Goal: Task Accomplishment & Management: Use online tool/utility

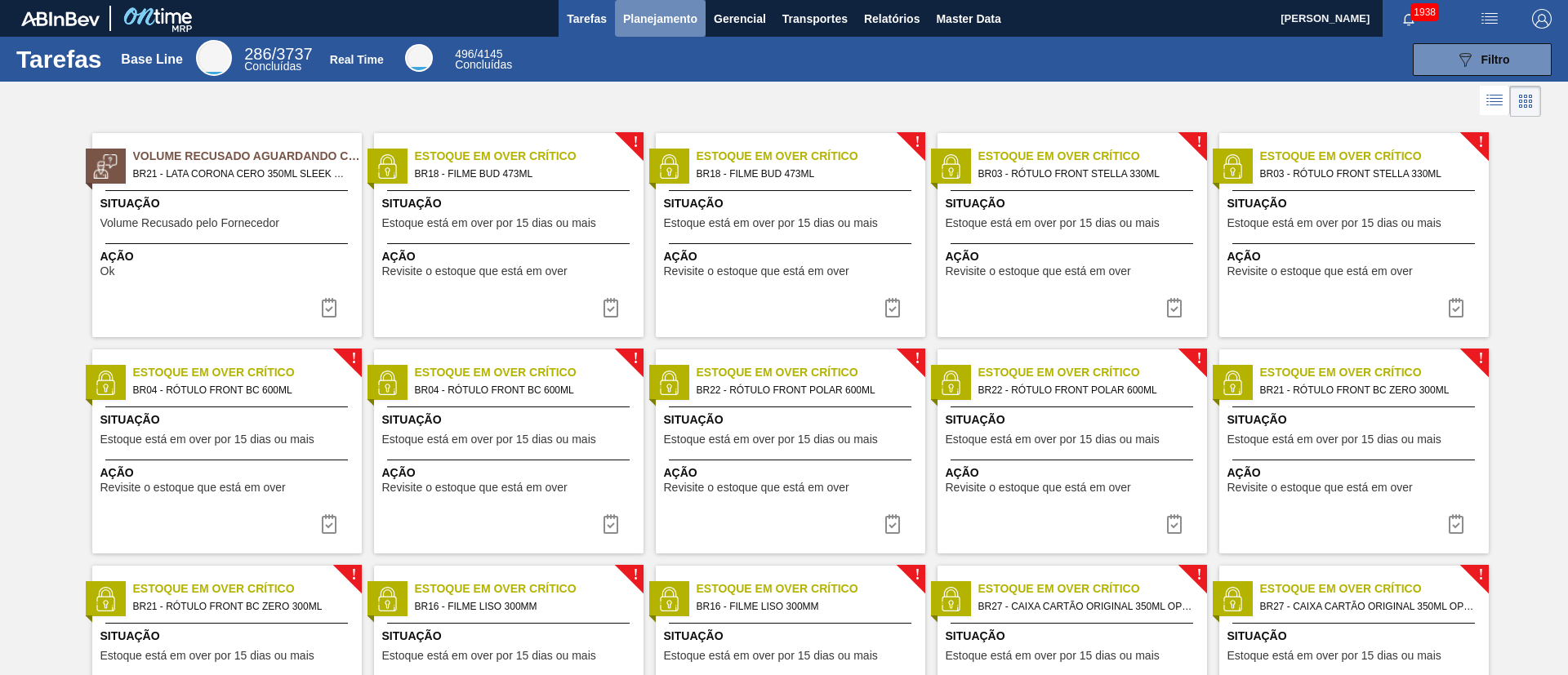
click at [666, 15] on span "Planejamento" at bounding box center [661, 18] width 74 height 20
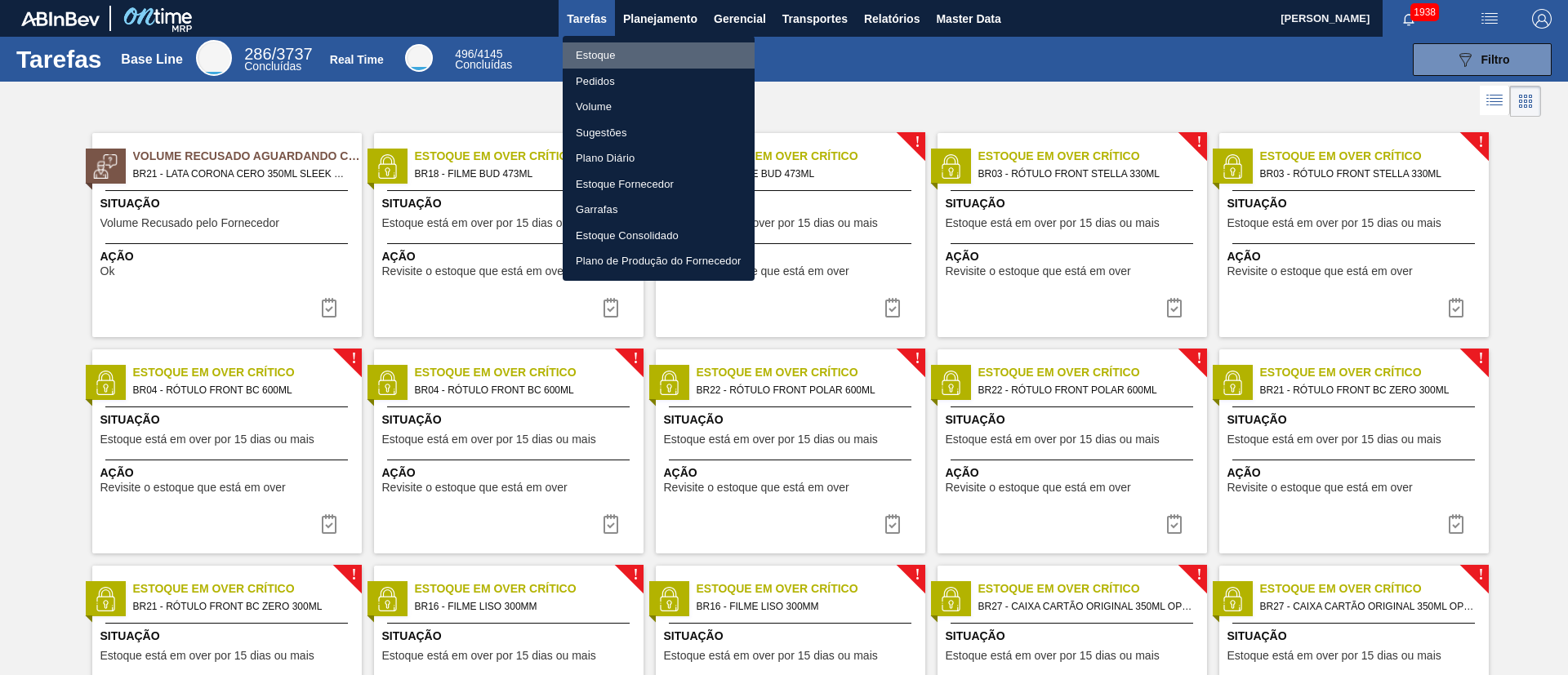
click at [584, 66] on li "Estoque" at bounding box center [659, 55] width 192 height 26
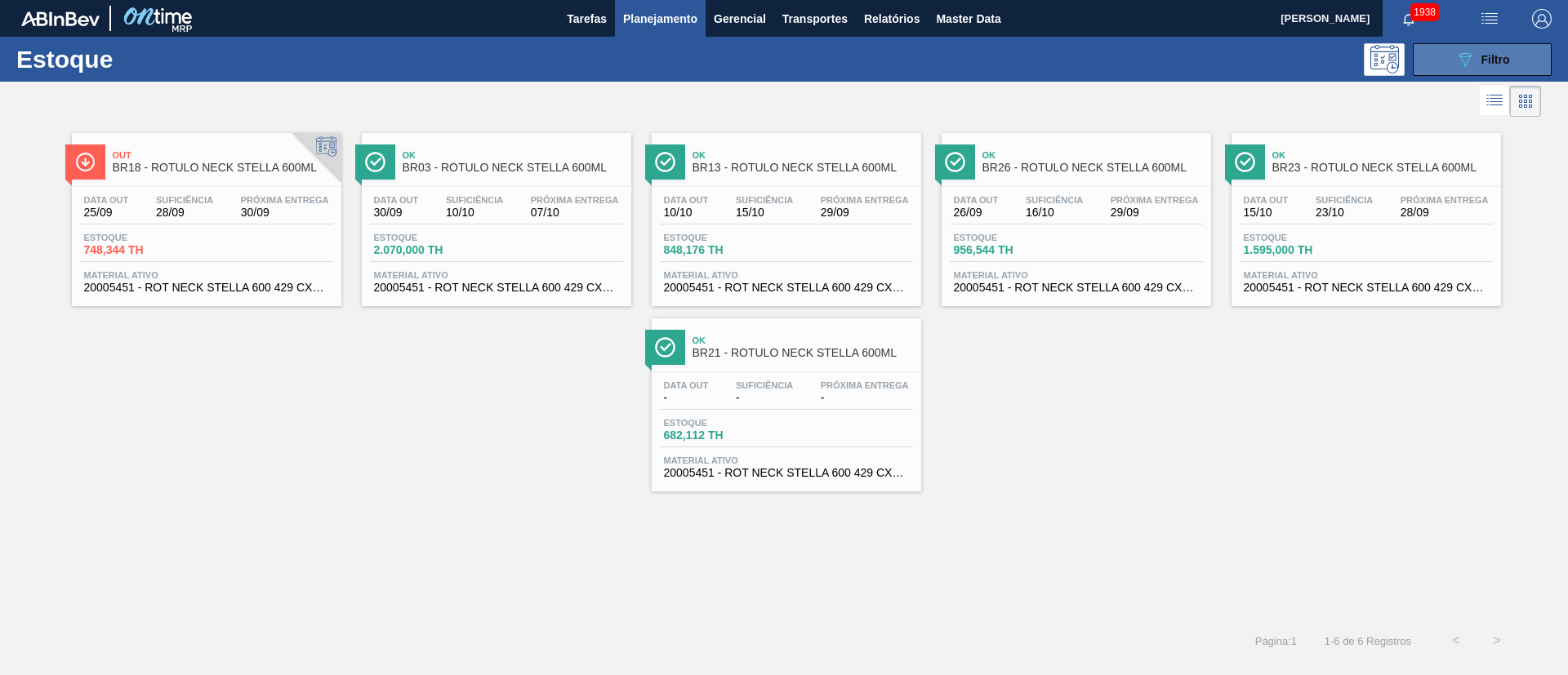
click at [1468, 46] on button "089F7B8B-B2A5-4AFE-B5C0-19BA573D28AC Filtro" at bounding box center [1482, 60] width 139 height 33
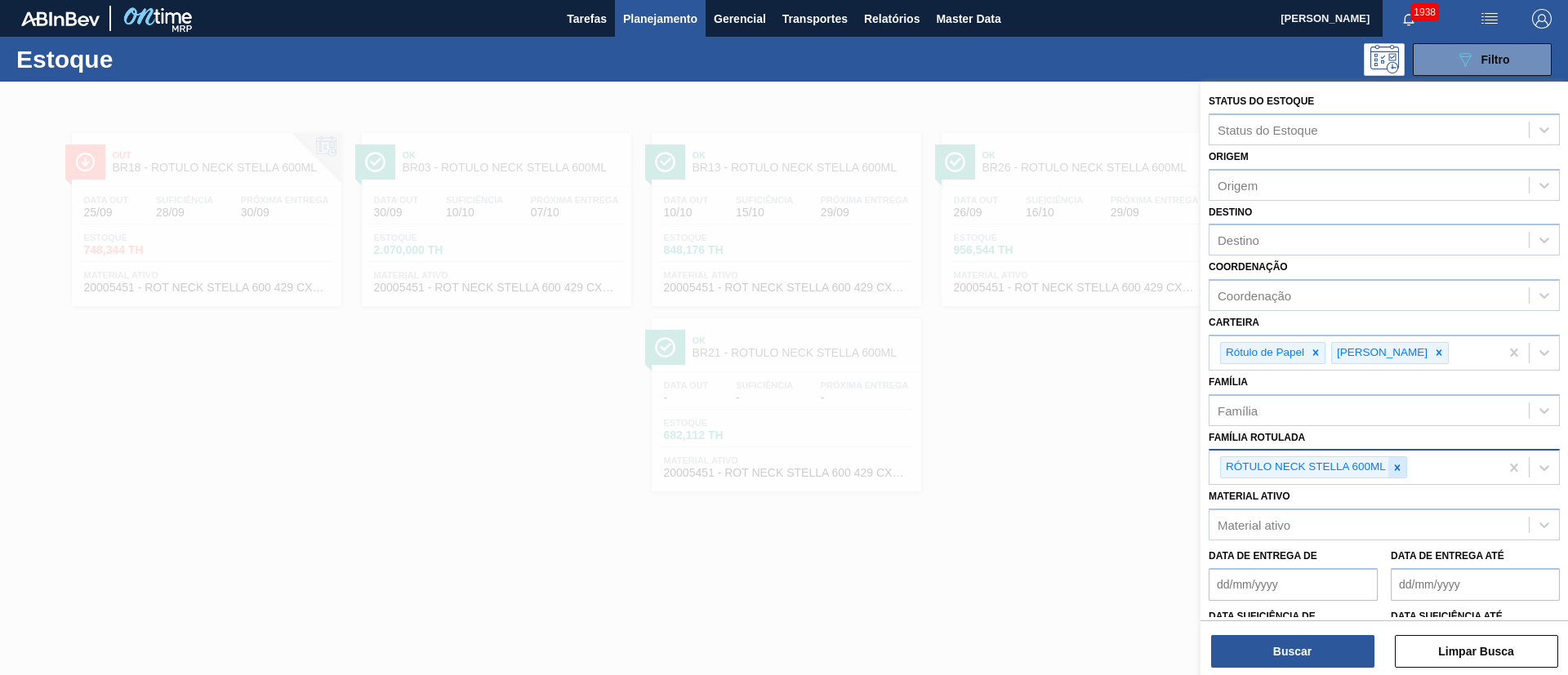
click at [1399, 465] on icon at bounding box center [1397, 467] width 11 height 11
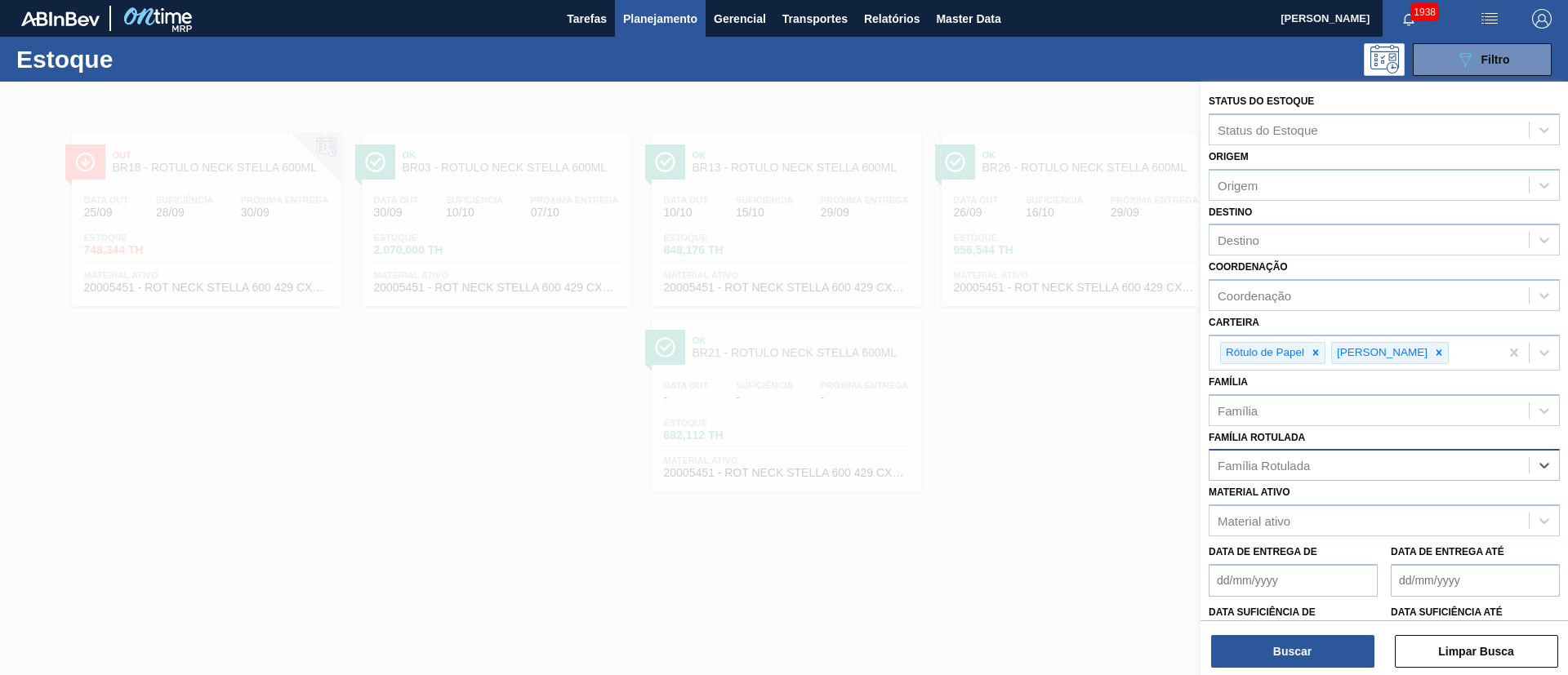
paste Rotulada "RÓTULO BACK STELLA 330ML"
type Rotulada "RÓTULO BACK STELLA 330ML"
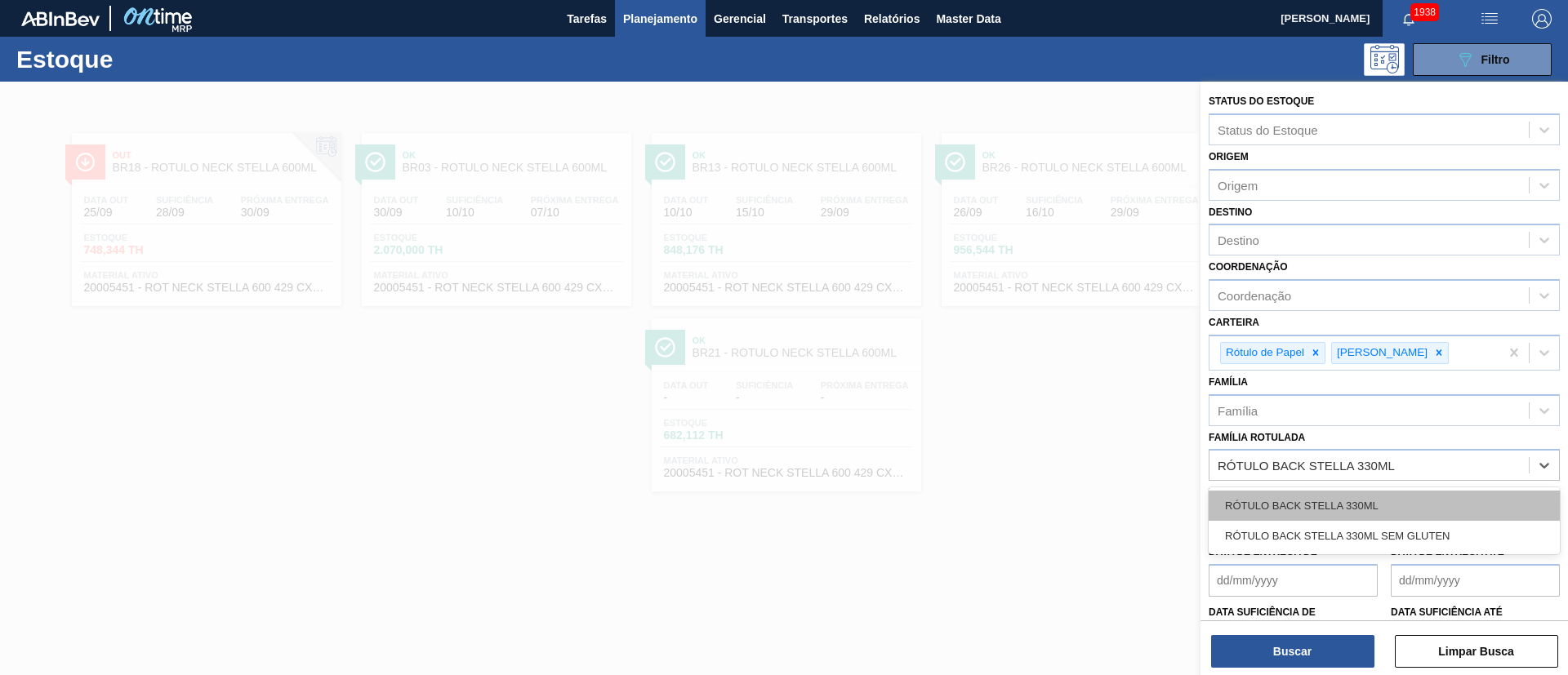
click at [1281, 500] on div "RÓTULO BACK STELLA 330ML" at bounding box center [1384, 505] width 352 height 30
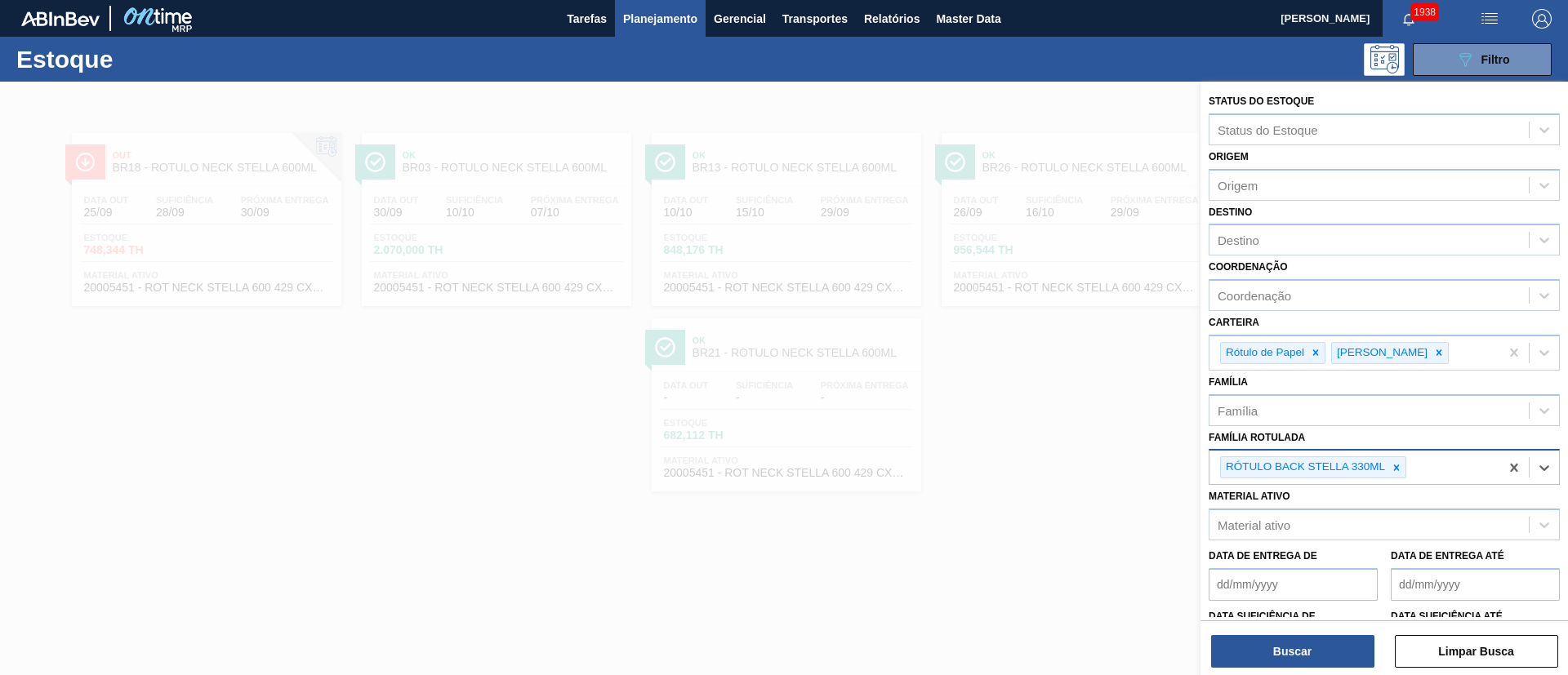
paste Rotulada "RÓTULO FRONT STELLA 330ML"
type Rotulada "RÓTULO FRONT STELLA 330ML"
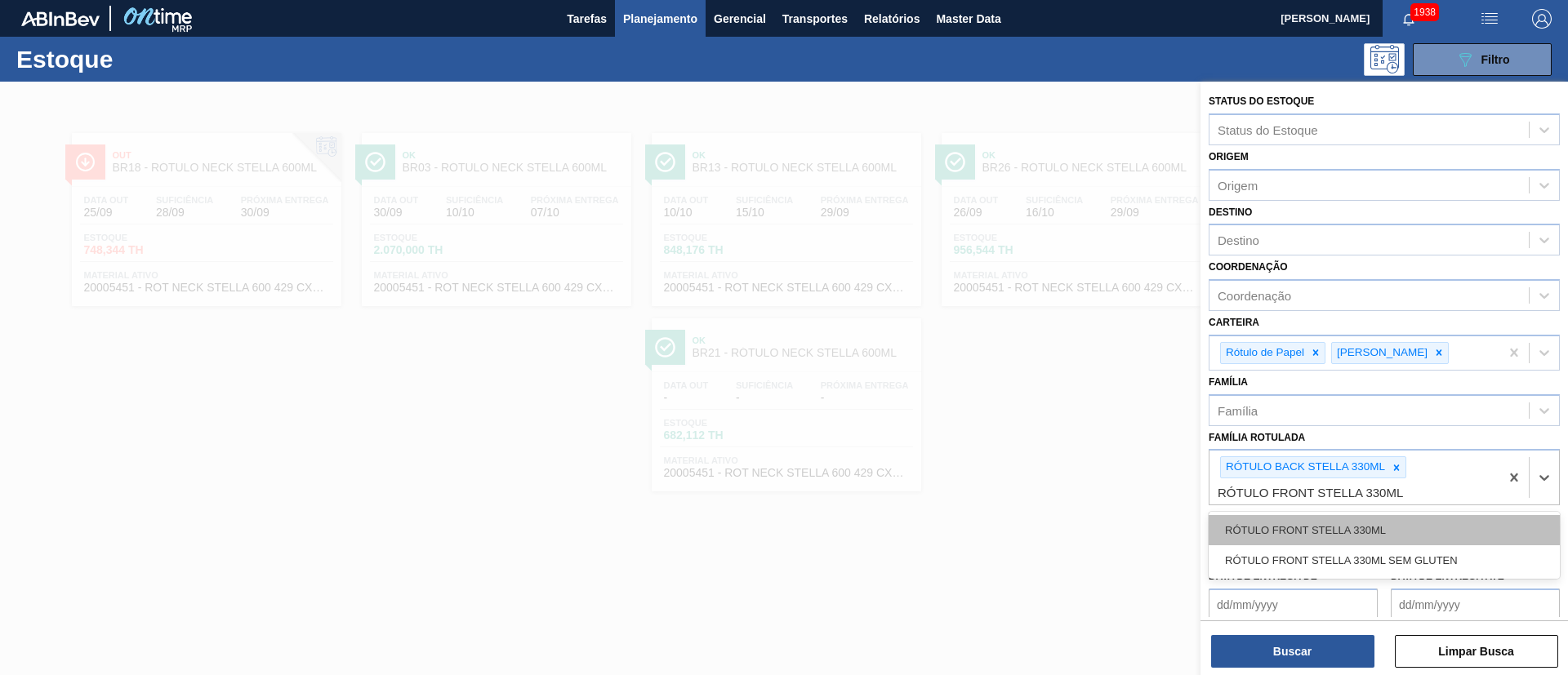
click at [1376, 528] on div "RÓTULO FRONT STELLA 330ML" at bounding box center [1384, 530] width 352 height 30
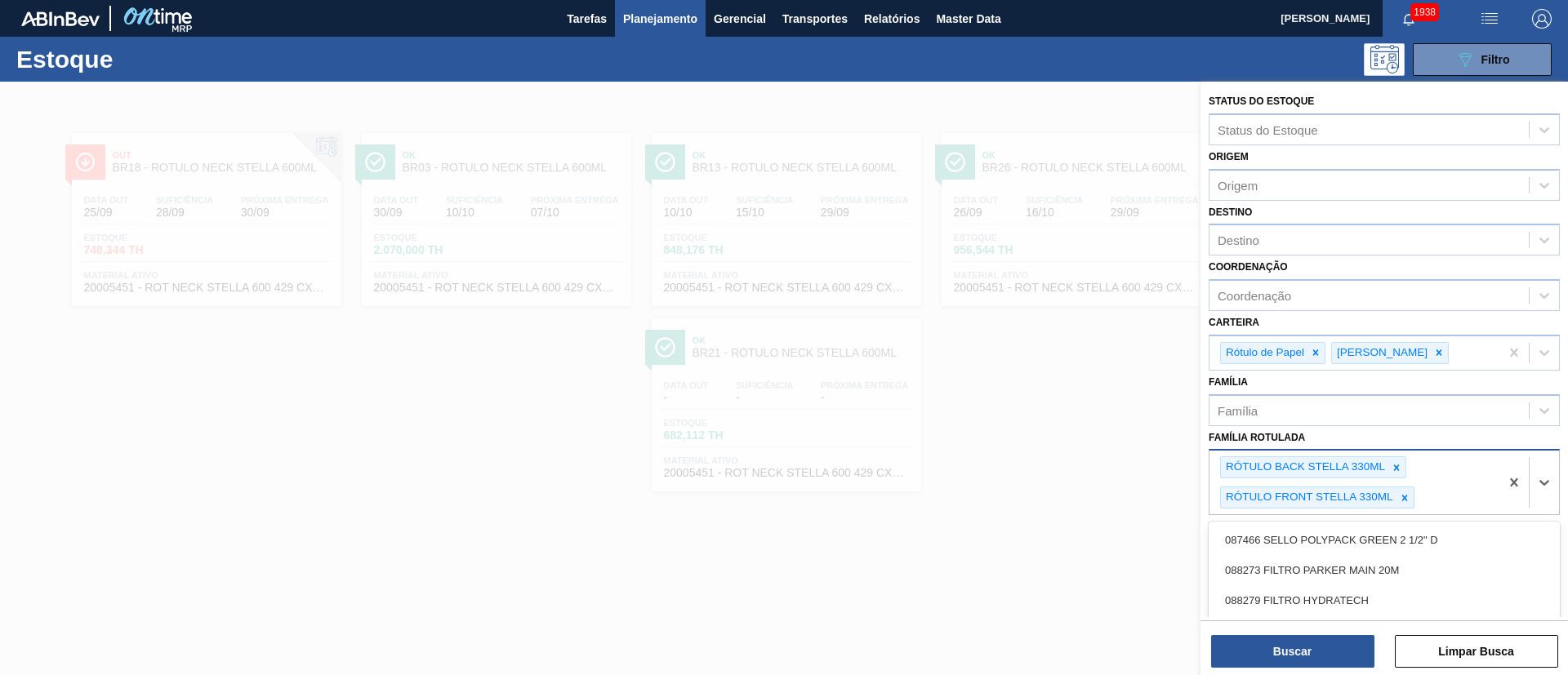
click at [1462, 496] on div "RÓTULO BACK STELLA 330ML RÓTULO FRONT STELLA 330ML" at bounding box center [1354, 483] width 290 height 64
paste Rotulada "RÓTULO NECK STELLA 330ML"
type Rotulada "RÓTULO NECK STELLA 330ML"
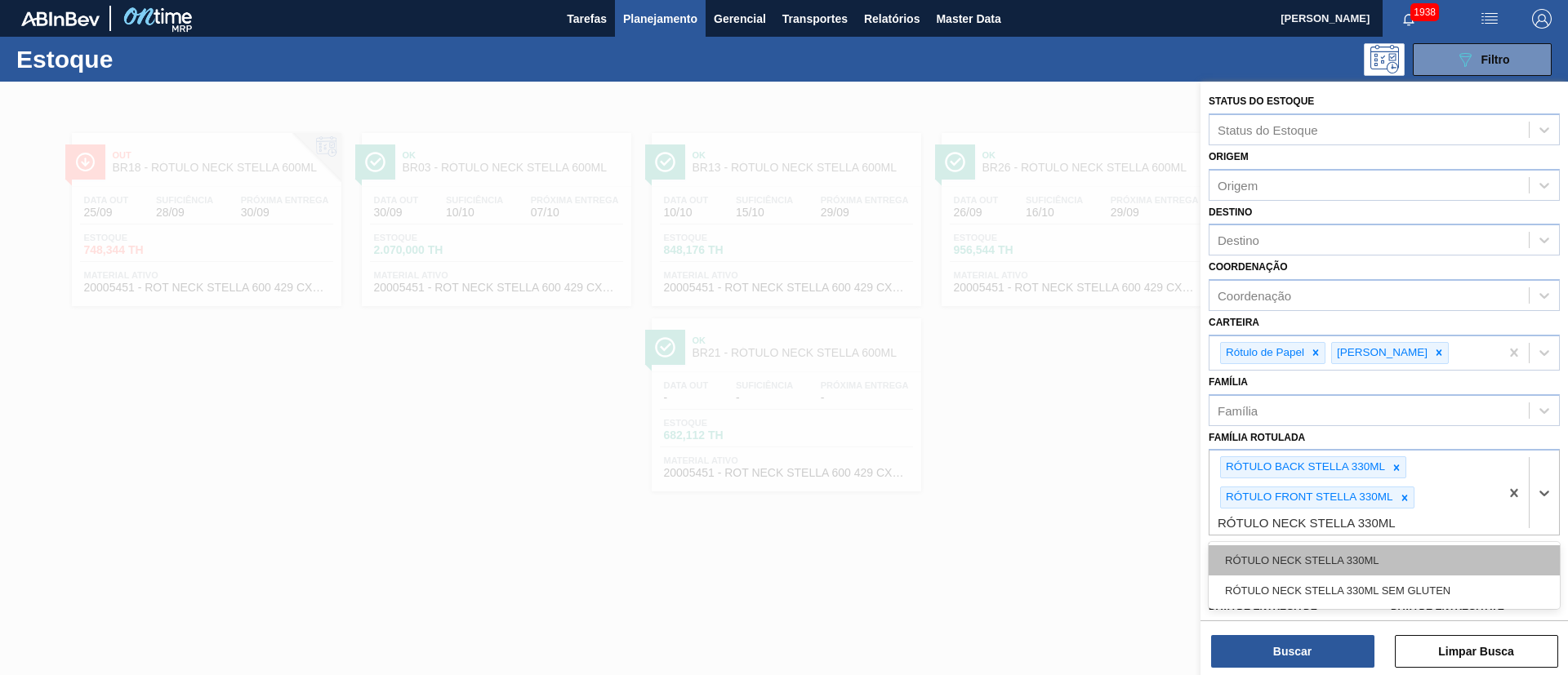
click at [1326, 554] on div "RÓTULO NECK STELLA 330ML" at bounding box center [1384, 560] width 352 height 30
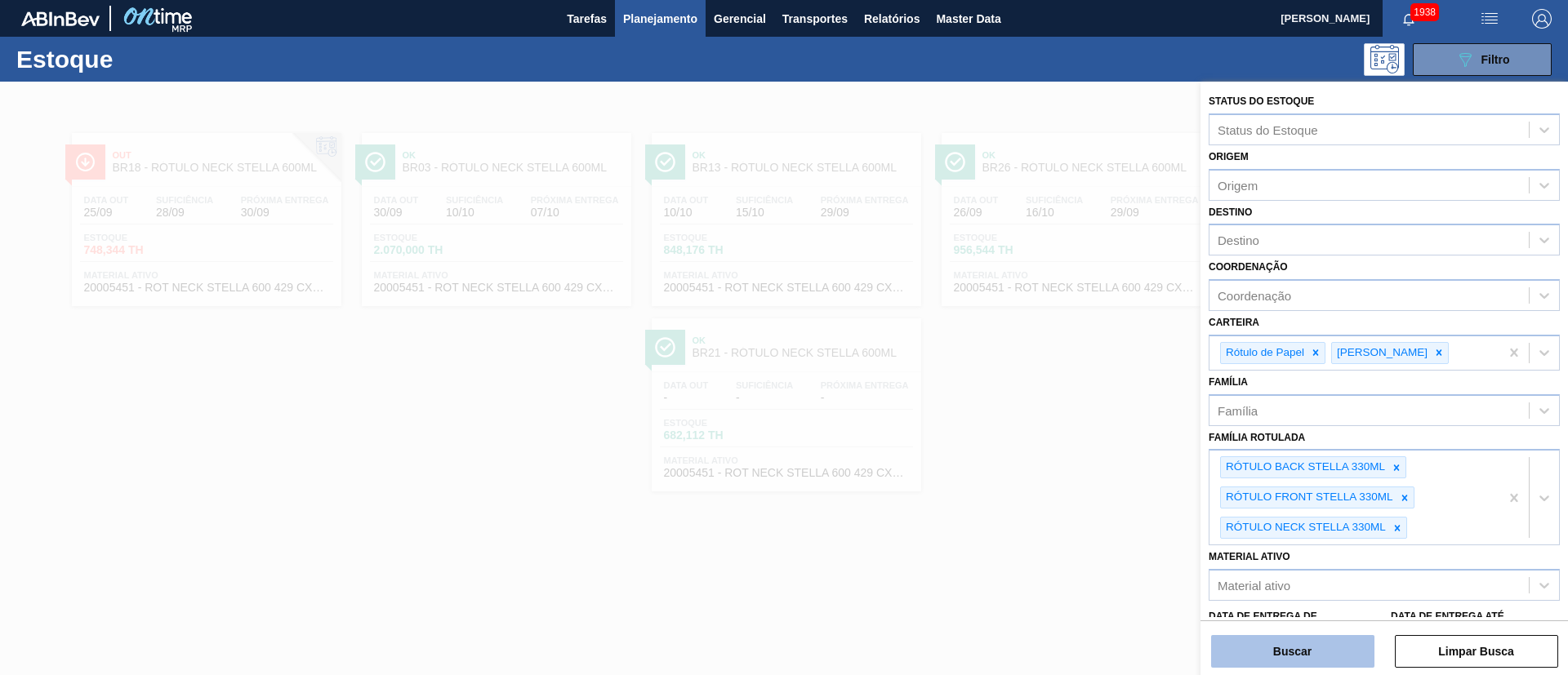
click at [1265, 665] on button "Buscar" at bounding box center [1293, 652] width 164 height 33
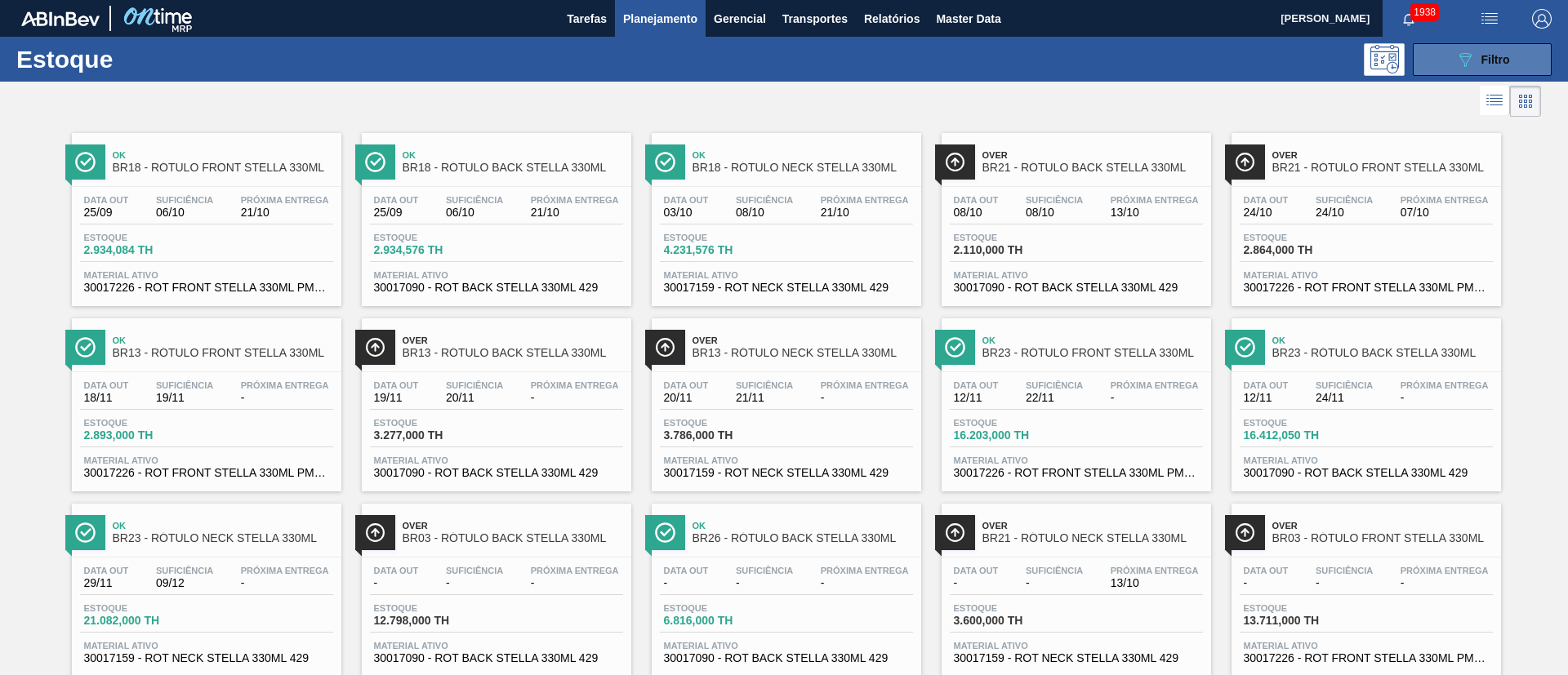
click at [1456, 72] on button "089F7B8B-B2A5-4AFE-B5C0-19BA573D28AC Filtro" at bounding box center [1482, 60] width 139 height 33
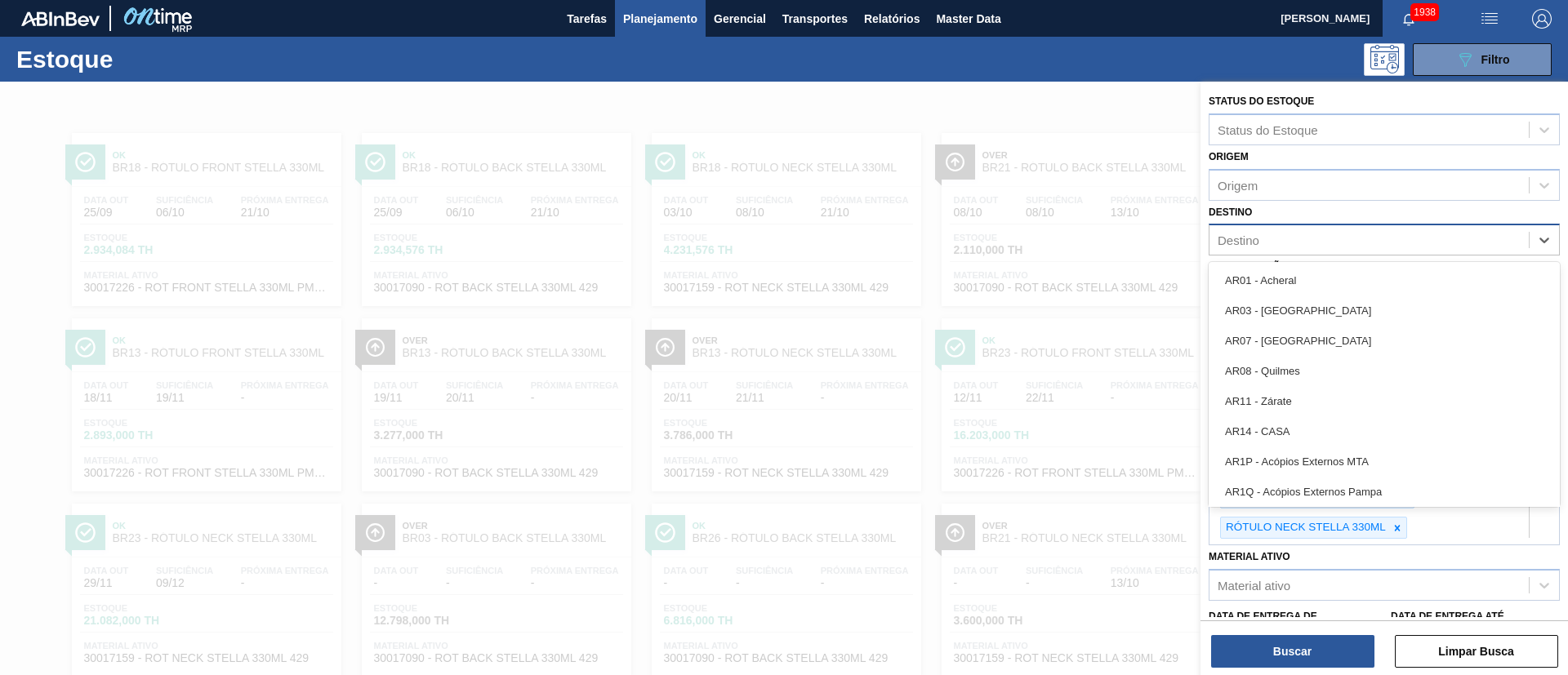
click at [1262, 229] on div "Destino" at bounding box center [1369, 240] width 319 height 23
type input "br18"
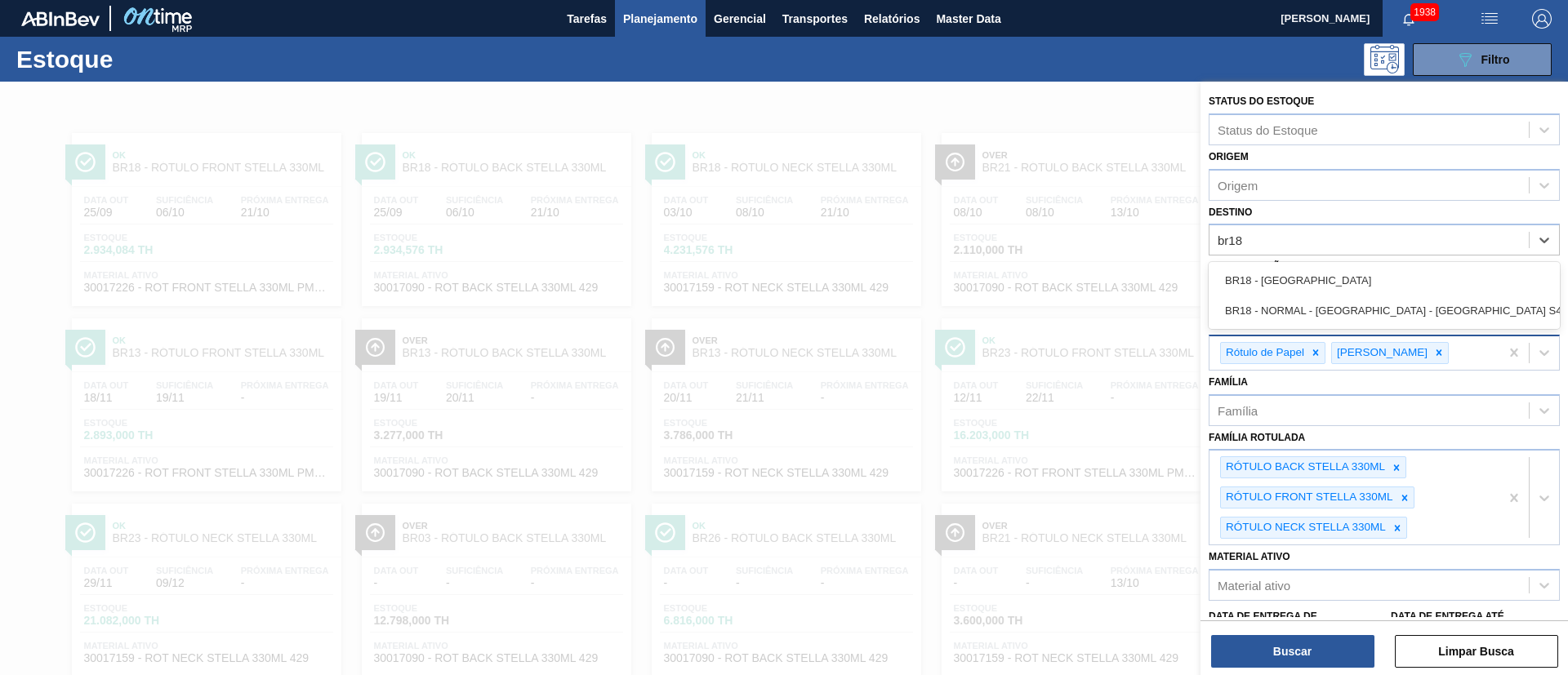
drag, startPoint x: 1250, startPoint y: 278, endPoint x: 1304, endPoint y: 356, distance: 94.9
click at [1250, 280] on div "BR18 - Pernambuco" at bounding box center [1384, 280] width 352 height 30
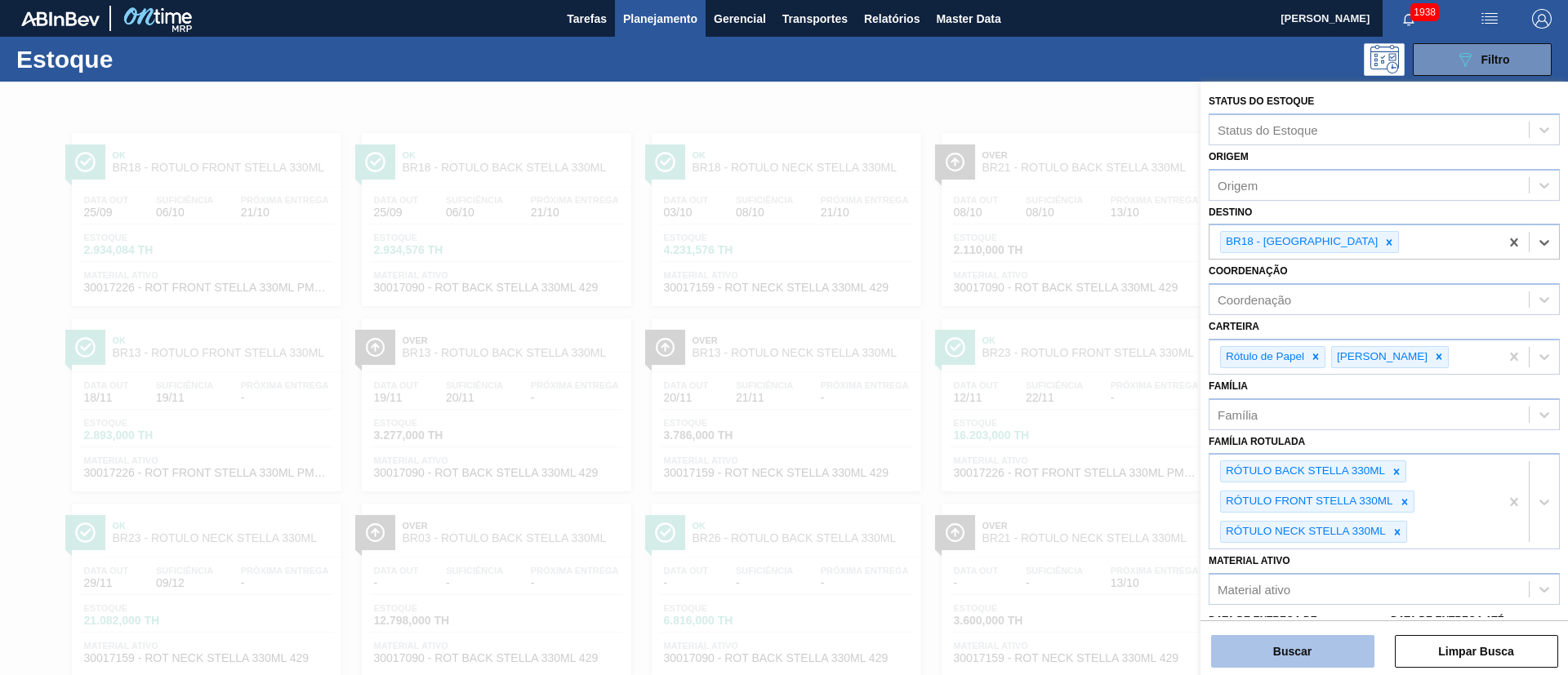
click at [1250, 646] on button "Buscar" at bounding box center [1293, 652] width 164 height 33
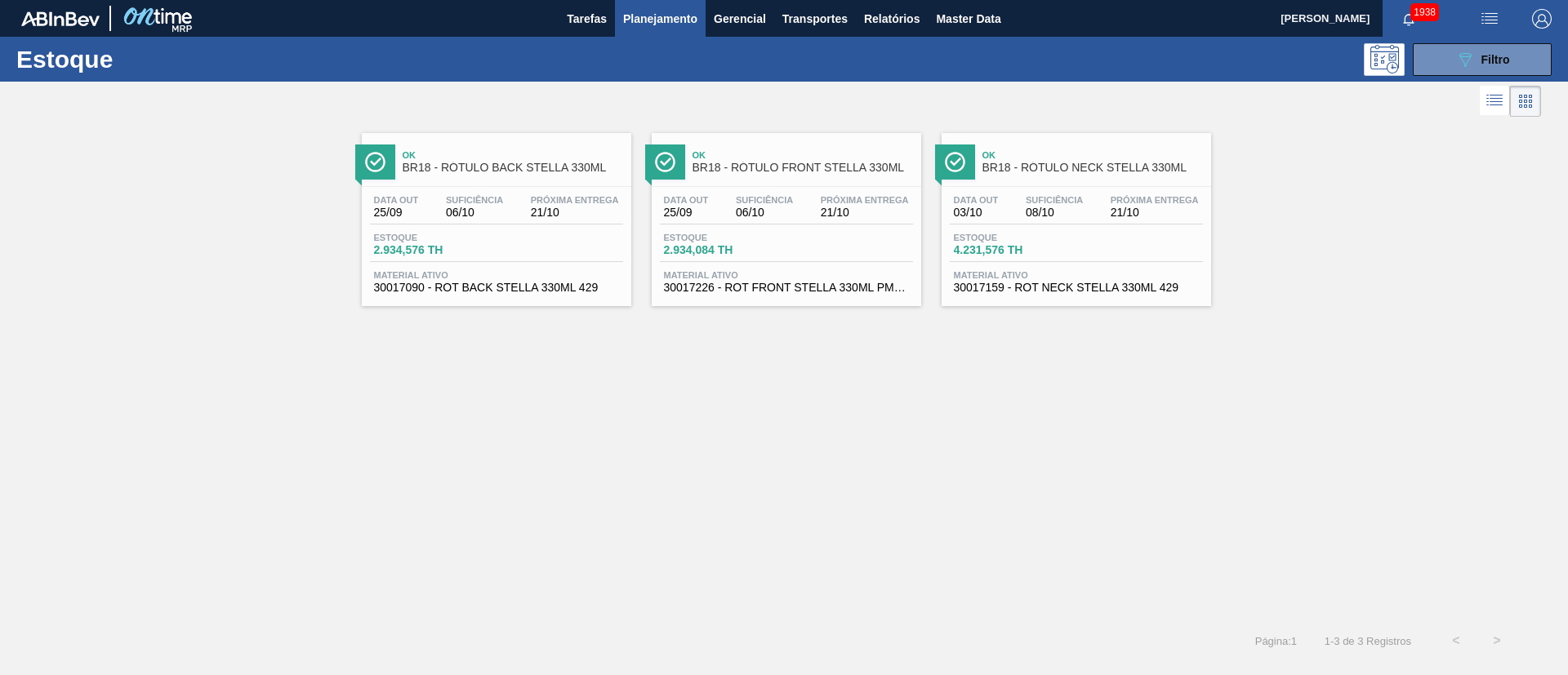
drag, startPoint x: 1054, startPoint y: 161, endPoint x: 1174, endPoint y: 173, distance: 120.6
click at [1174, 173] on span "BR18 - RÓTULO NECK STELLA 330ML" at bounding box center [1093, 168] width 221 height 12
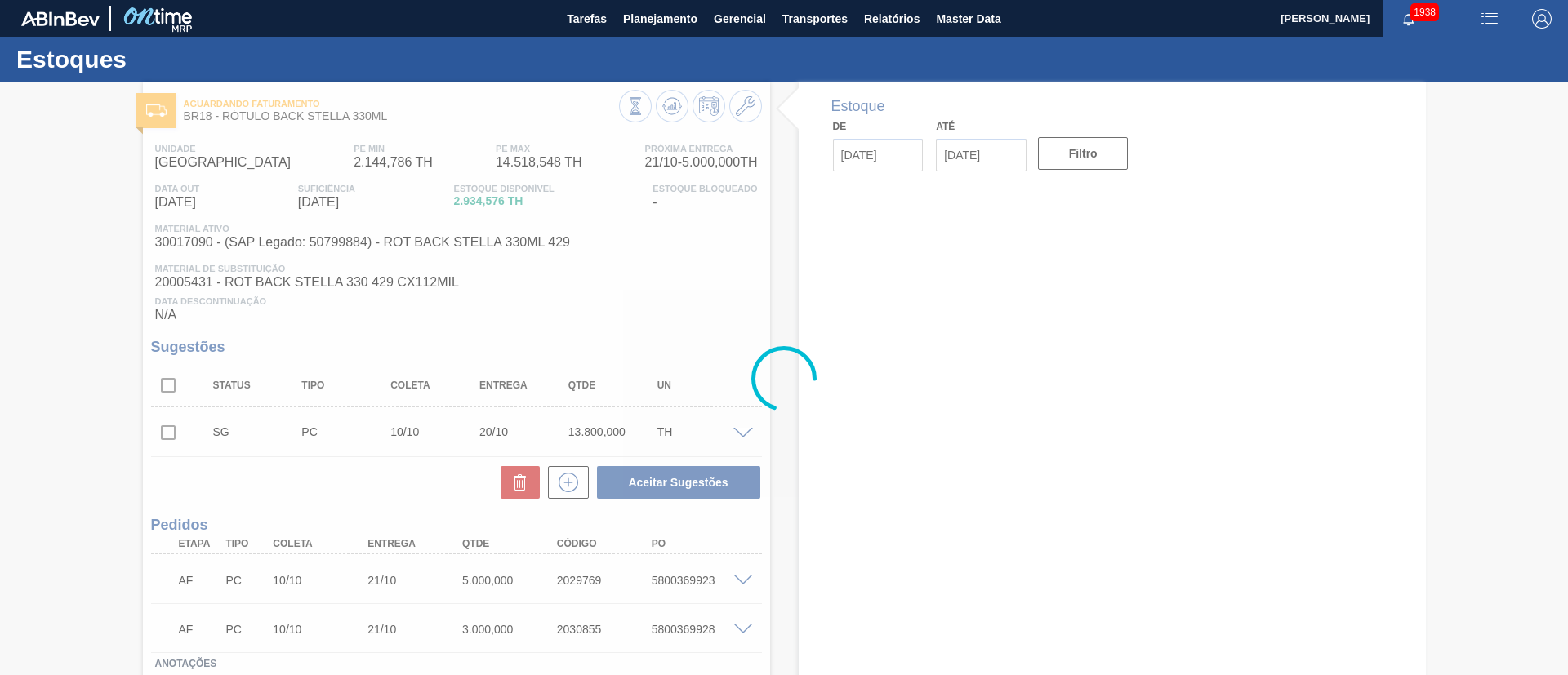
type input "[DATE]"
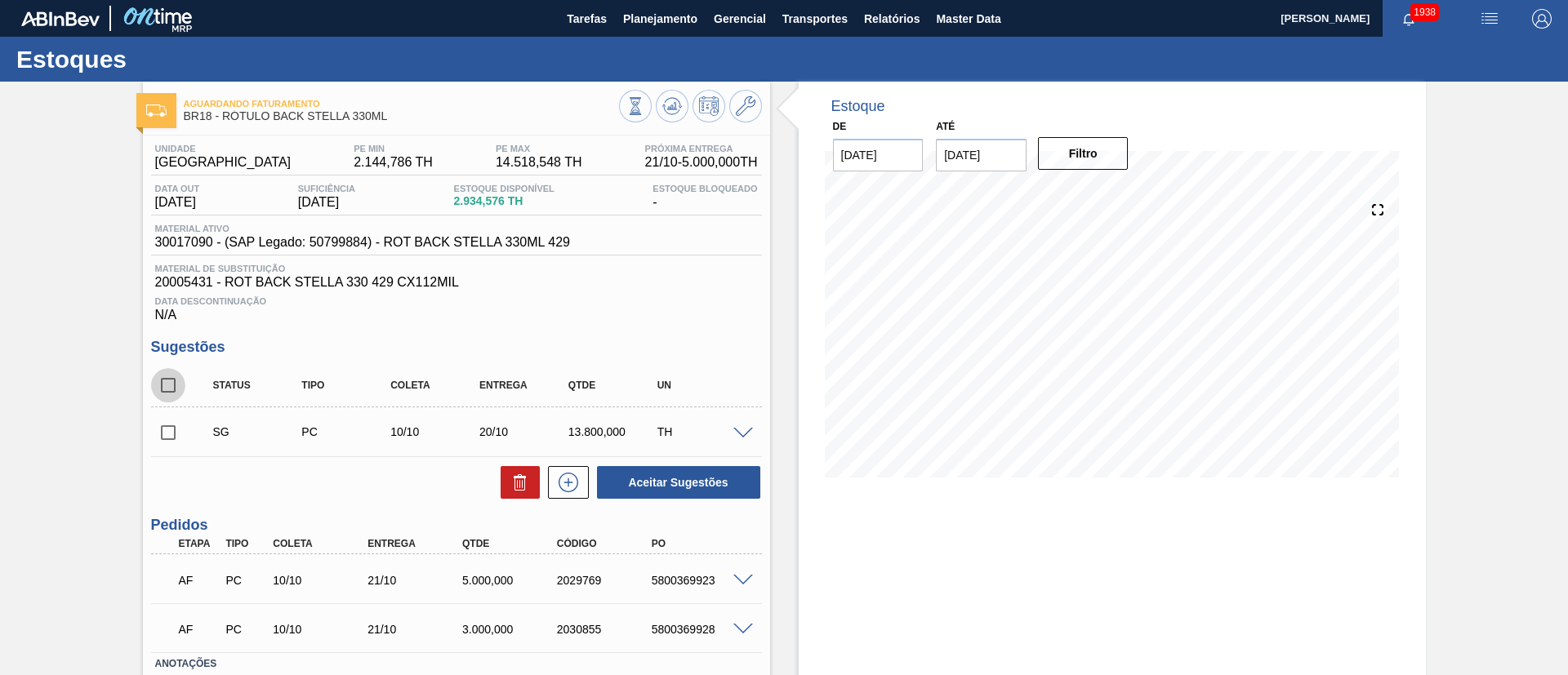
click at [158, 379] on input "checkbox" at bounding box center [168, 385] width 35 height 35
checkbox input "true"
click at [524, 475] on icon at bounding box center [519, 482] width 20 height 20
checkbox input "false"
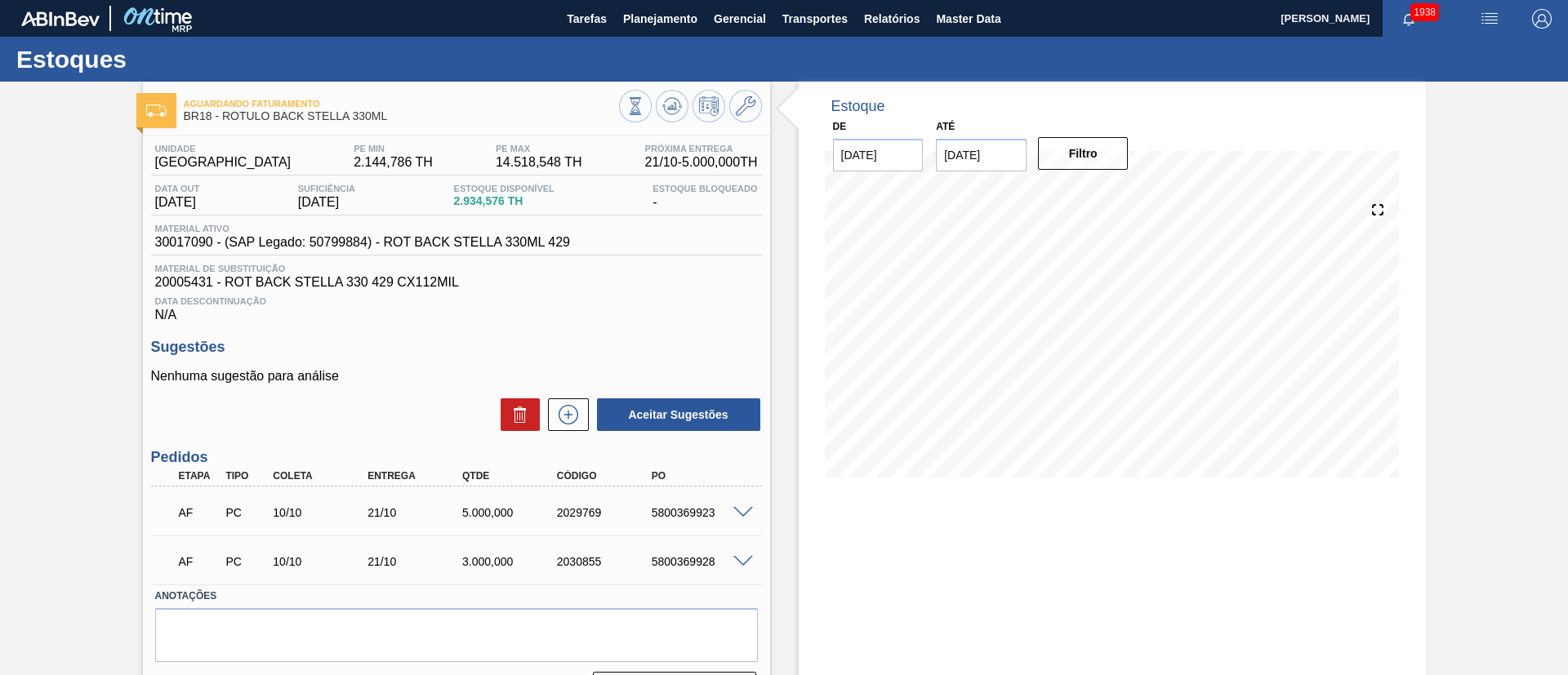
scroll to position [43, 0]
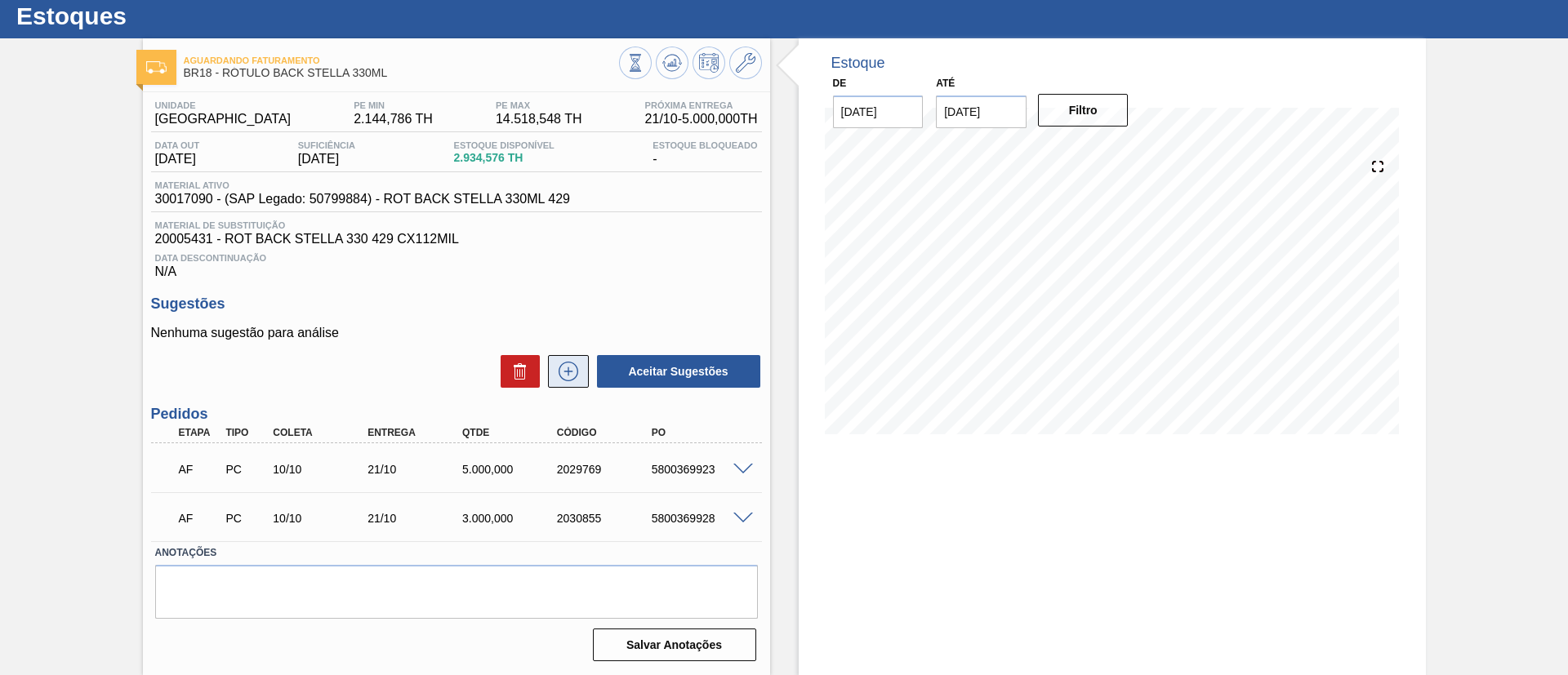
click at [552, 370] on button at bounding box center [568, 371] width 41 height 33
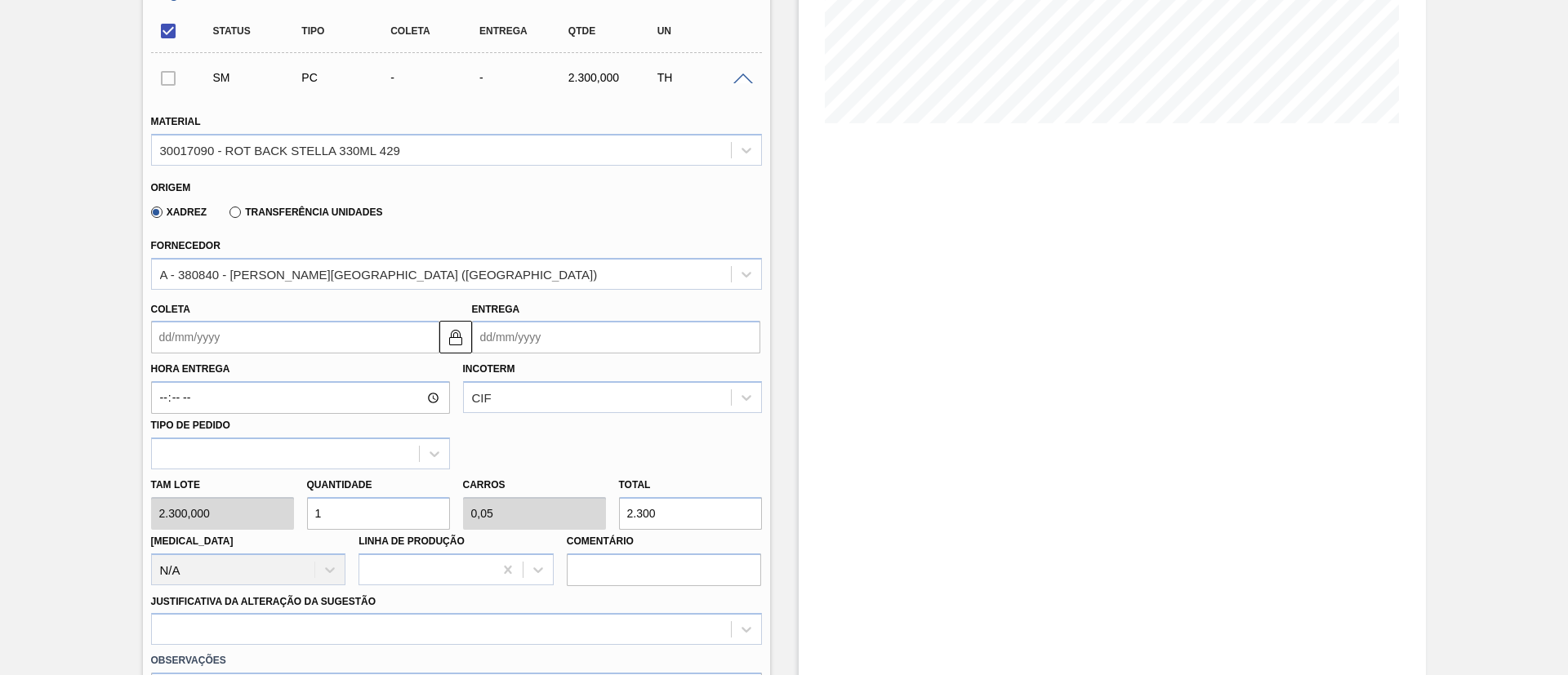
scroll to position [367, 0]
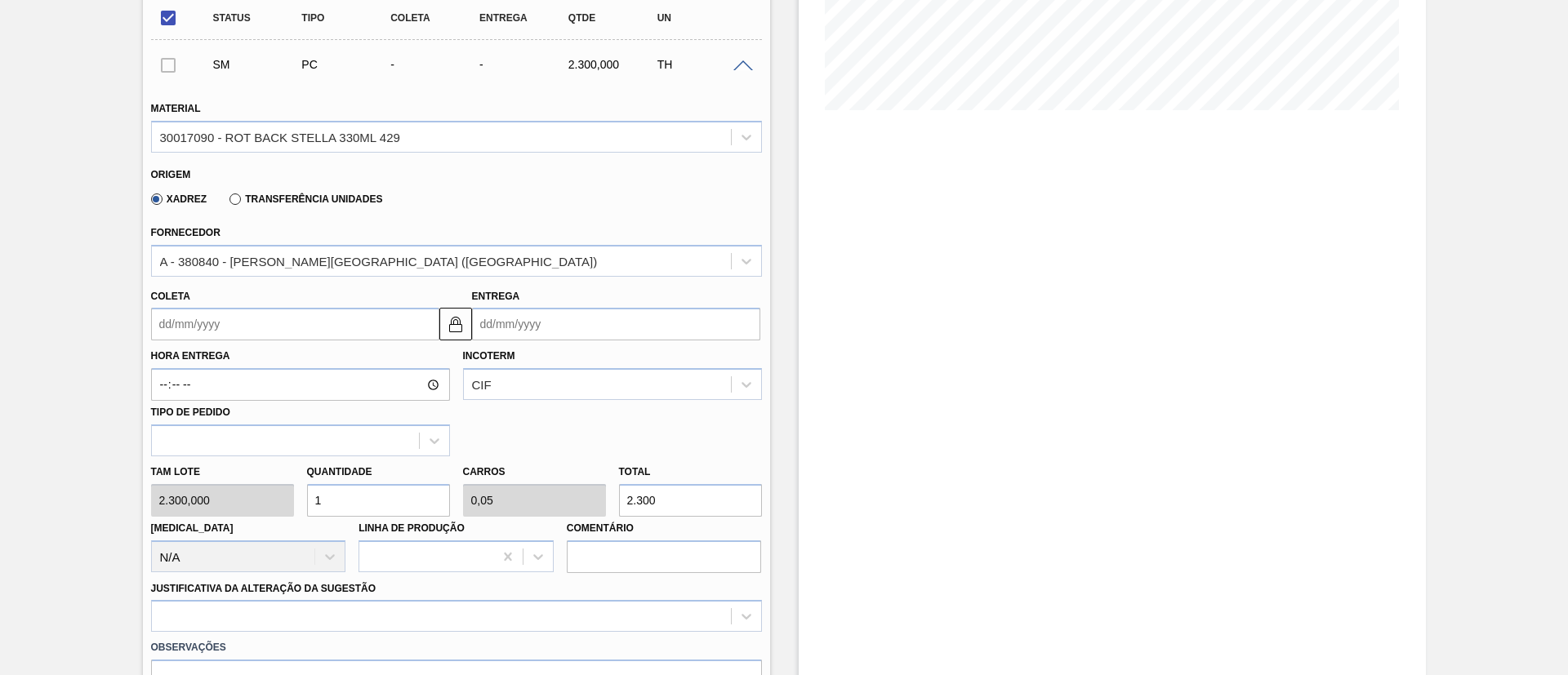
click at [287, 194] on label "Transferência Unidades" at bounding box center [306, 199] width 152 height 11
click at [227, 202] on input "Transferência Unidades" at bounding box center [227, 202] width 0 height 0
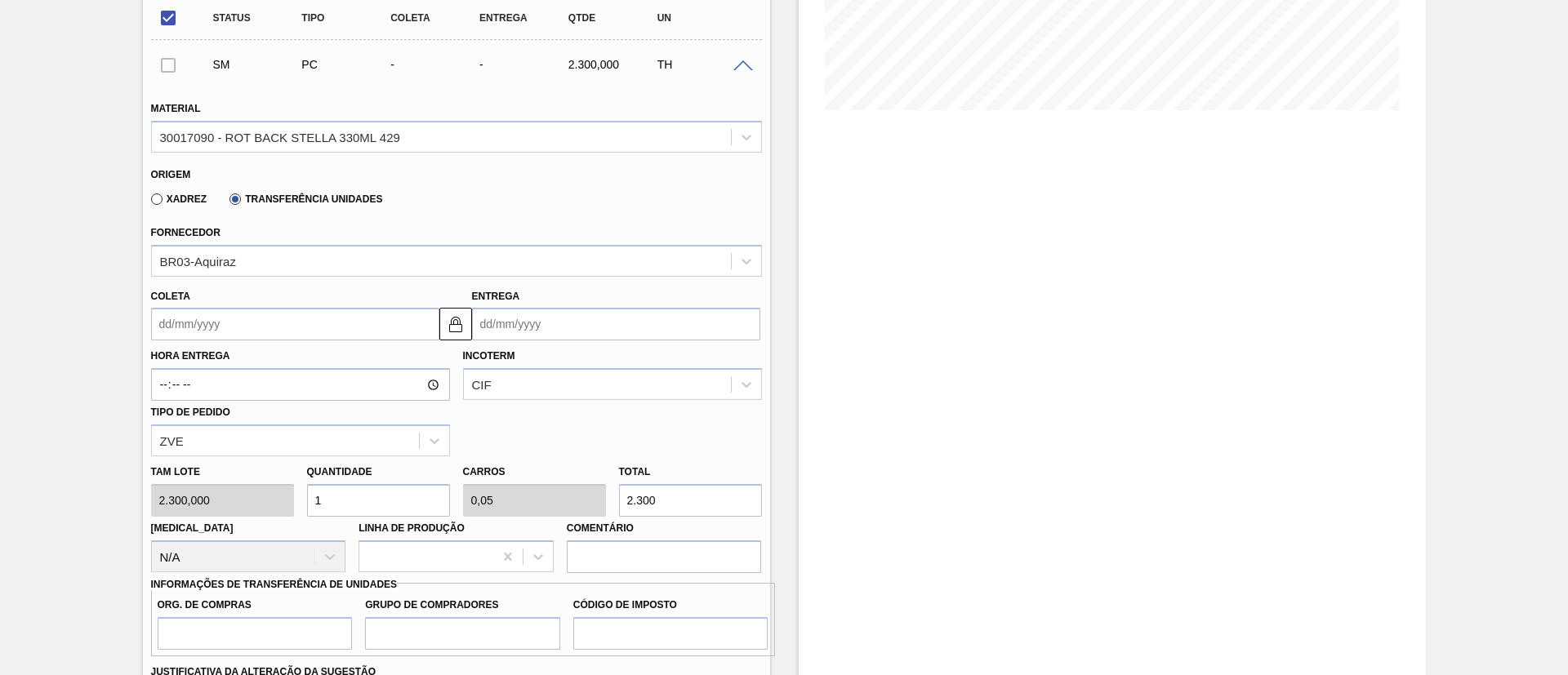
click at [223, 324] on input "Coleta" at bounding box center [294, 325] width 288 height 33
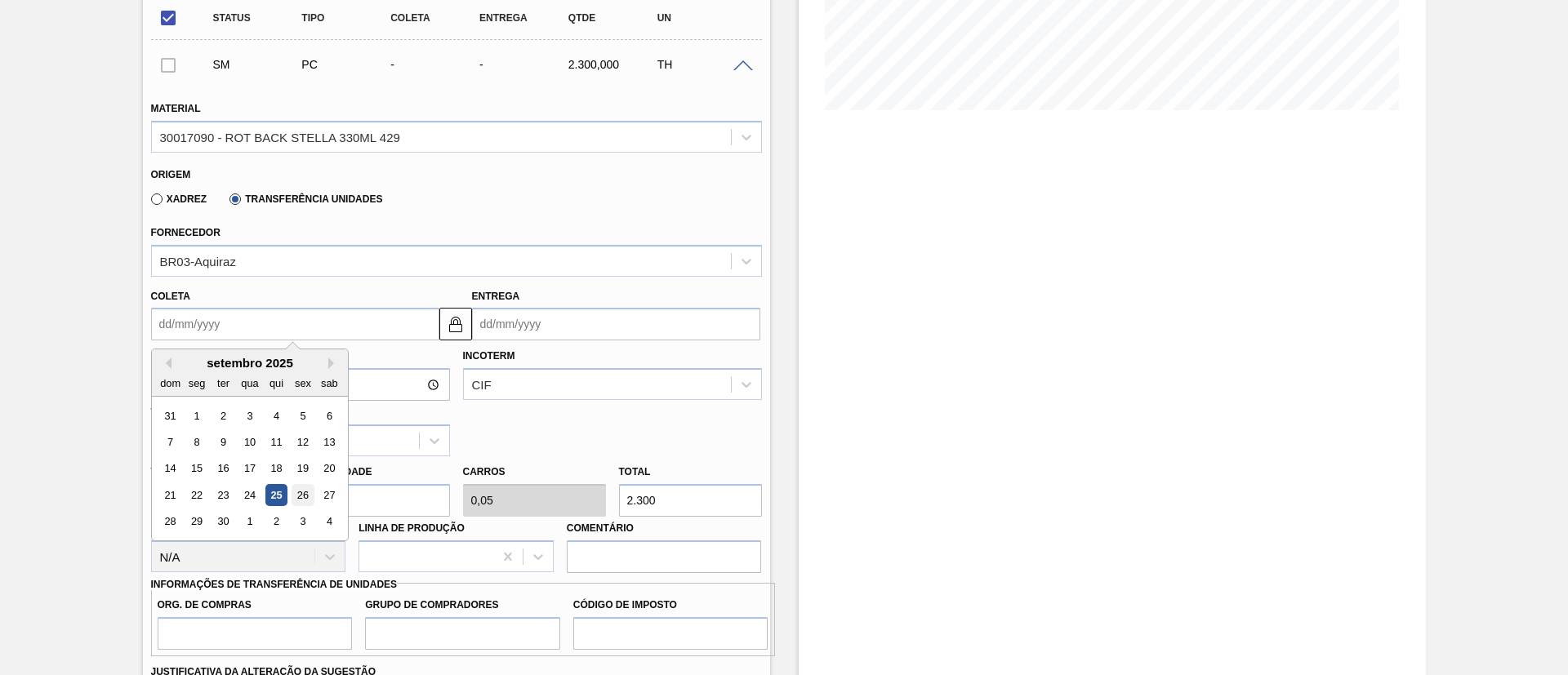
click at [304, 498] on div "26" at bounding box center [302, 494] width 22 height 22
type input "[DATE]"
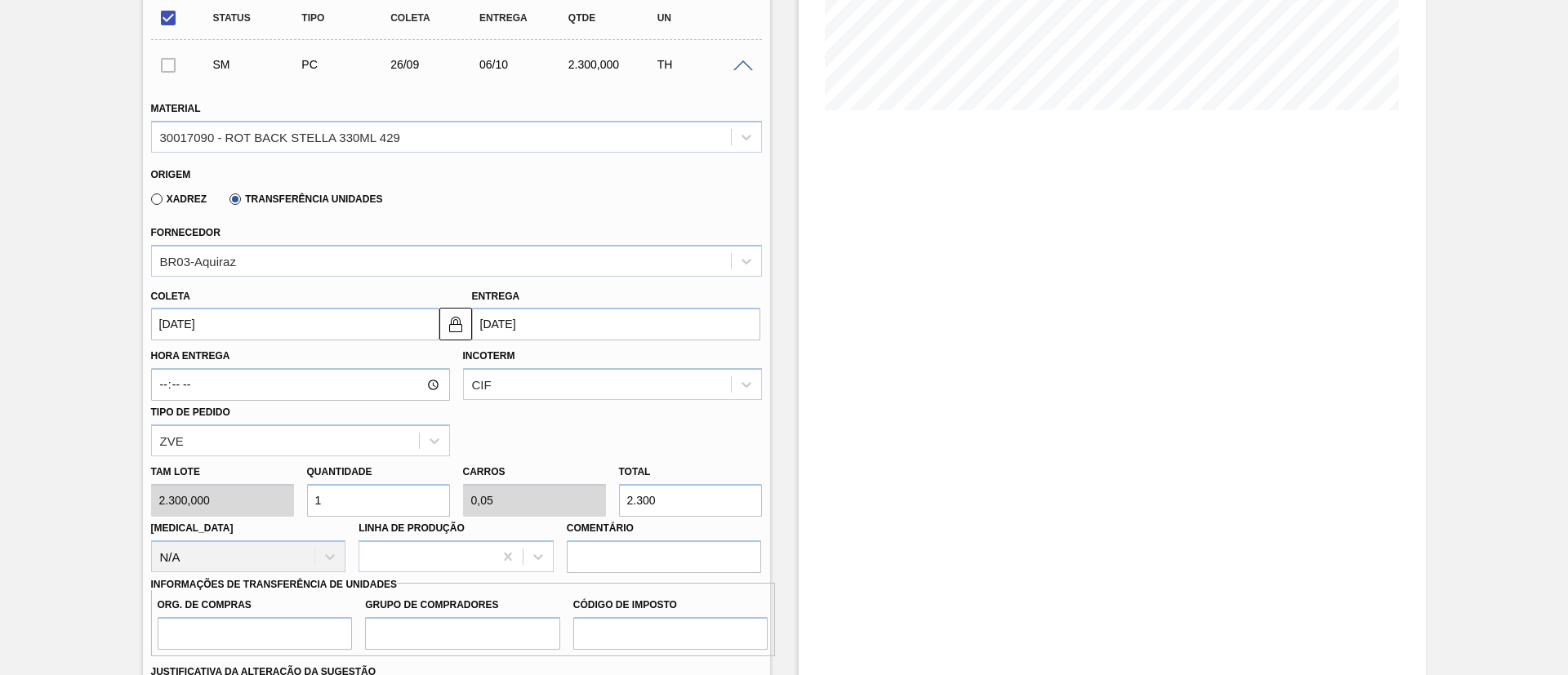
scroll to position [612, 0]
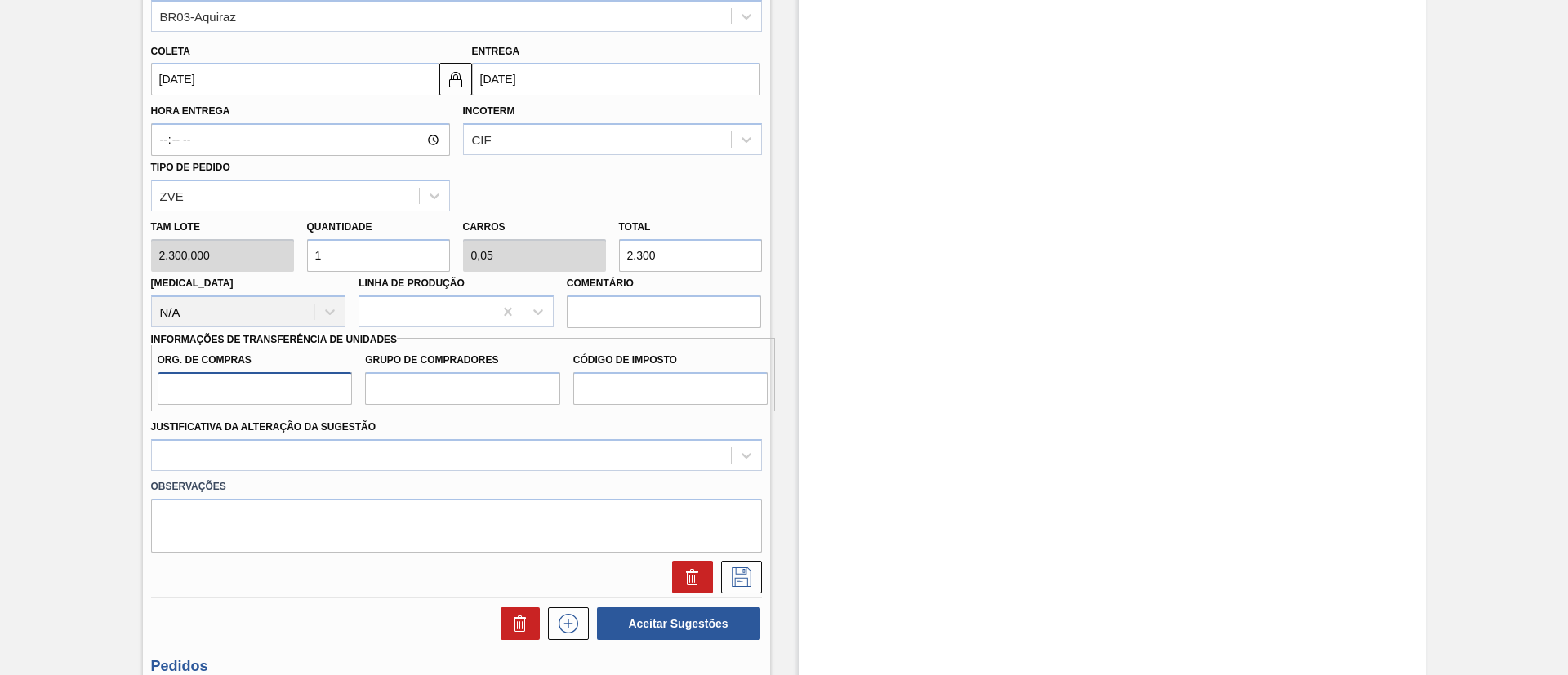
click at [230, 393] on input "Org. de Compras" at bounding box center [255, 389] width 195 height 33
type input "BR00"
drag, startPoint x: 443, startPoint y: 380, endPoint x: 454, endPoint y: 386, distance: 12.5
click at [444, 380] on input "Grupo de Compradores" at bounding box center [462, 389] width 195 height 33
type input "A01"
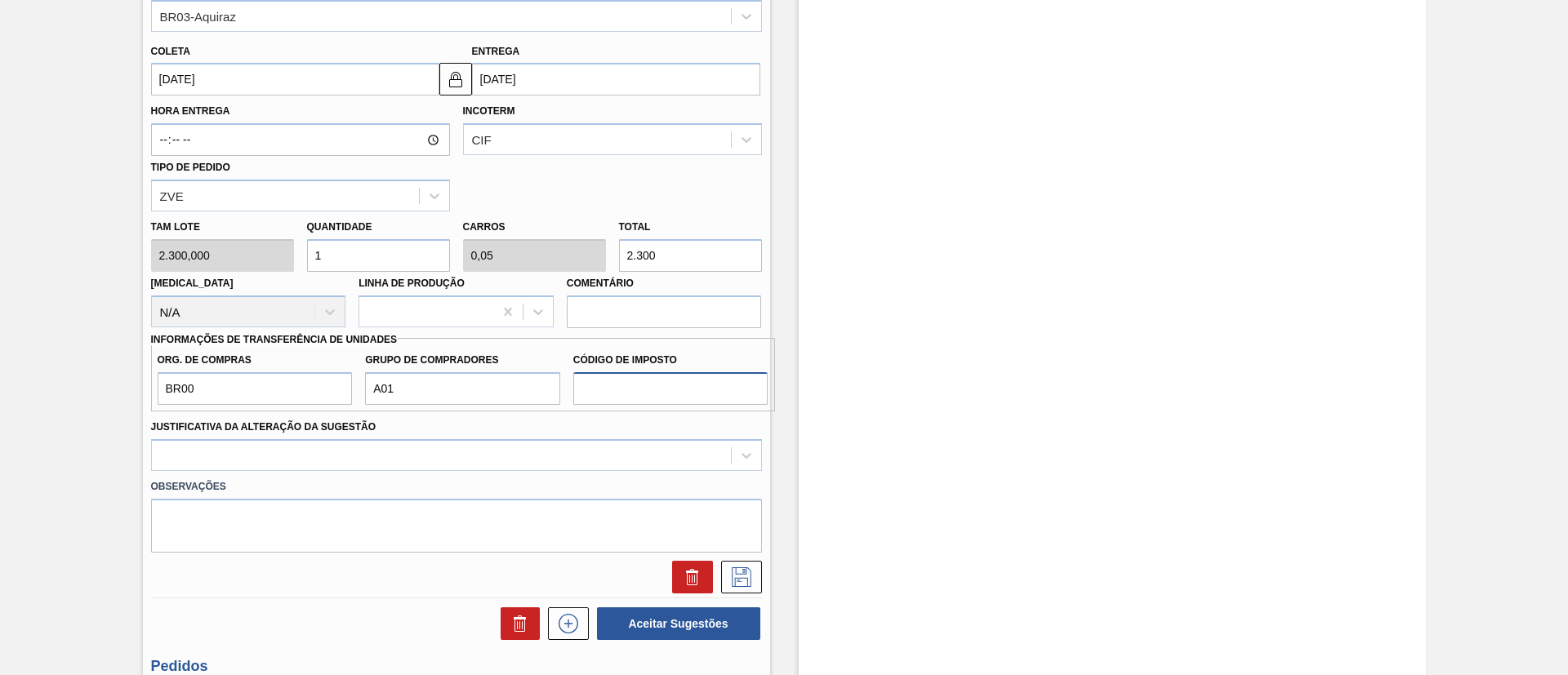
drag, startPoint x: 622, startPoint y: 389, endPoint x: 636, endPoint y: 395, distance: 15.2
click at [622, 389] on input "Código de Imposto" at bounding box center [670, 389] width 195 height 33
type input "I1"
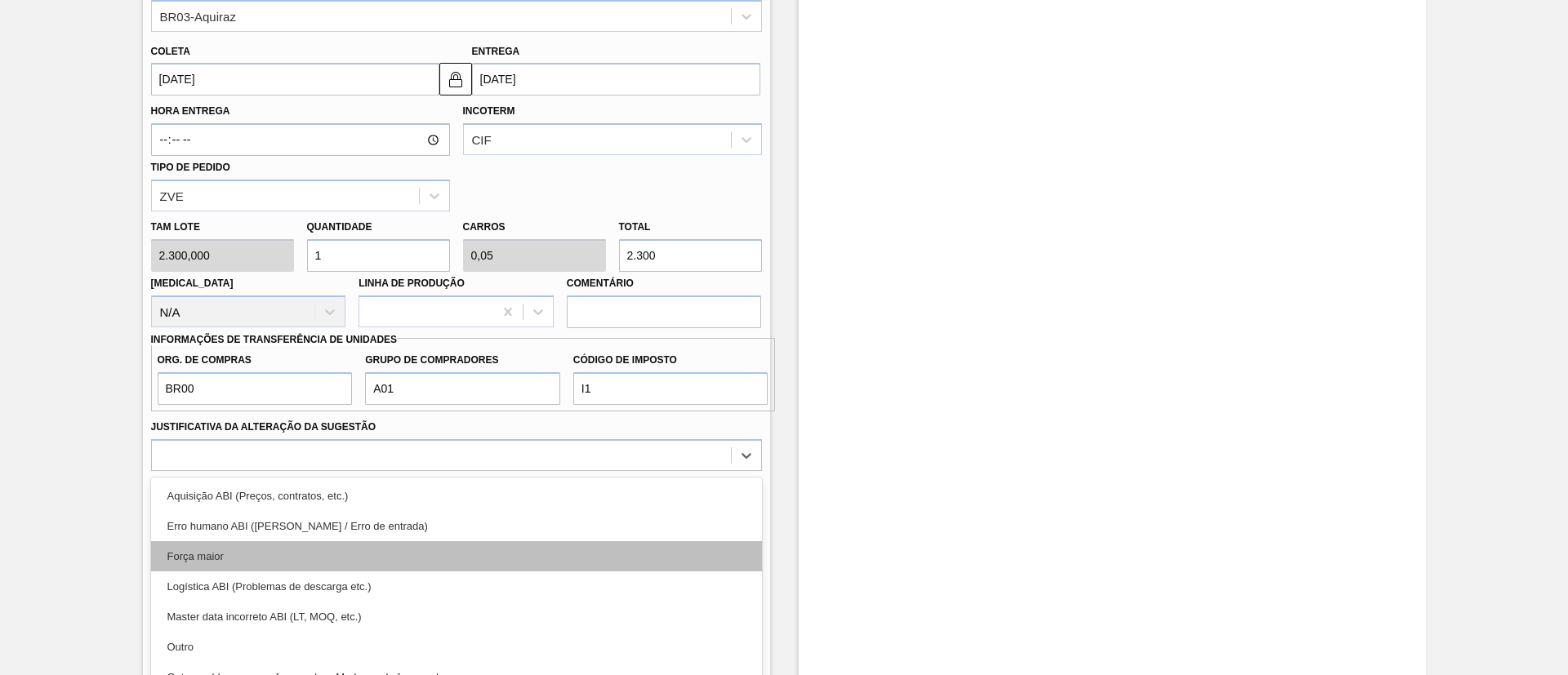
drag, startPoint x: 467, startPoint y: 452, endPoint x: 334, endPoint y: 492, distance: 138.9
click at [457, 456] on div "option Aquisição ABI (Preços, contratos, etc.) focused, 1 of 18. 18 results ava…" at bounding box center [455, 454] width 610 height 32
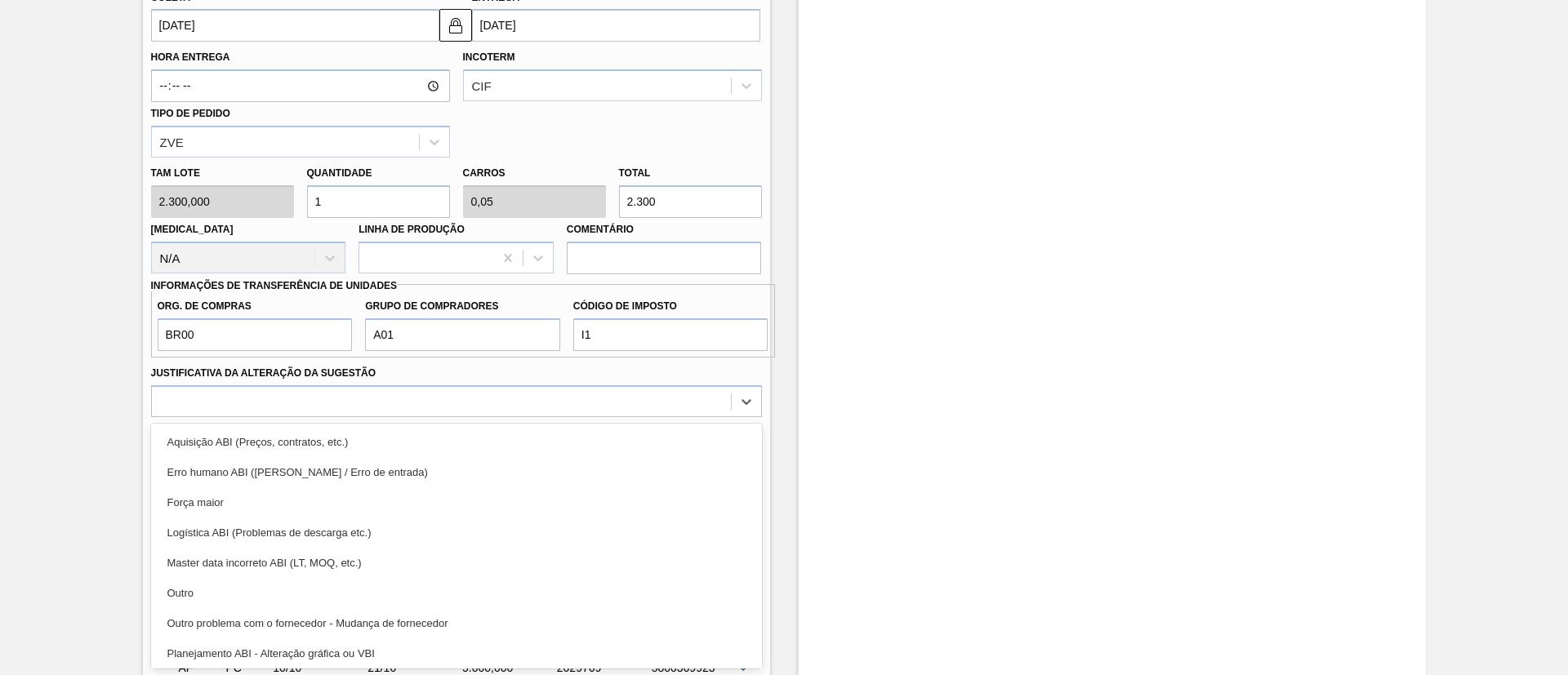
drag, startPoint x: 252, startPoint y: 593, endPoint x: 299, endPoint y: 569, distance: 52.8
click at [255, 593] on div "Outro" at bounding box center [455, 593] width 610 height 30
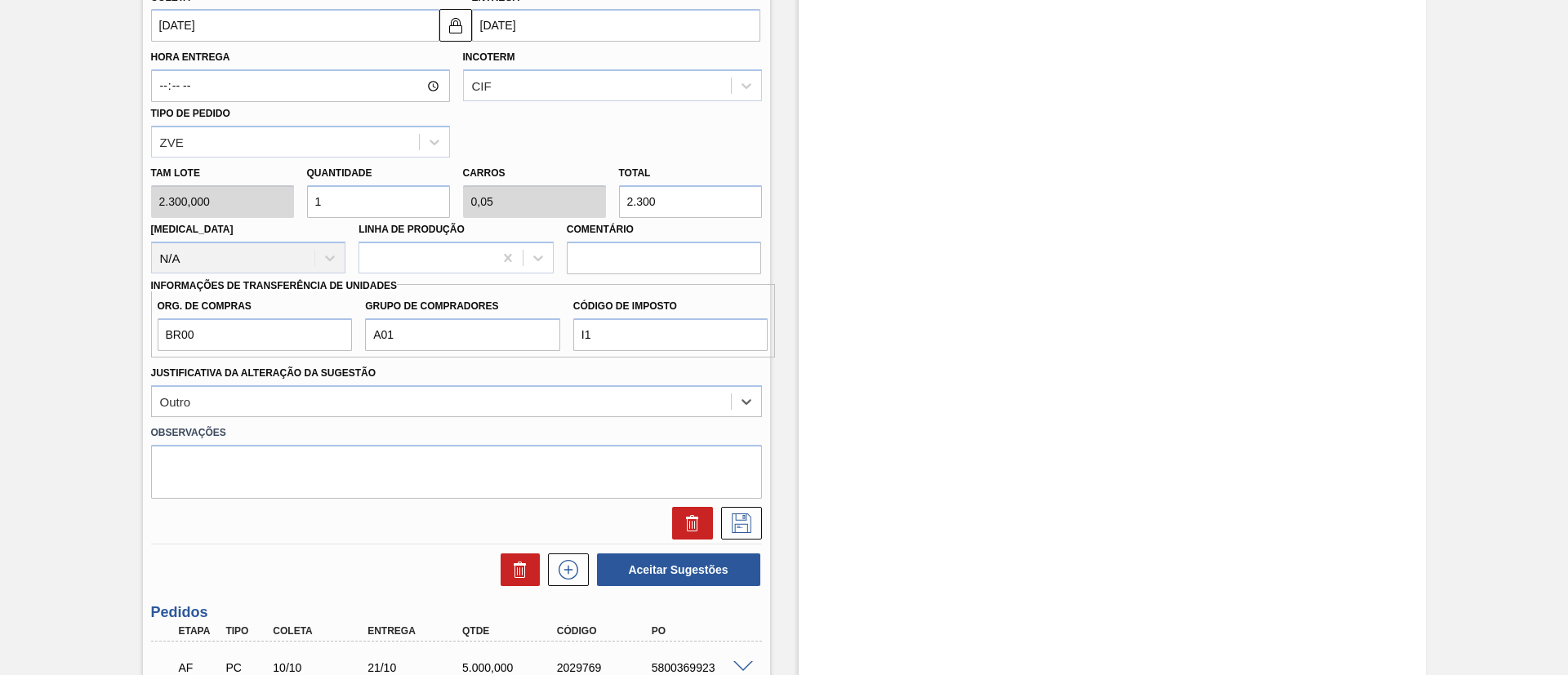
click at [764, 522] on div at bounding box center [456, 524] width 624 height 33
click at [743, 522] on icon at bounding box center [741, 523] width 26 height 20
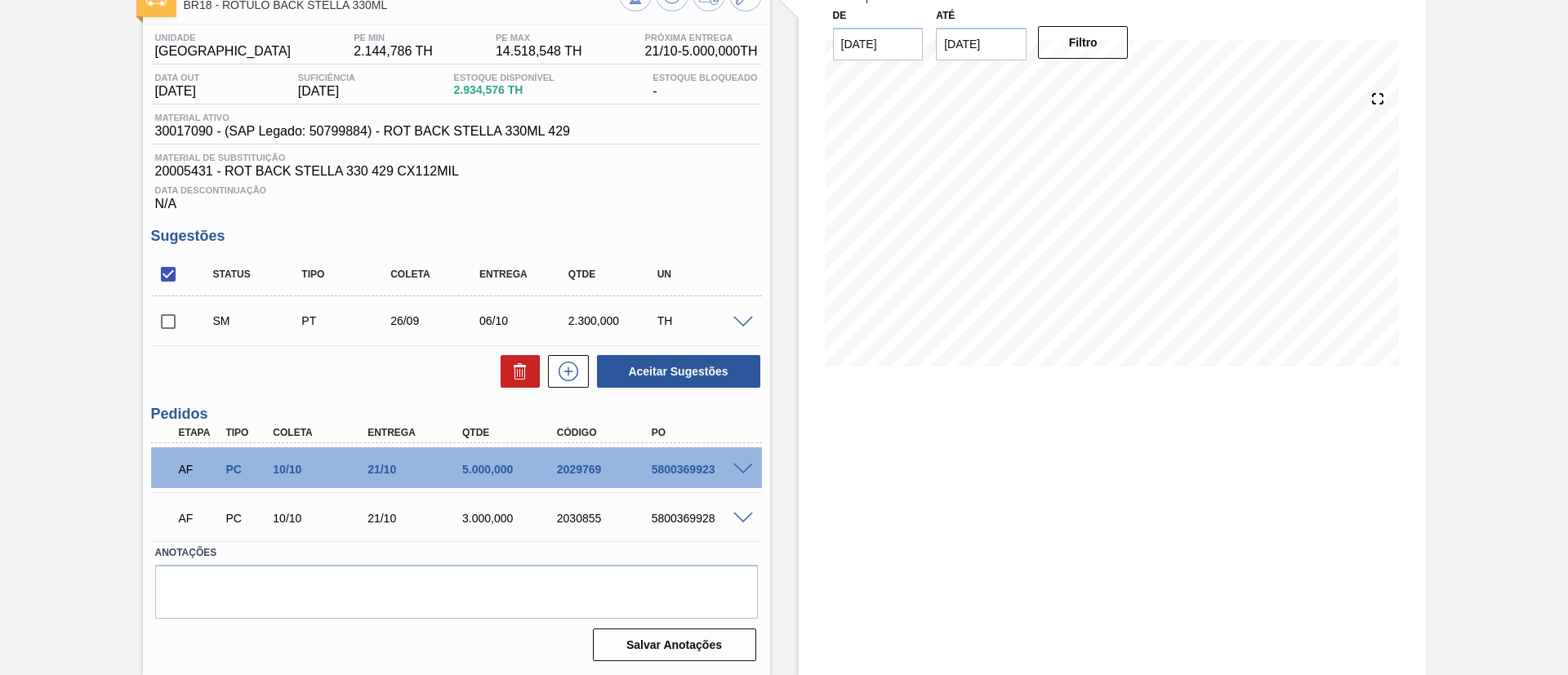
scroll to position [111, 0]
click at [739, 323] on span at bounding box center [743, 323] width 20 height 12
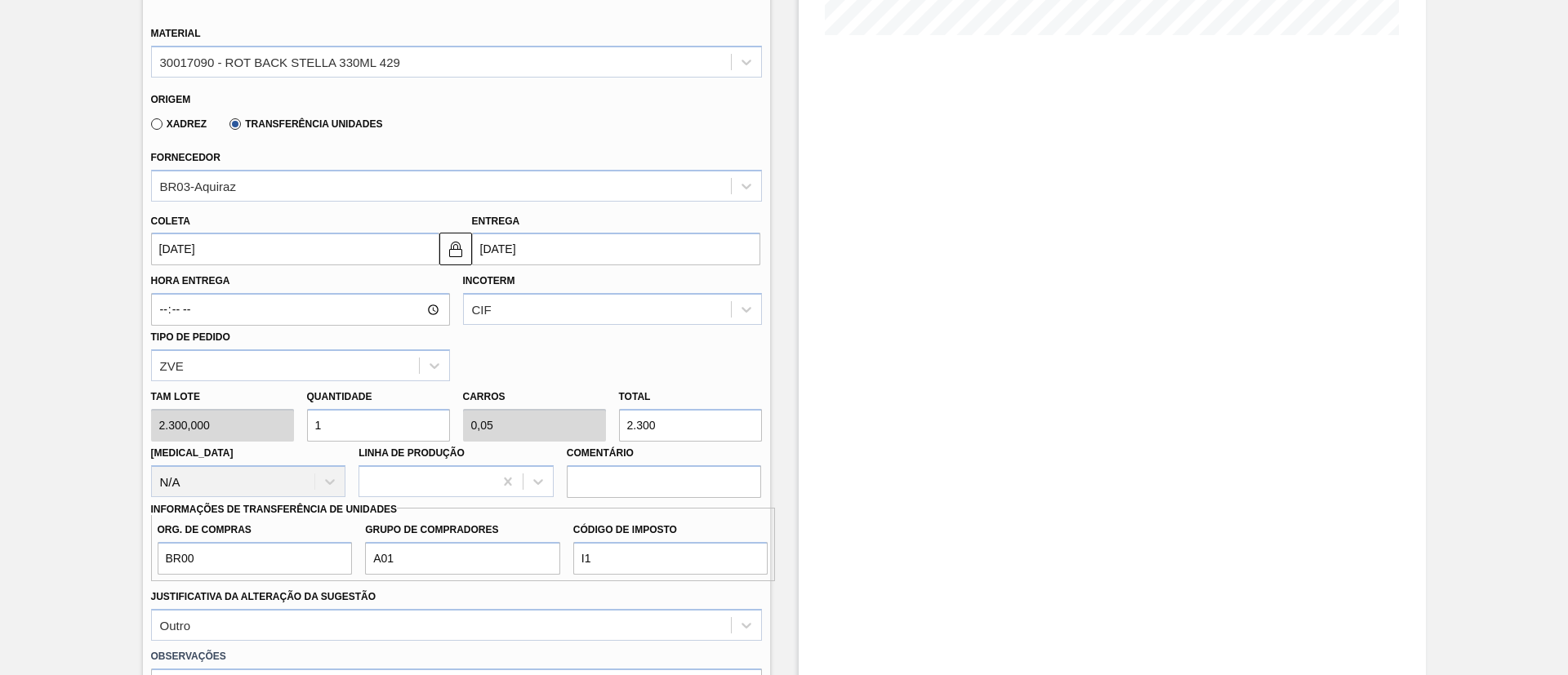
scroll to position [572, 0]
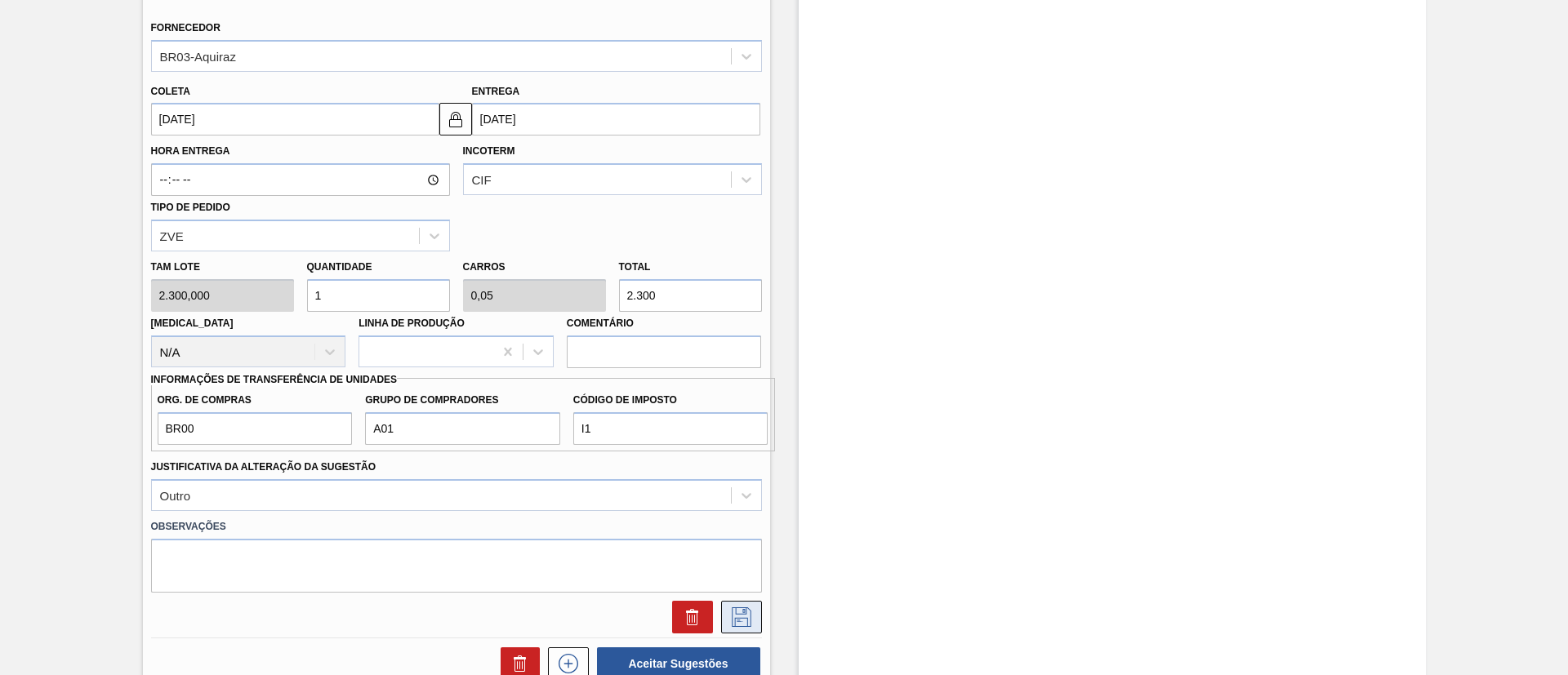
click at [735, 613] on icon at bounding box center [741, 617] width 26 height 20
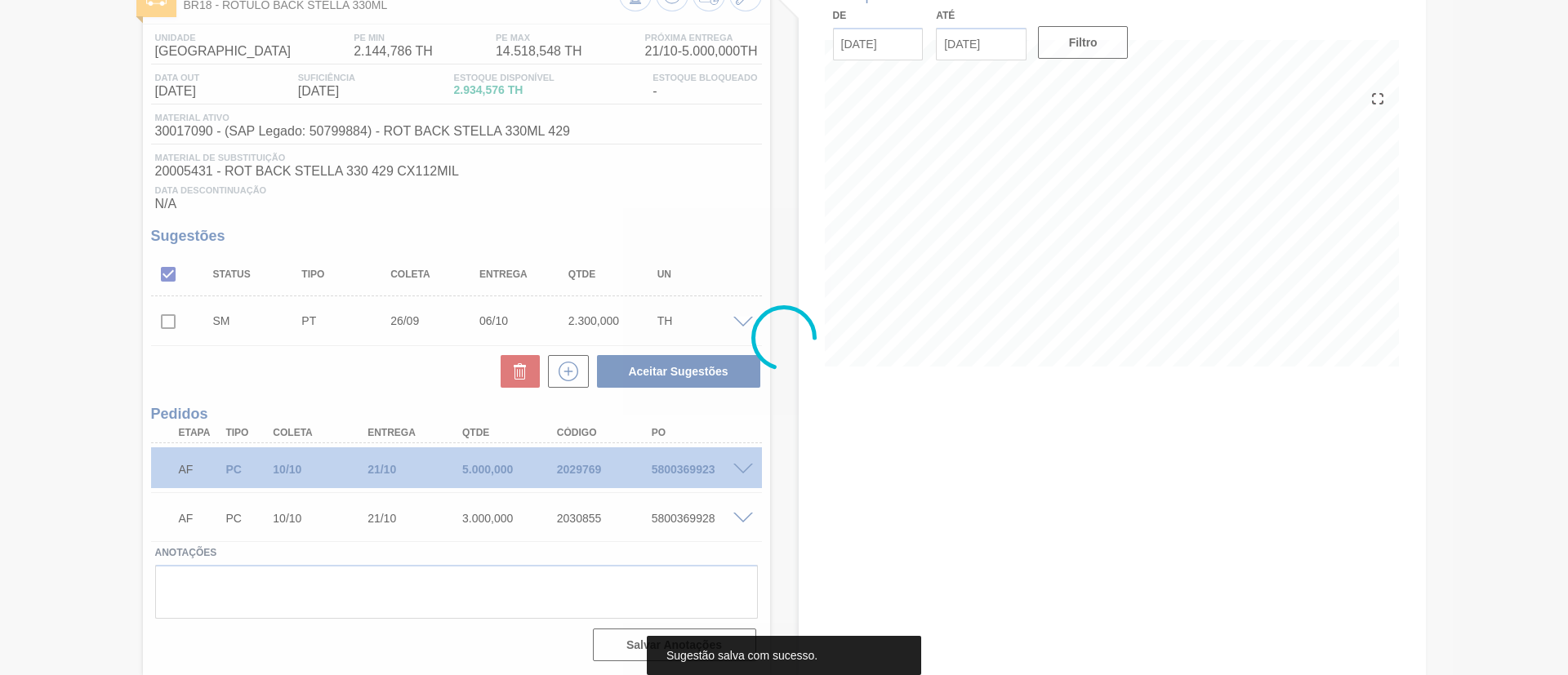
scroll to position [111, 0]
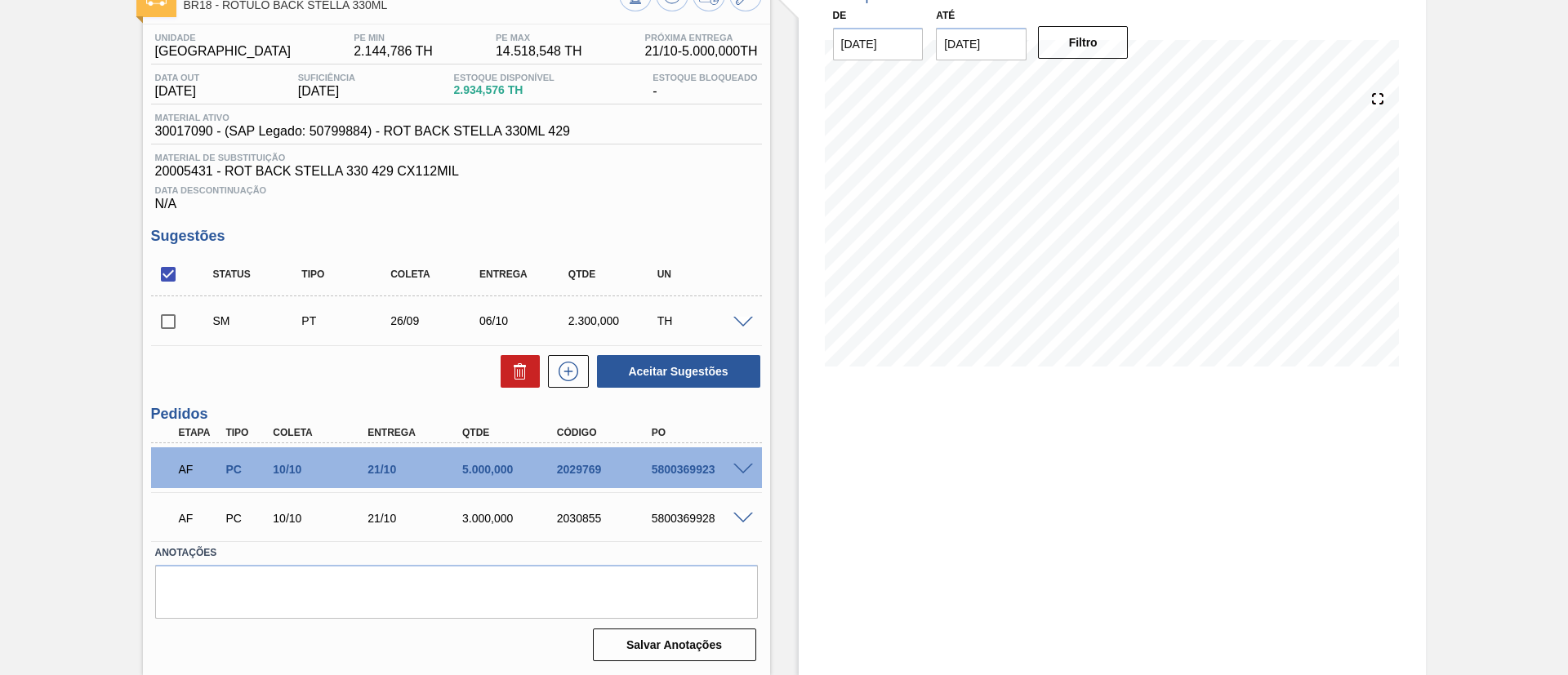
click at [745, 323] on span at bounding box center [743, 323] width 20 height 12
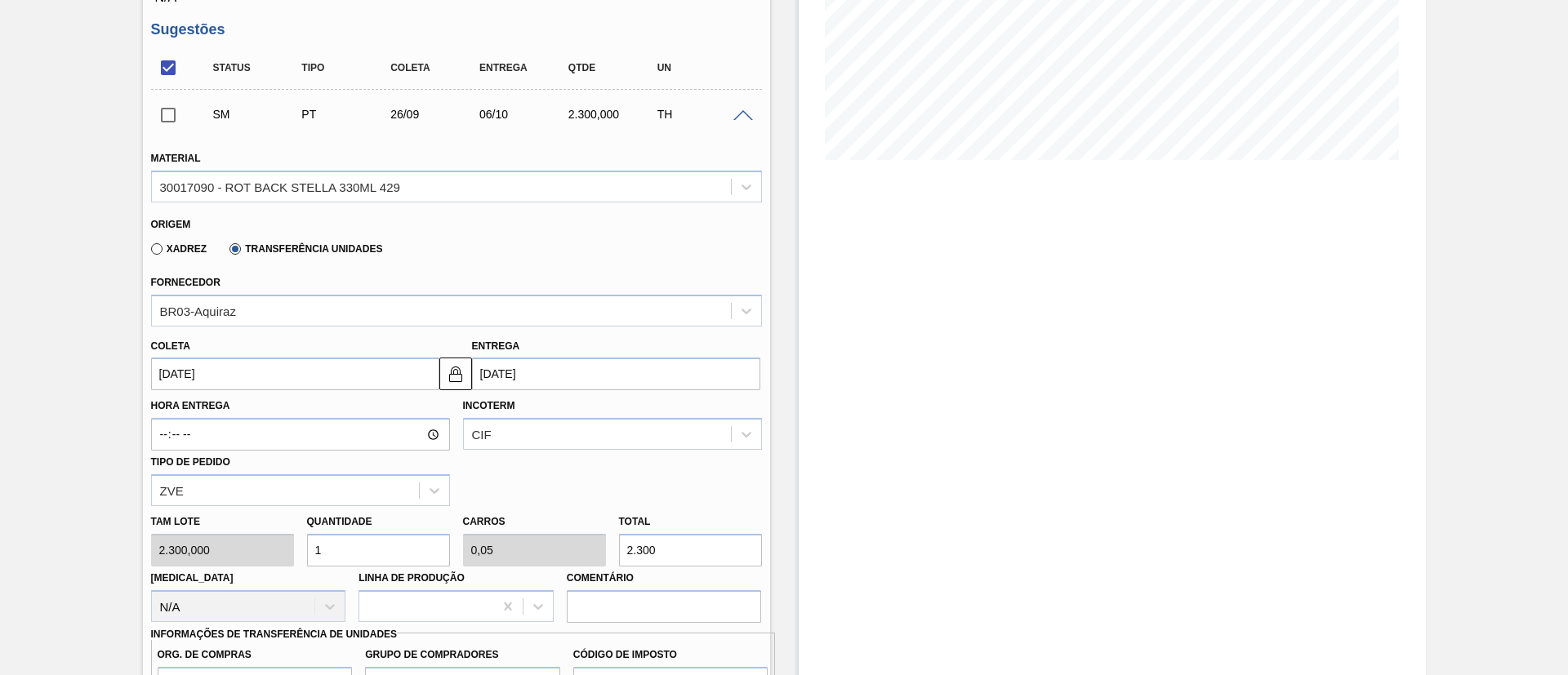
scroll to position [356, 0]
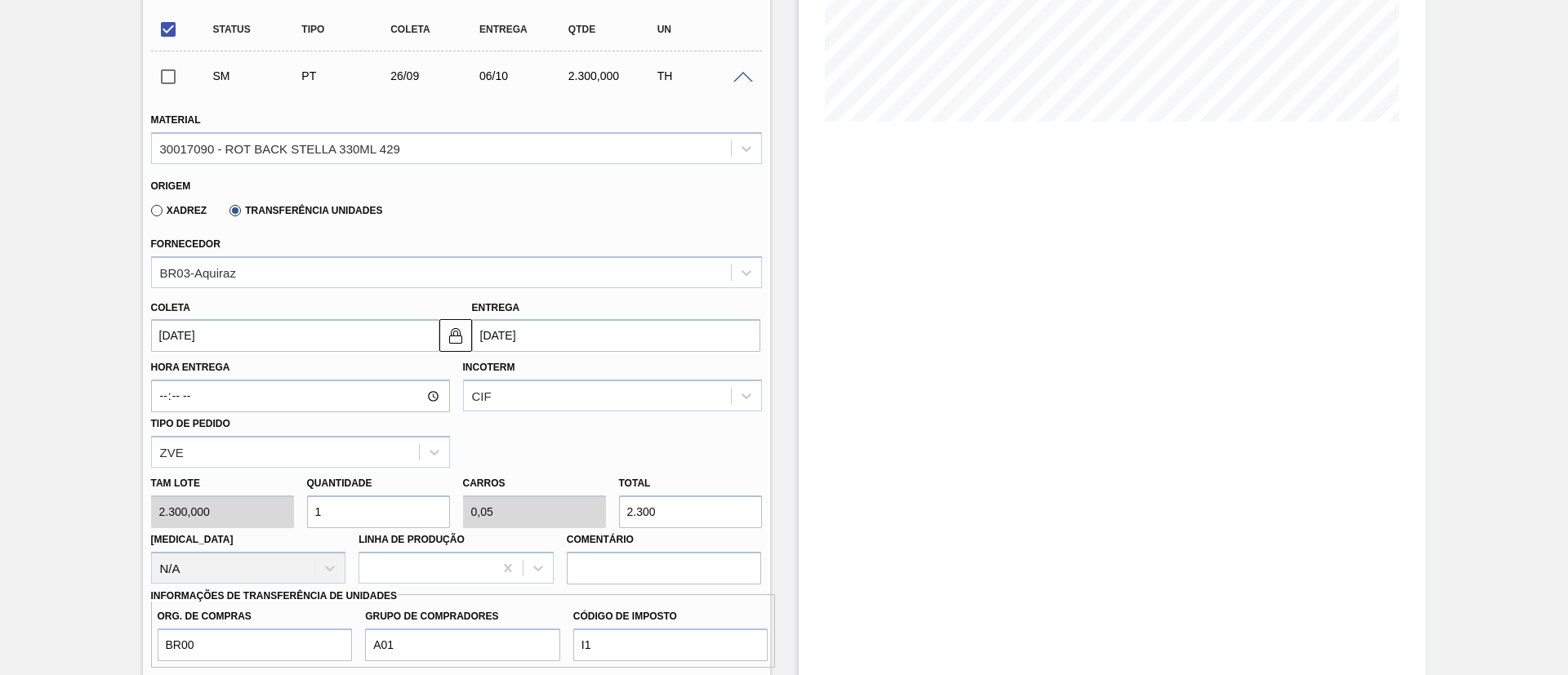
click at [273, 514] on div "Tam lote 2.300,000 Quantidade 1 Carros 0,05 Total 2.300 Doca N/A Linha de Produ…" at bounding box center [456, 525] width 624 height 117
type input "2"
type input "0,1"
type input "4.600"
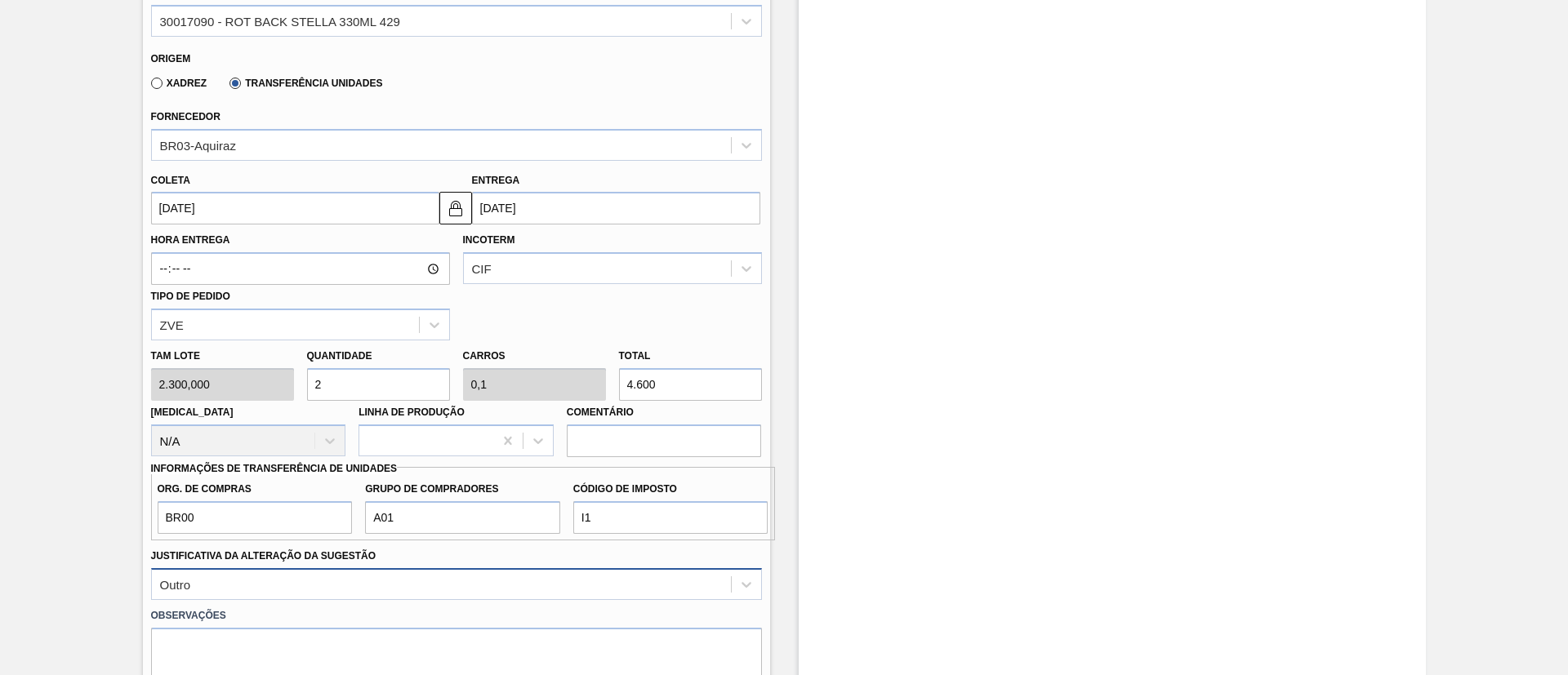
scroll to position [601, 0]
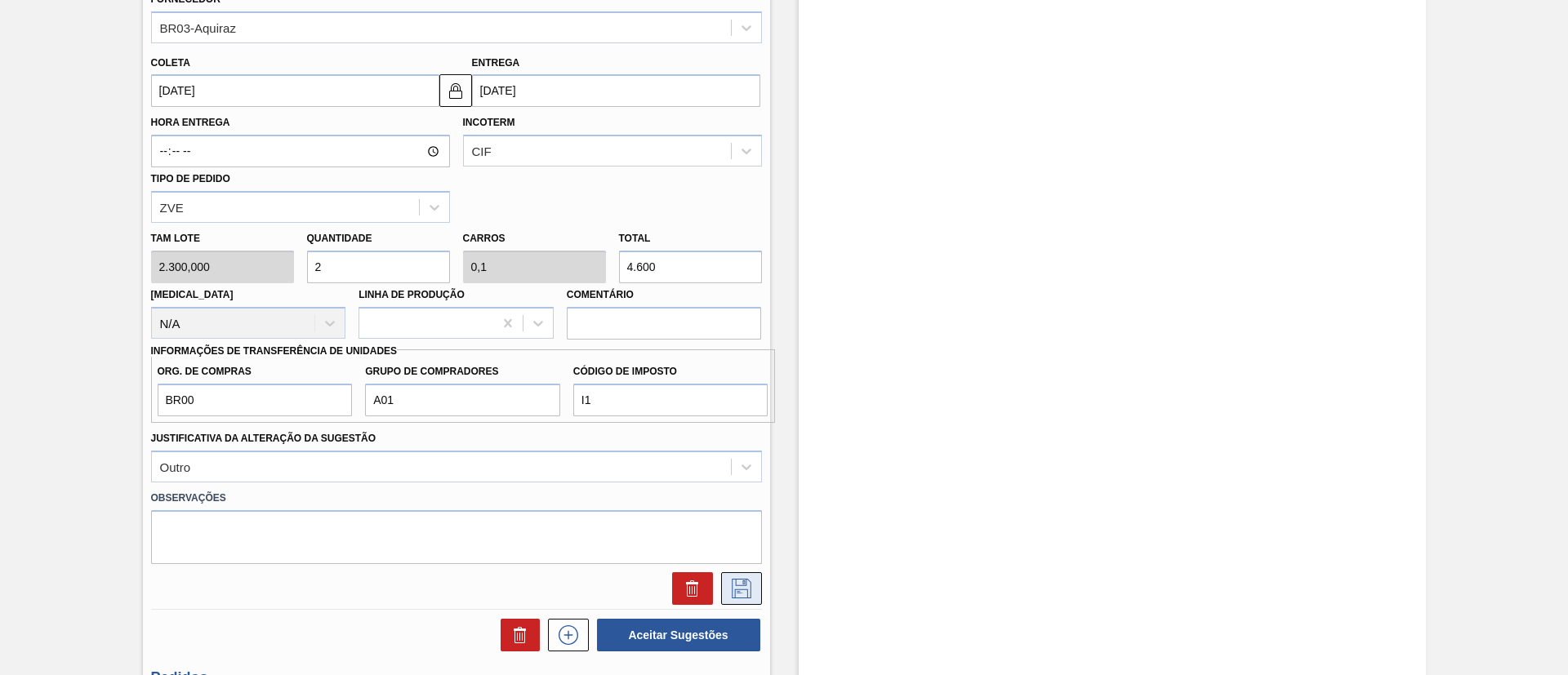
type input "2"
click at [726, 582] on button at bounding box center [741, 588] width 41 height 33
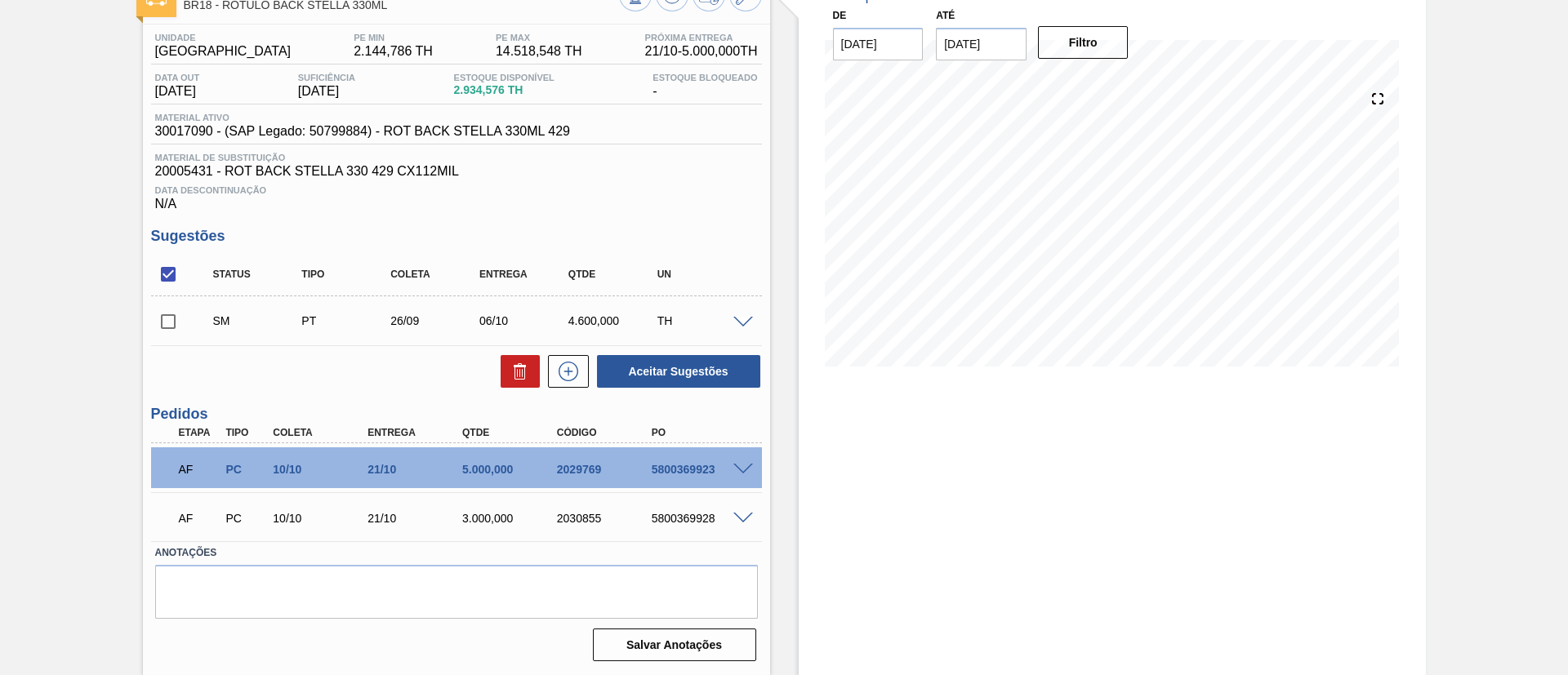
scroll to position [111, 0]
click at [159, 314] on input "checkbox" at bounding box center [168, 322] width 35 height 35
checkbox input "true"
click at [690, 365] on button "Aceitar Sugestões" at bounding box center [678, 371] width 164 height 33
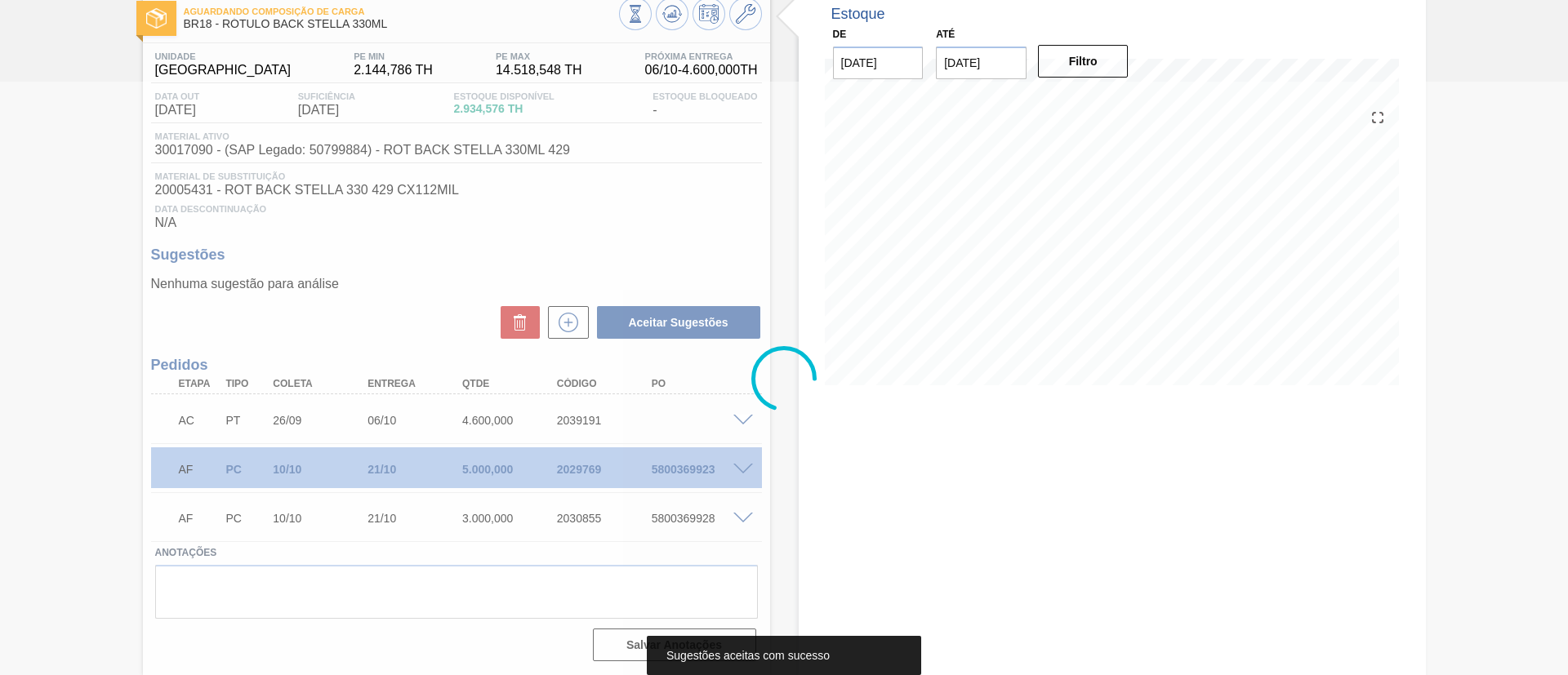
scroll to position [93, 0]
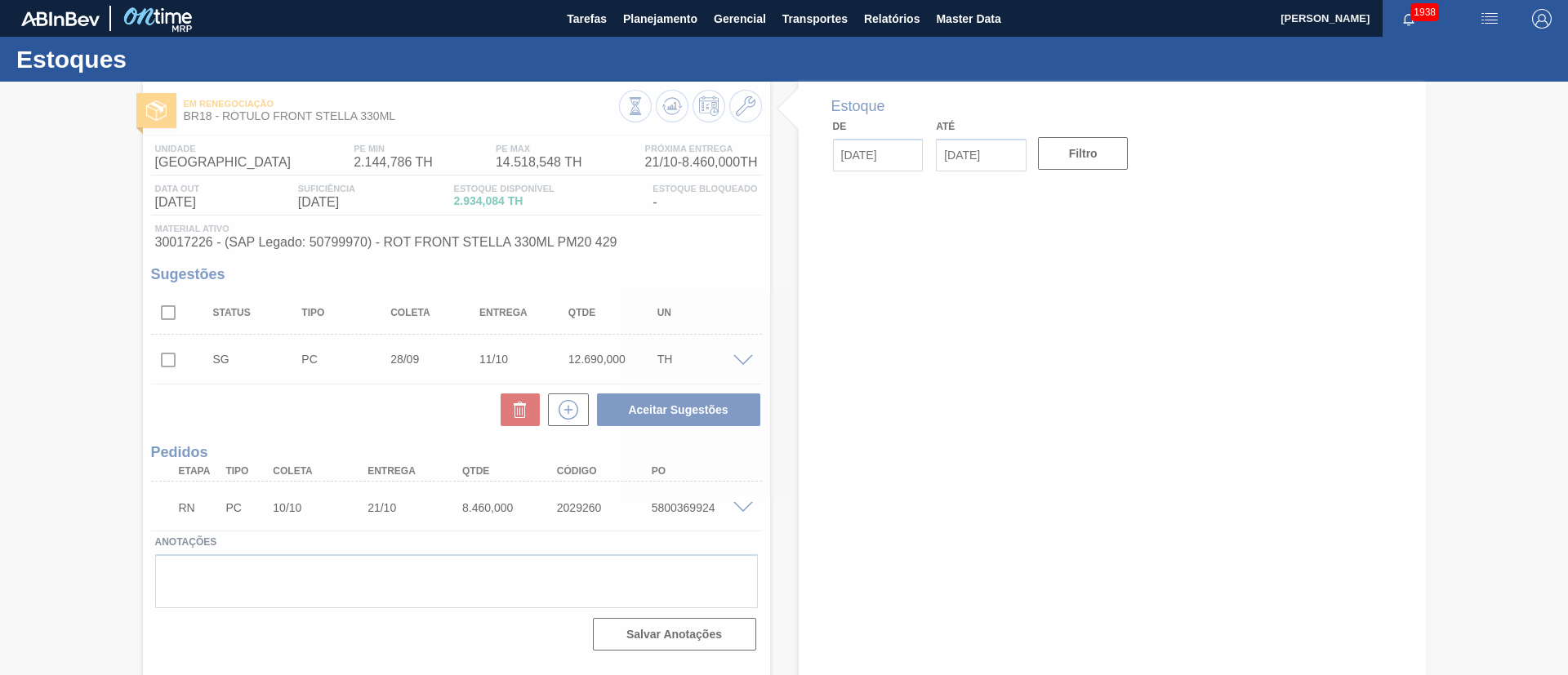
type input "[DATE]"
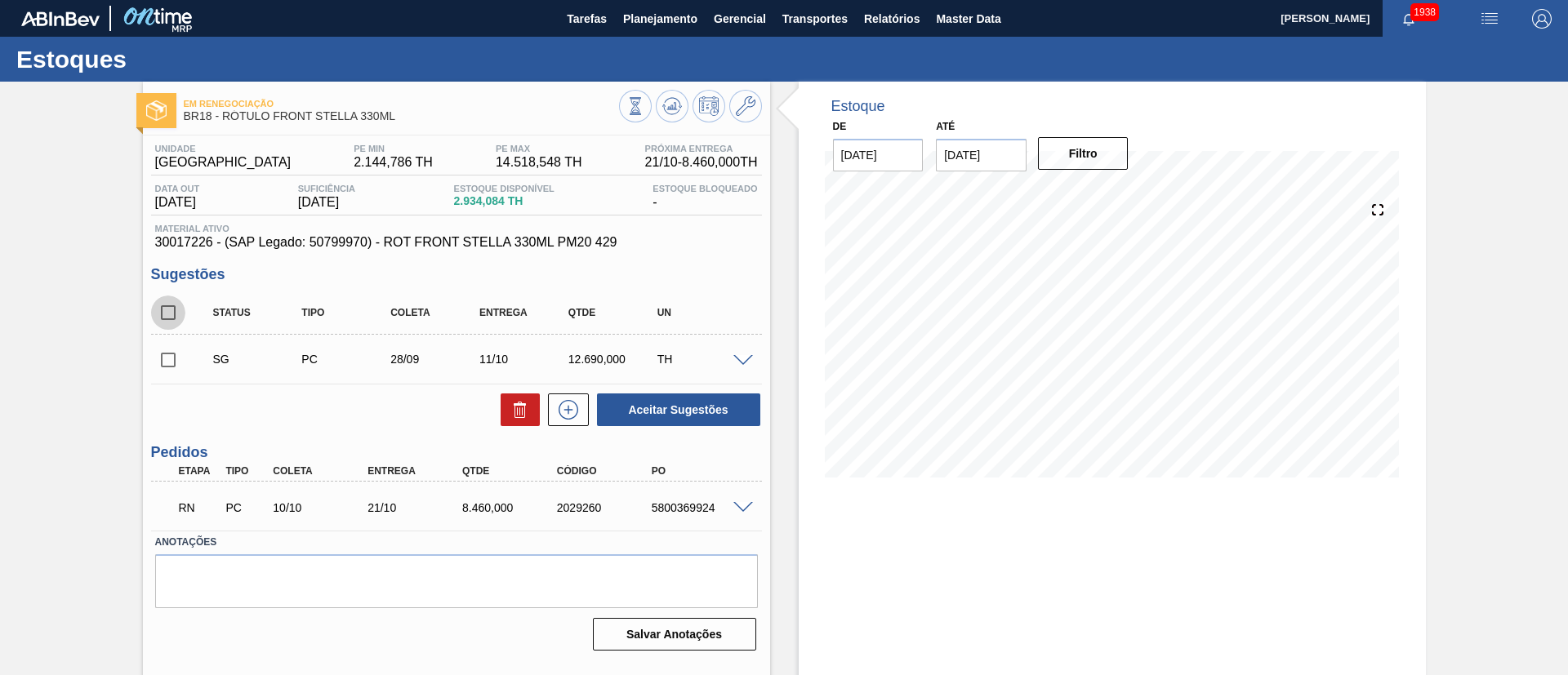
click at [168, 301] on input "checkbox" at bounding box center [168, 312] width 35 height 35
checkbox input "true"
click at [524, 404] on icon at bounding box center [519, 404] width 12 height 3
checkbox input "false"
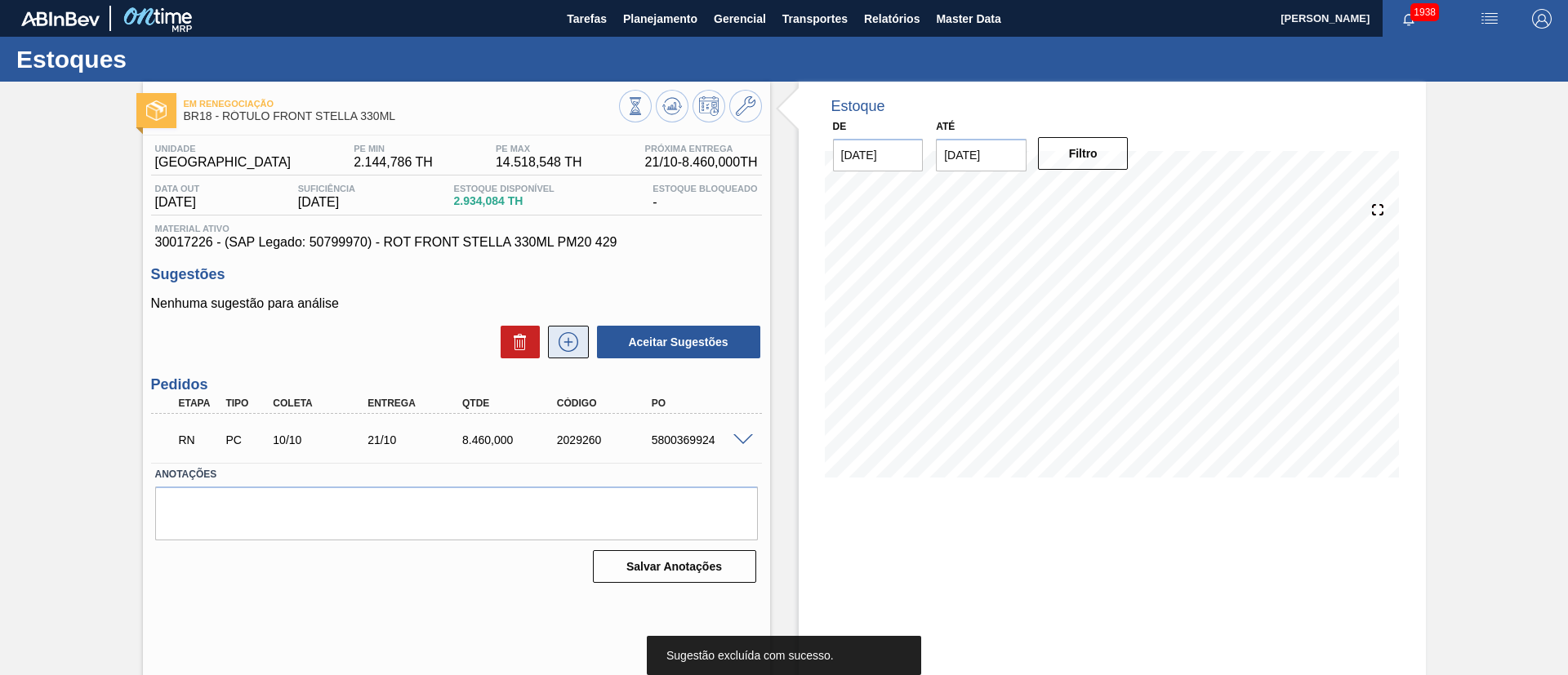
click at [567, 342] on icon at bounding box center [568, 341] width 9 height 1
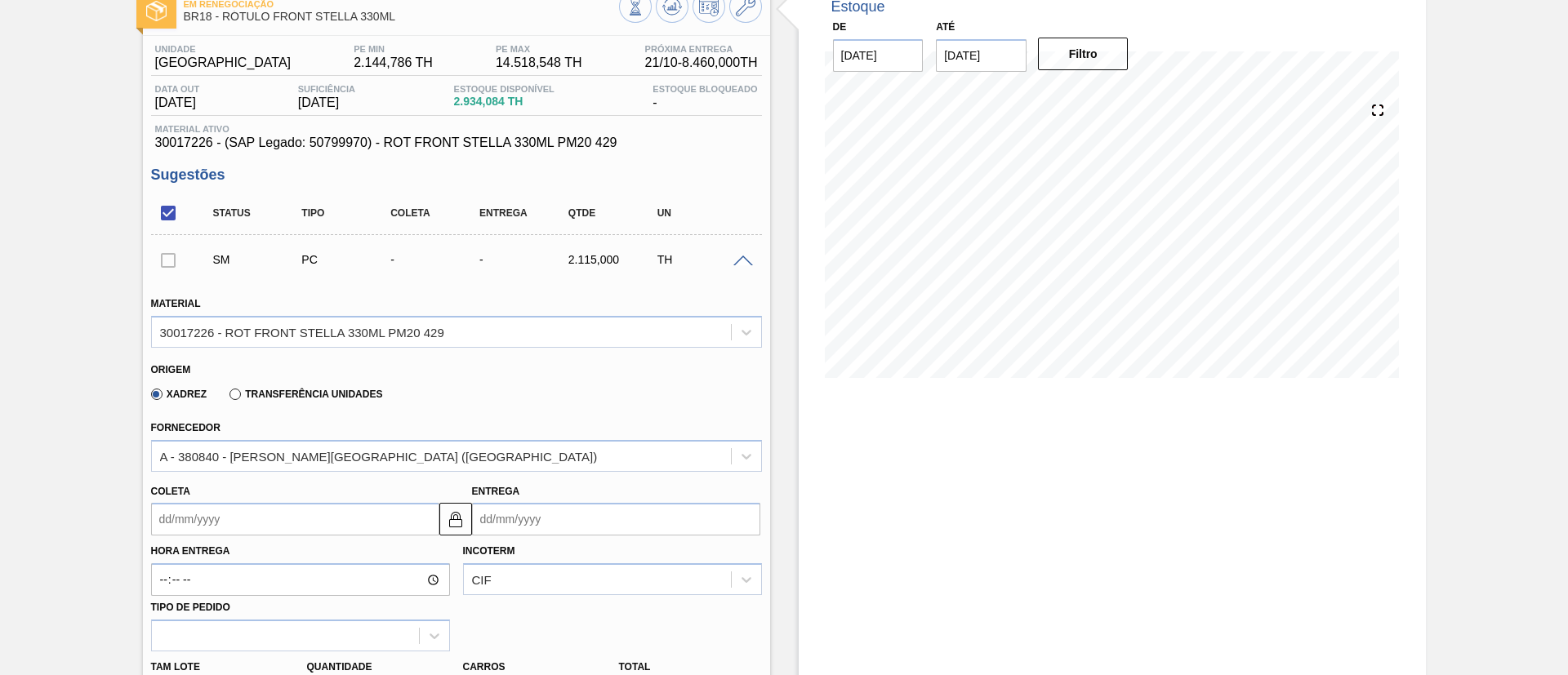
scroll to position [245, 0]
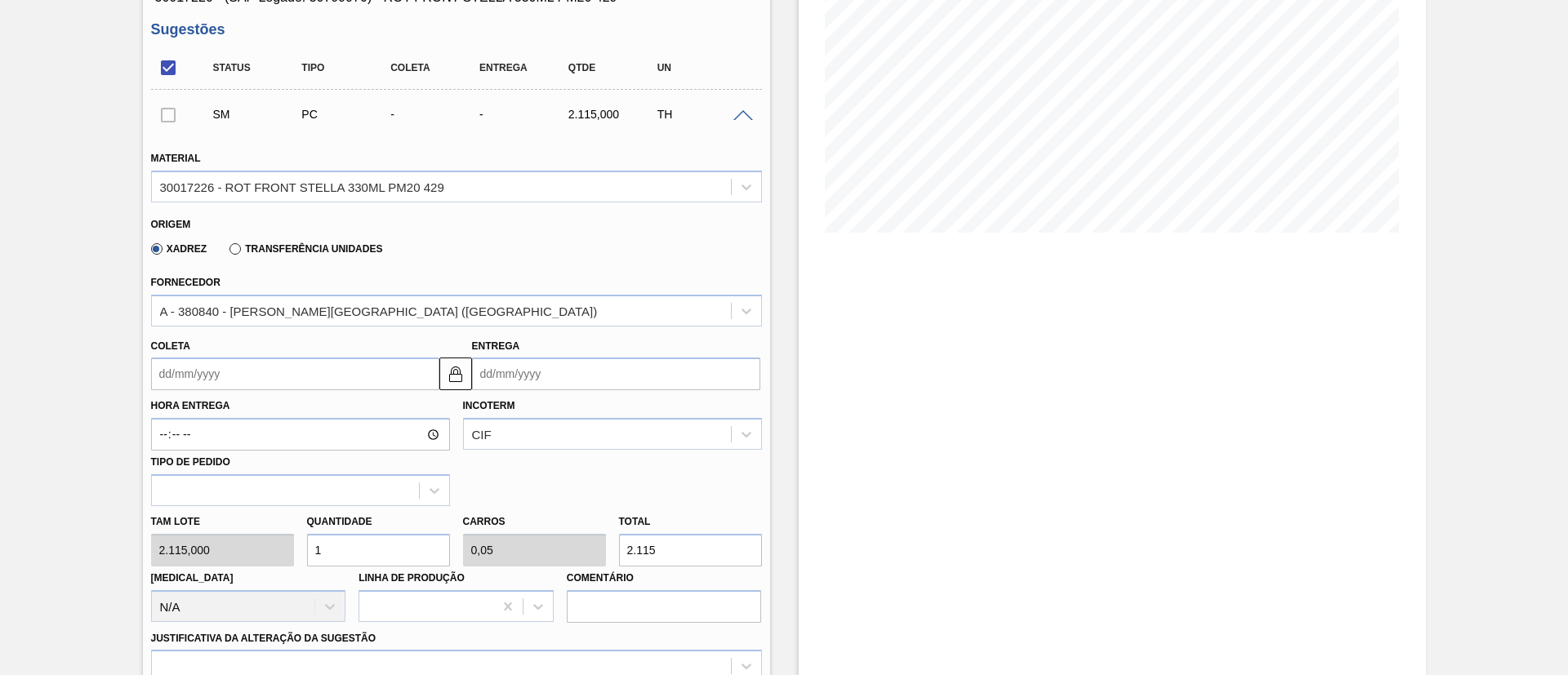
click at [280, 247] on label "Transferência Unidades" at bounding box center [306, 248] width 152 height 11
click at [227, 252] on input "Transferência Unidades" at bounding box center [227, 252] width 0 height 0
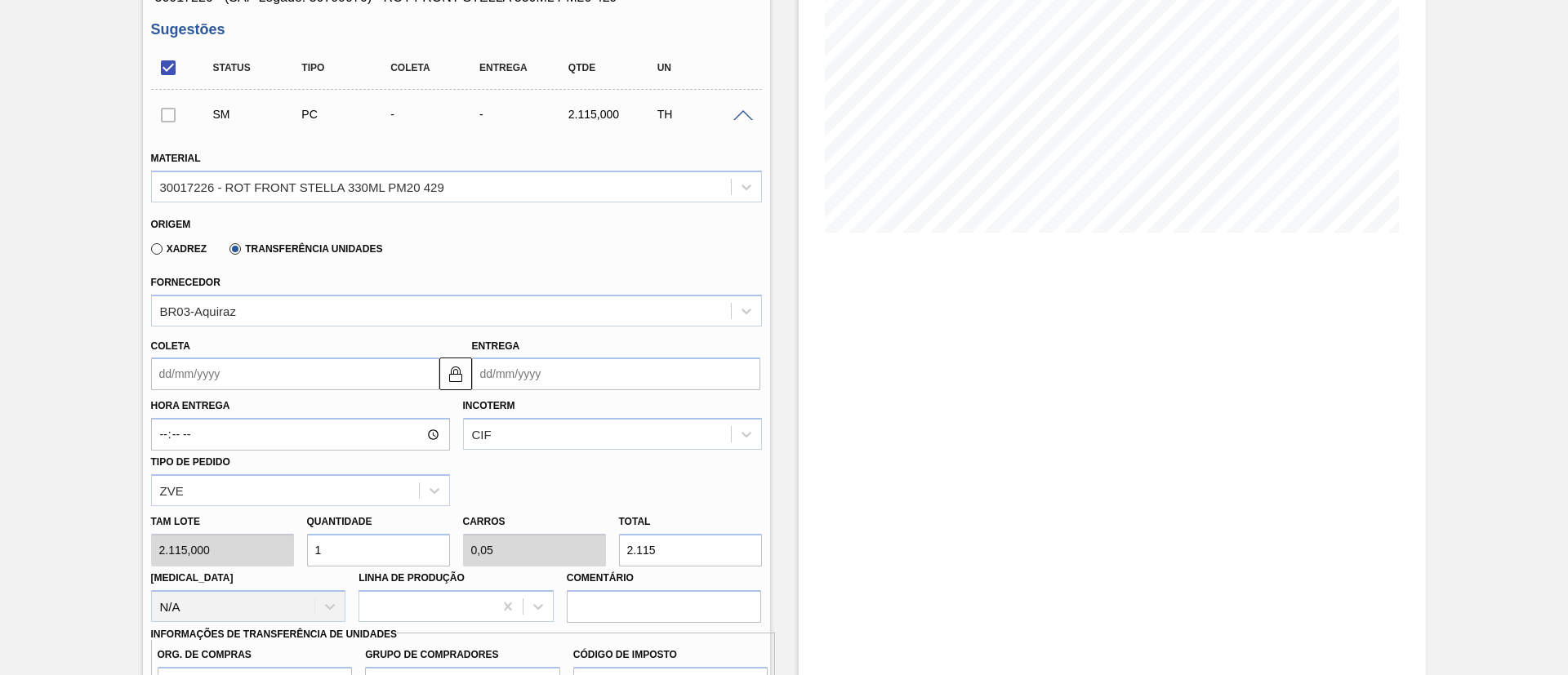
click at [229, 378] on input "Coleta" at bounding box center [294, 374] width 288 height 33
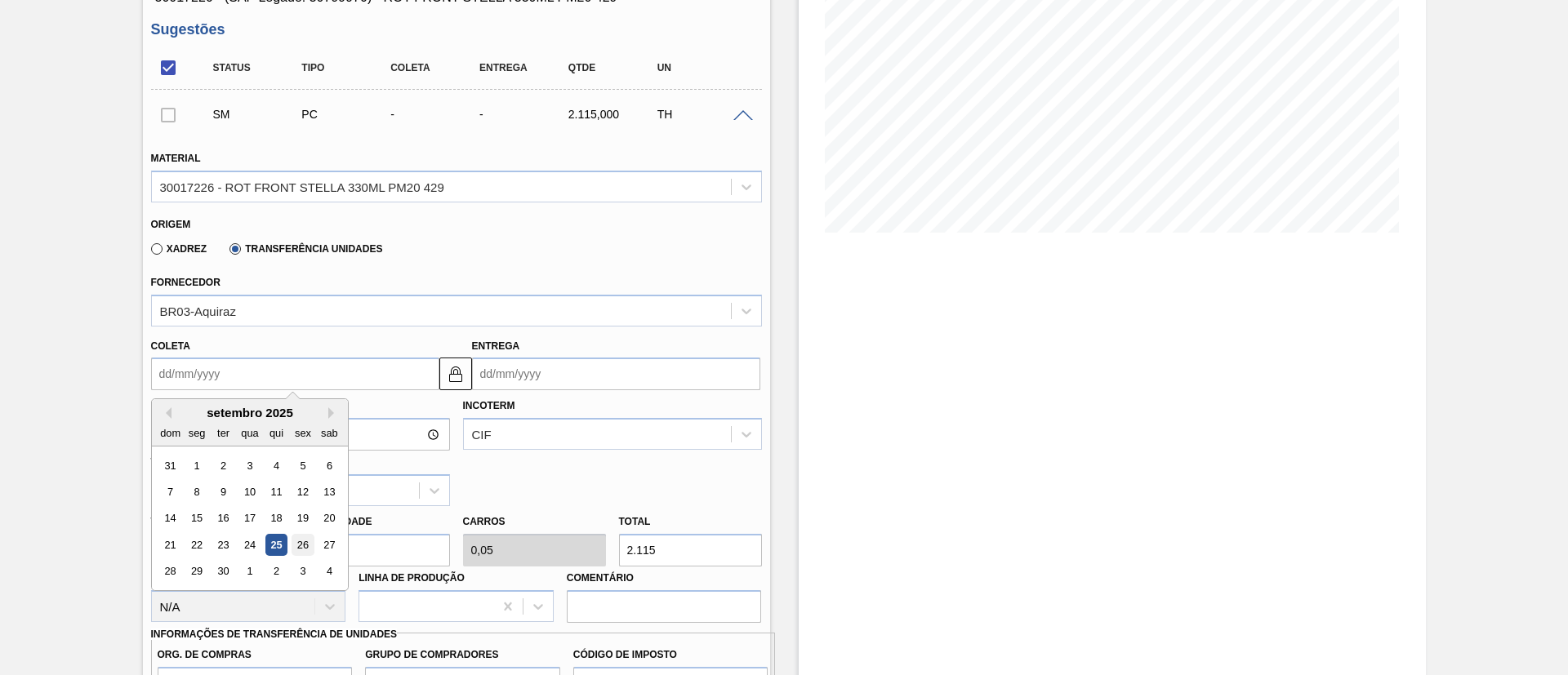
click at [300, 542] on div "26" at bounding box center [302, 544] width 22 height 22
type input "[DATE]"
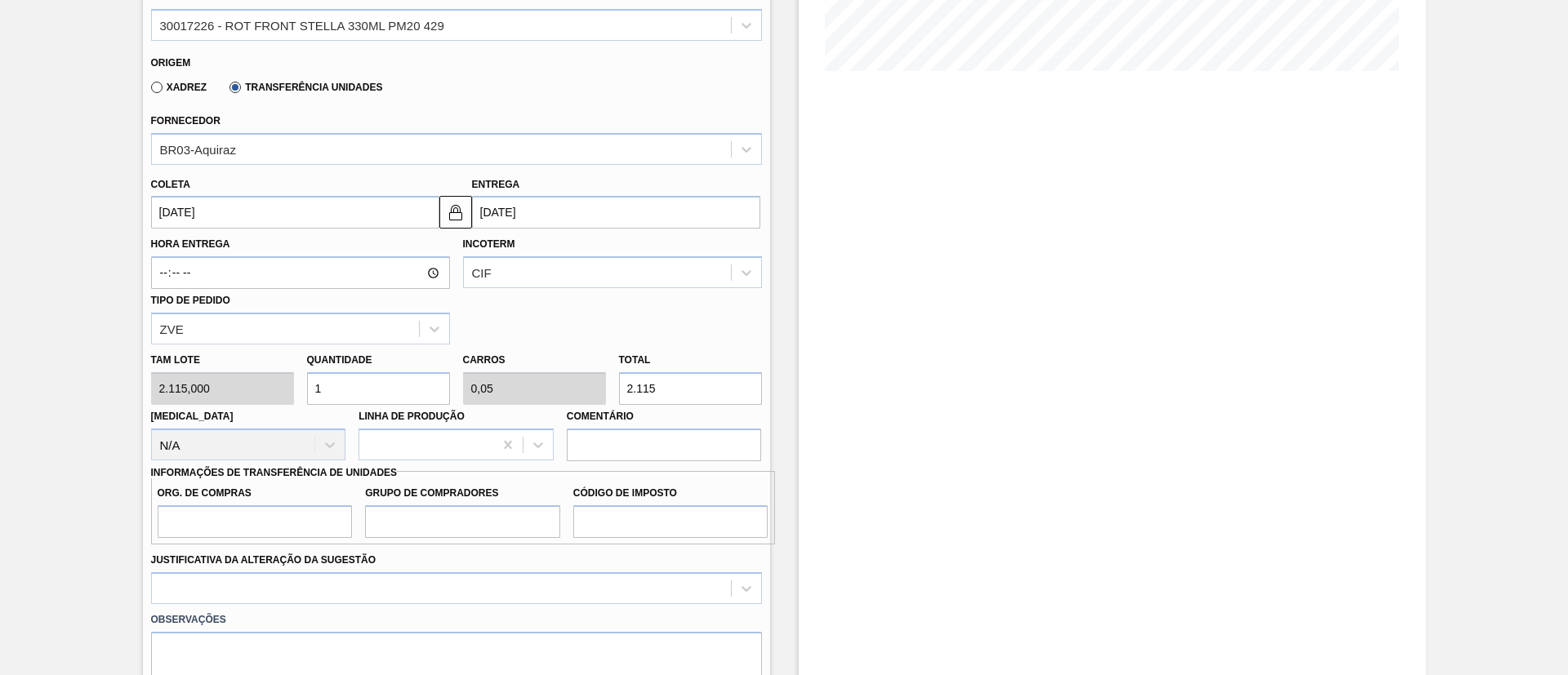
scroll to position [490, 0]
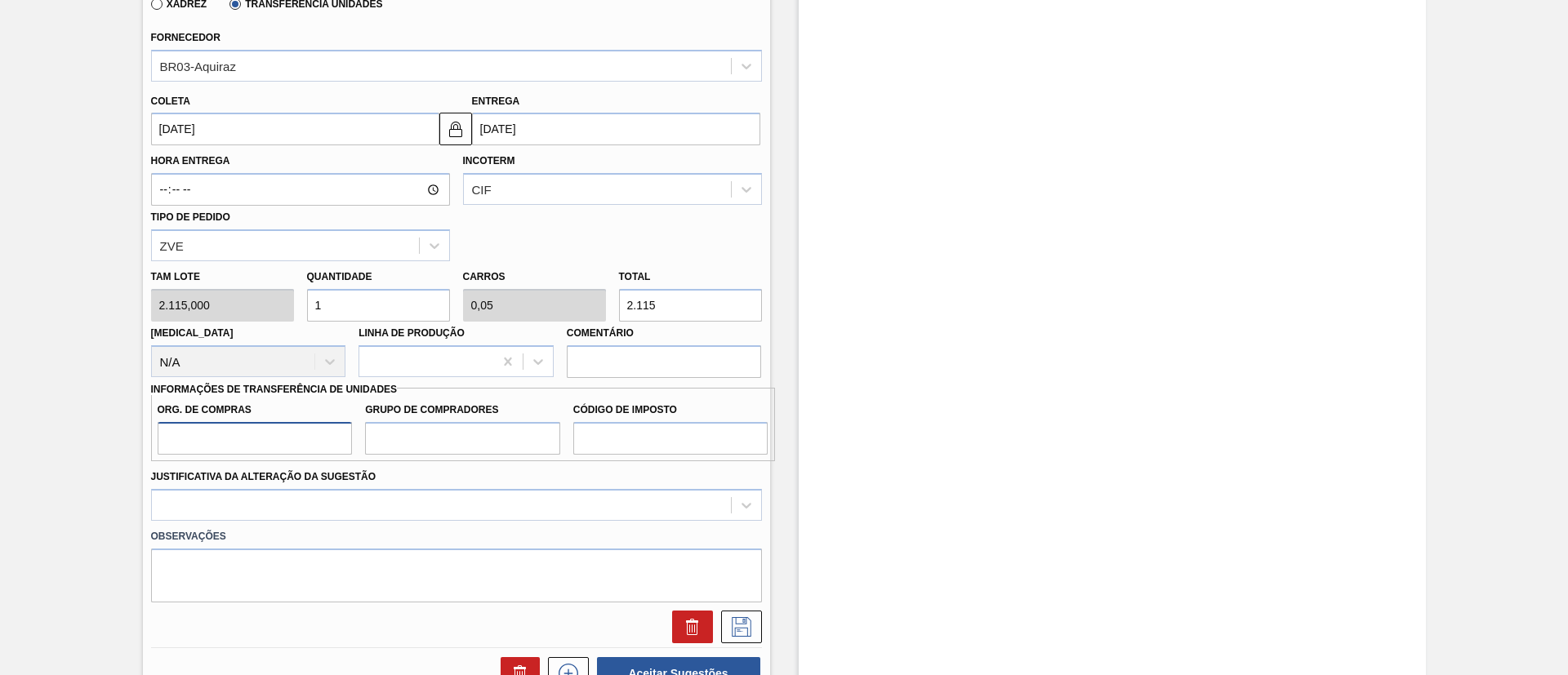
drag, startPoint x: 219, startPoint y: 435, endPoint x: 237, endPoint y: 452, distance: 24.8
click at [218, 434] on input "Org. de Compras" at bounding box center [255, 439] width 195 height 33
type input "BR00"
drag, startPoint x: 434, startPoint y: 432, endPoint x: 448, endPoint y: 437, distance: 14.9
click at [435, 432] on input "Grupo de Compradores" at bounding box center [462, 439] width 195 height 33
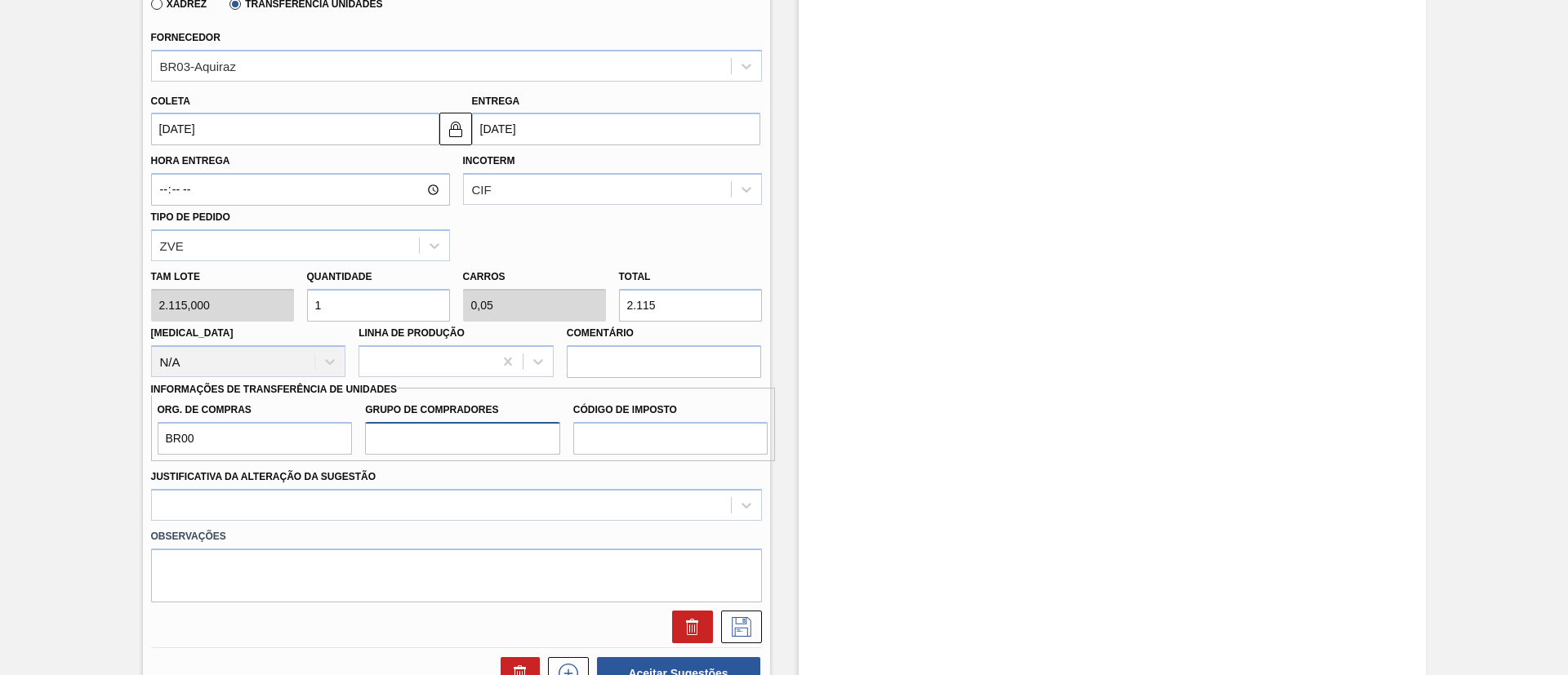
type input "A01"
drag, startPoint x: 664, startPoint y: 429, endPoint x: 676, endPoint y: 435, distance: 13.4
click at [664, 429] on input "Código de Imposto" at bounding box center [670, 439] width 195 height 33
type input "I1"
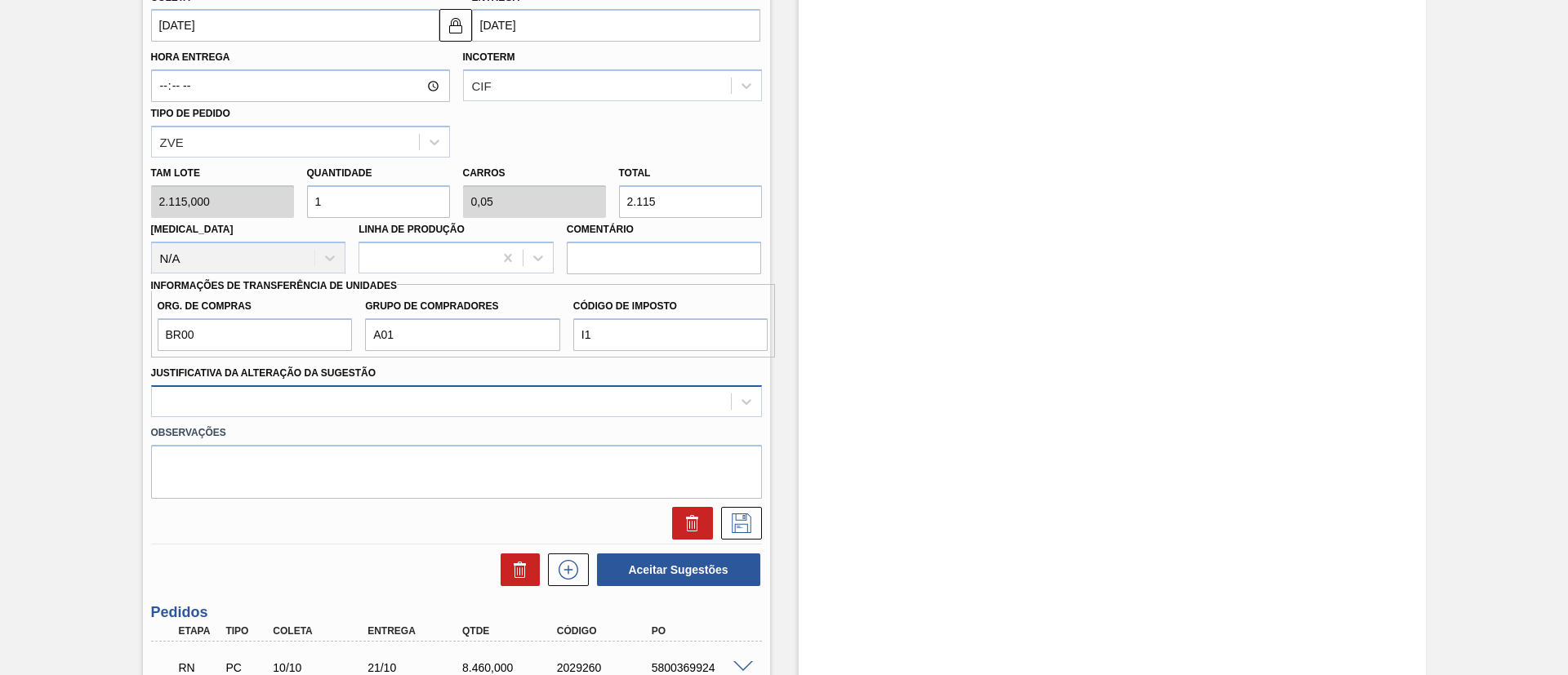
click at [518, 417] on div at bounding box center [455, 401] width 610 height 32
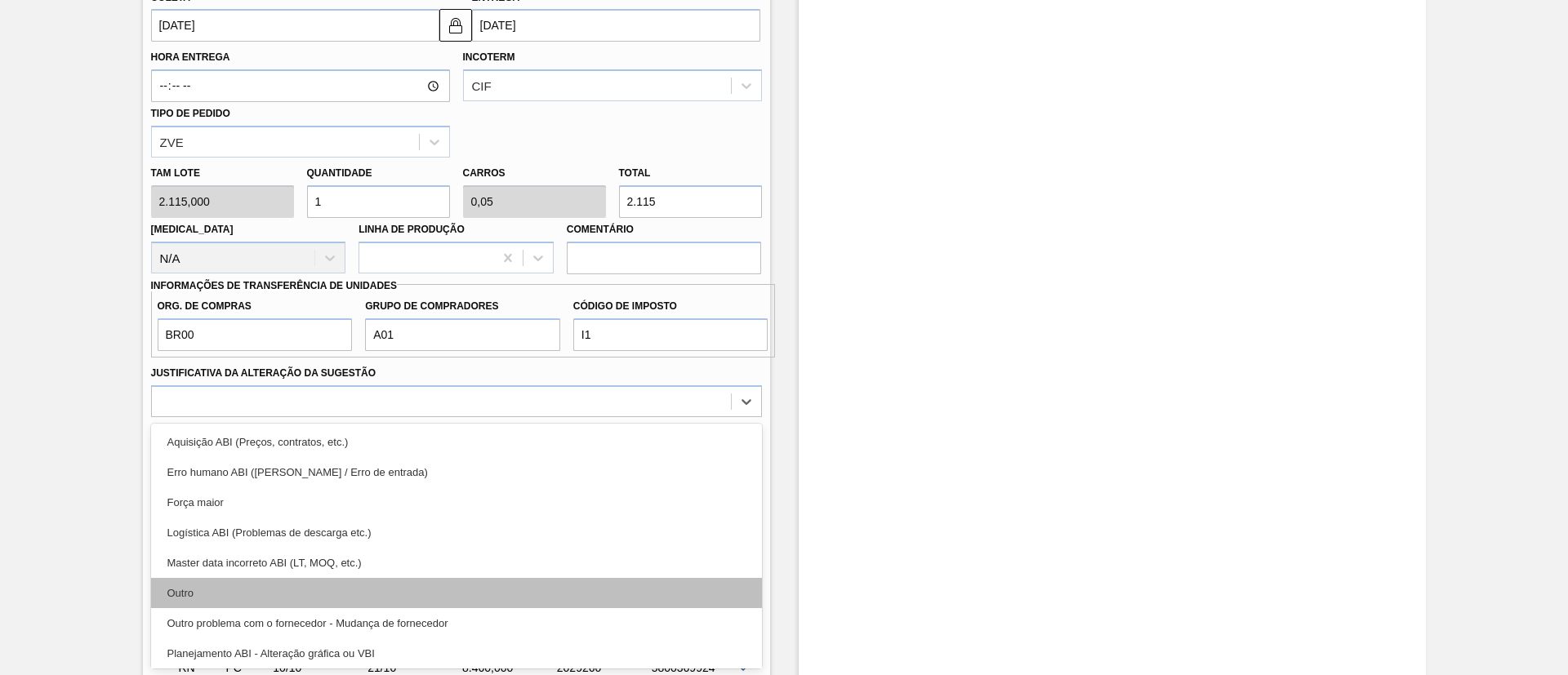
click at [294, 591] on div "Outro" at bounding box center [455, 593] width 610 height 30
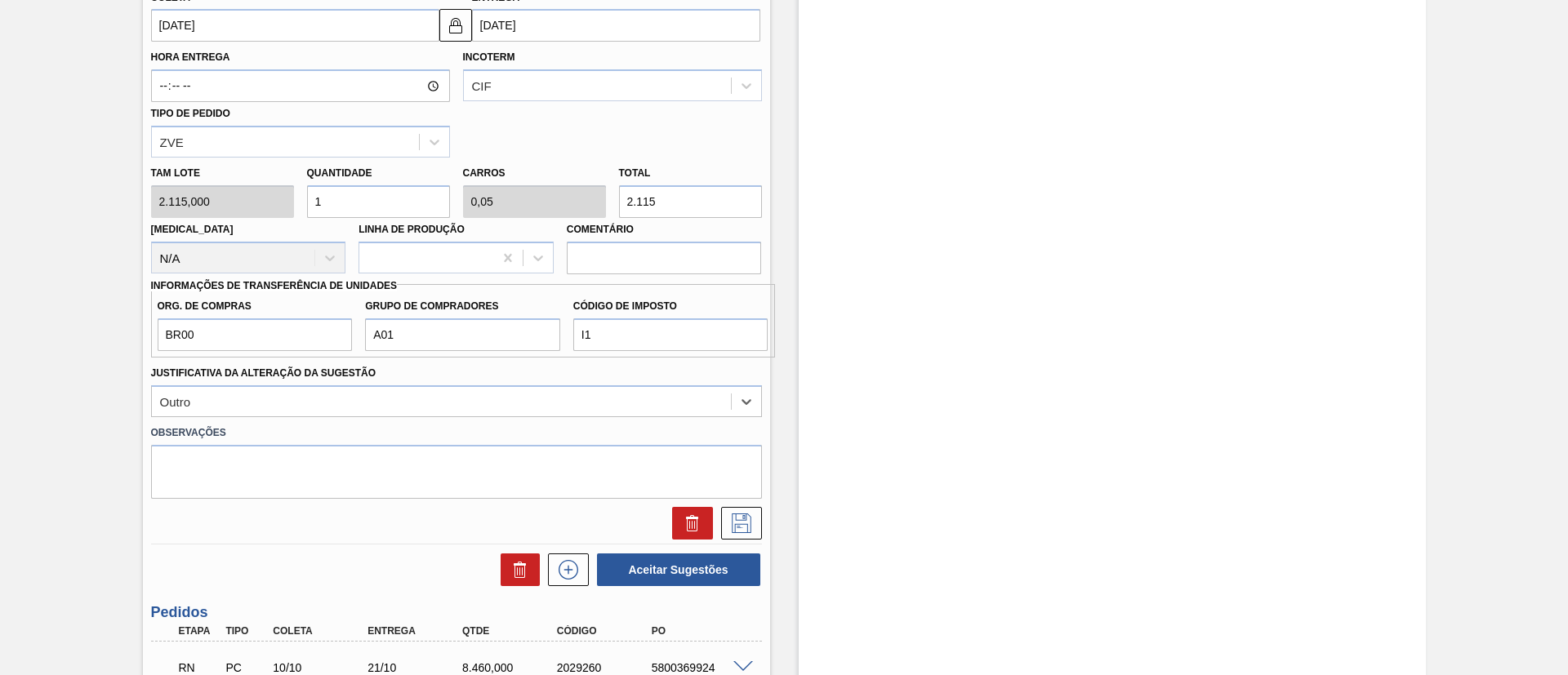
scroll to position [471, 0]
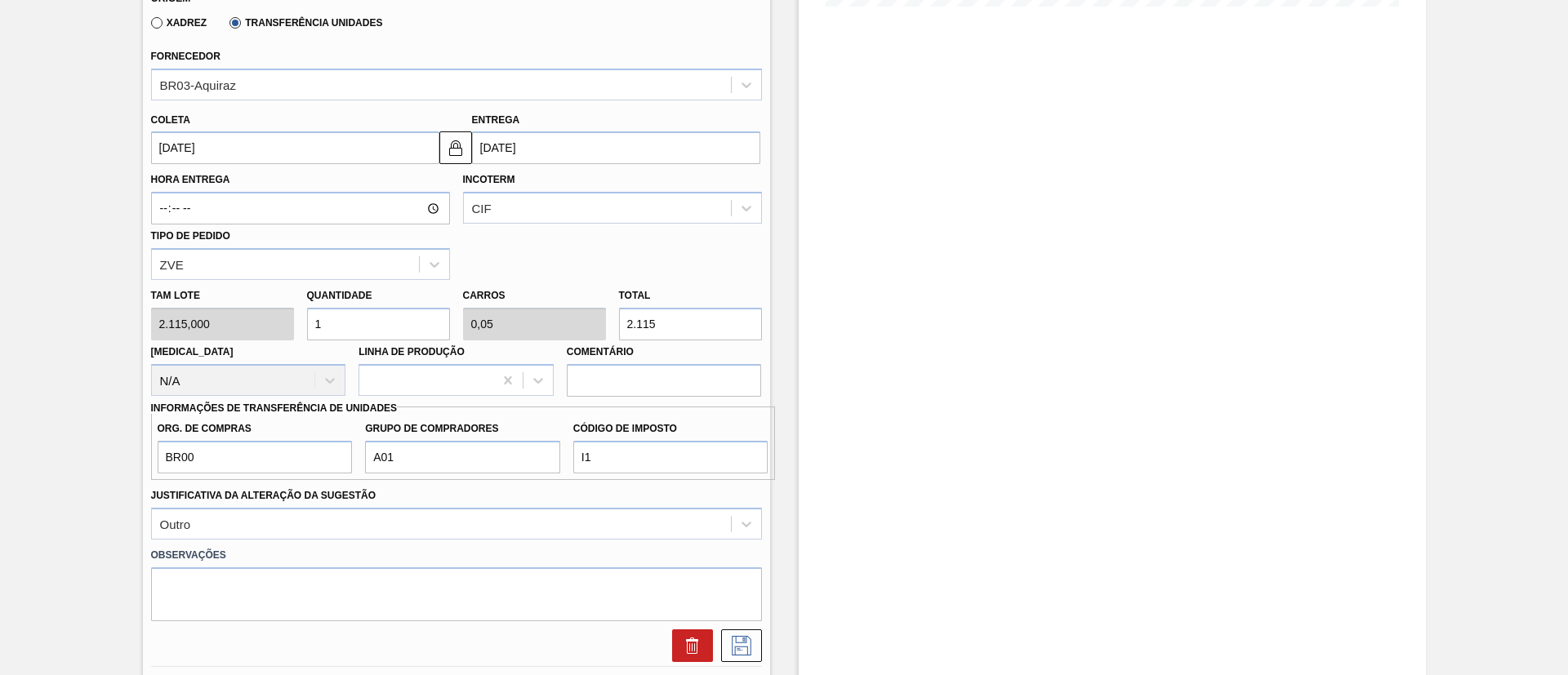
click at [274, 323] on div "Tam lote 2.115,000 Quantidade 1 Carros 0,05 Total 2.115 Doca N/A Linha de Produ…" at bounding box center [456, 338] width 624 height 117
type input "2"
type input "0,1"
type input "4.230"
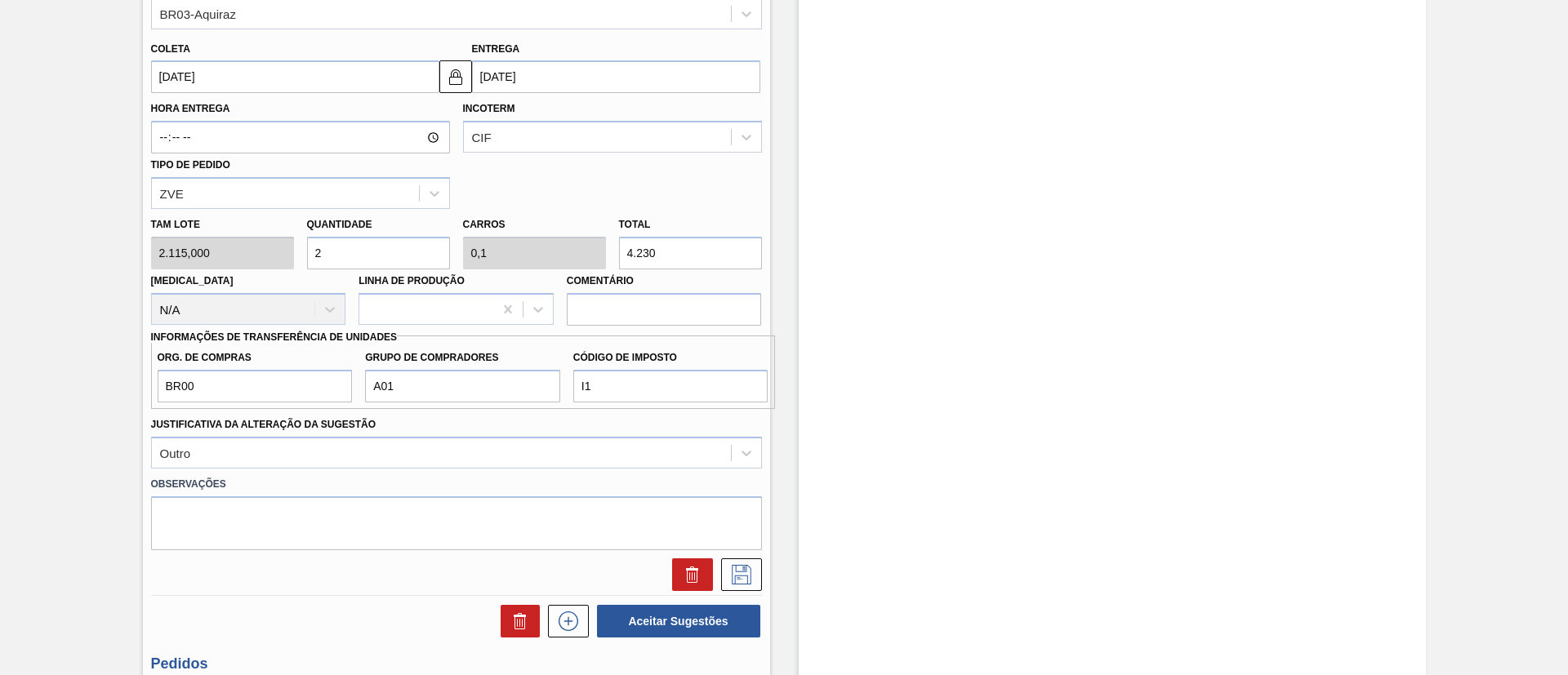
scroll to position [594, 0]
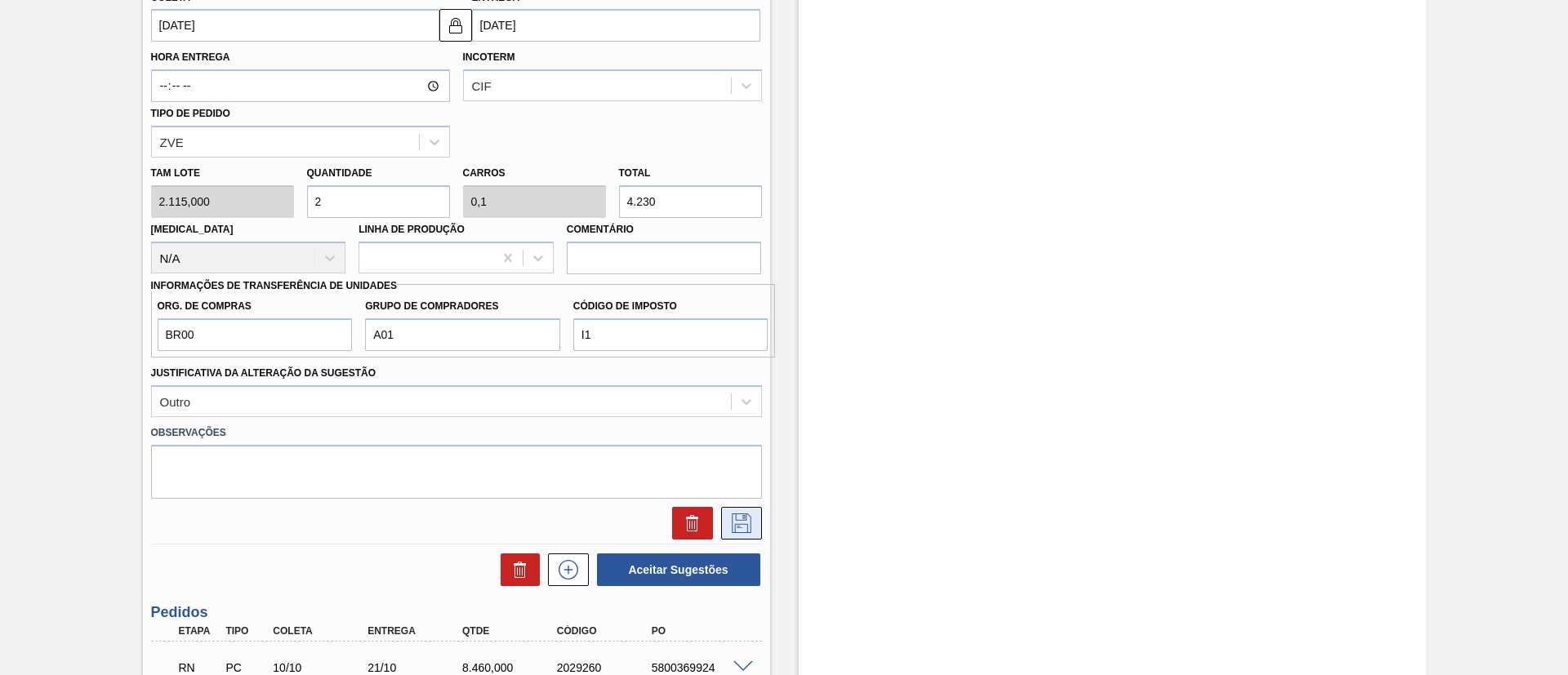
type input "2"
click at [746, 522] on icon at bounding box center [741, 523] width 26 height 20
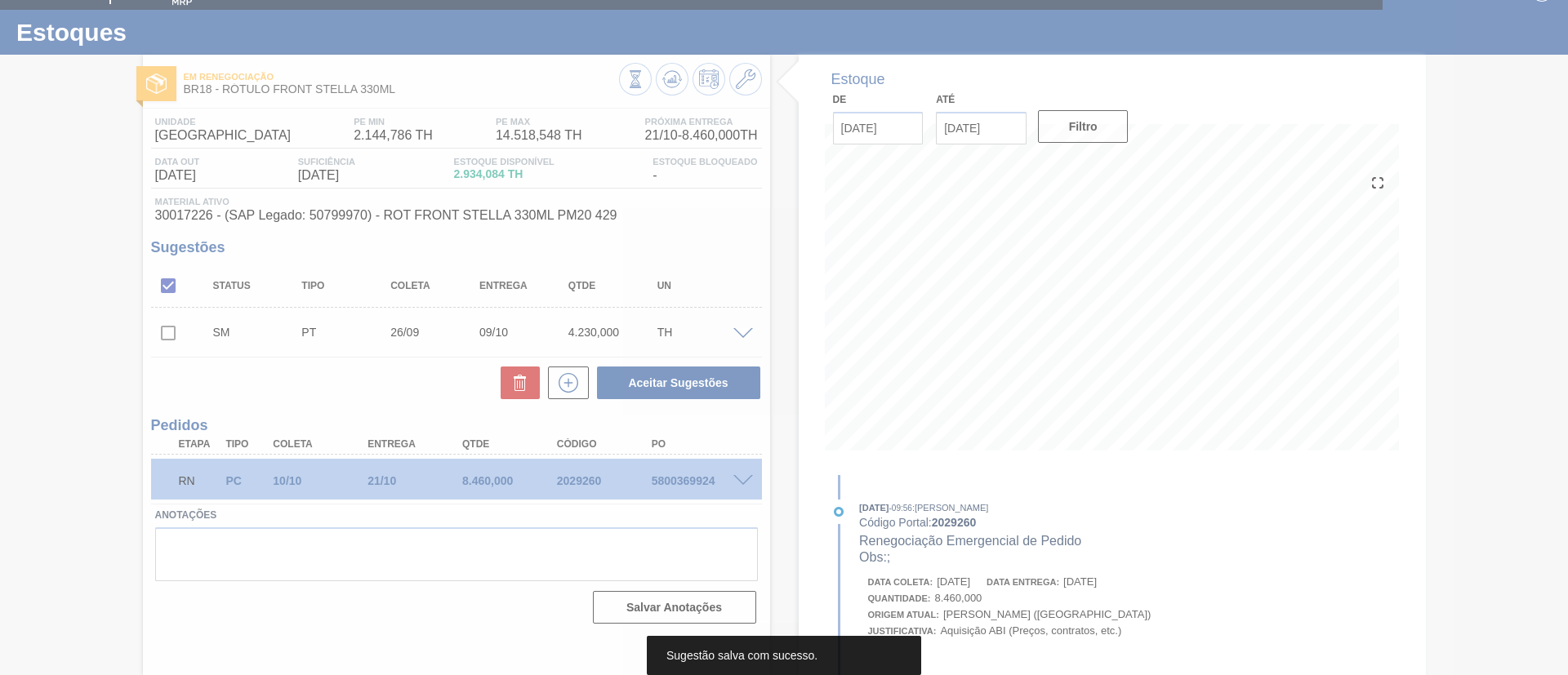
scroll to position [27, 0]
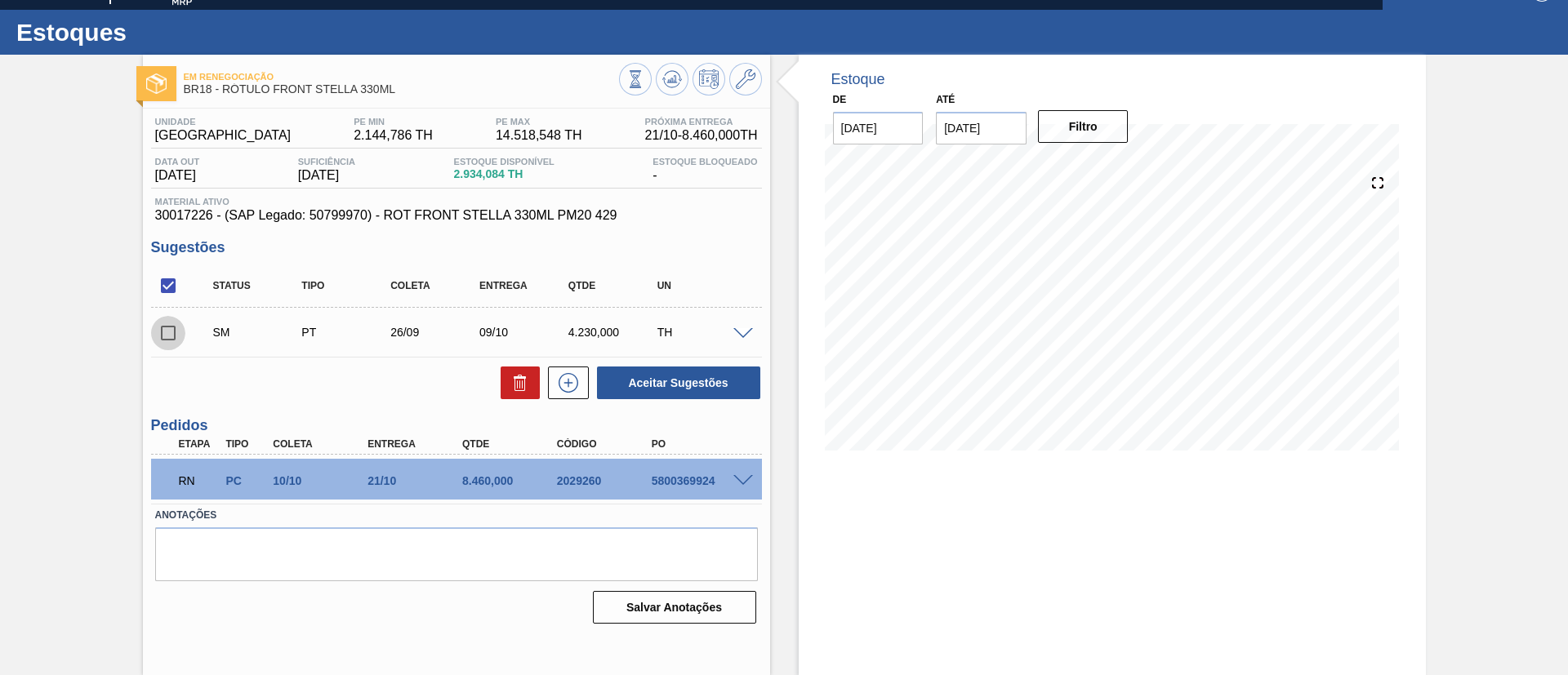
click at [180, 341] on input "checkbox" at bounding box center [168, 333] width 35 height 35
checkbox input "true"
click at [628, 374] on button "Aceitar Sugestões" at bounding box center [678, 382] width 164 height 33
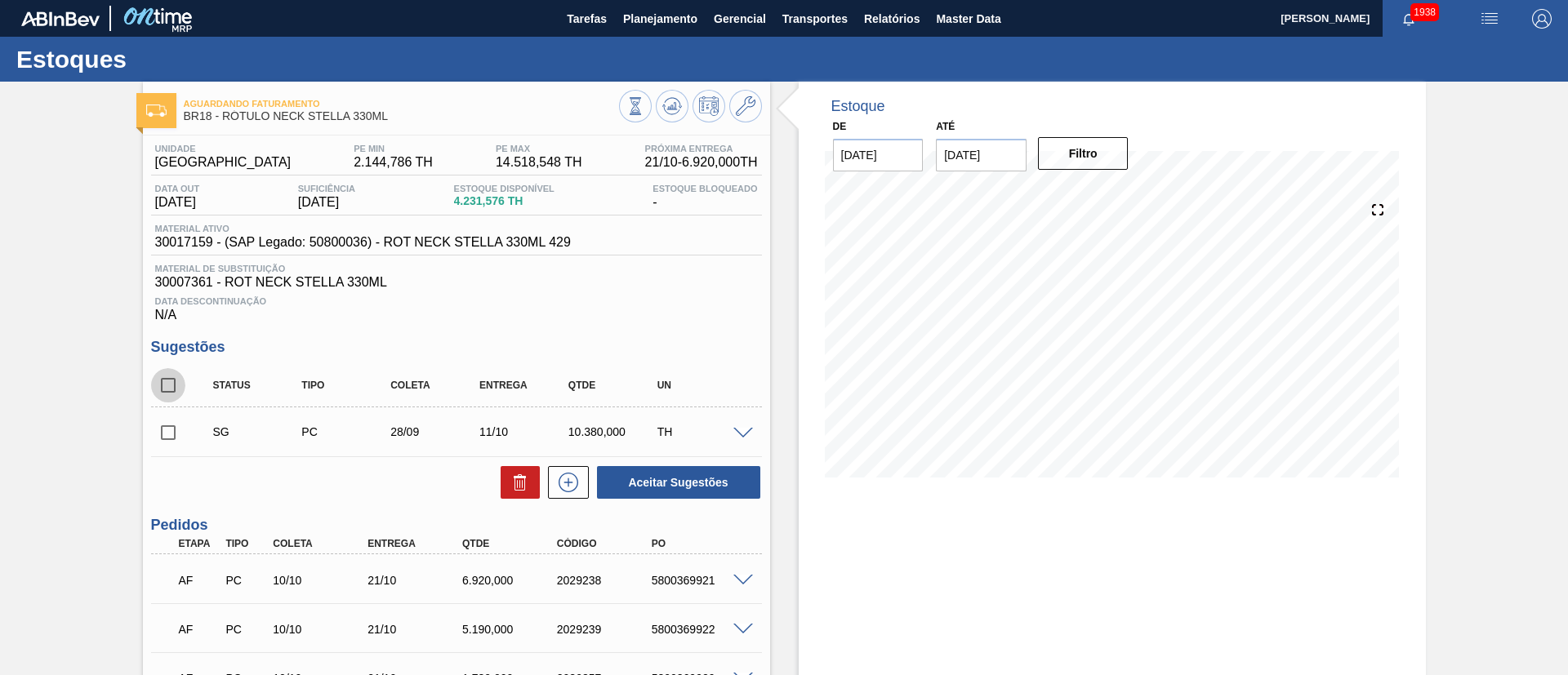
click at [171, 369] on input "checkbox" at bounding box center [168, 385] width 35 height 35
checkbox input "true"
click at [519, 480] on icon at bounding box center [519, 484] width 1 height 8
checkbox input "false"
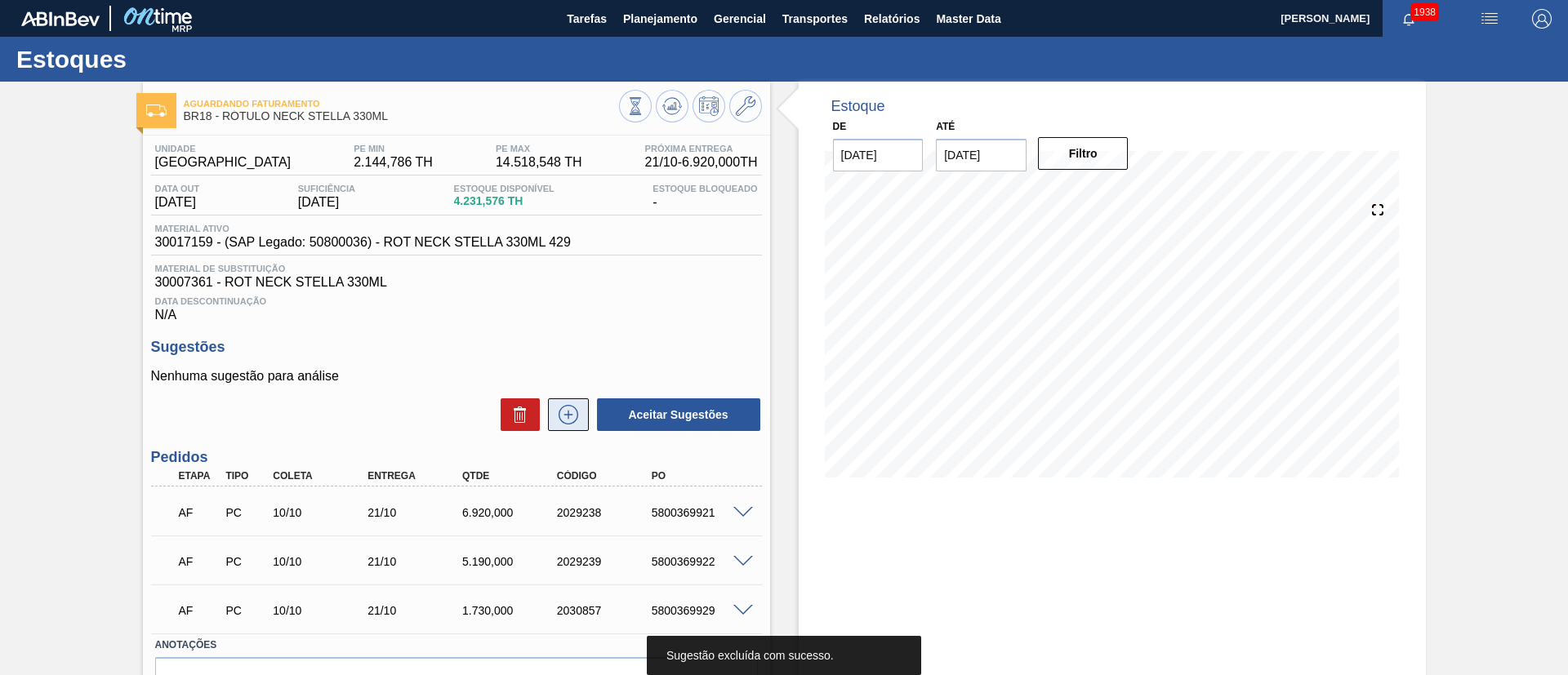
click at [550, 408] on button at bounding box center [568, 415] width 41 height 33
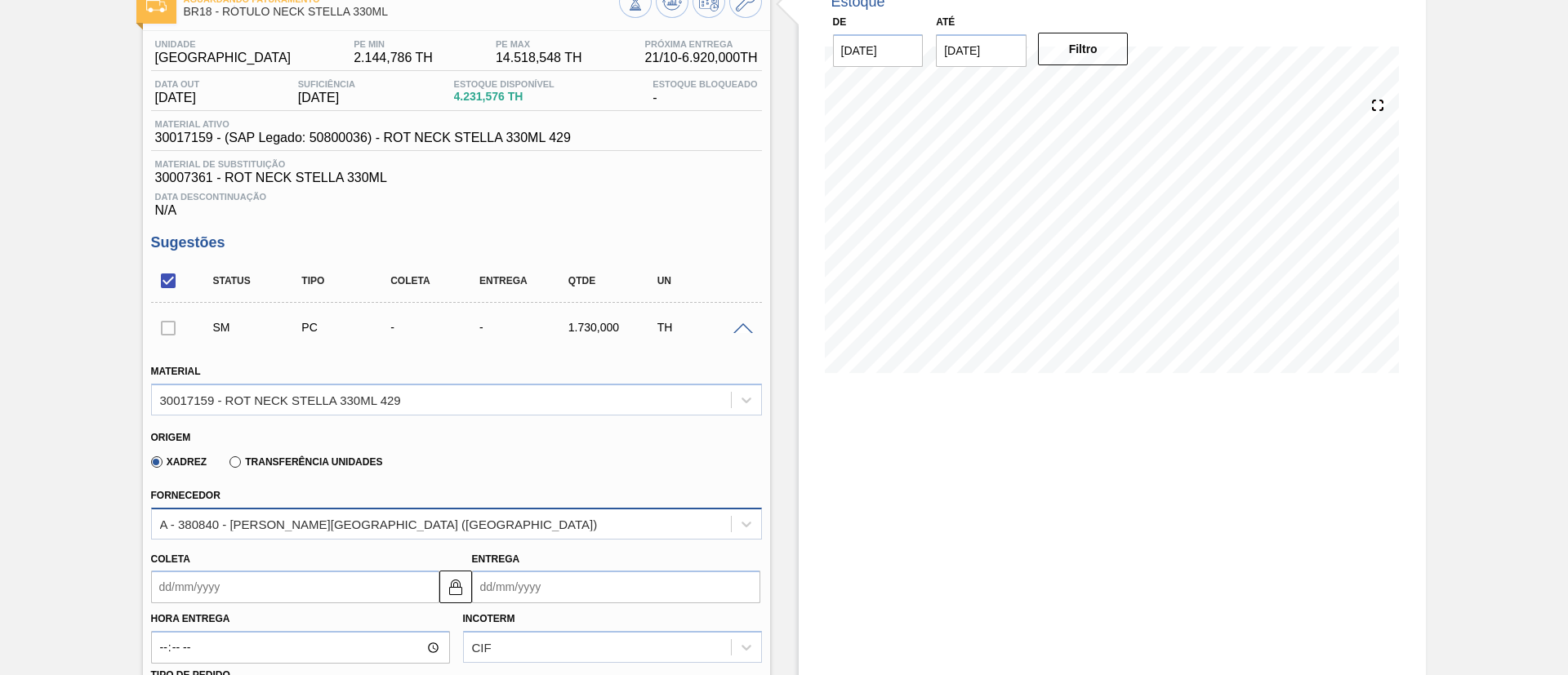
scroll to position [245, 0]
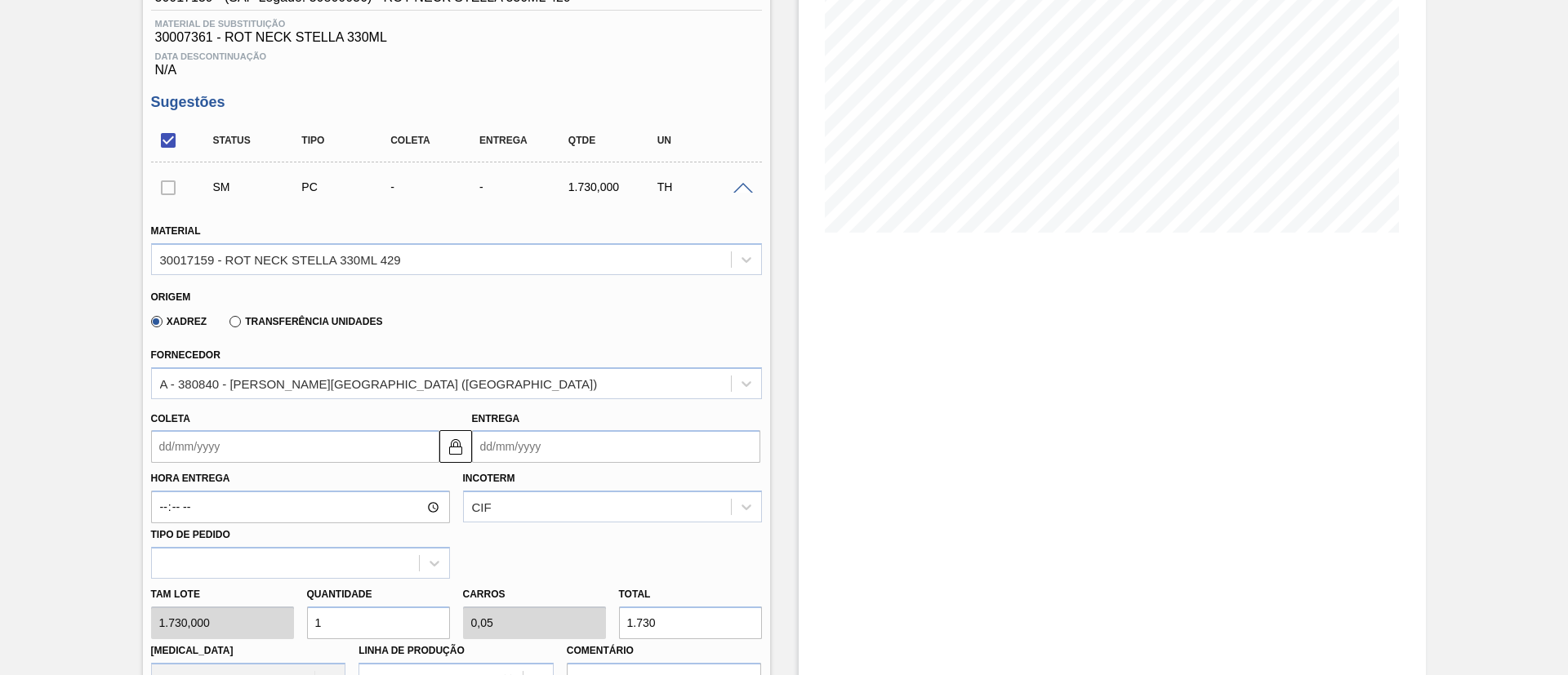
click at [276, 323] on label "Transferência Unidades" at bounding box center [306, 321] width 152 height 11
click at [227, 325] on input "Transferência Unidades" at bounding box center [227, 325] width 0 height 0
click at [224, 434] on input "Coleta" at bounding box center [294, 447] width 288 height 33
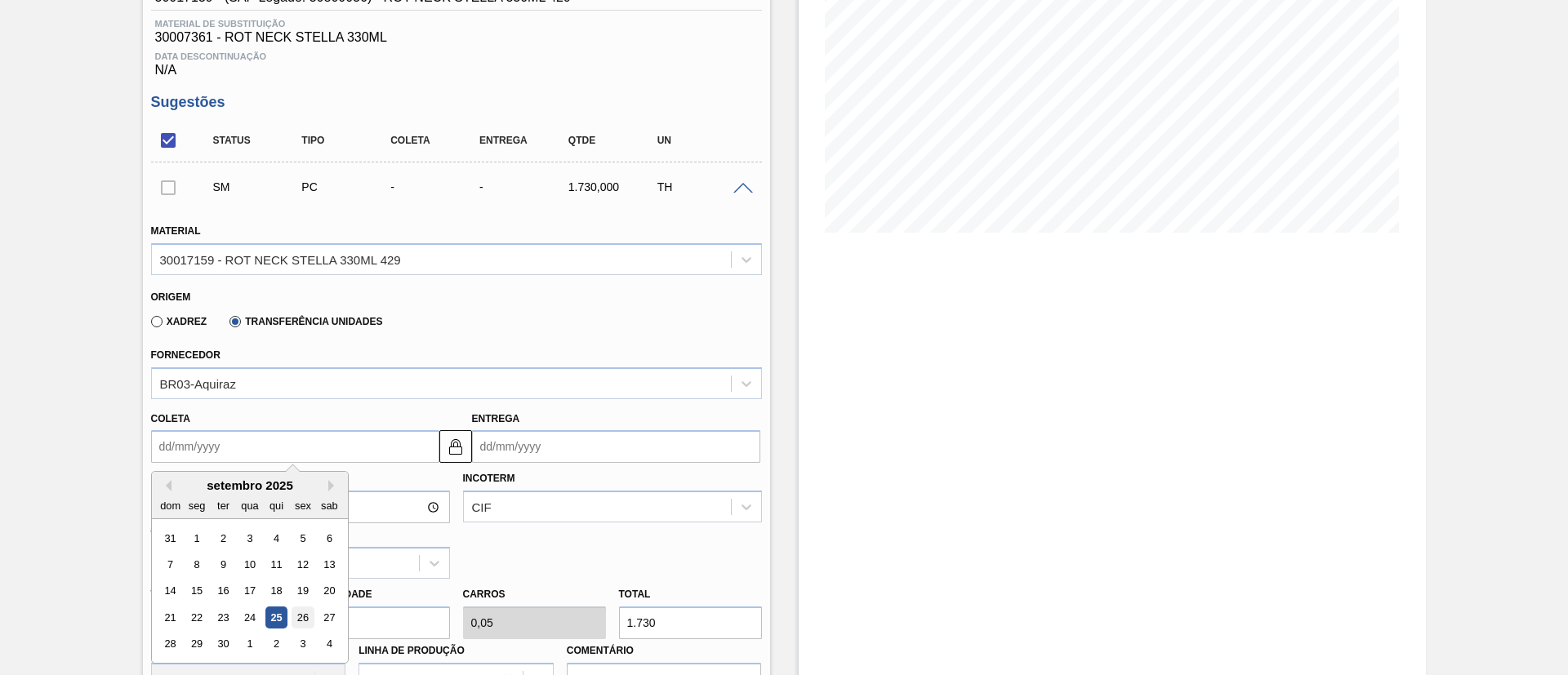
click at [308, 624] on div "26" at bounding box center [302, 617] width 22 height 22
type input "[DATE]"
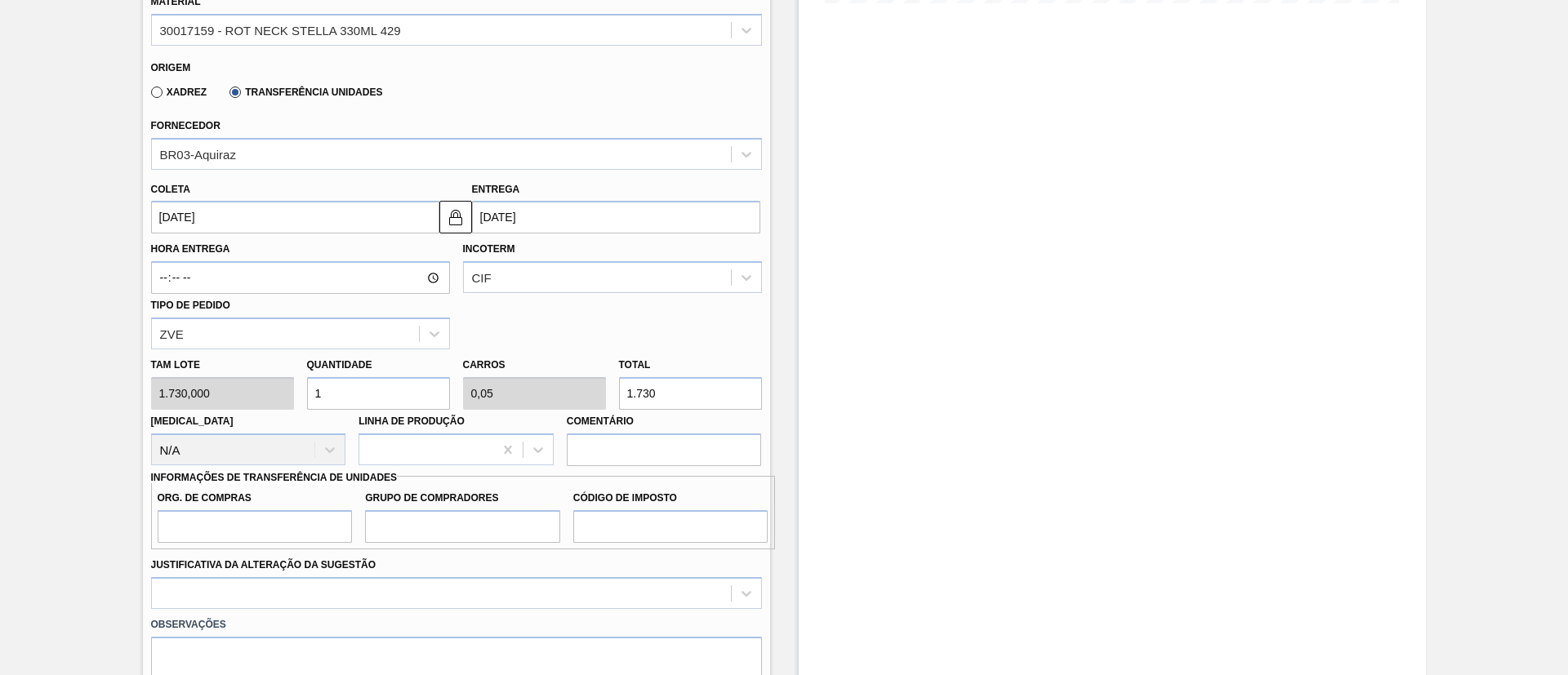
scroll to position [490, 0]
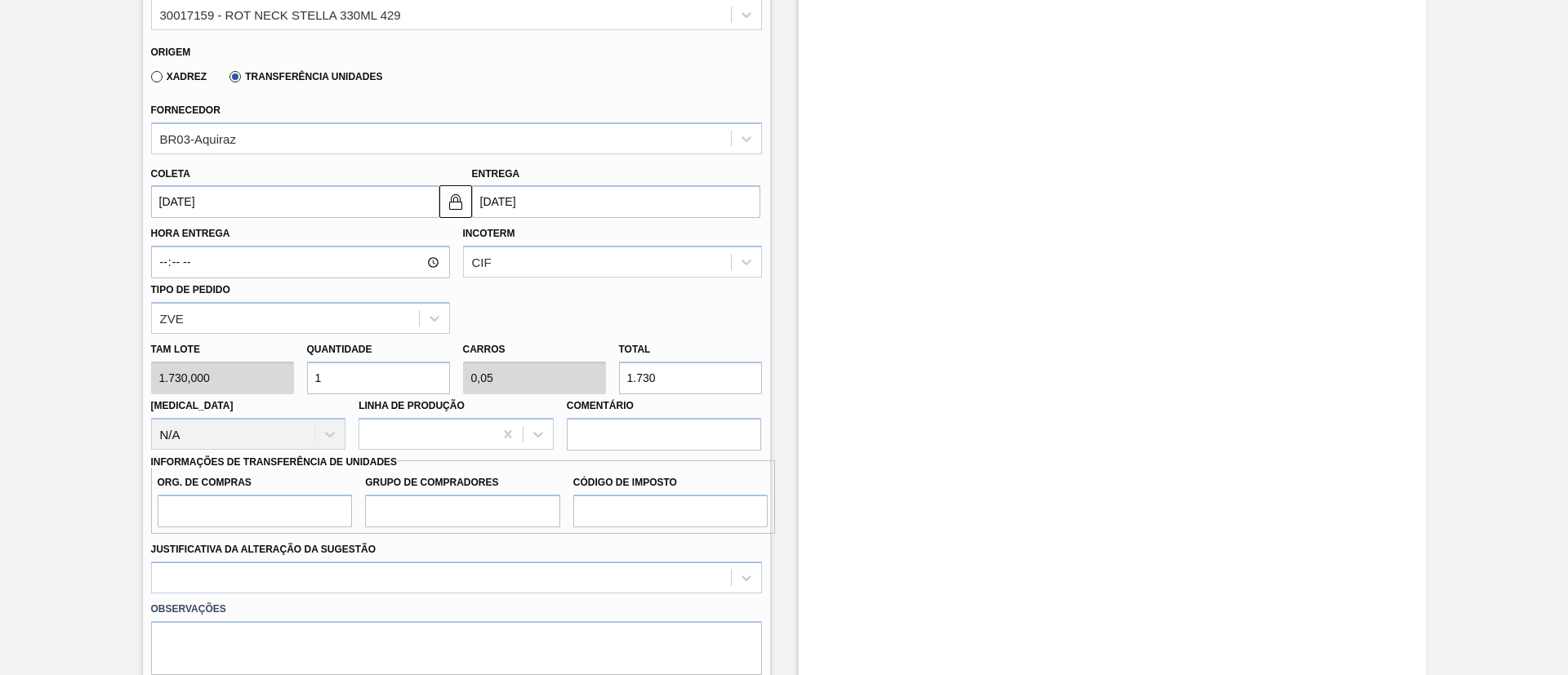
click at [273, 376] on div "[PERSON_NAME] 1.730,000 Quantidade 1 Carros 0,05 Total 1.730 [MEDICAL_DATA] N/A…" at bounding box center [456, 392] width 624 height 117
type input "2"
type input "0,1"
type input "3.460"
type input "2"
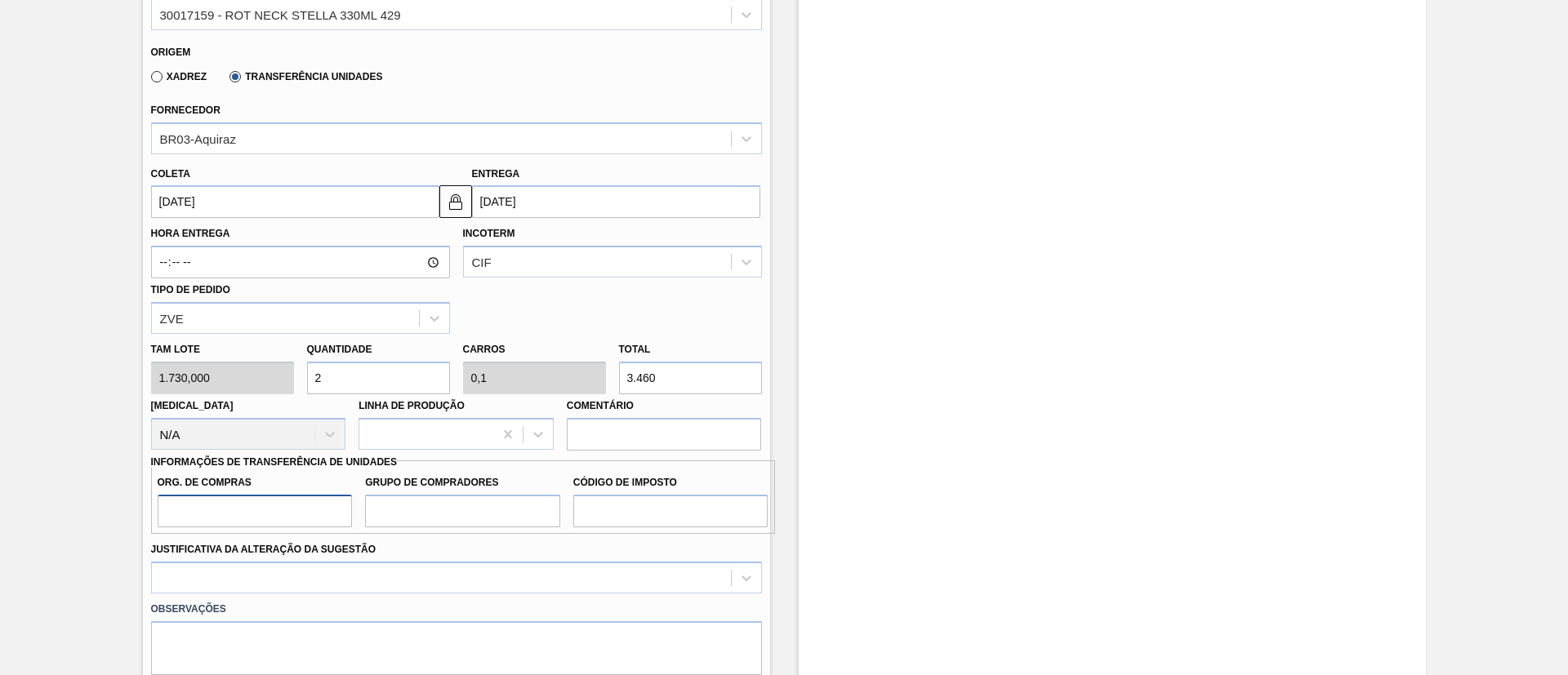
click at [274, 515] on input "Org. de Compras" at bounding box center [255, 511] width 195 height 33
type input "BR00"
drag, startPoint x: 427, startPoint y: 509, endPoint x: 444, endPoint y: 526, distance: 24.0
click at [427, 509] on input "Grupo de Compradores" at bounding box center [462, 511] width 195 height 33
type input "A01"
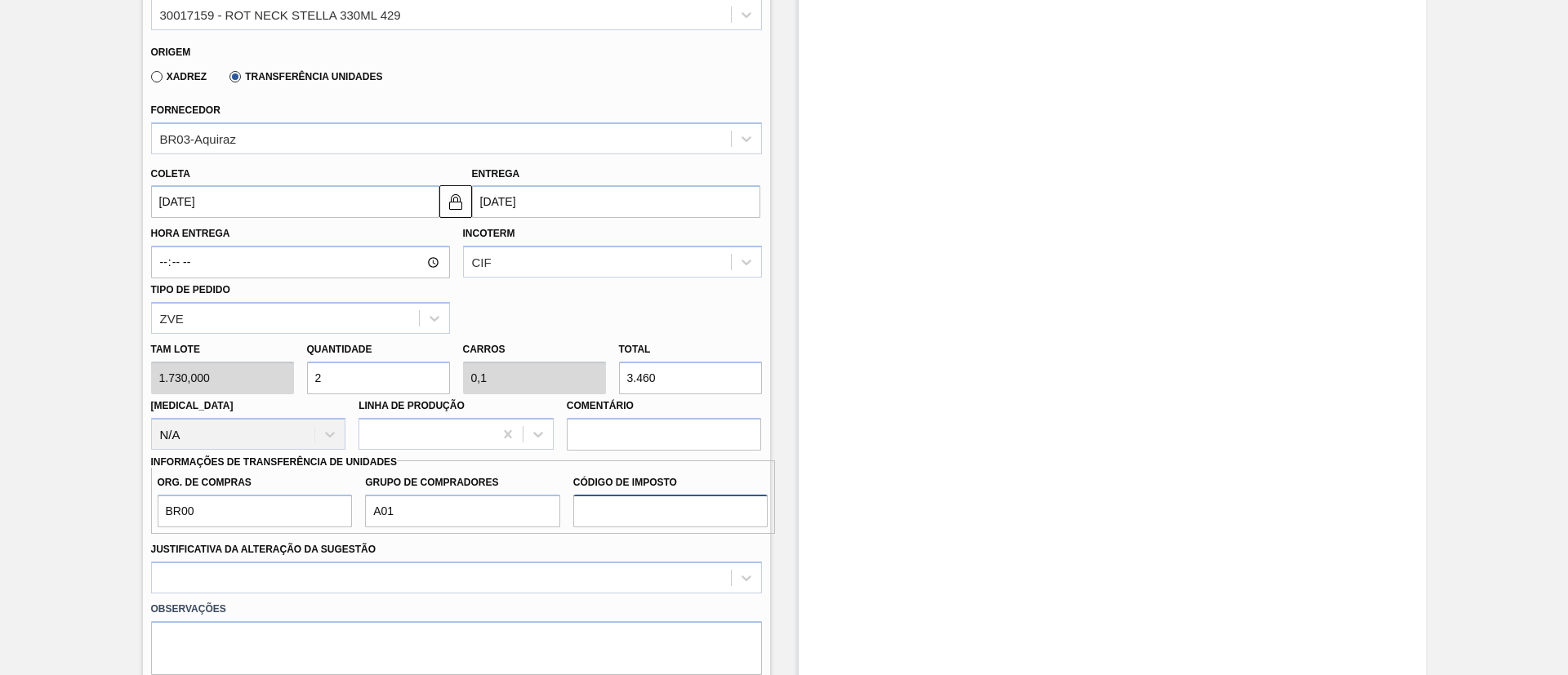
click at [655, 502] on input "Código de Imposto" at bounding box center [670, 511] width 195 height 33
type input "I1"
click at [472, 581] on div at bounding box center [455, 577] width 610 height 32
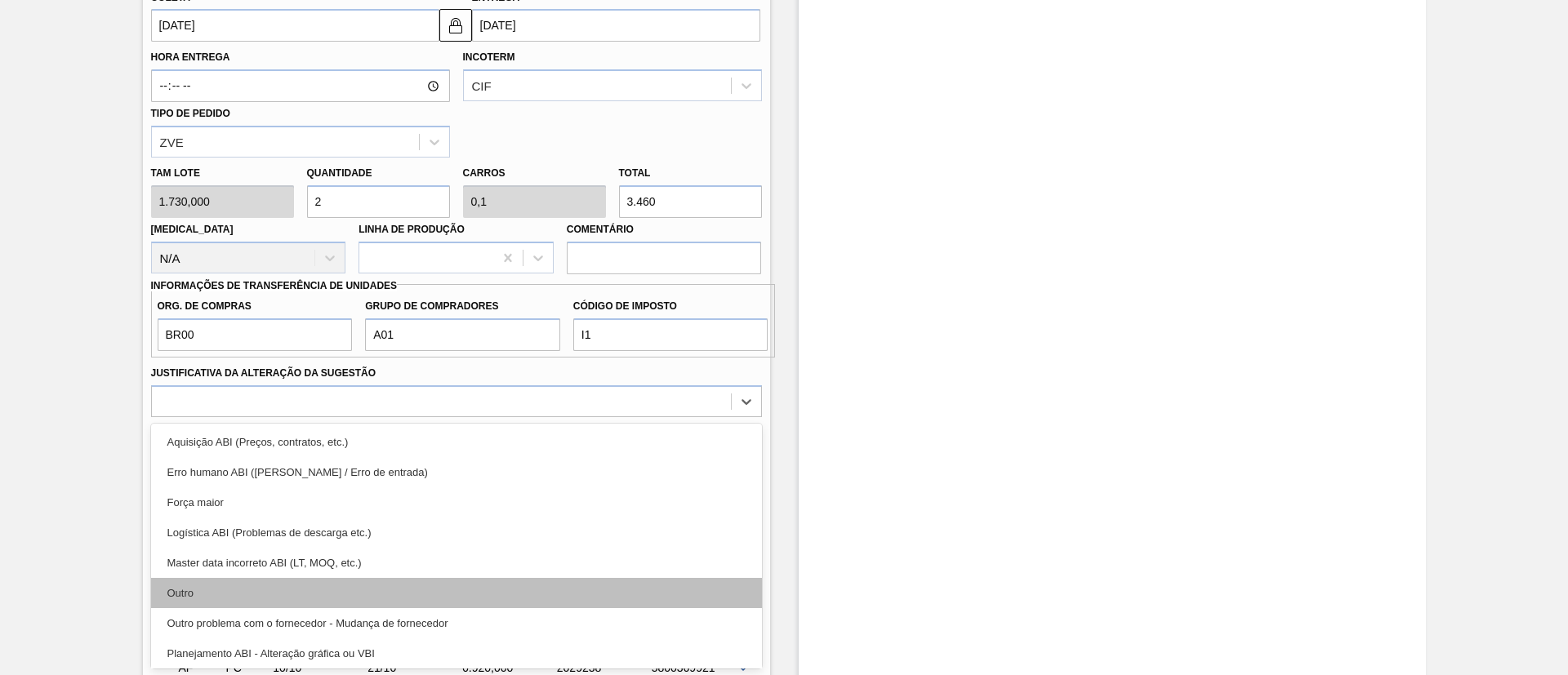
click at [265, 594] on div "Outro" at bounding box center [455, 593] width 610 height 30
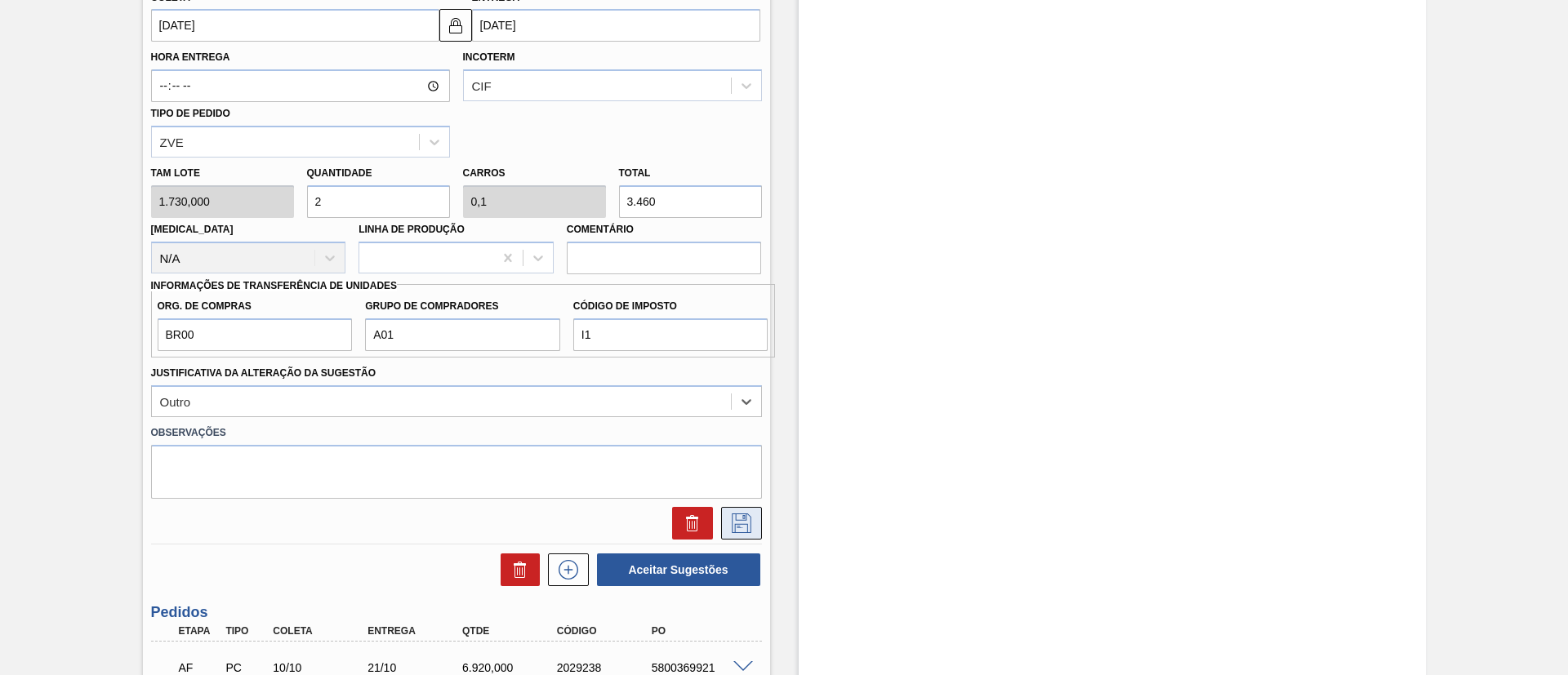
click at [730, 519] on icon at bounding box center [741, 523] width 26 height 20
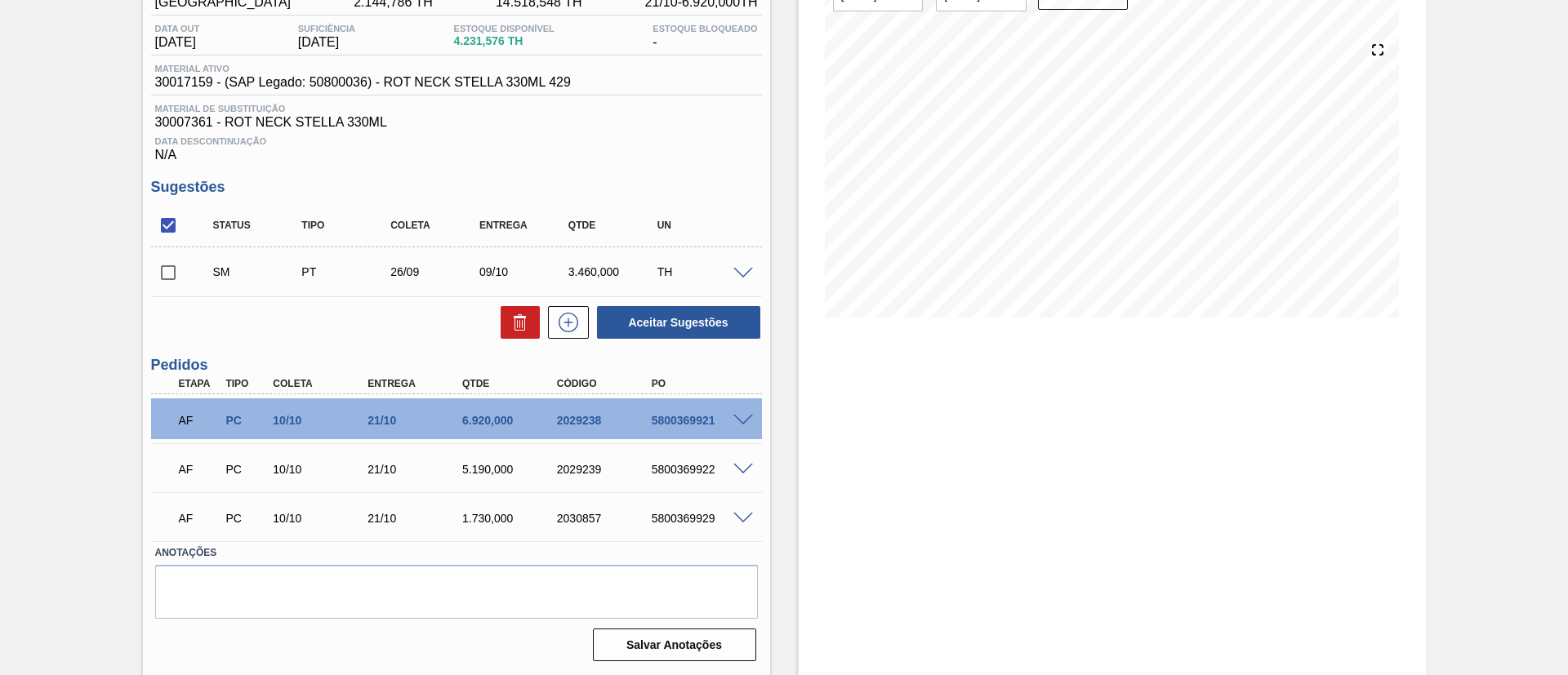
scroll to position [37, 0]
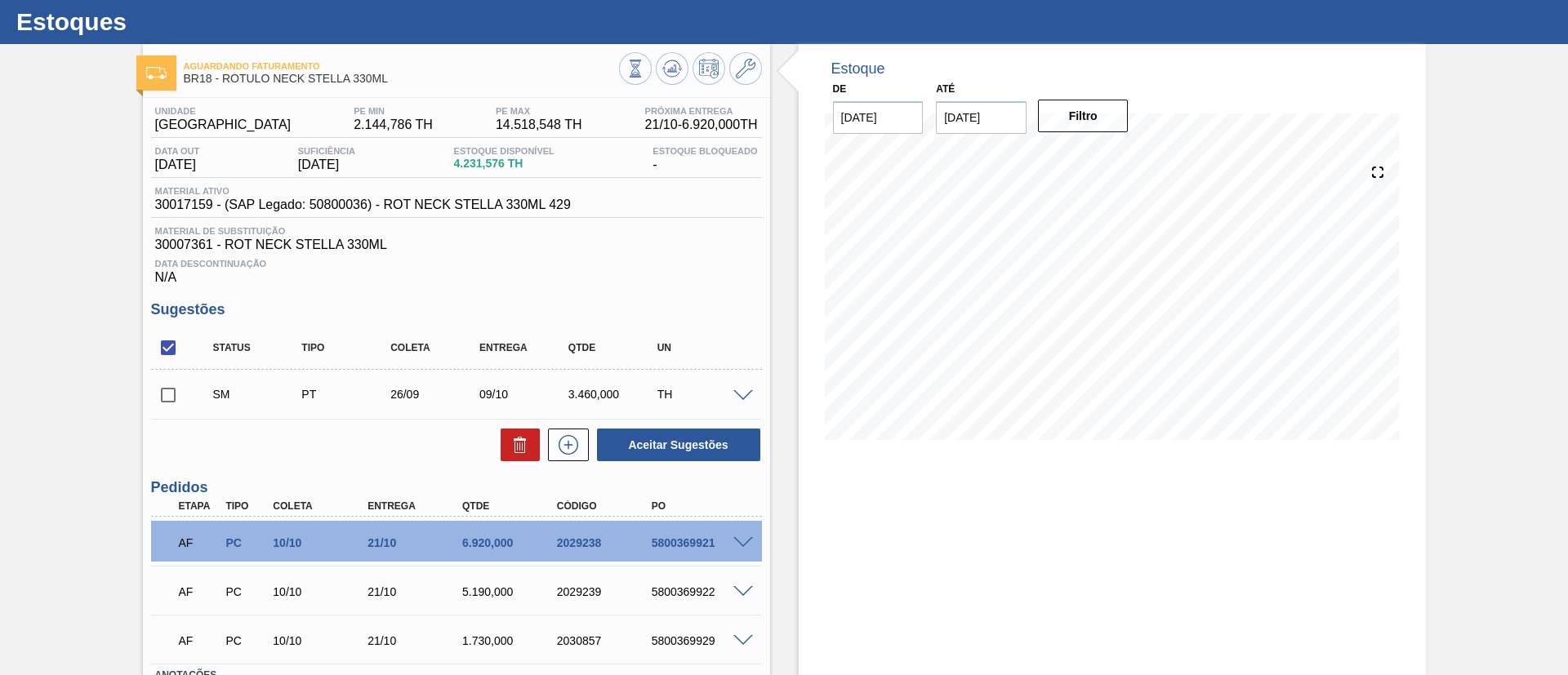
click at [175, 390] on input "checkbox" at bounding box center [168, 395] width 35 height 35
checkbox input "true"
click at [678, 440] on button "Aceitar Sugestões" at bounding box center [678, 445] width 164 height 33
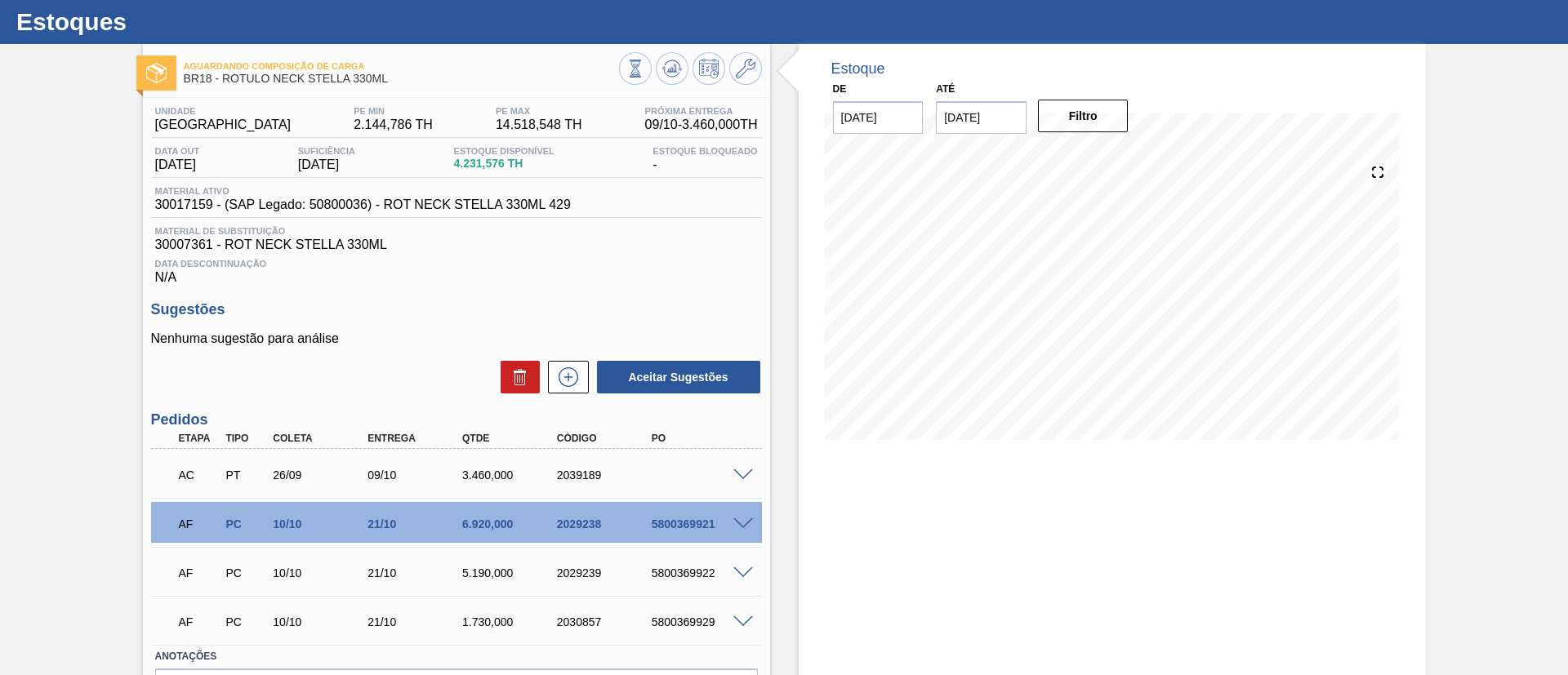
click at [737, 473] on span at bounding box center [743, 475] width 20 height 12
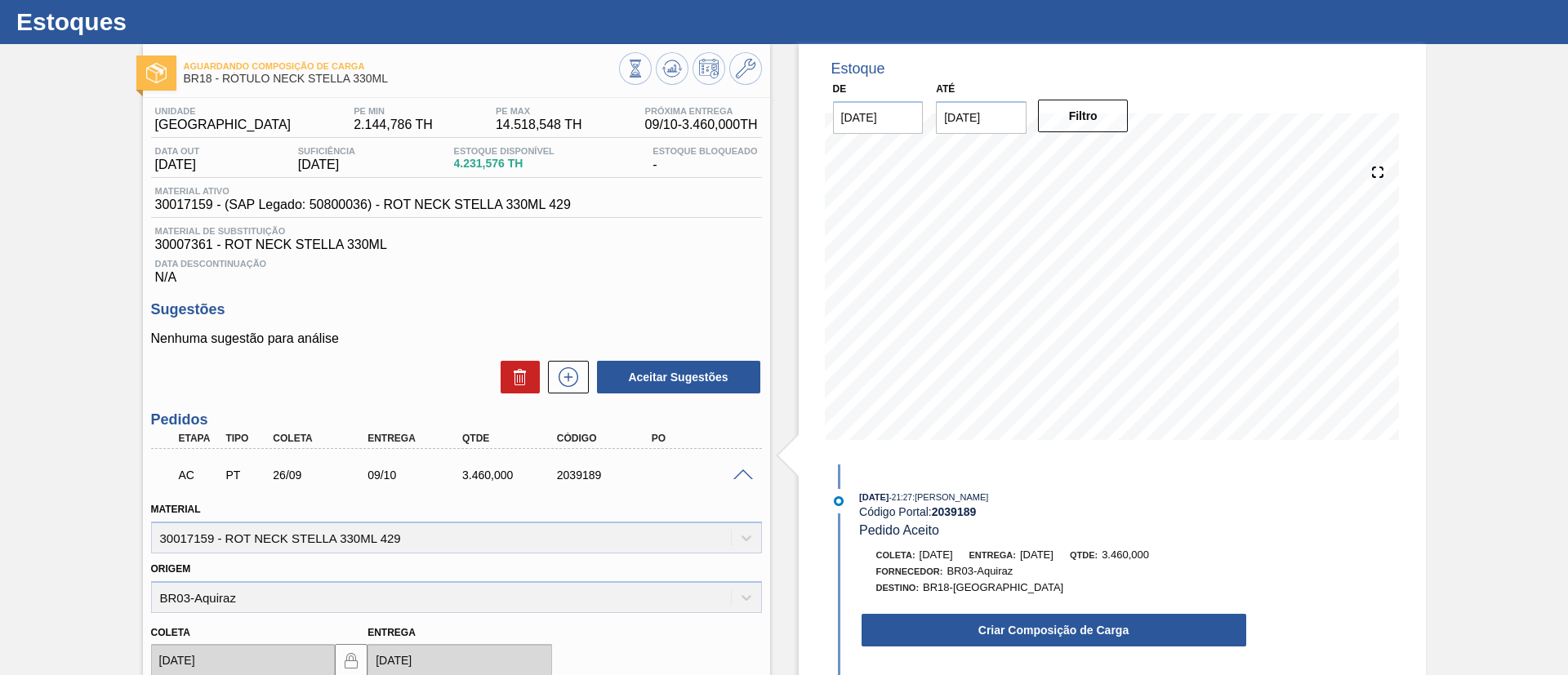
scroll to position [160, 0]
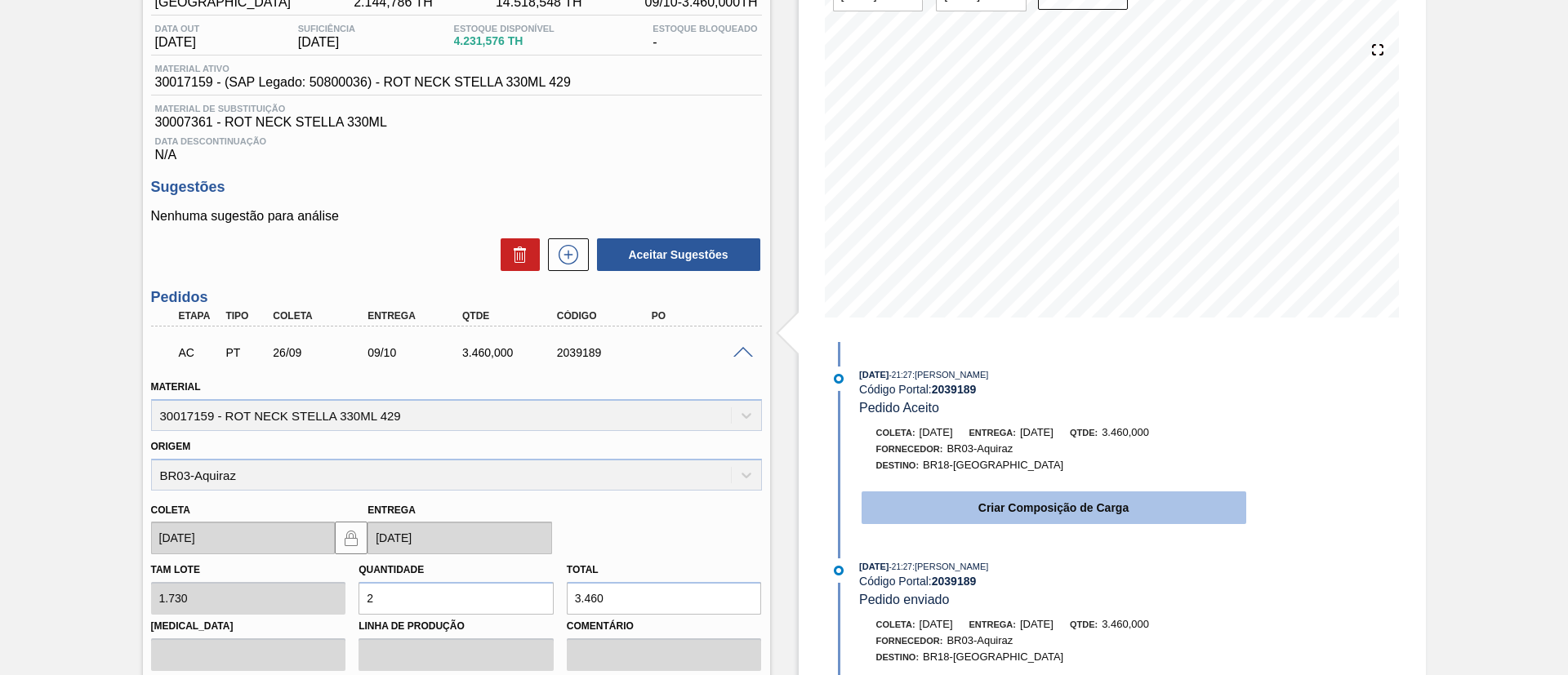
click at [985, 498] on button "Criar Composição de Carga" at bounding box center [1054, 508] width 384 height 33
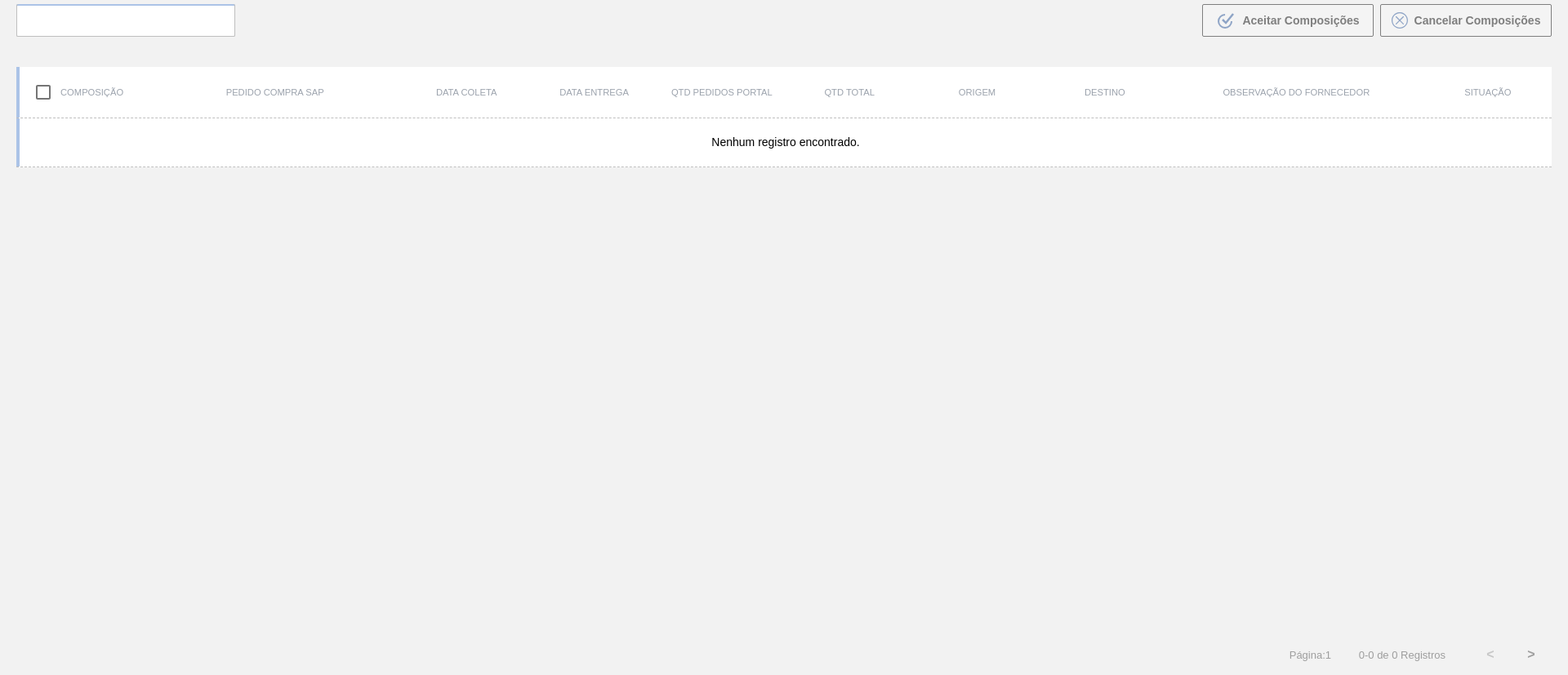
scroll to position [118, 0]
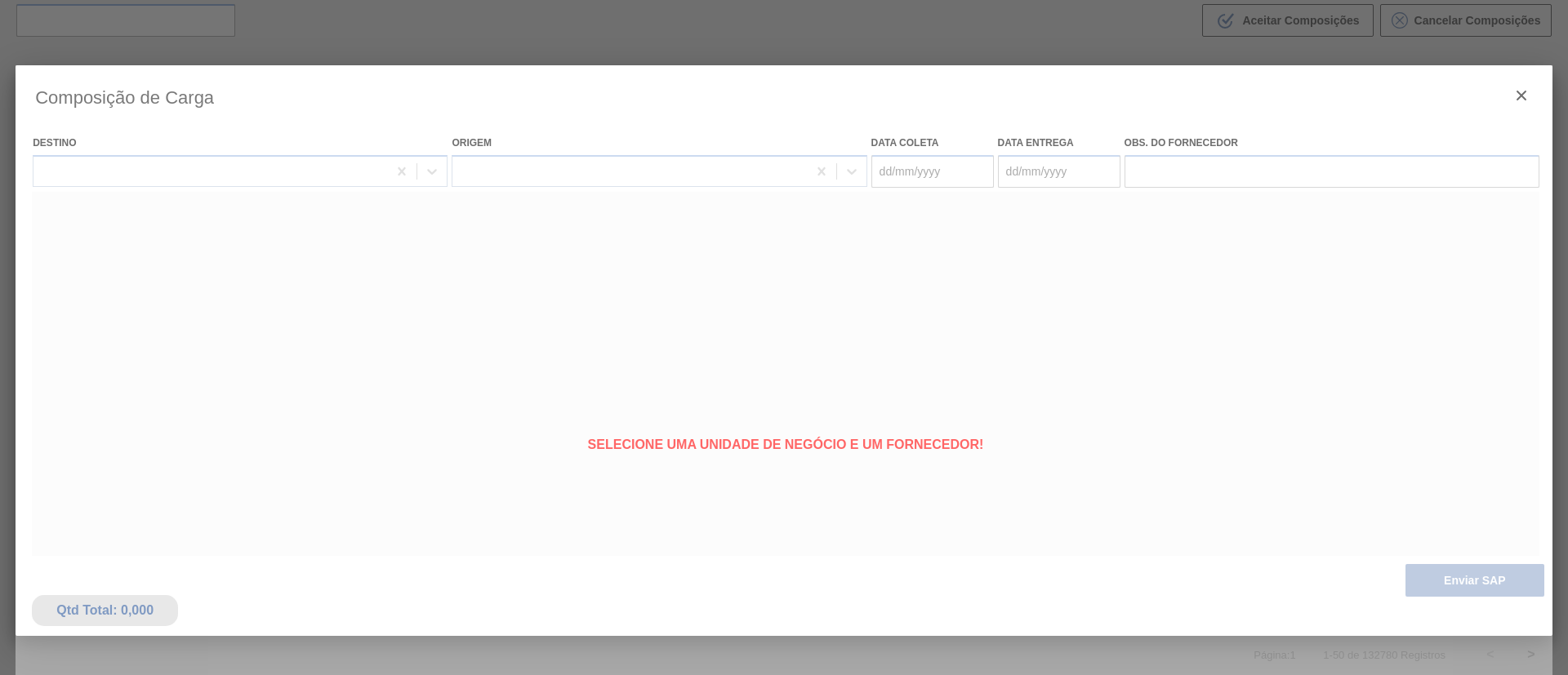
type coleta "[DATE]"
type entrega "[DATE]"
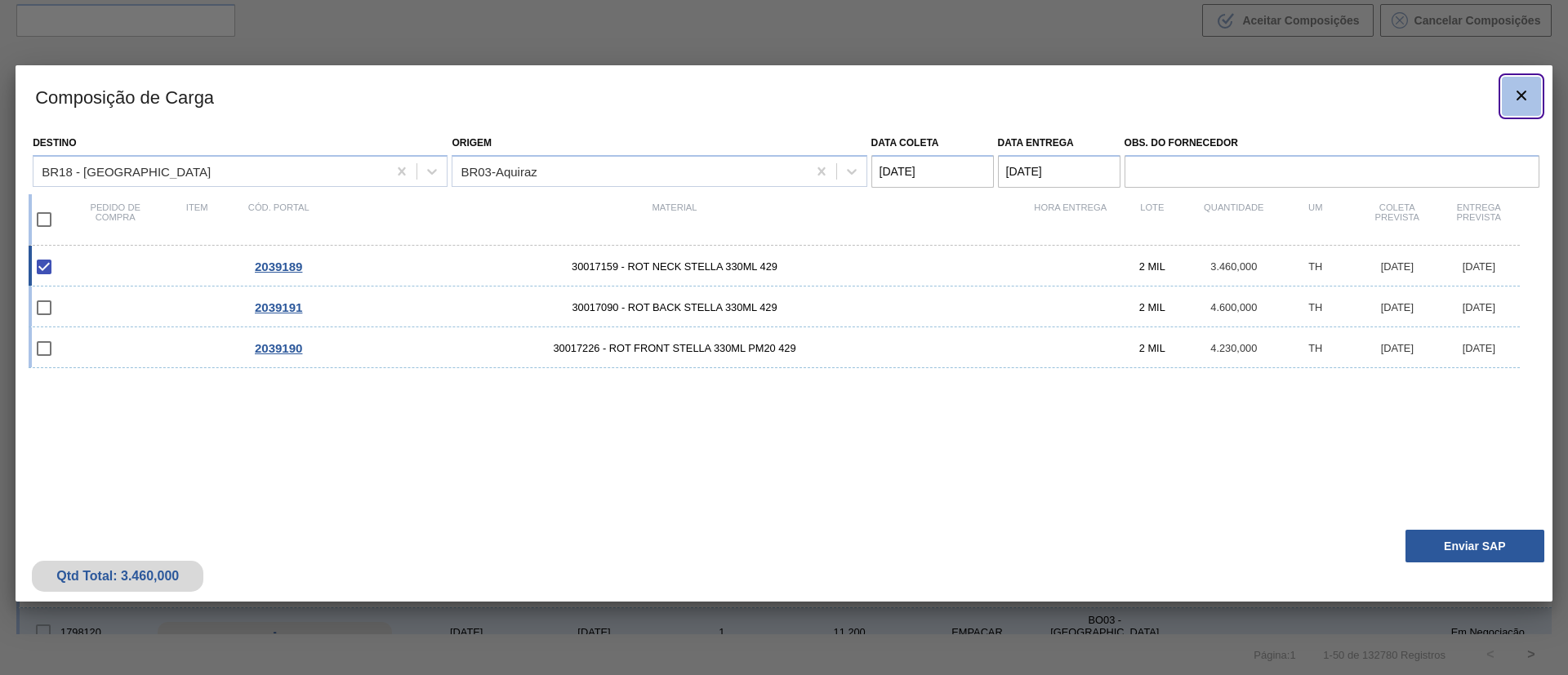
click at [1532, 104] on button "botão de ícone" at bounding box center [1520, 96] width 39 height 39
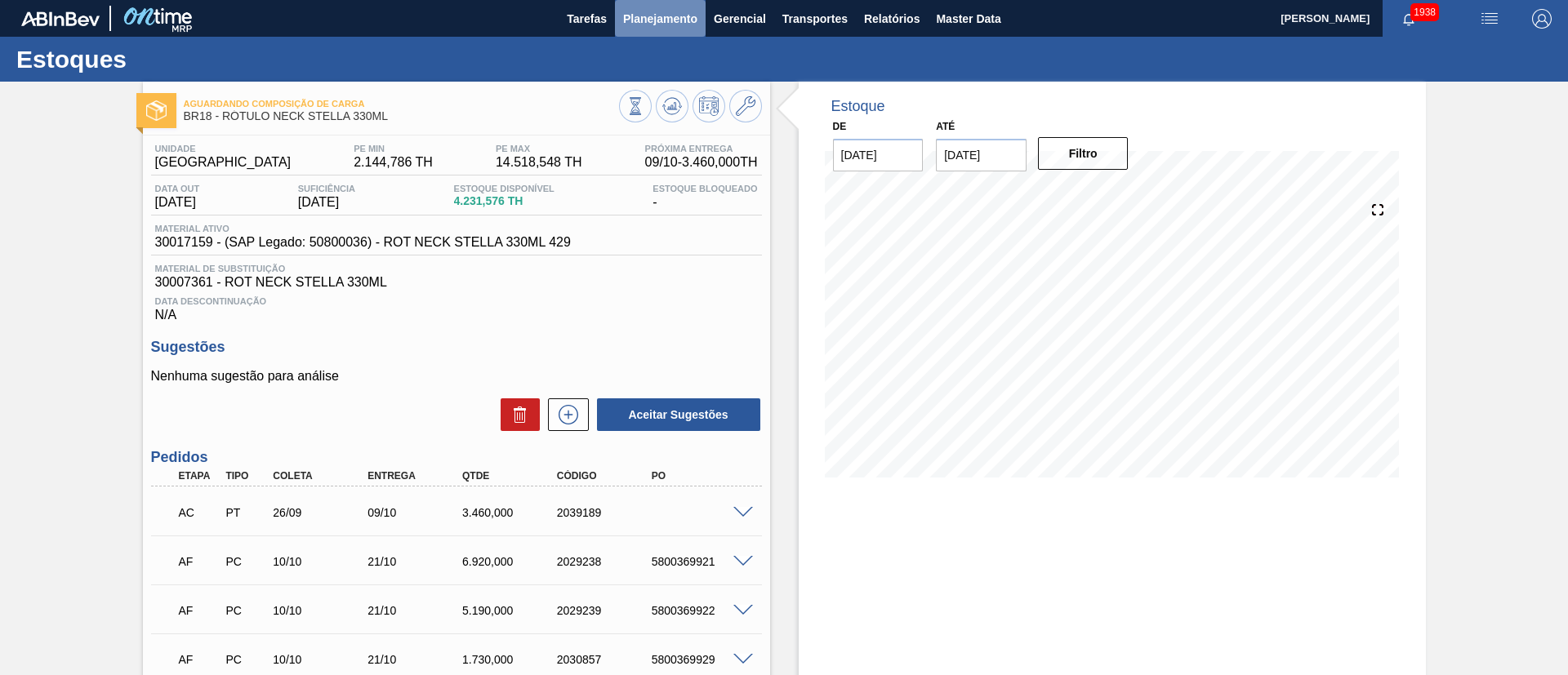
click at [644, 16] on span "Planejamento" at bounding box center [661, 18] width 74 height 20
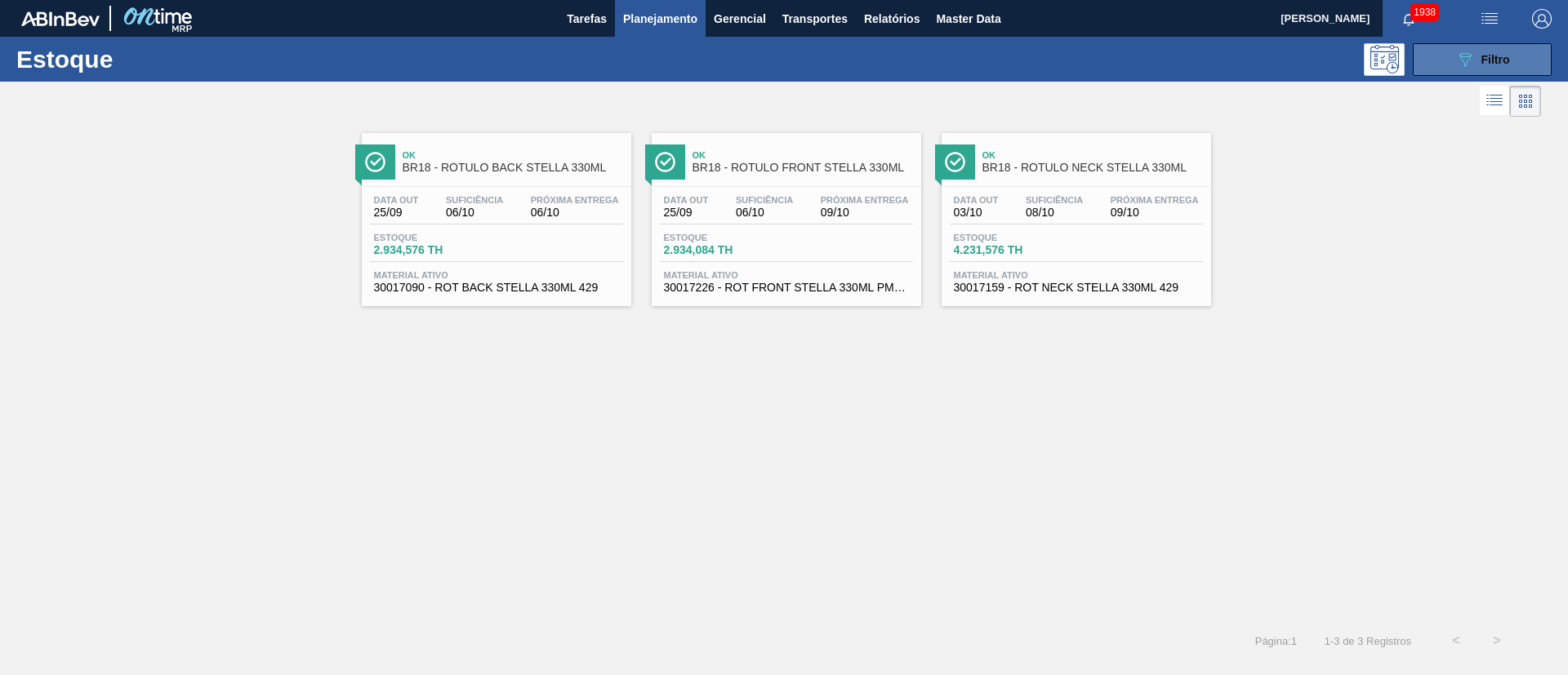
click at [1440, 54] on button "089F7B8B-B2A5-4AFE-B5C0-19BA573D28AC Filtro" at bounding box center [1482, 60] width 139 height 33
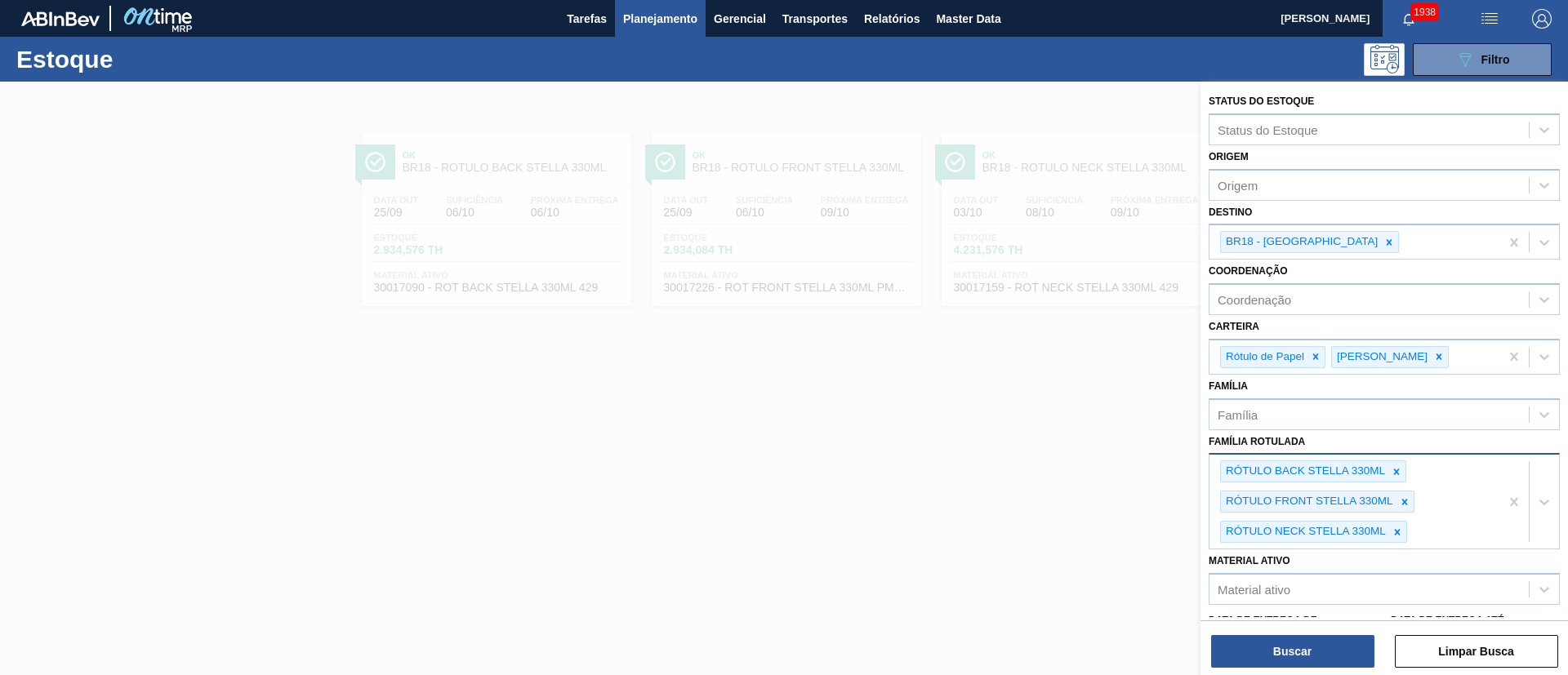
click at [1396, 529] on icon at bounding box center [1397, 531] width 6 height 6
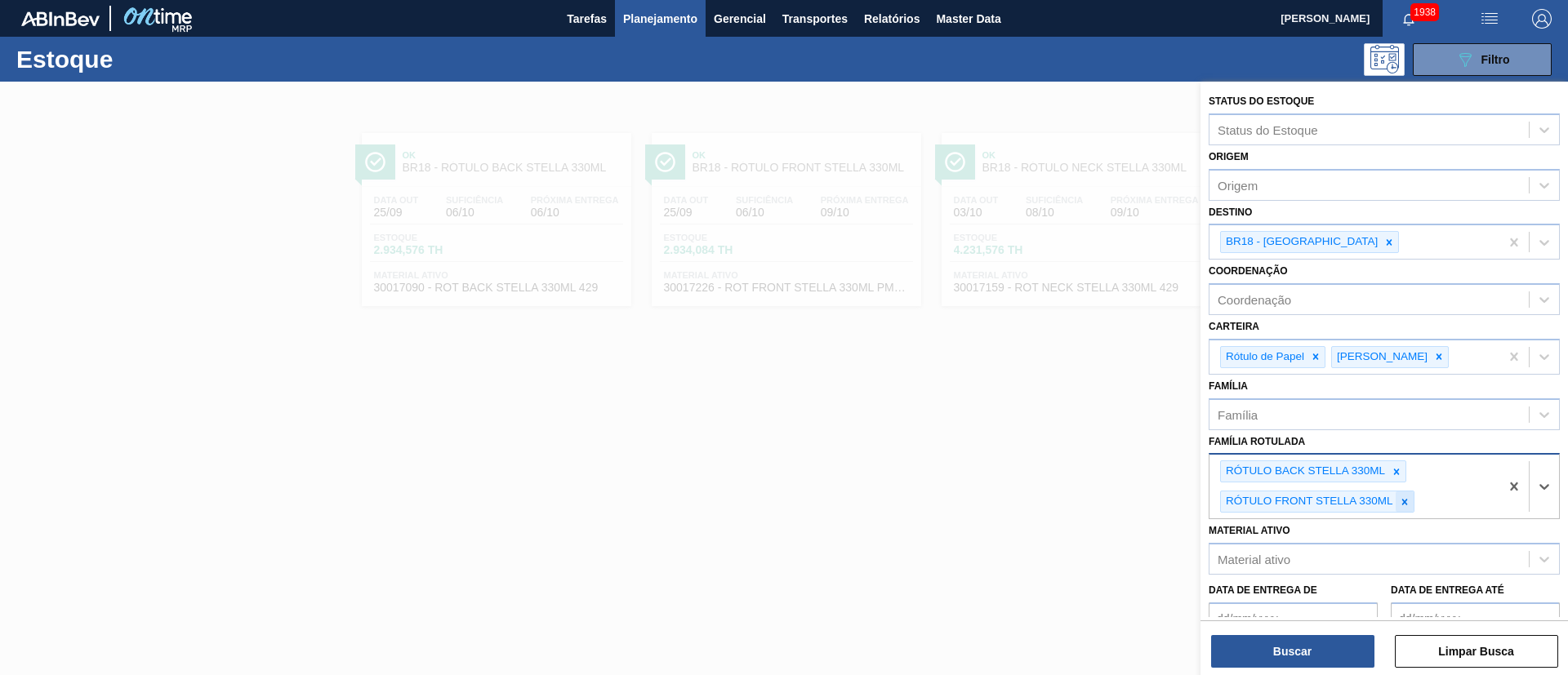
click at [1399, 497] on icon at bounding box center [1404, 501] width 11 height 11
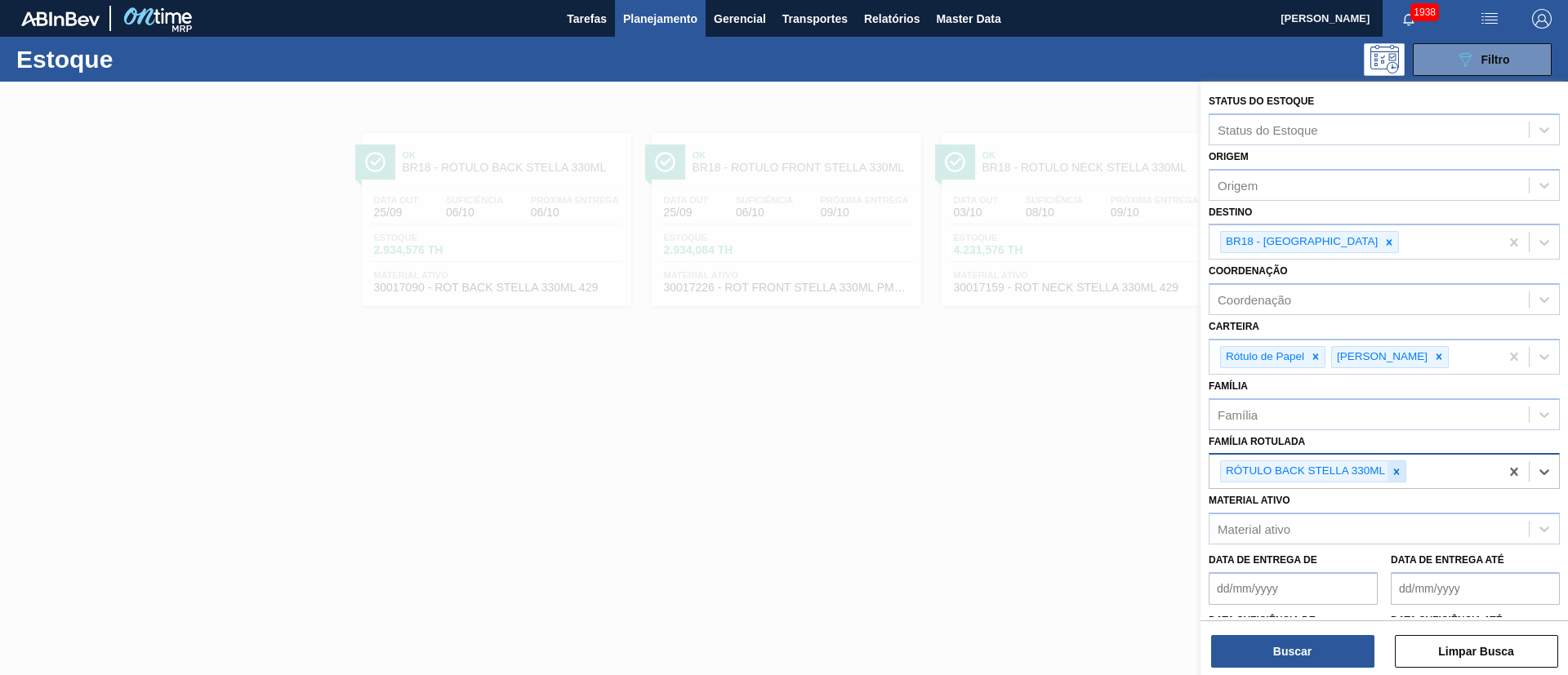
click at [1391, 466] on icon at bounding box center [1396, 472] width 11 height 11
paste Rotulada "RÓTULO BACK SPATEN 355ML"
type Rotulada "RÓTULO BACK SPATEN 355ML"
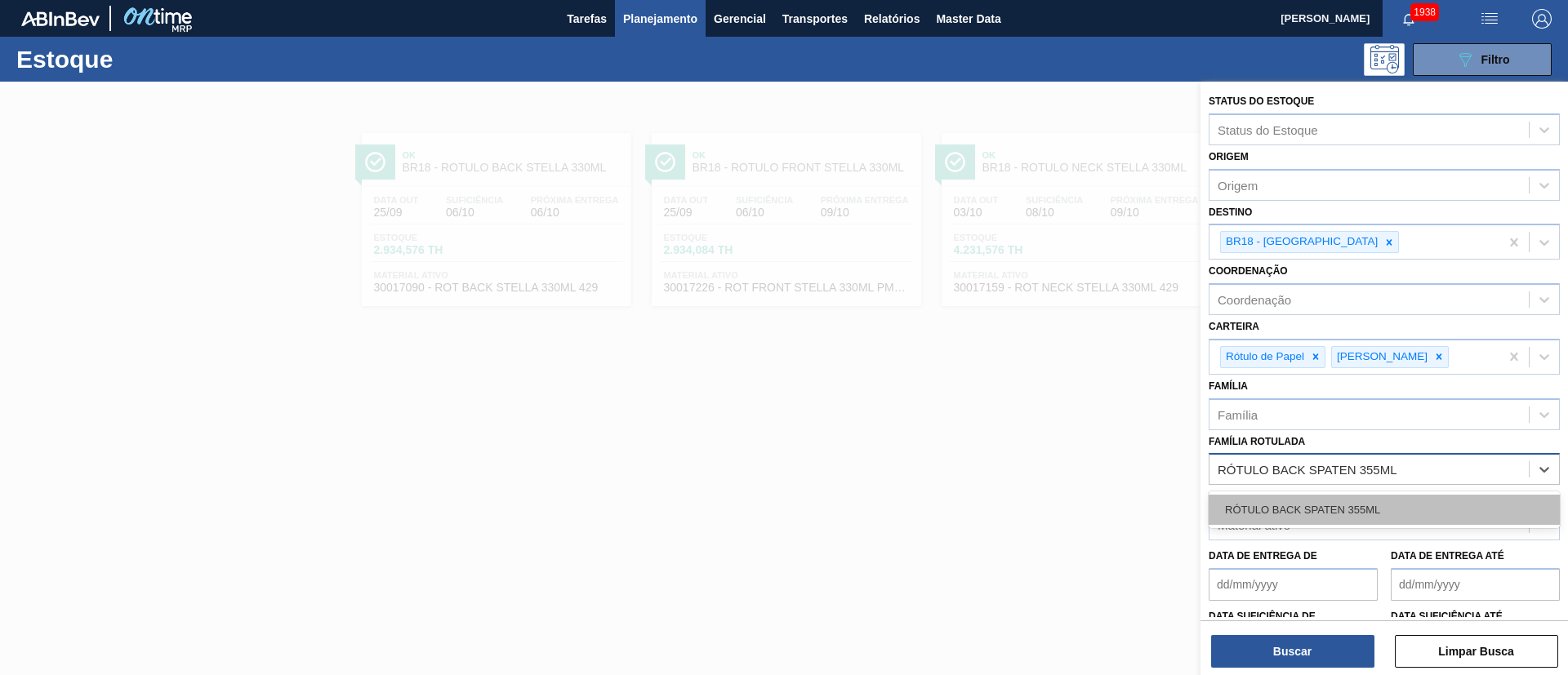
click at [1266, 503] on div "RÓTULO BACK SPATEN 355ML" at bounding box center [1384, 510] width 352 height 30
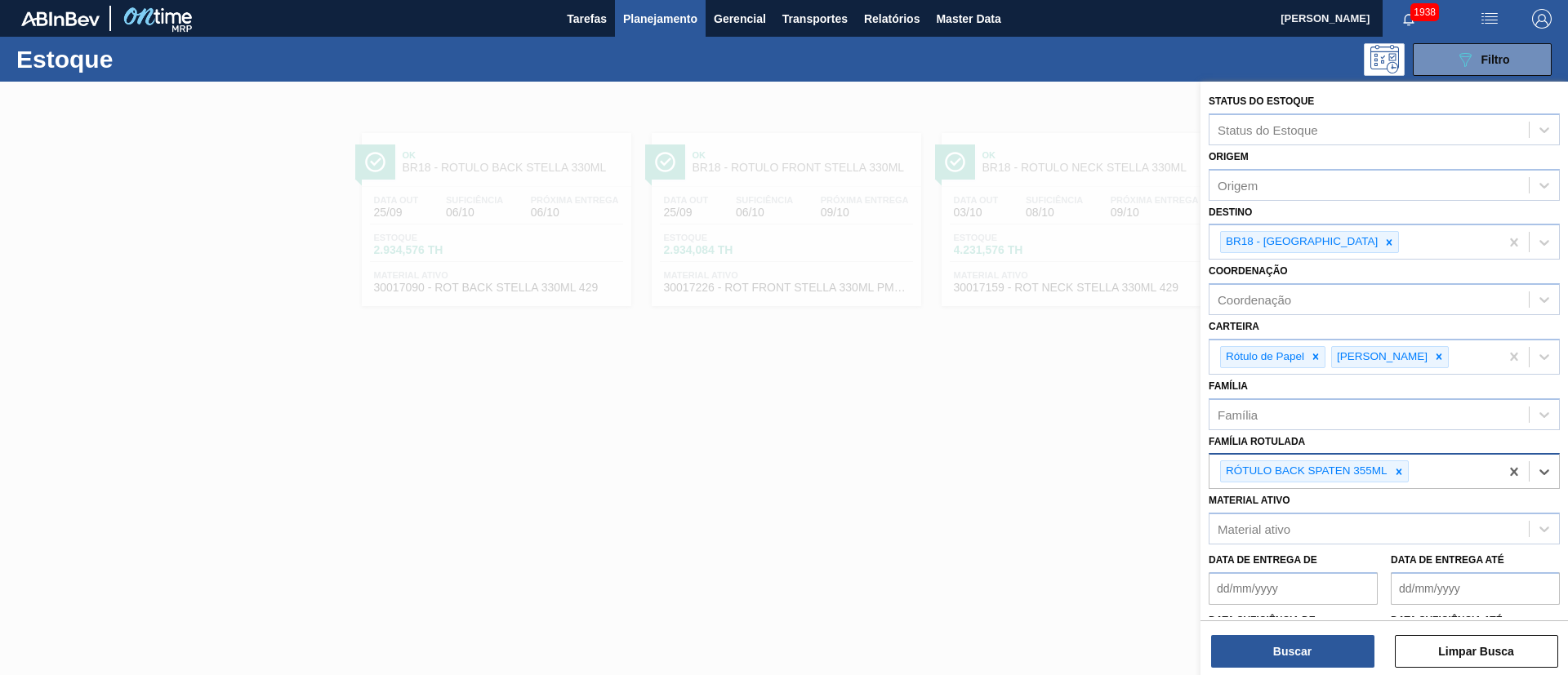
paste Rotulada "RÓTULO FRONT SPATEN 355ML"
type Rotulada "RÓTULO FRONT SPATEN 355ML"
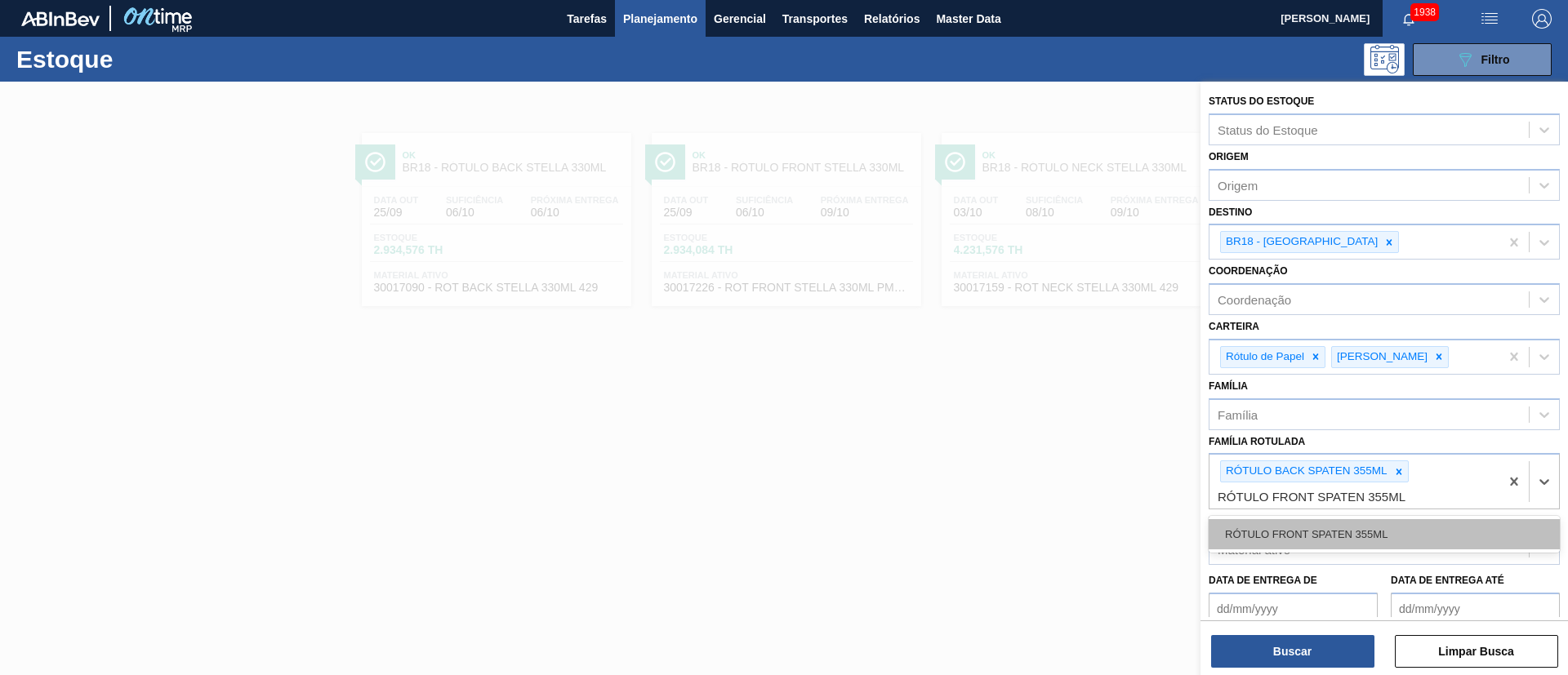
click at [1313, 537] on div "RÓTULO FRONT SPATEN 355ML" at bounding box center [1384, 534] width 352 height 30
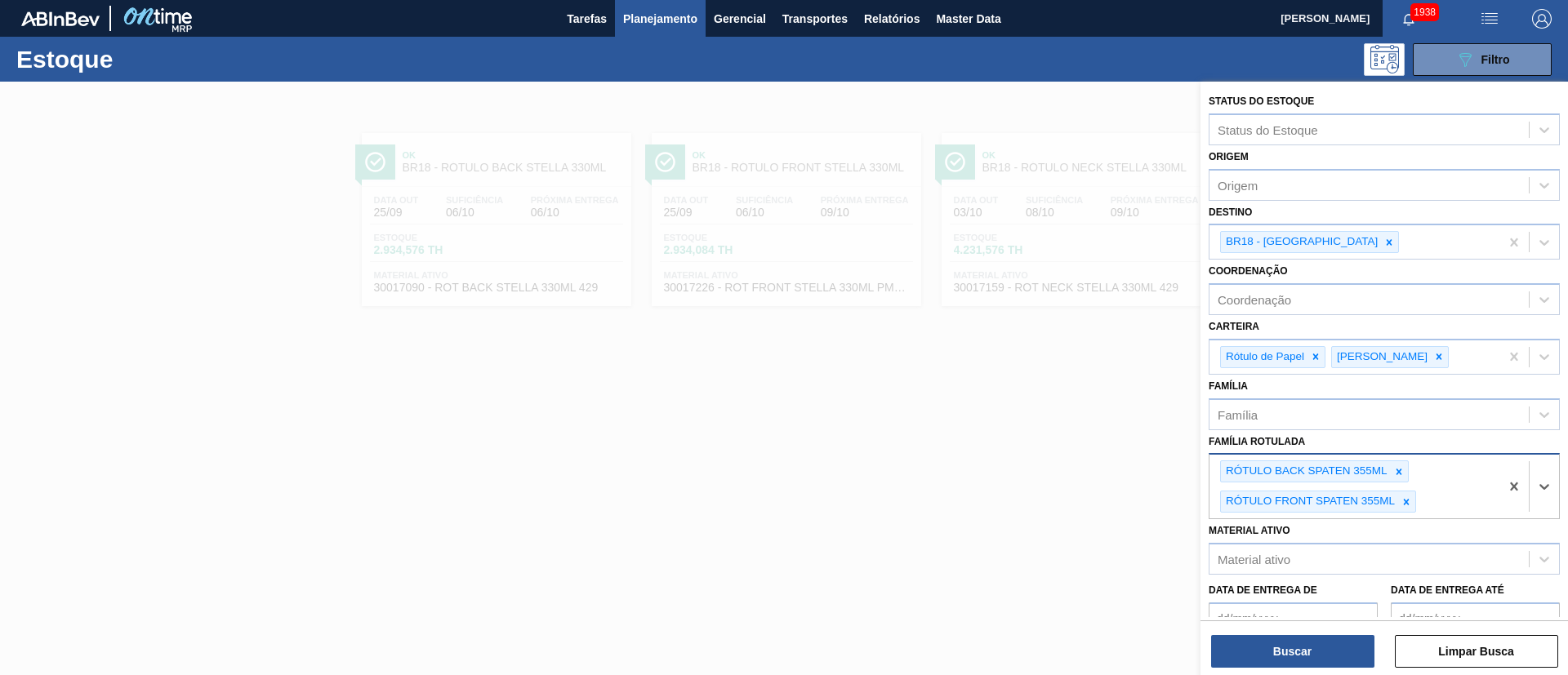
paste Rotulada "RÓTULO NECK SPATEN 355ML"
type Rotulada "RÓTULO NECK SPATEN 355ML"
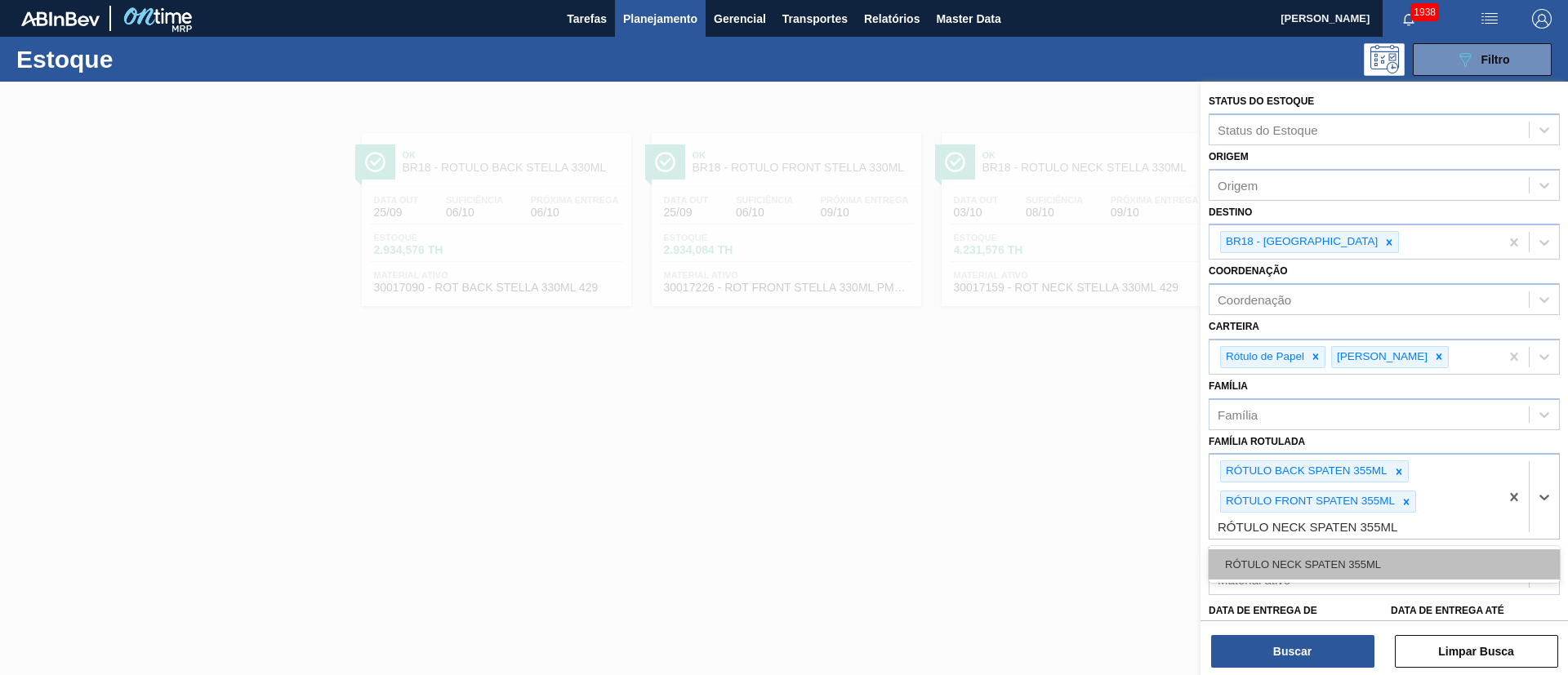
click at [1340, 556] on div "RÓTULO NECK SPATEN 355ML" at bounding box center [1384, 564] width 352 height 30
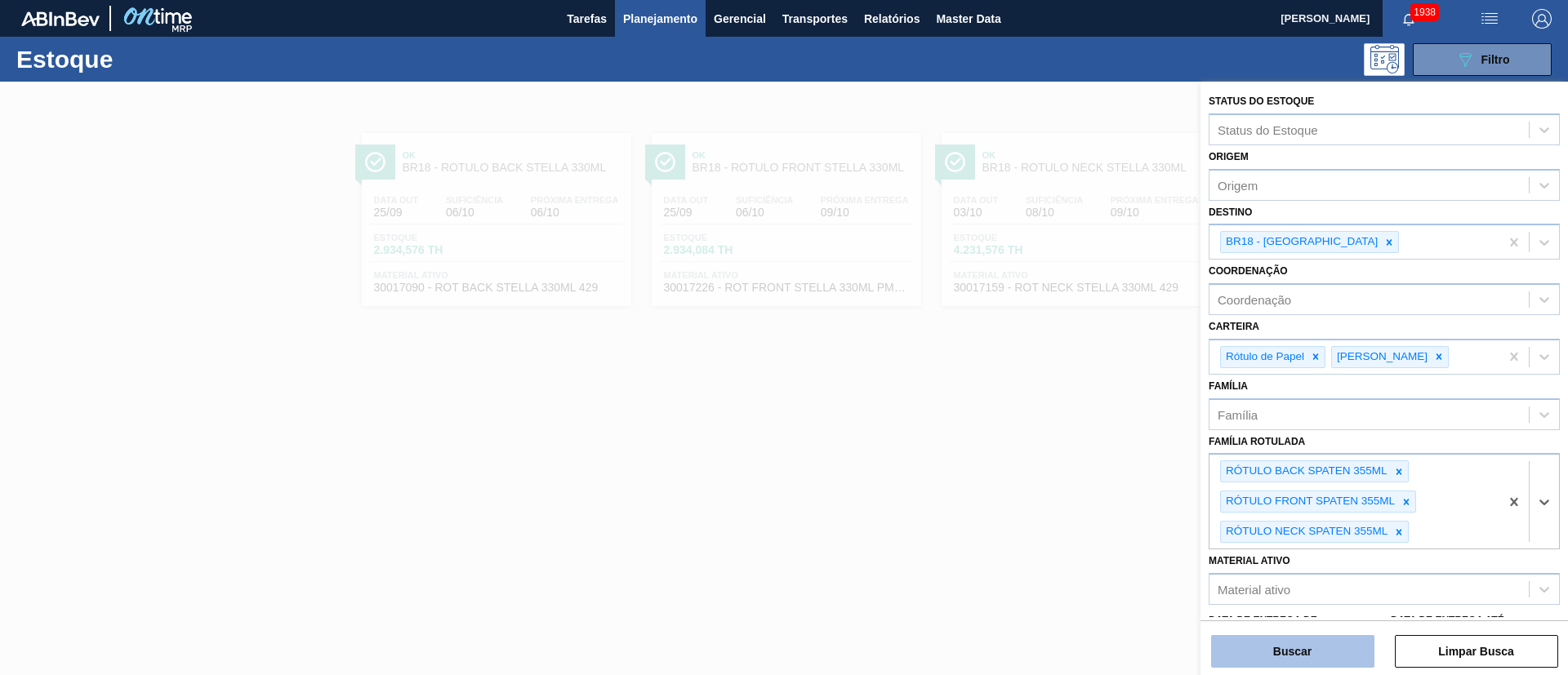
click at [1306, 652] on button "Buscar" at bounding box center [1293, 652] width 164 height 33
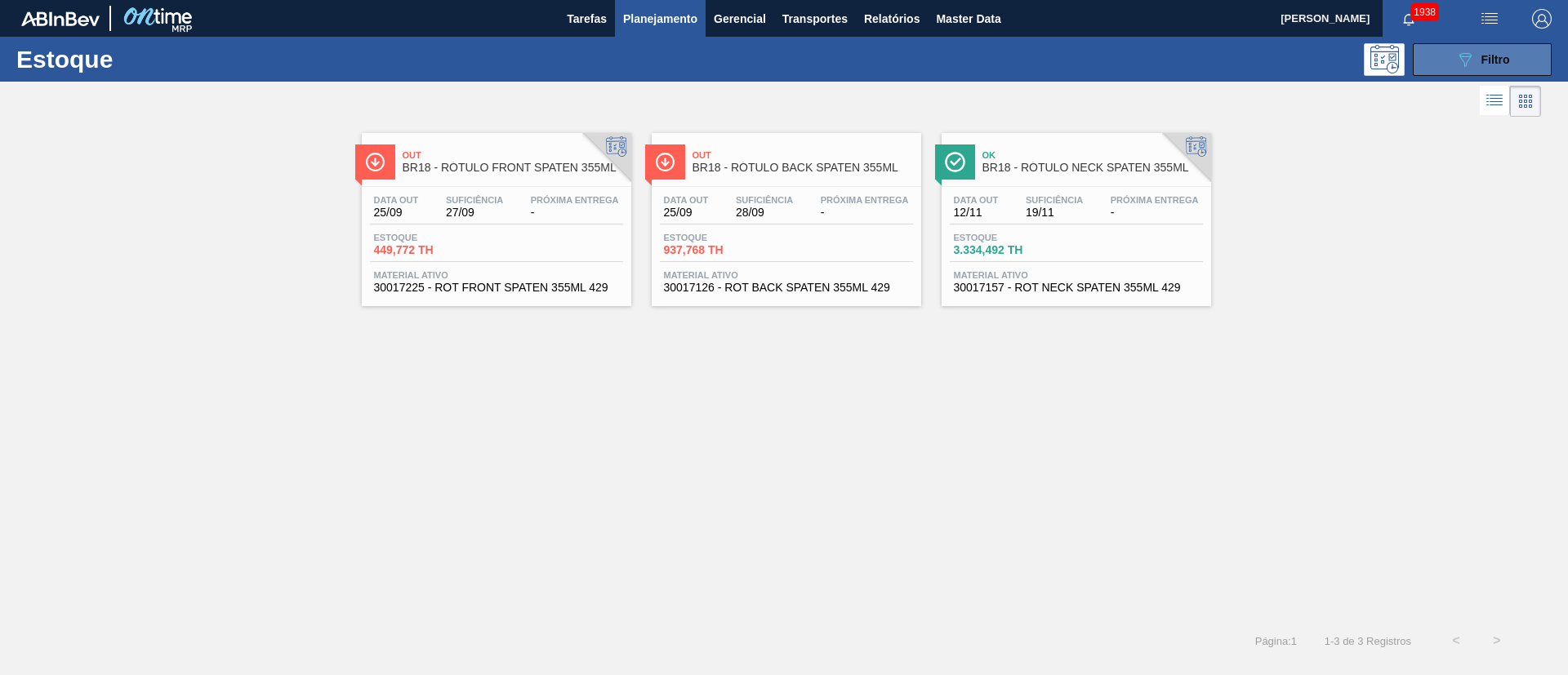
click at [1473, 51] on icon "089F7B8B-B2A5-4AFE-B5C0-19BA573D28AC" at bounding box center [1465, 60] width 20 height 20
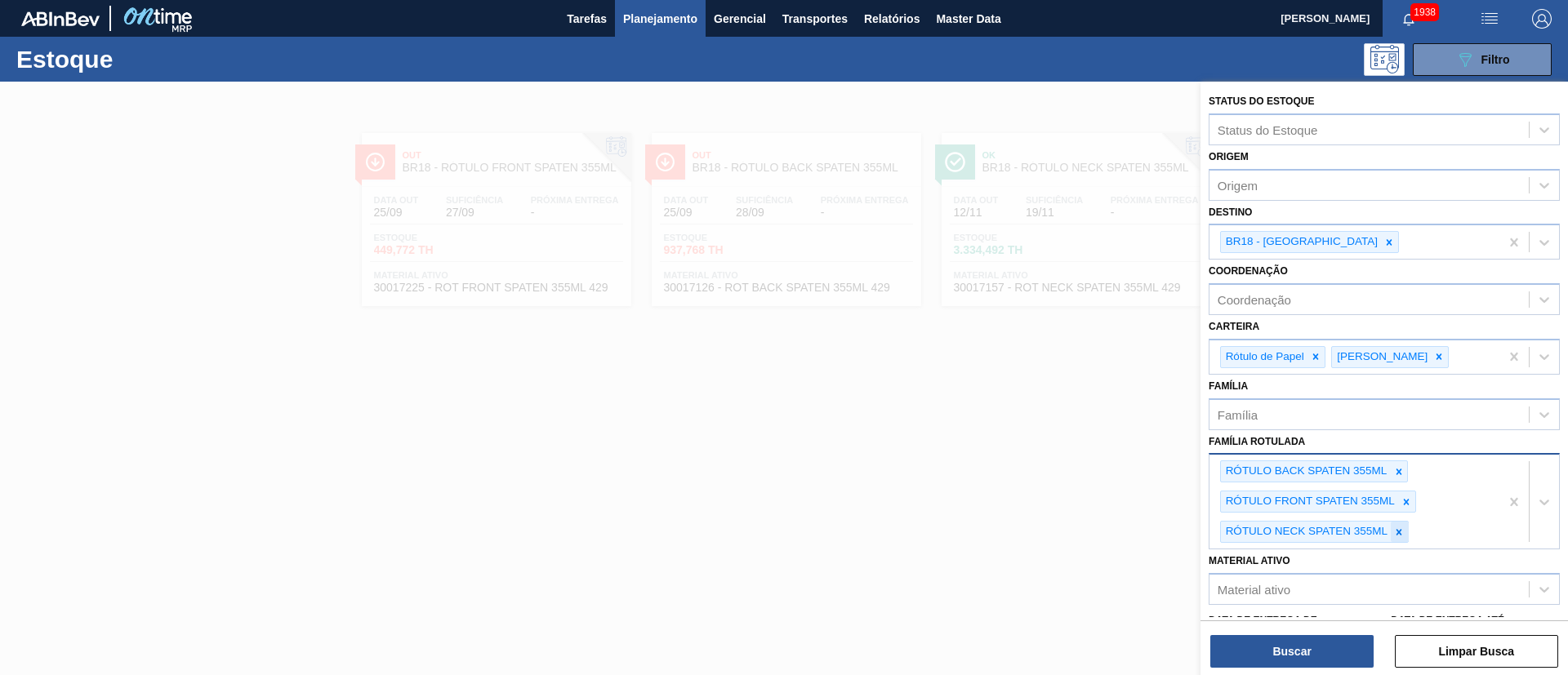
click at [1398, 532] on icon at bounding box center [1399, 531] width 6 height 6
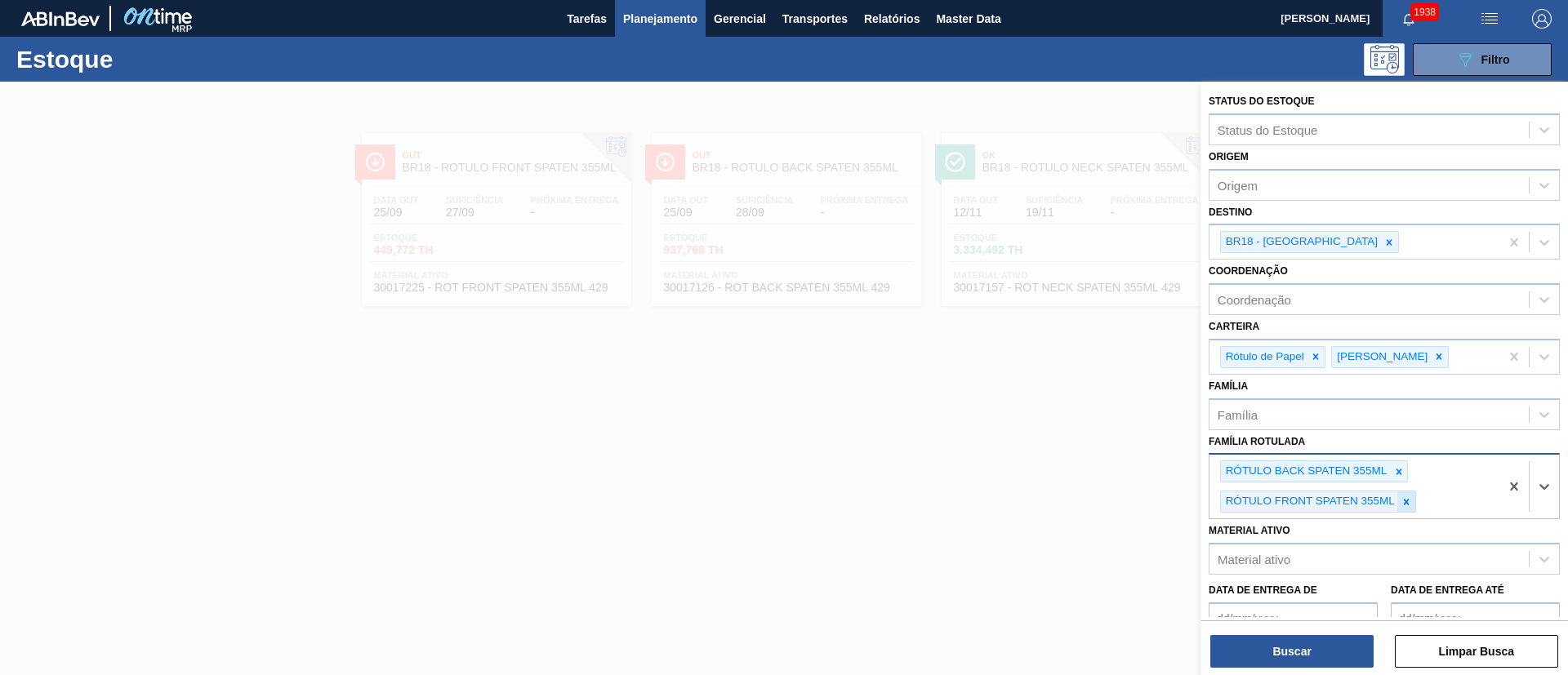
click at [1403, 504] on icon at bounding box center [1405, 501] width 11 height 11
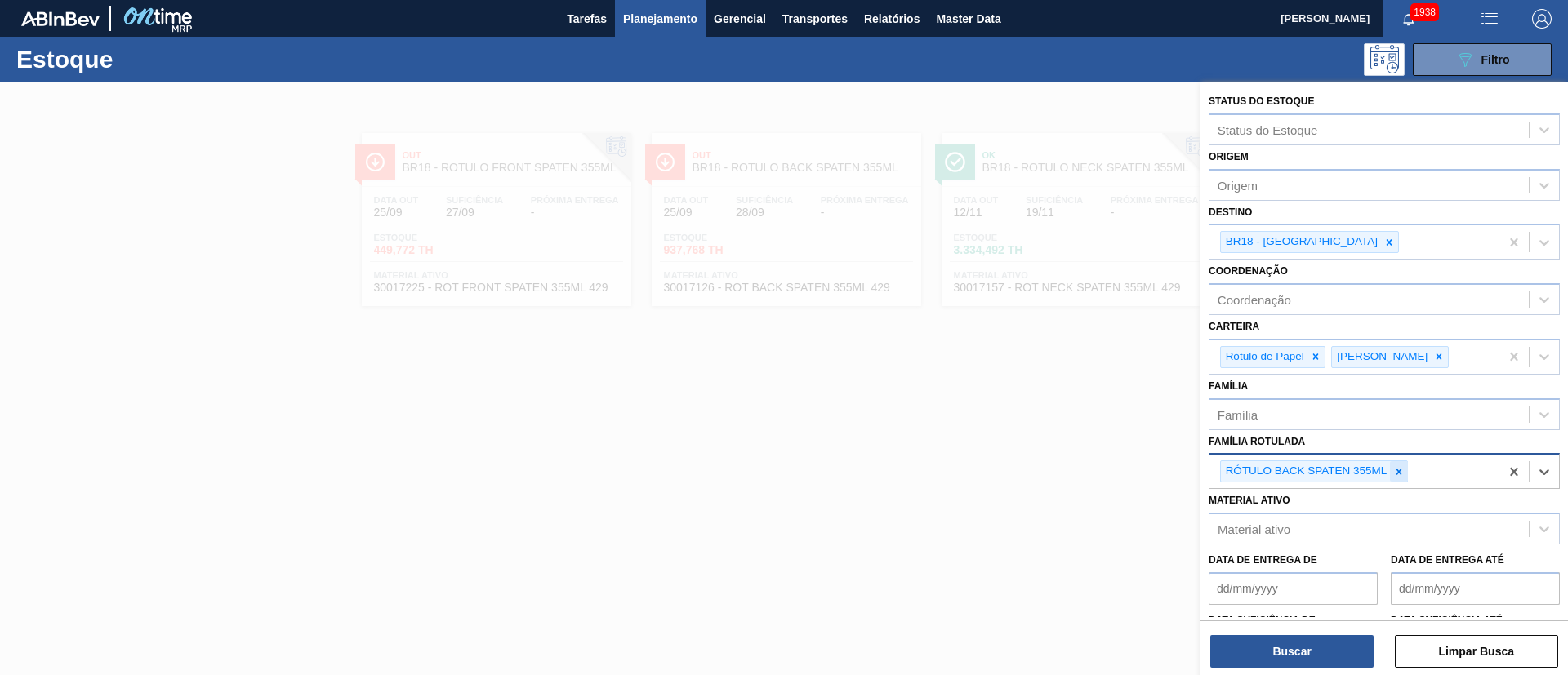
click at [1399, 467] on icon at bounding box center [1398, 472] width 11 height 11
paste Rotulada "30012829"
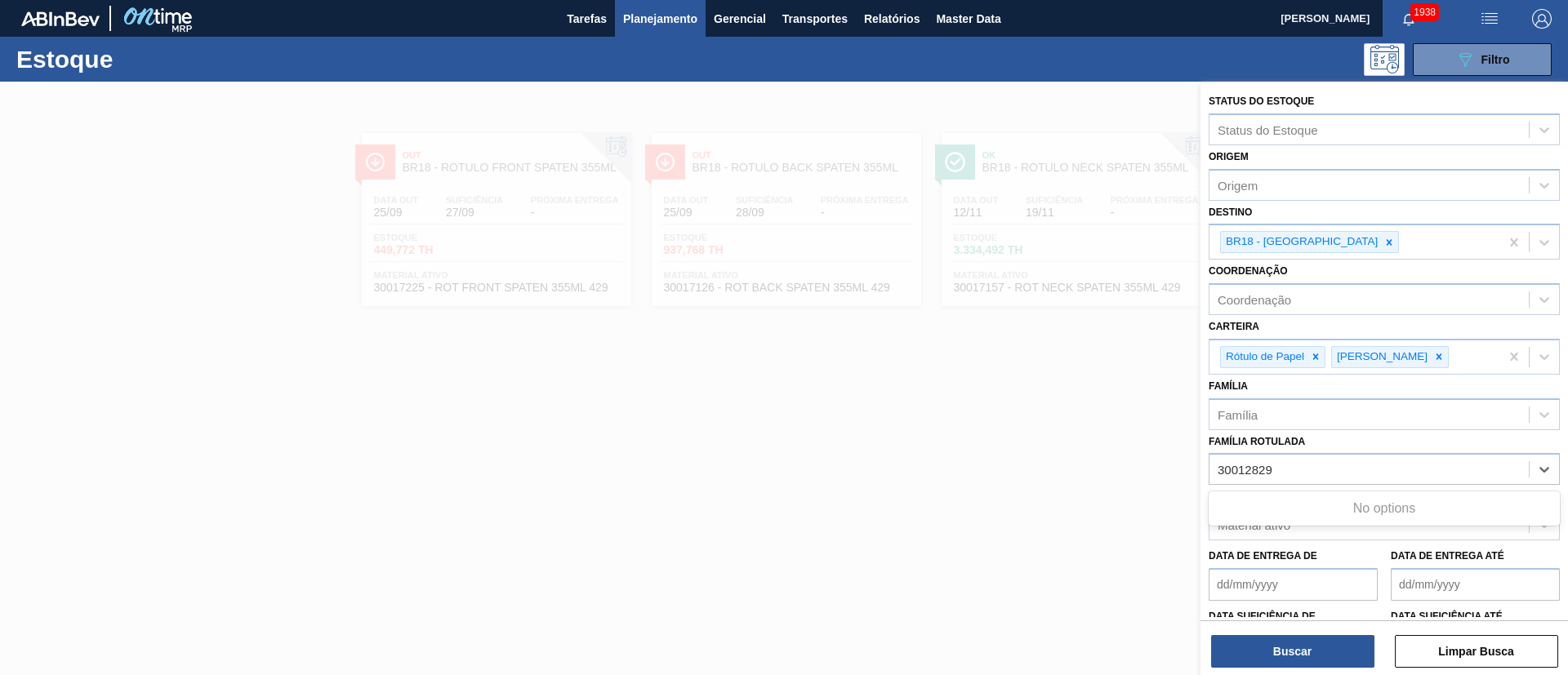
type Rotulada "30012829"
click at [1269, 531] on div "Material ativo" at bounding box center [1254, 525] width 73 height 14
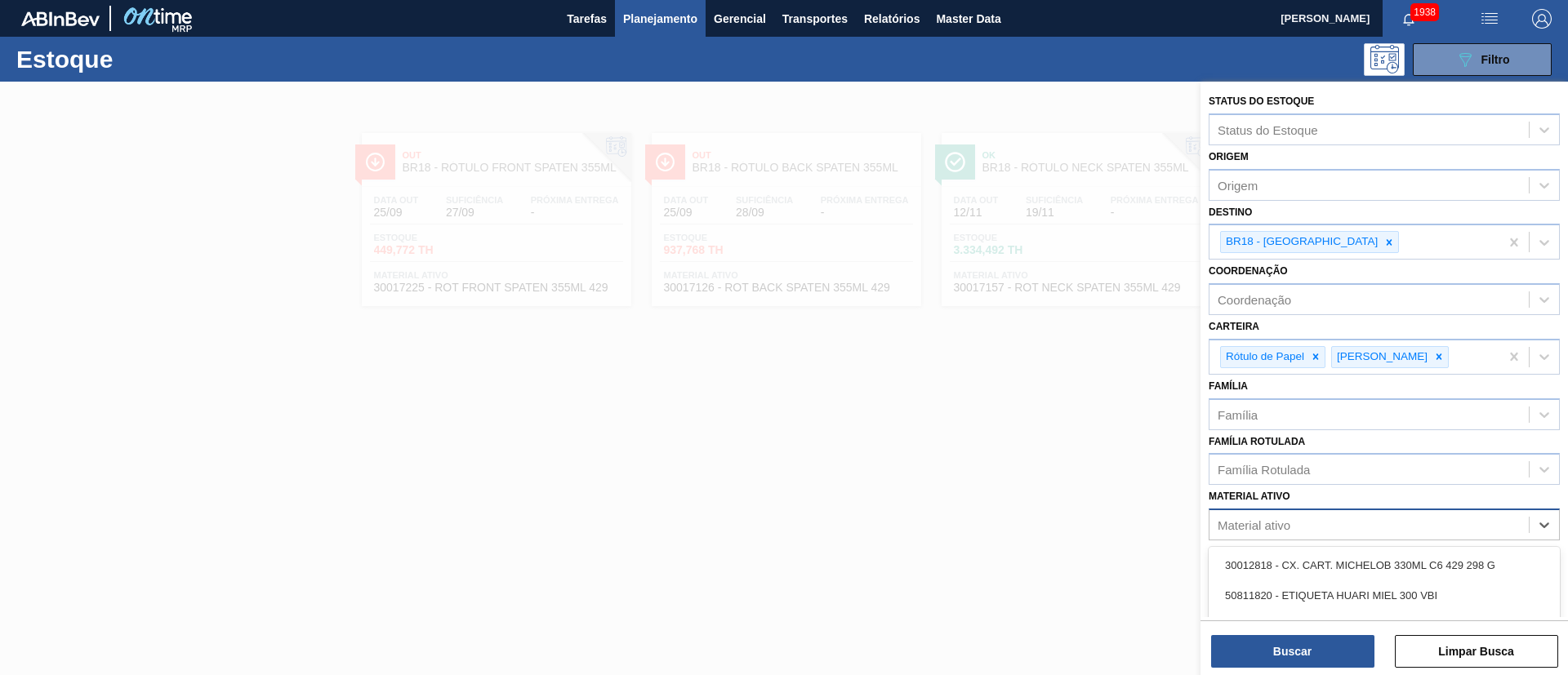
paste ativo "30012829"
type ativo "30012829"
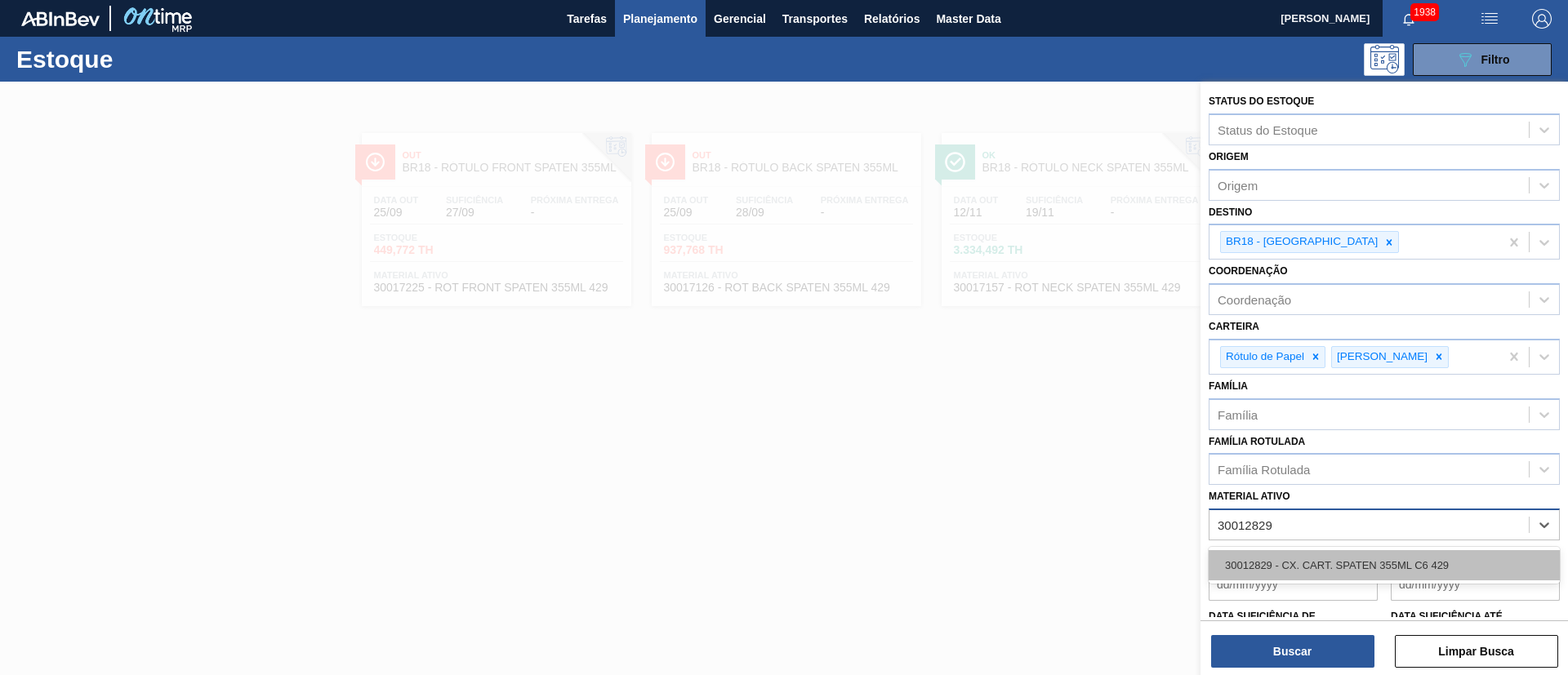
click at [1332, 560] on div "30012829 - CX. CART. SPATEN 355ML C6 429" at bounding box center [1384, 565] width 352 height 30
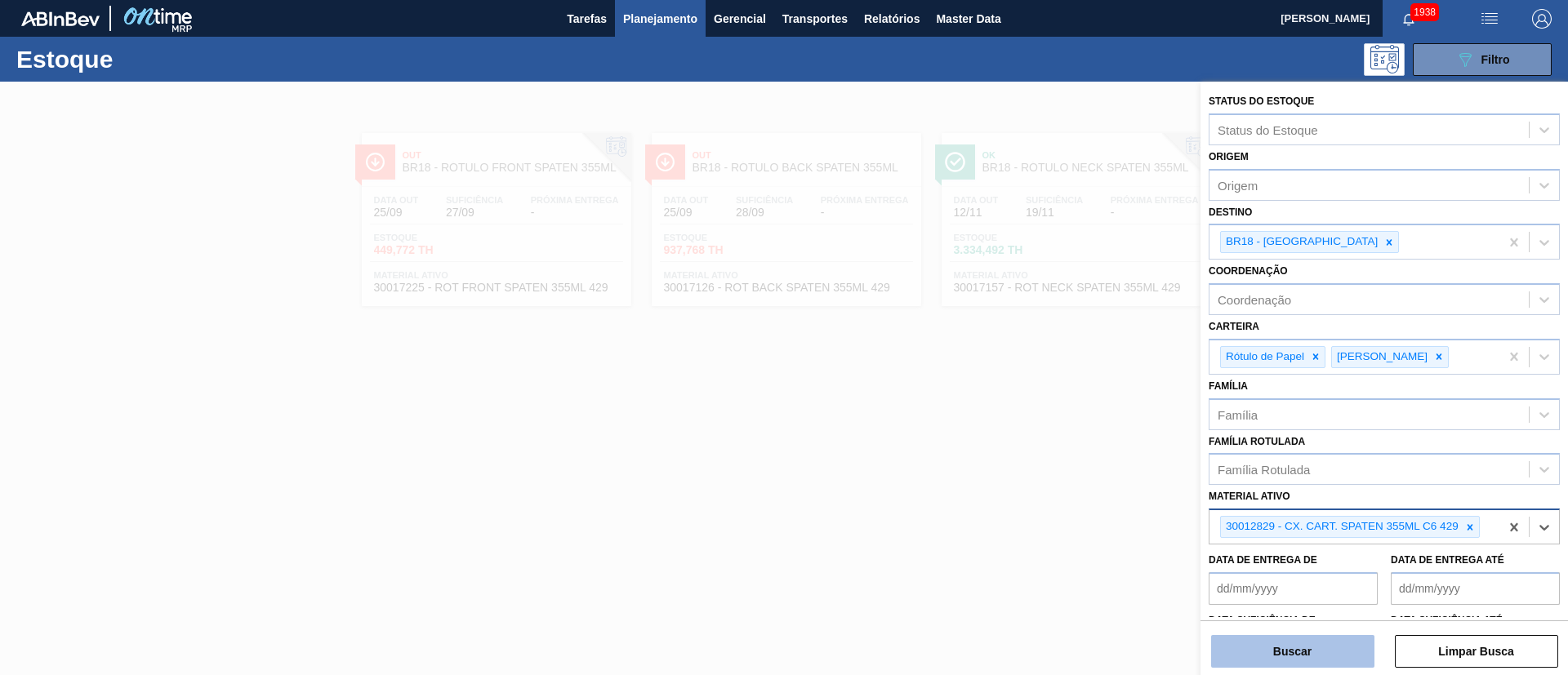
click at [1276, 645] on button "Buscar" at bounding box center [1293, 652] width 164 height 33
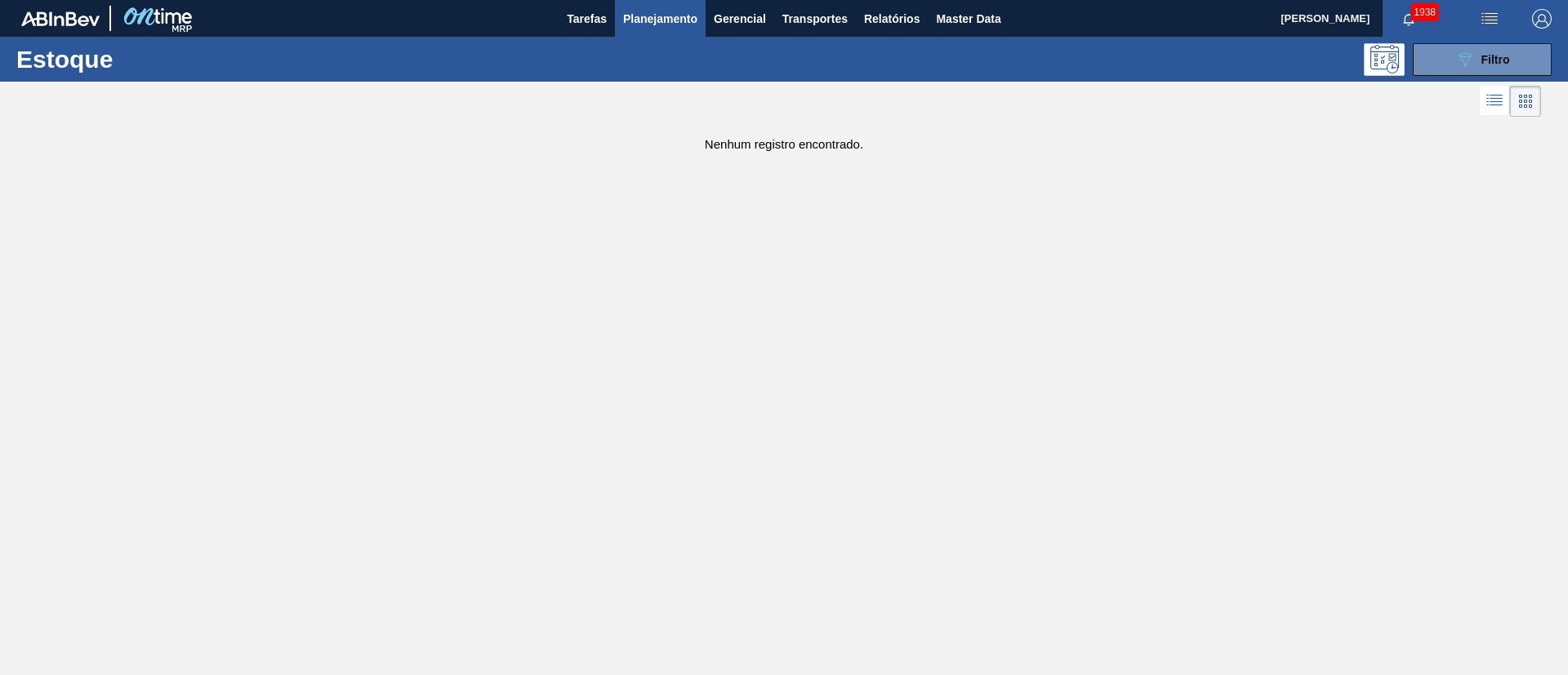
click at [1536, 17] on img "button" at bounding box center [1541, 18] width 20 height 20
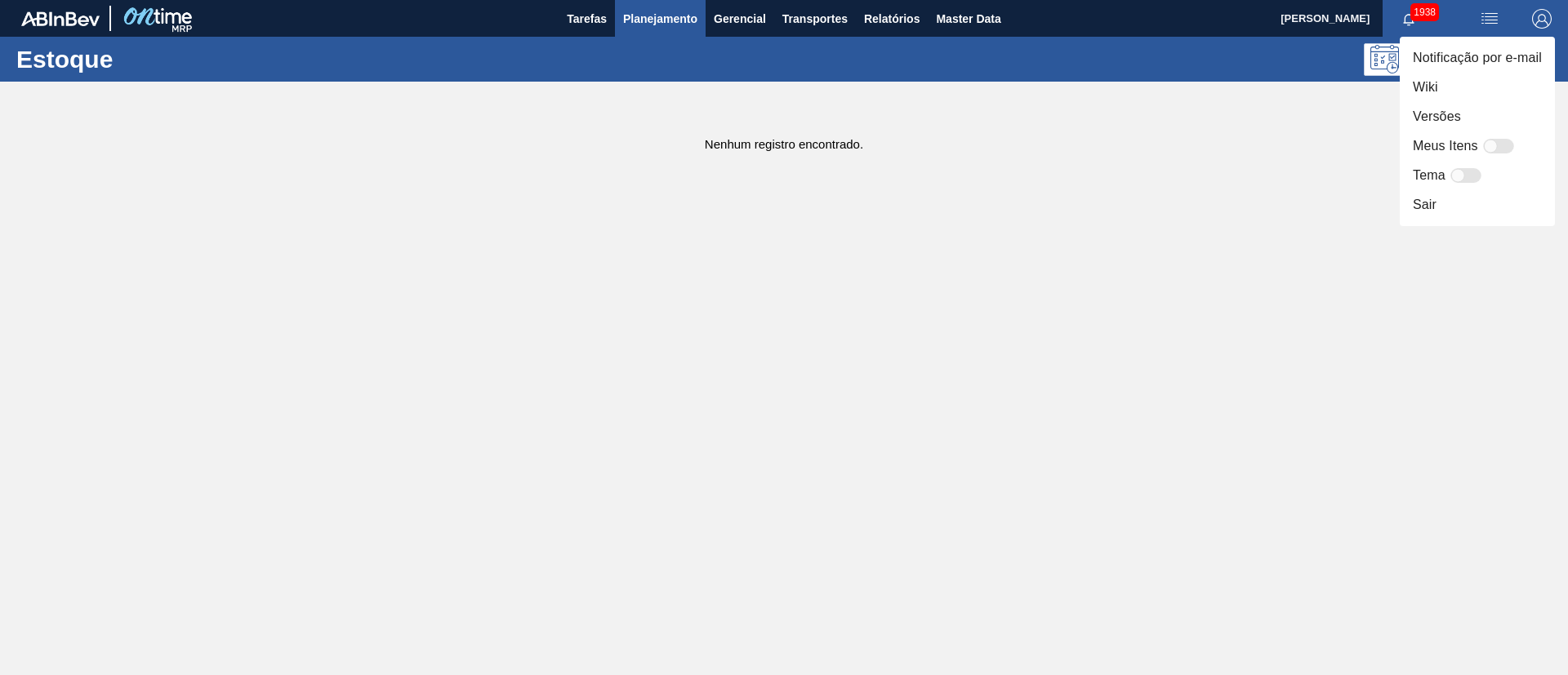
click at [1285, 179] on div at bounding box center [784, 338] width 1568 height 675
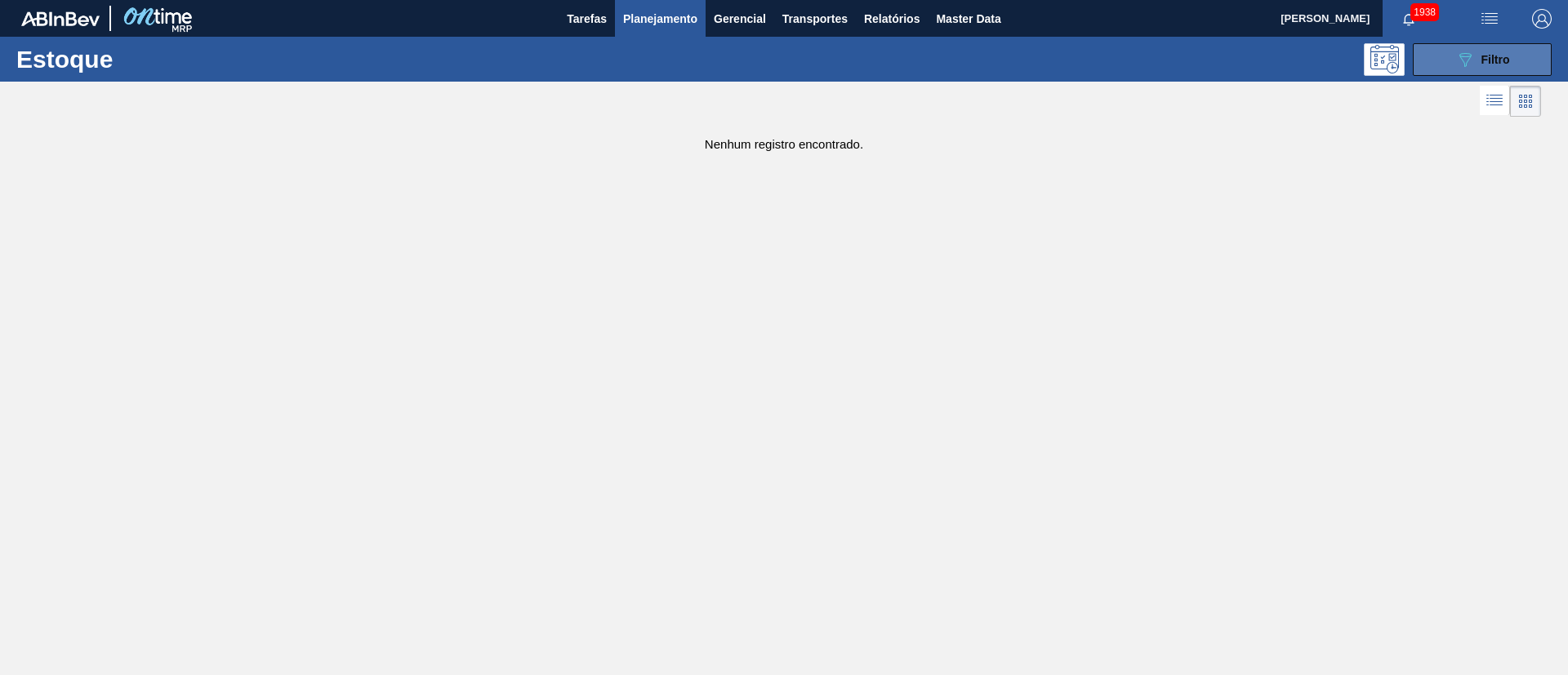
click at [1490, 59] on span "Filtro" at bounding box center [1495, 59] width 29 height 13
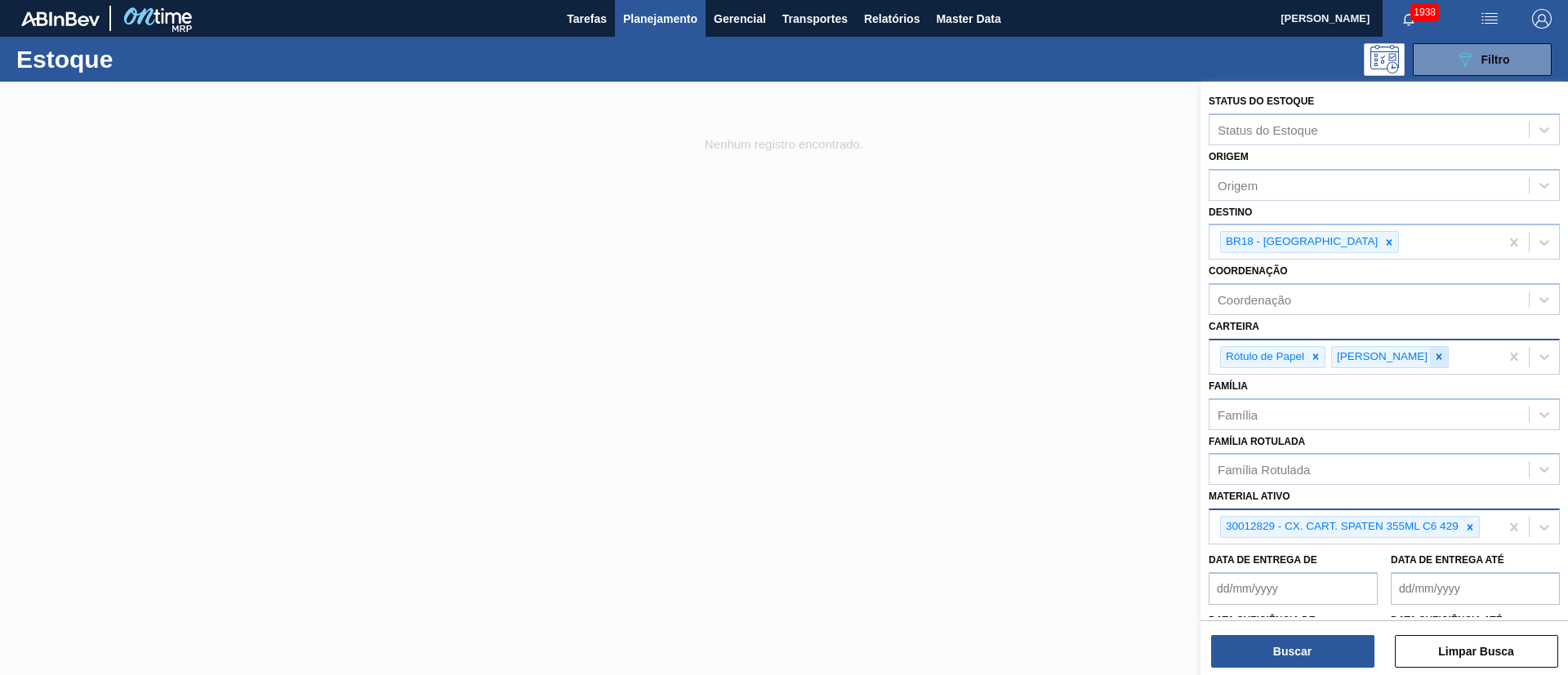
click at [1429, 354] on div at bounding box center [1438, 357] width 18 height 21
click at [1313, 357] on icon at bounding box center [1315, 357] width 11 height 11
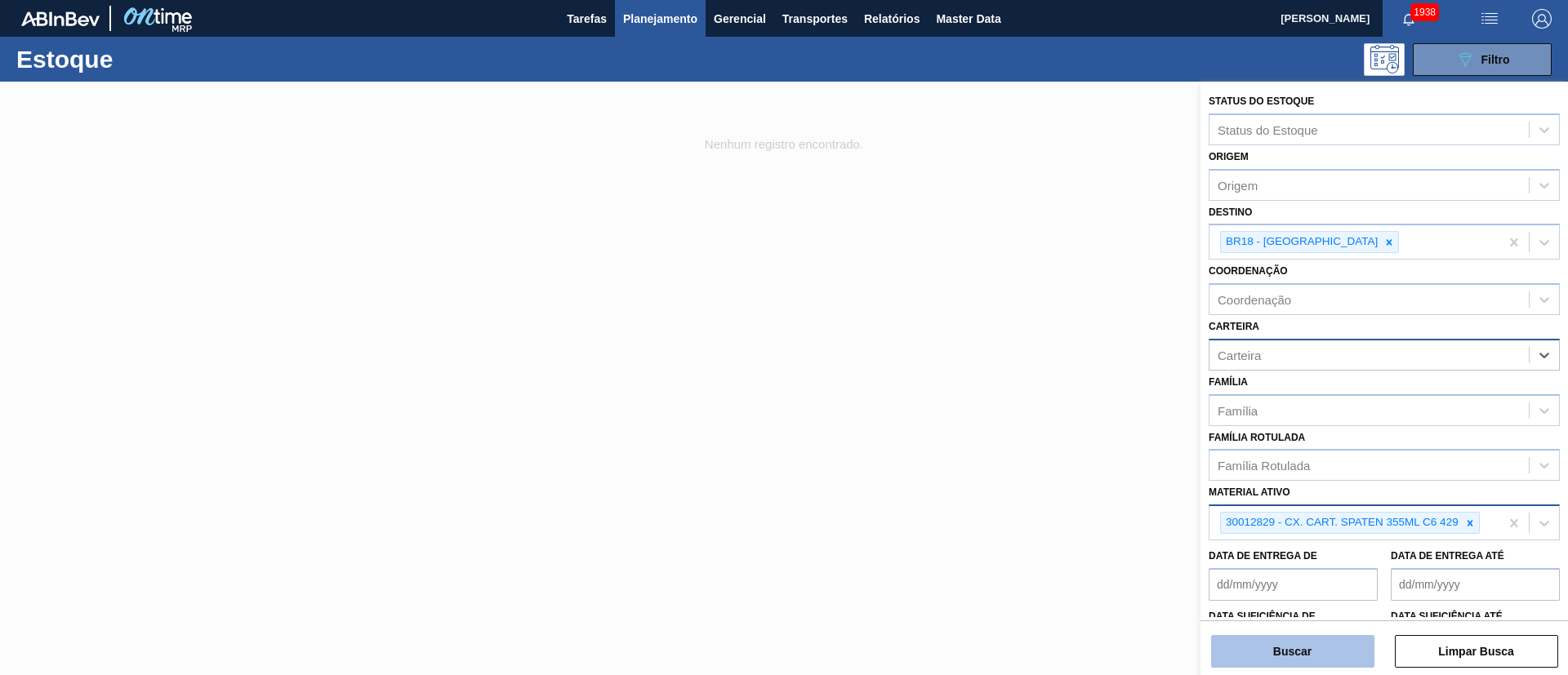
click at [1289, 645] on button "Buscar" at bounding box center [1293, 652] width 164 height 33
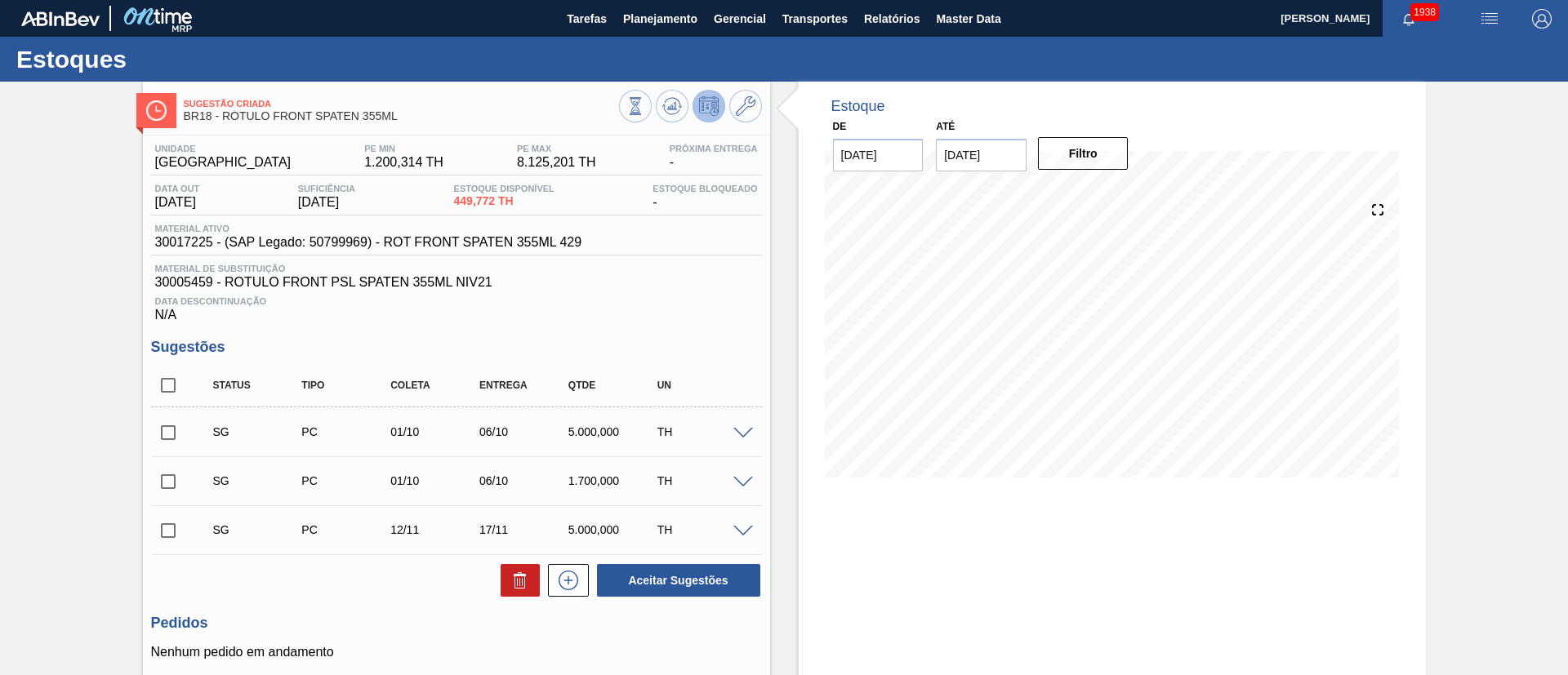
click at [165, 375] on input "checkbox" at bounding box center [168, 385] width 35 height 35
checkbox input "true"
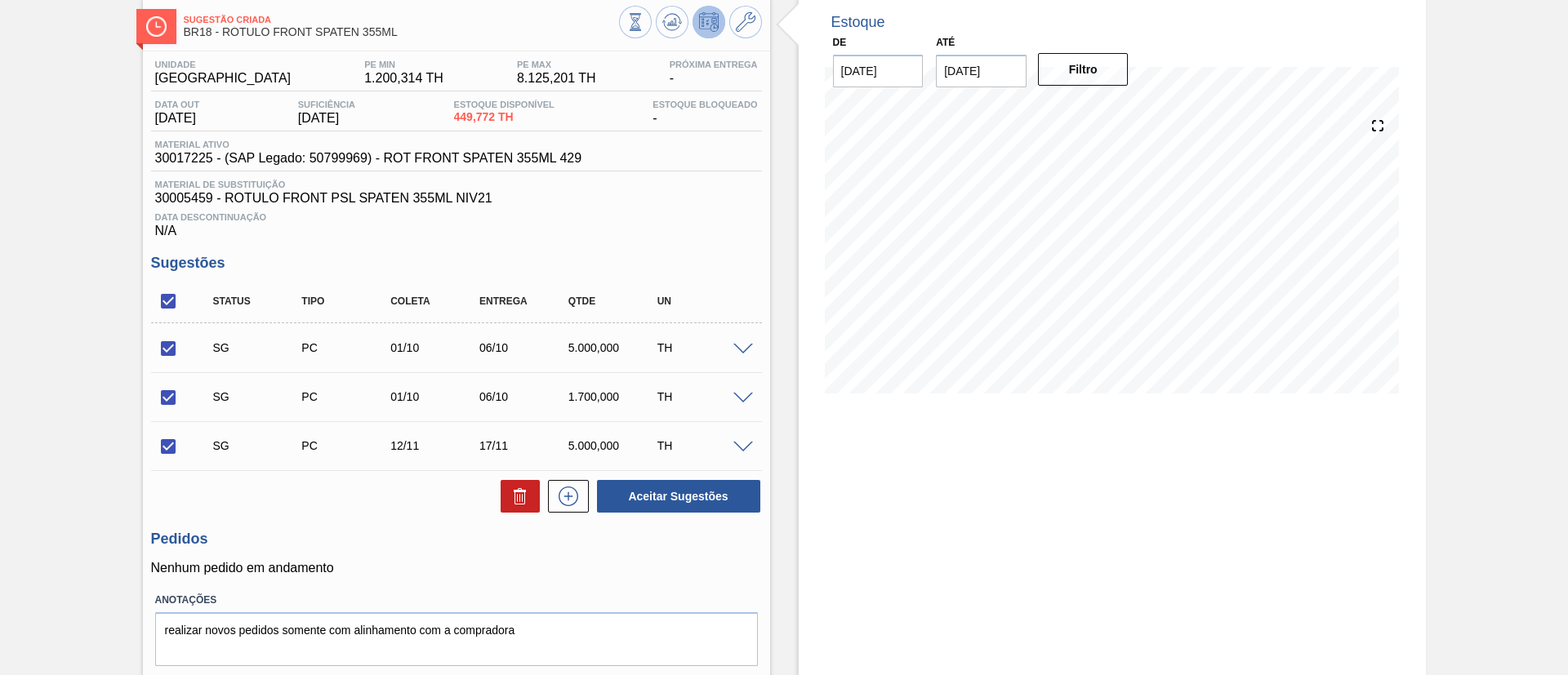
scroll to position [132, 0]
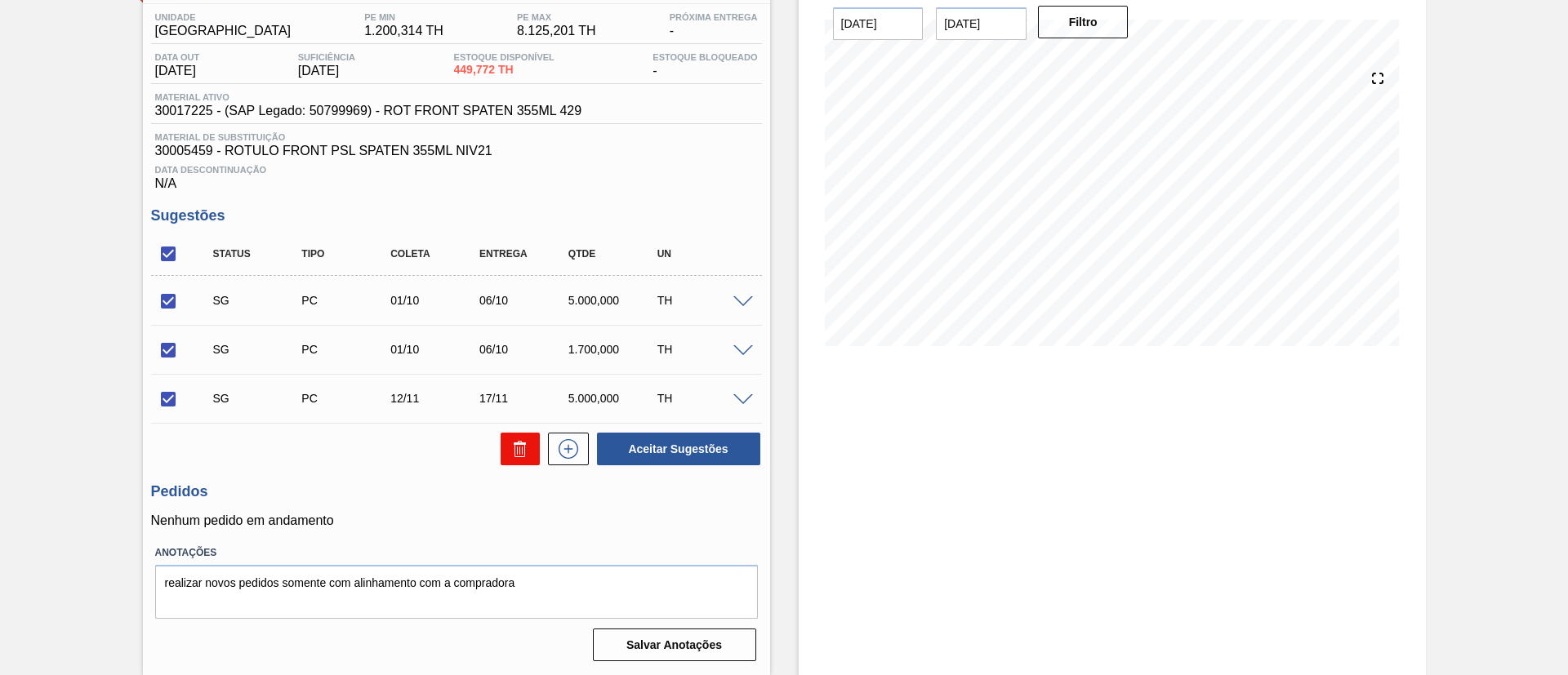
click at [515, 444] on icon at bounding box center [519, 443] width 12 height 3
checkbox input "false"
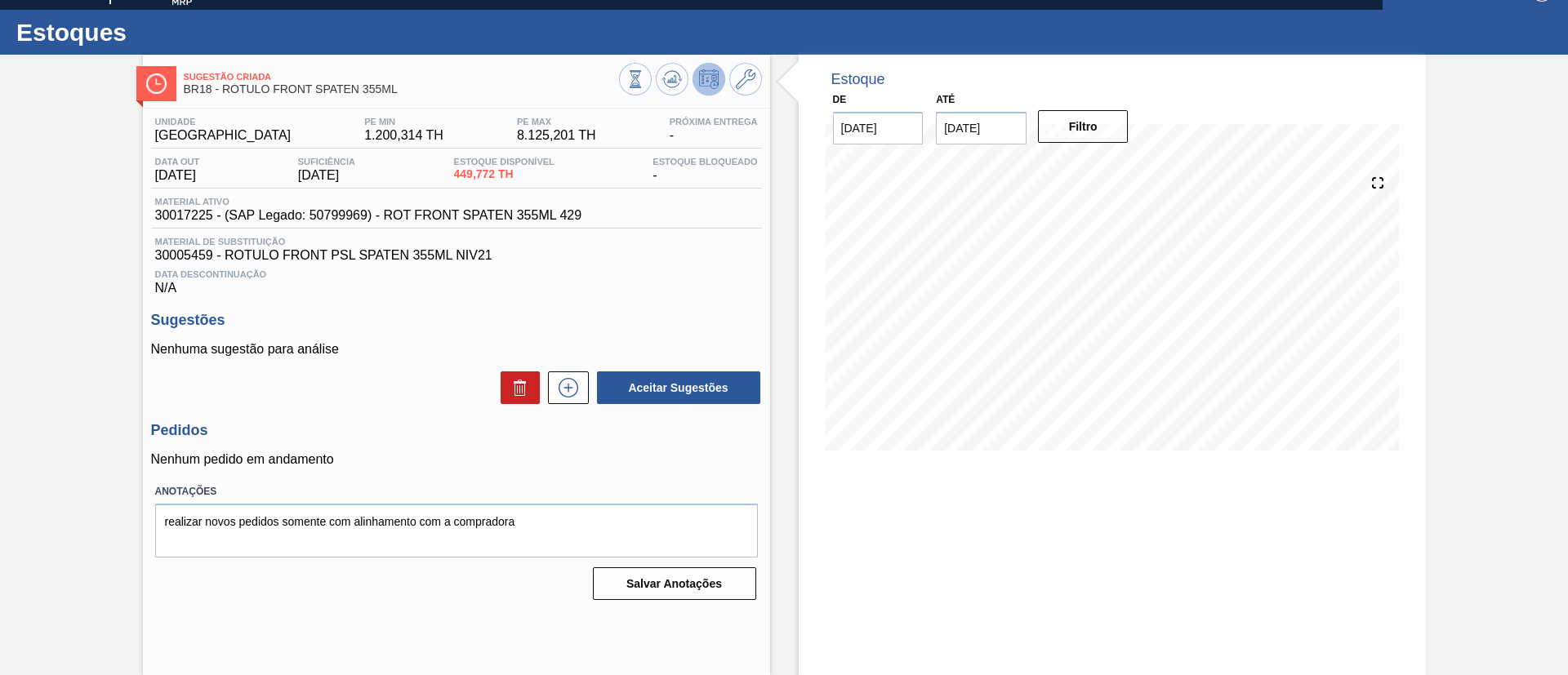
scroll to position [27, 0]
click at [576, 386] on icon at bounding box center [568, 388] width 20 height 20
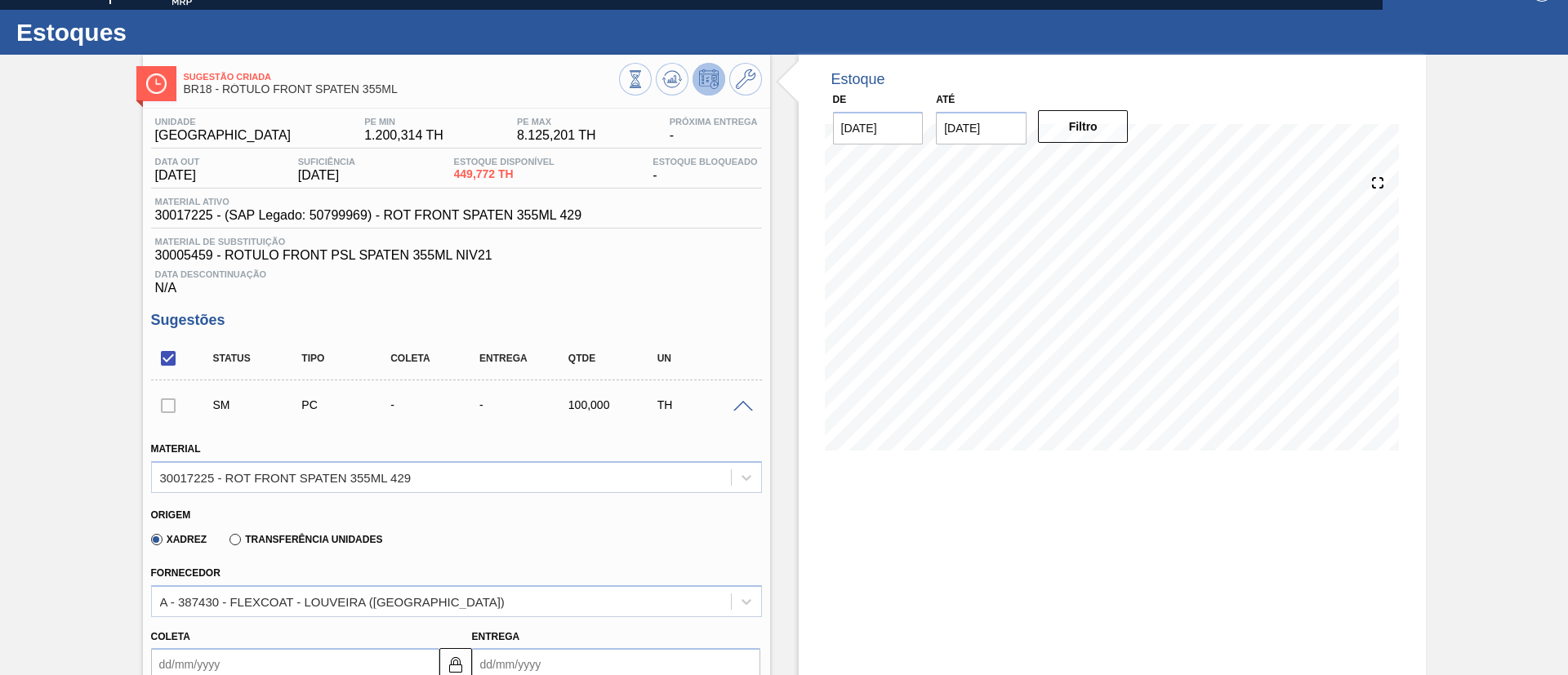
scroll to position [272, 0]
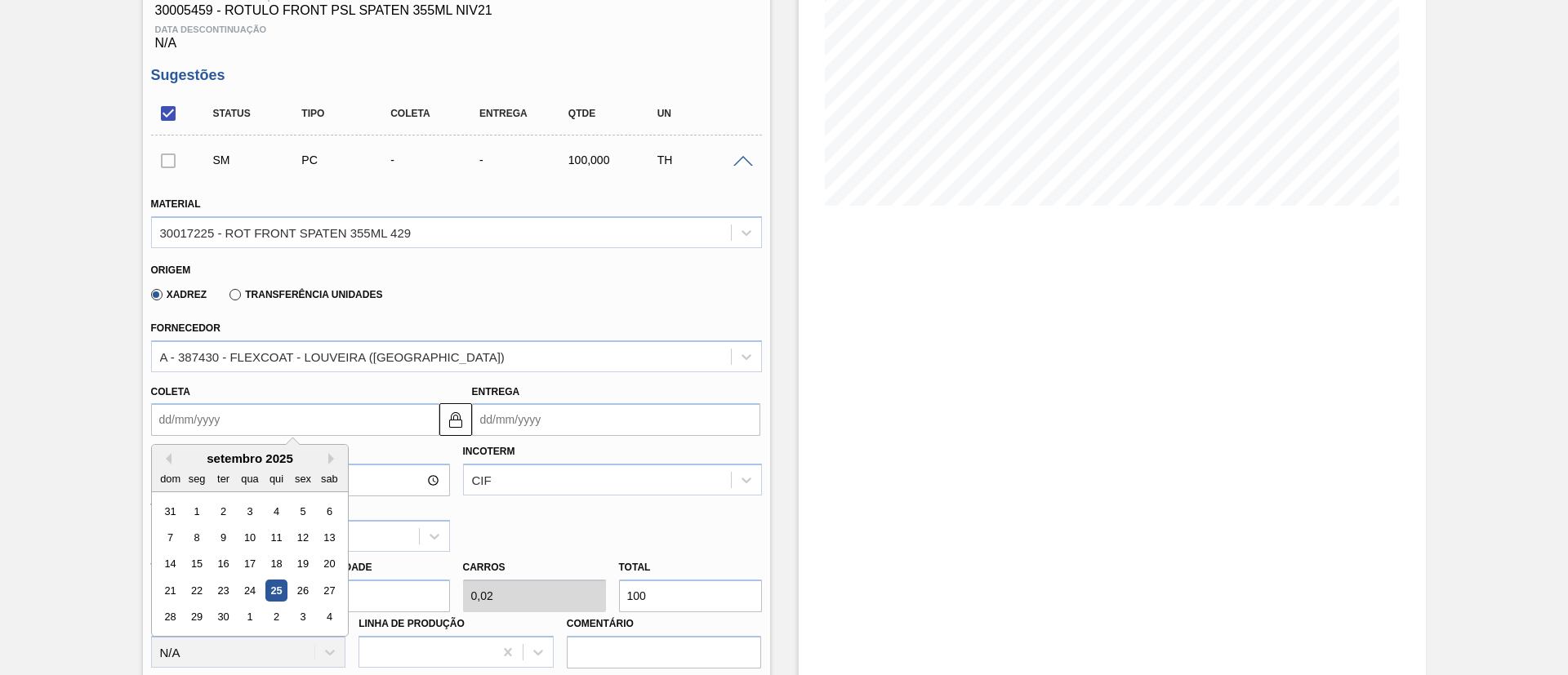
click at [266, 415] on input "Coleta" at bounding box center [294, 420] width 288 height 33
click at [282, 289] on label "Transferência Unidades" at bounding box center [306, 294] width 152 height 11
click at [227, 298] on input "Transferência Unidades" at bounding box center [227, 298] width 0 height 0
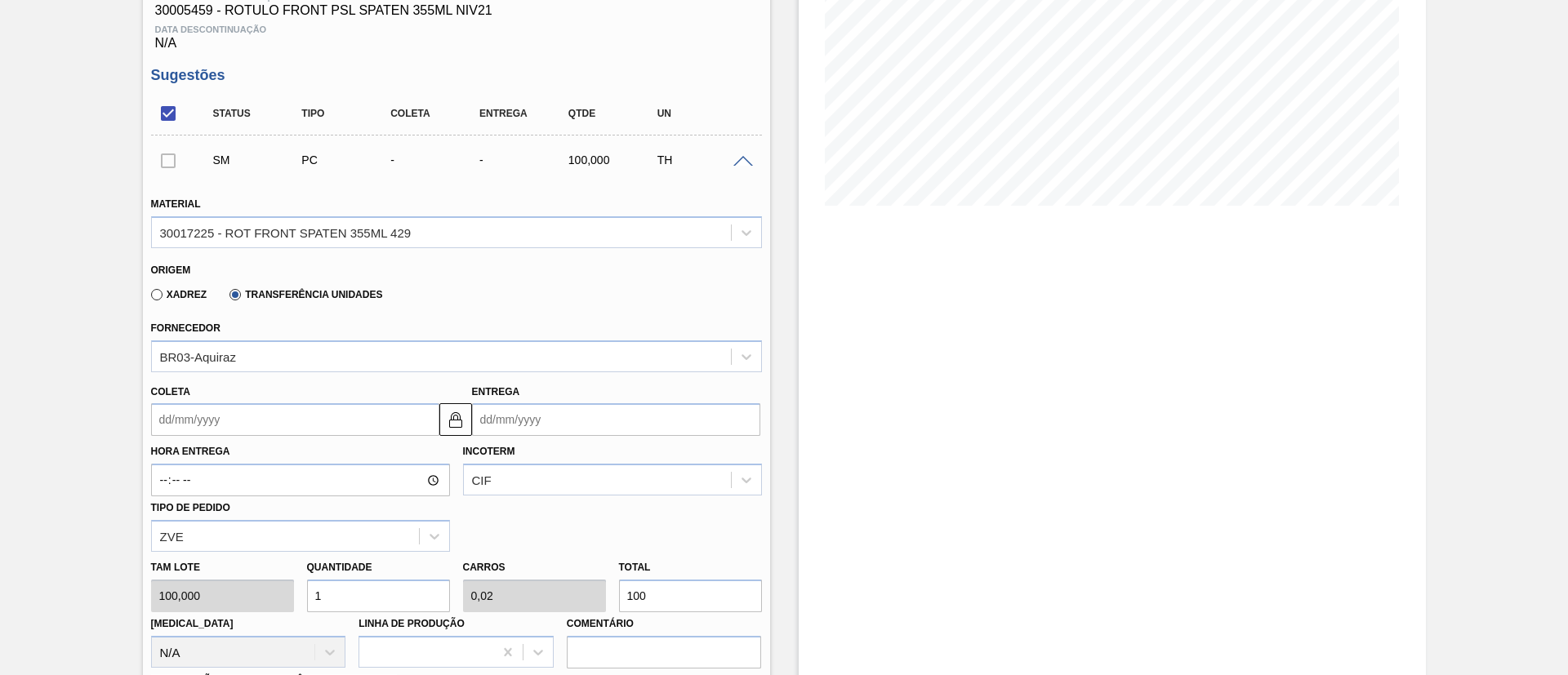
click at [216, 406] on input "Coleta" at bounding box center [294, 420] width 288 height 33
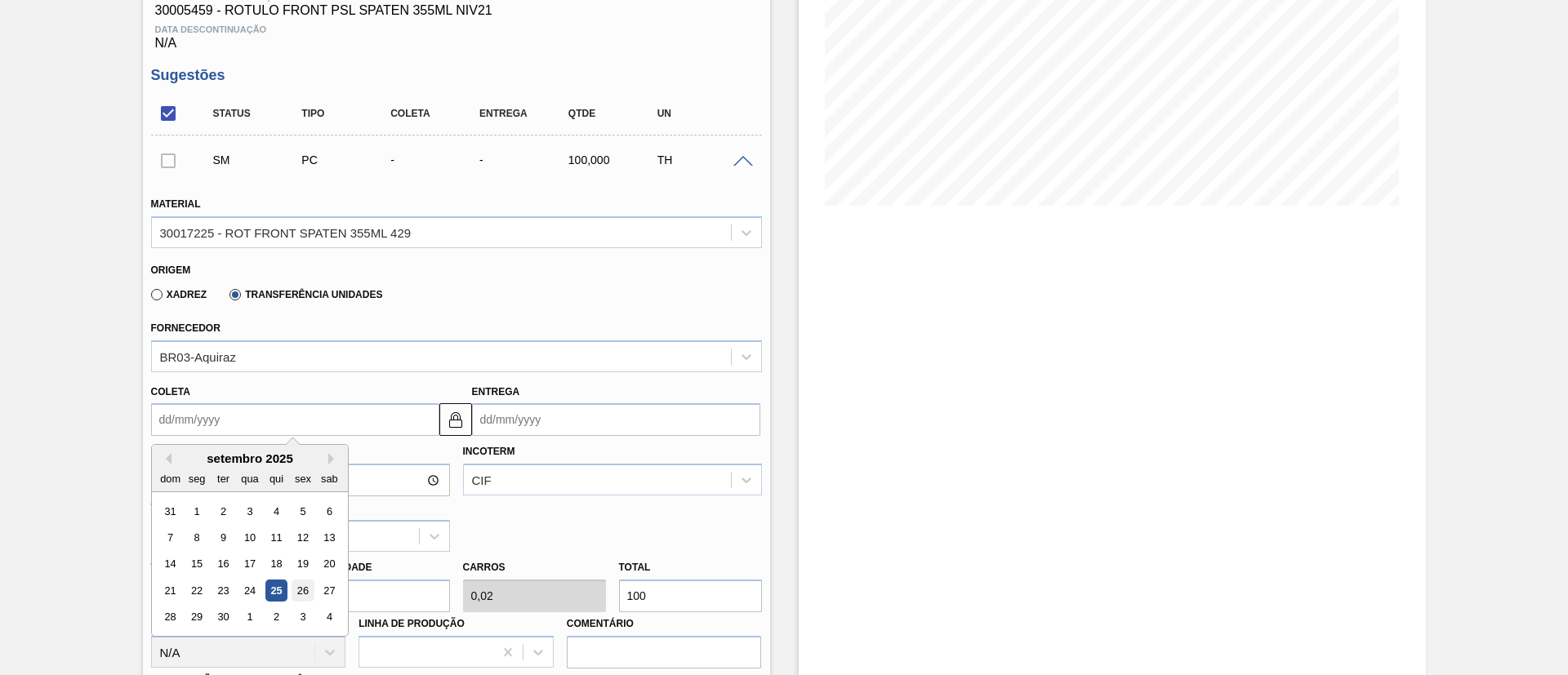
click at [300, 589] on div "26" at bounding box center [302, 590] width 22 height 22
type input "[DATE]"
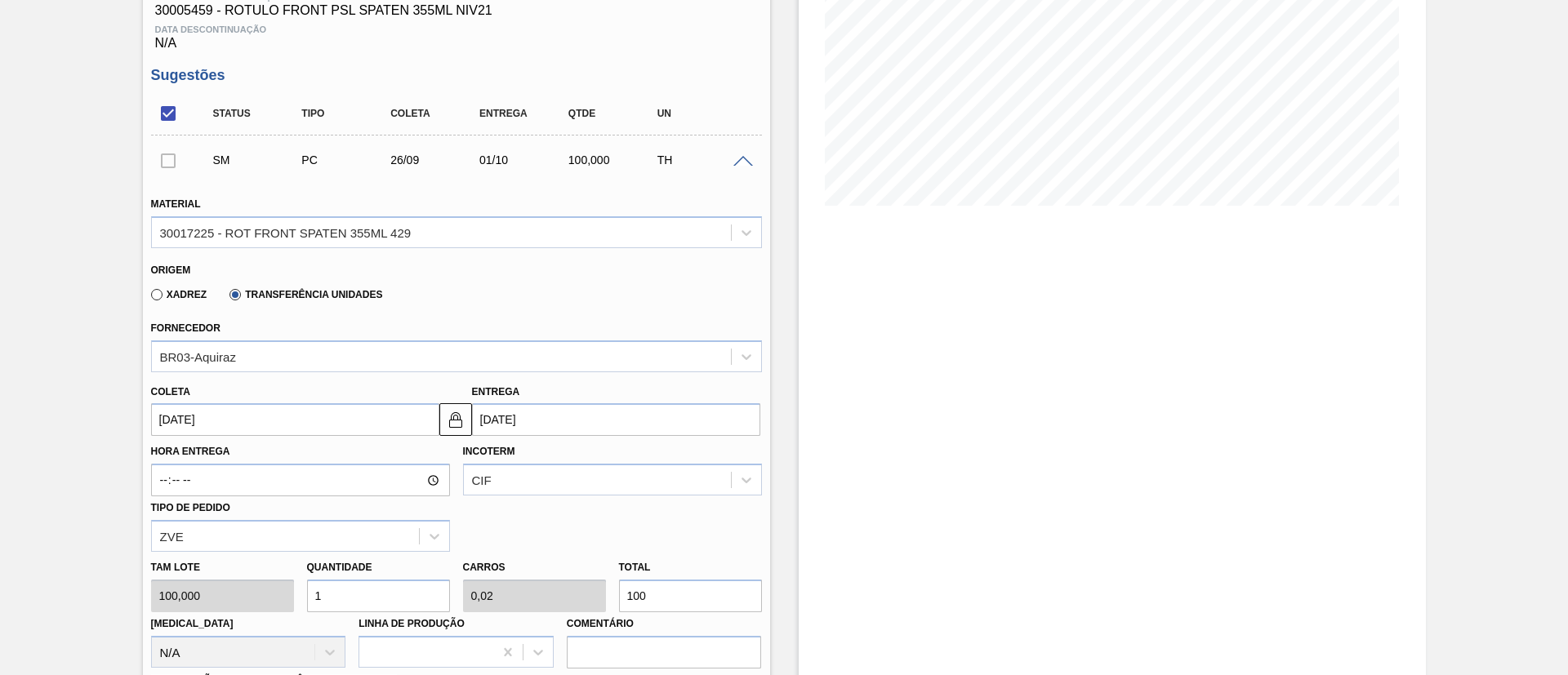
drag, startPoint x: 685, startPoint y: 594, endPoint x: 610, endPoint y: 605, distance: 75.8
click at [610, 605] on div "Tam lote 100,000 Quantidade 1 Carros 0,02 Total 100 [MEDICAL_DATA] N/A Linha de…" at bounding box center [456, 610] width 624 height 117
type input "0,01"
type input "0"
type input "1"
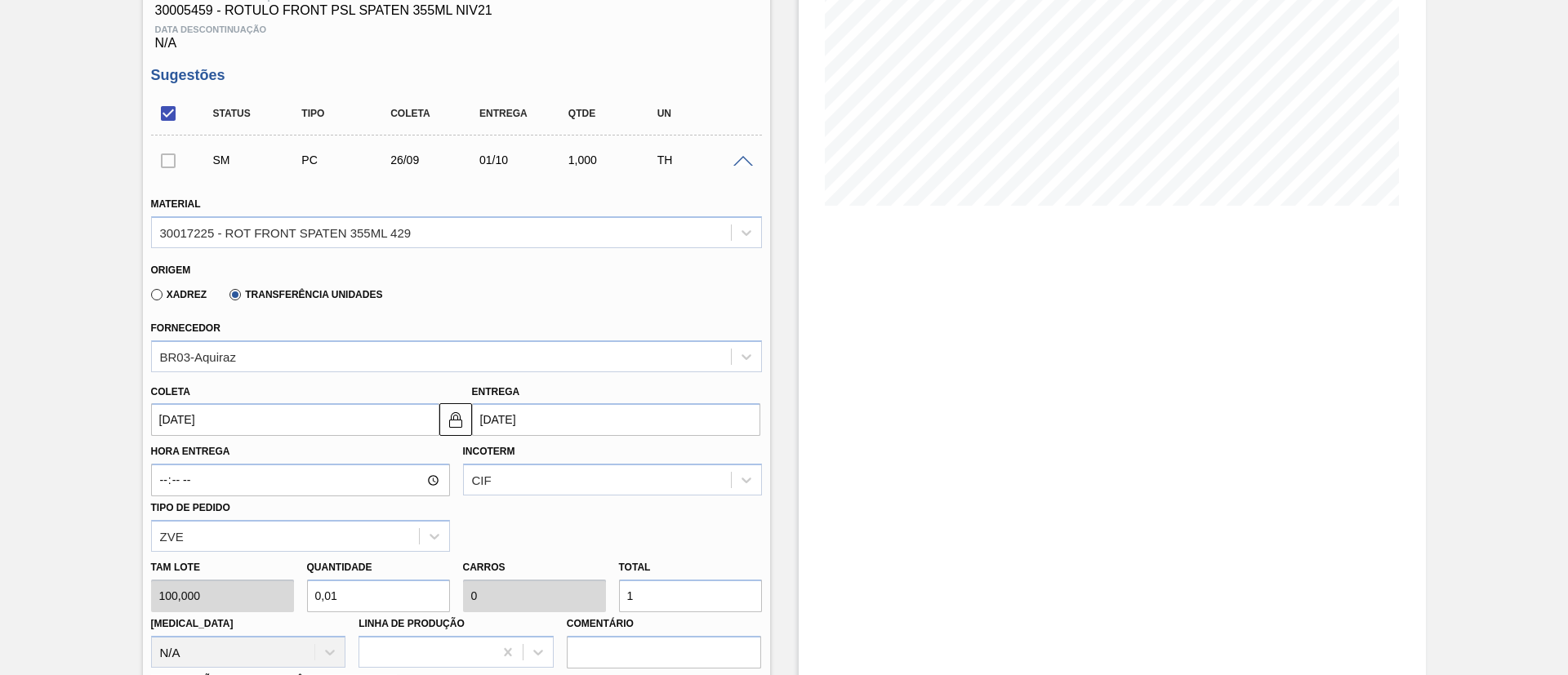
type input "0,15"
type input "0,003"
type input "15"
type input "1,51"
type input "0,03"
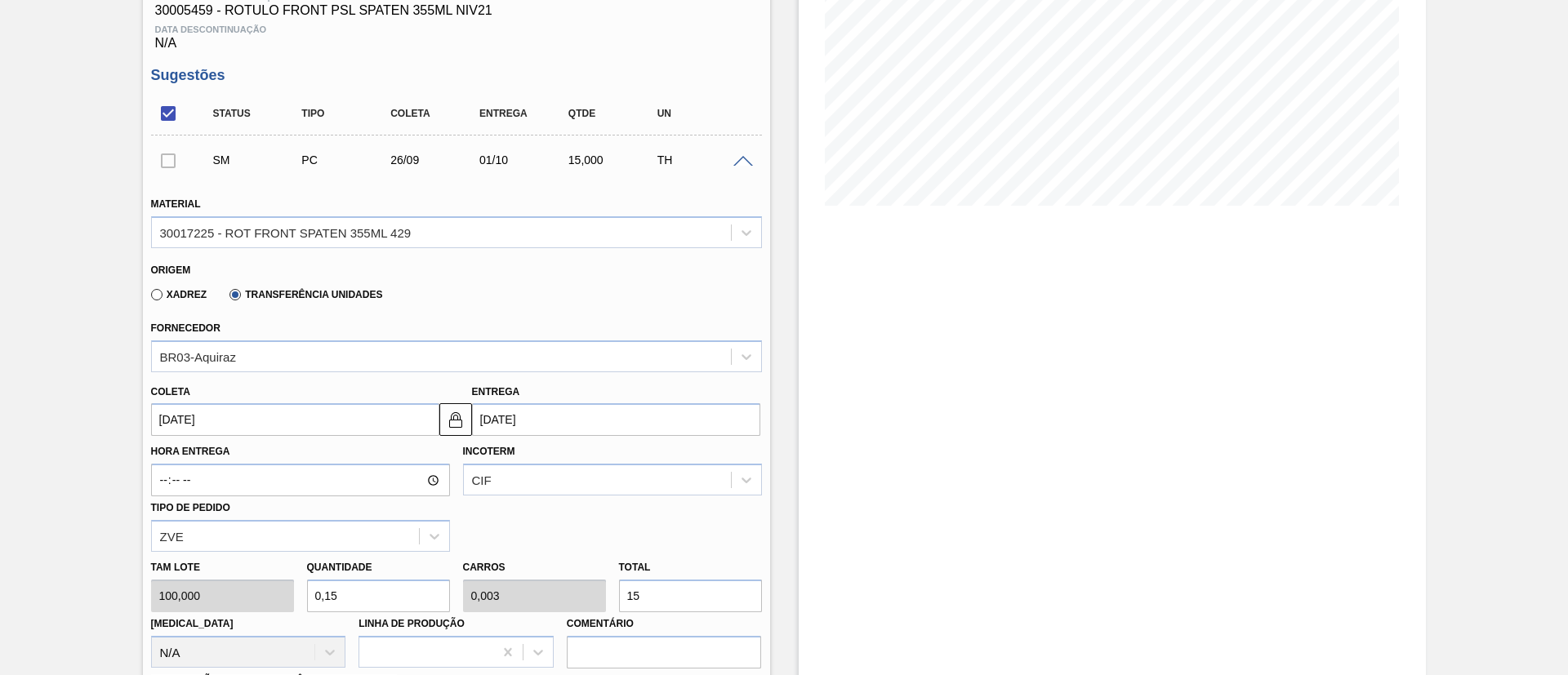
type input "151"
type input "15,15"
type input "0,303"
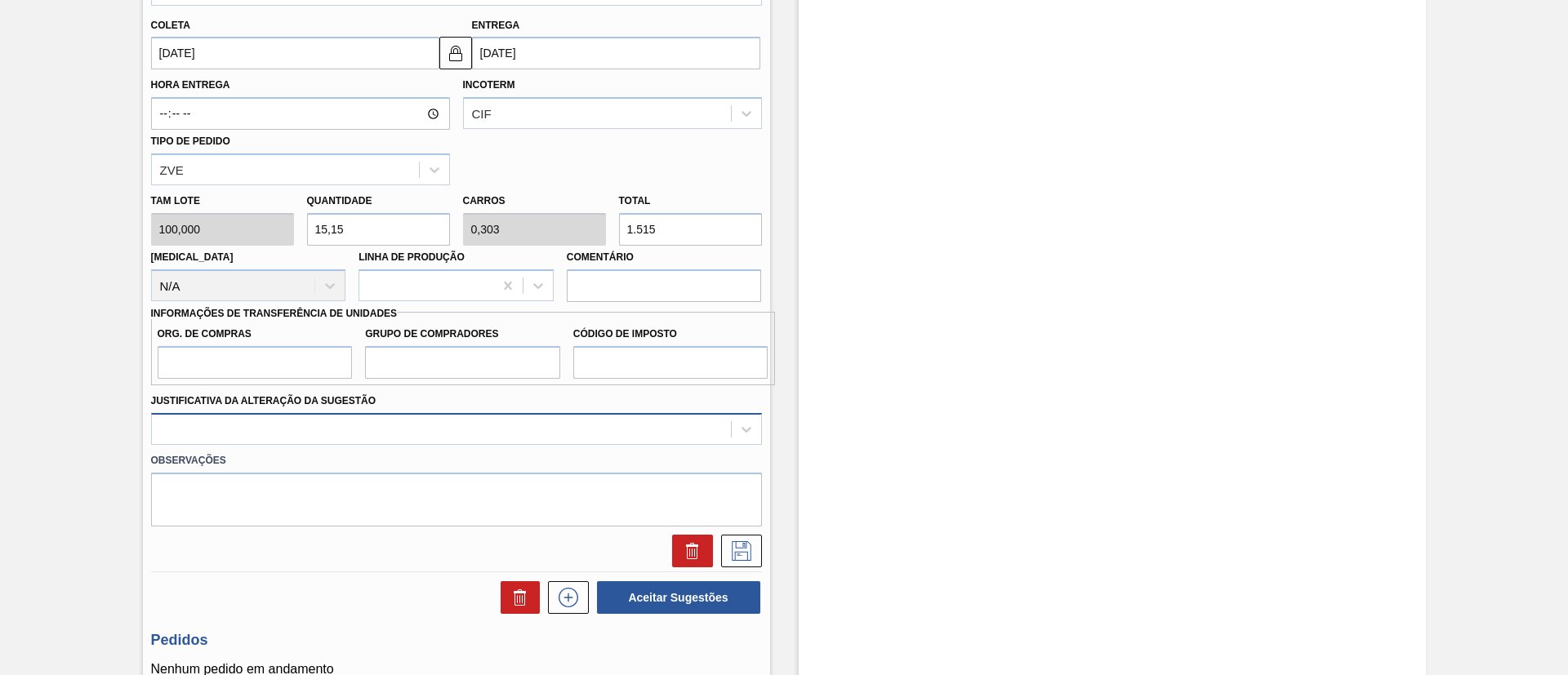
scroll to position [639, 0]
type input "1.515"
drag, startPoint x: 221, startPoint y: 359, endPoint x: 236, endPoint y: 375, distance: 21.9
click at [221, 359] on input "Org. de Compras" at bounding box center [255, 362] width 195 height 33
type input "BR00"
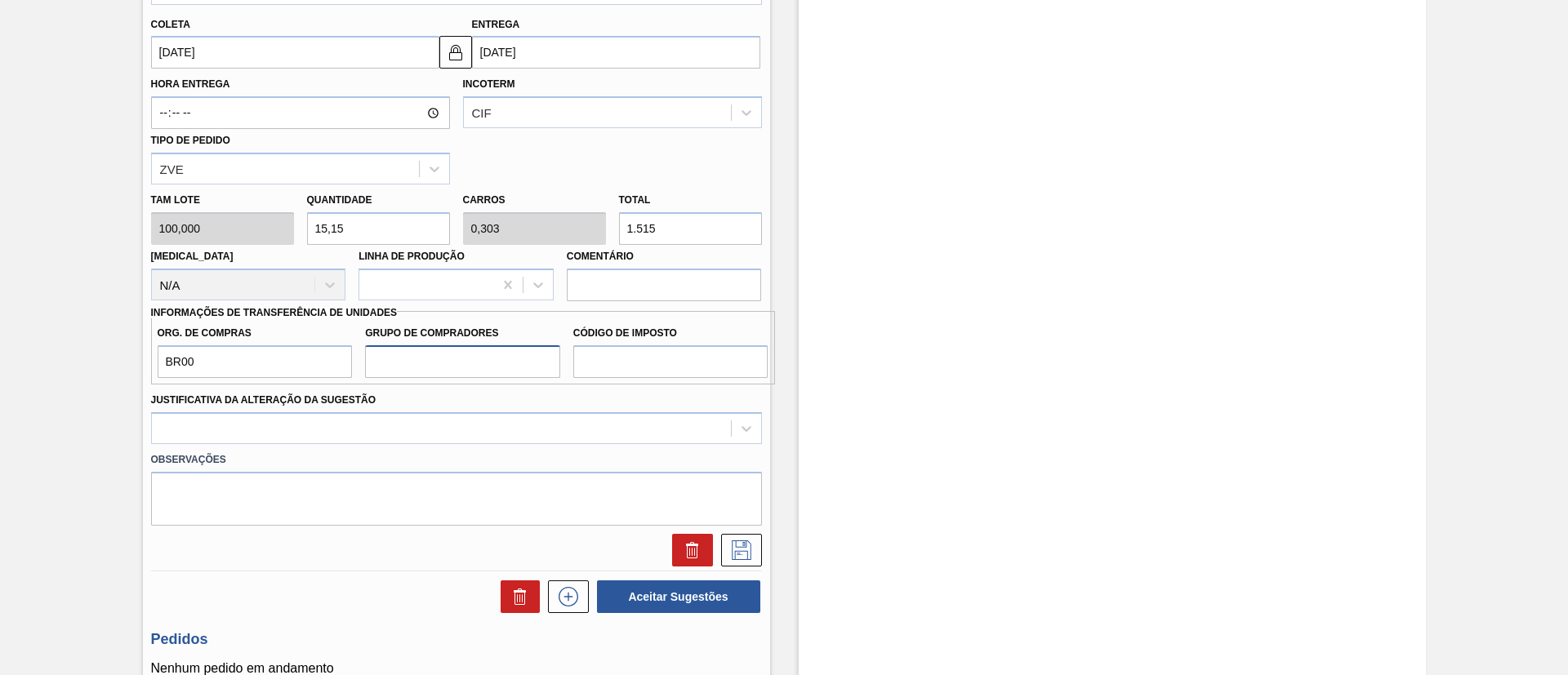
drag, startPoint x: 426, startPoint y: 365, endPoint x: 448, endPoint y: 378, distance: 25.6
click at [427, 365] on input "Grupo de Compradores" at bounding box center [462, 362] width 195 height 33
type input "A01"
drag, startPoint x: 654, startPoint y: 363, endPoint x: 669, endPoint y: 377, distance: 20.5
click at [654, 363] on input "Código de Imposto" at bounding box center [670, 362] width 195 height 33
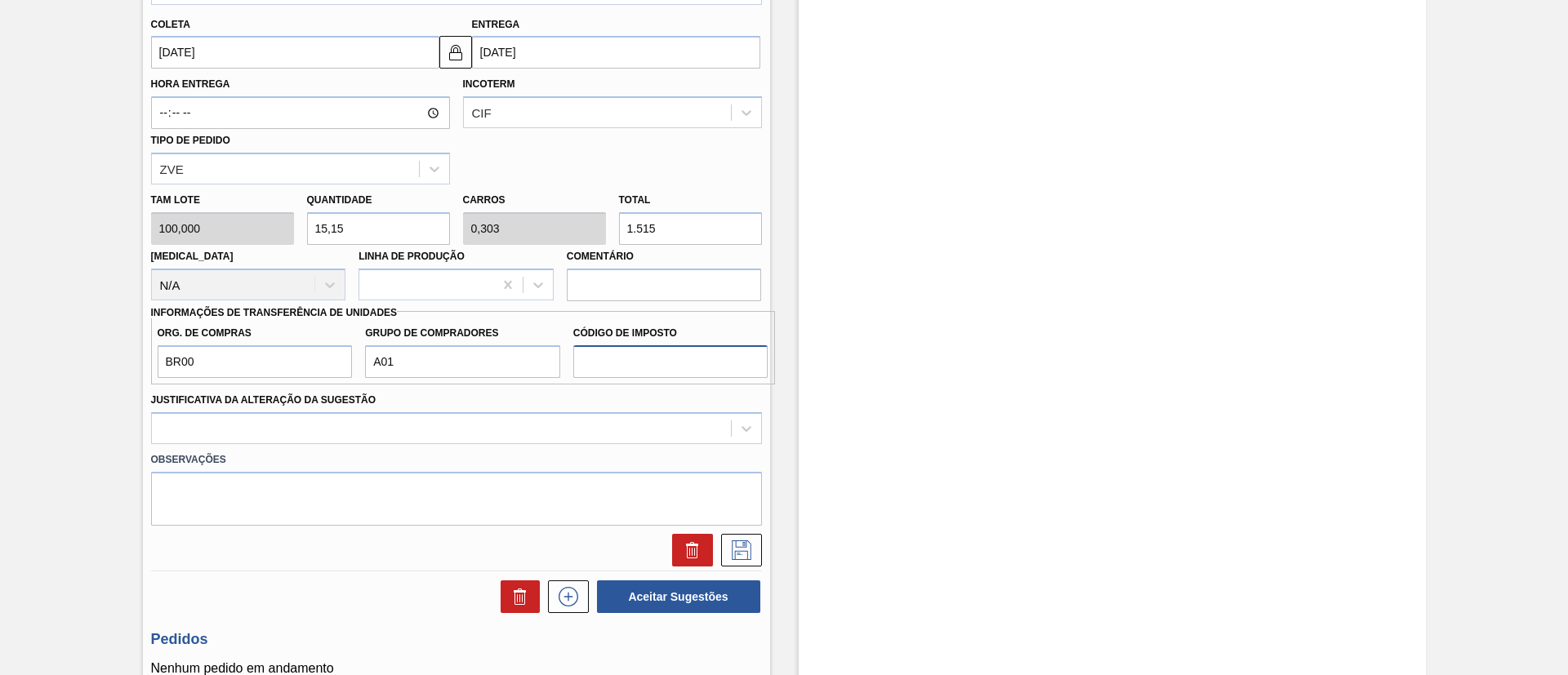
type input "I1"
click at [391, 423] on div at bounding box center [455, 428] width 610 height 32
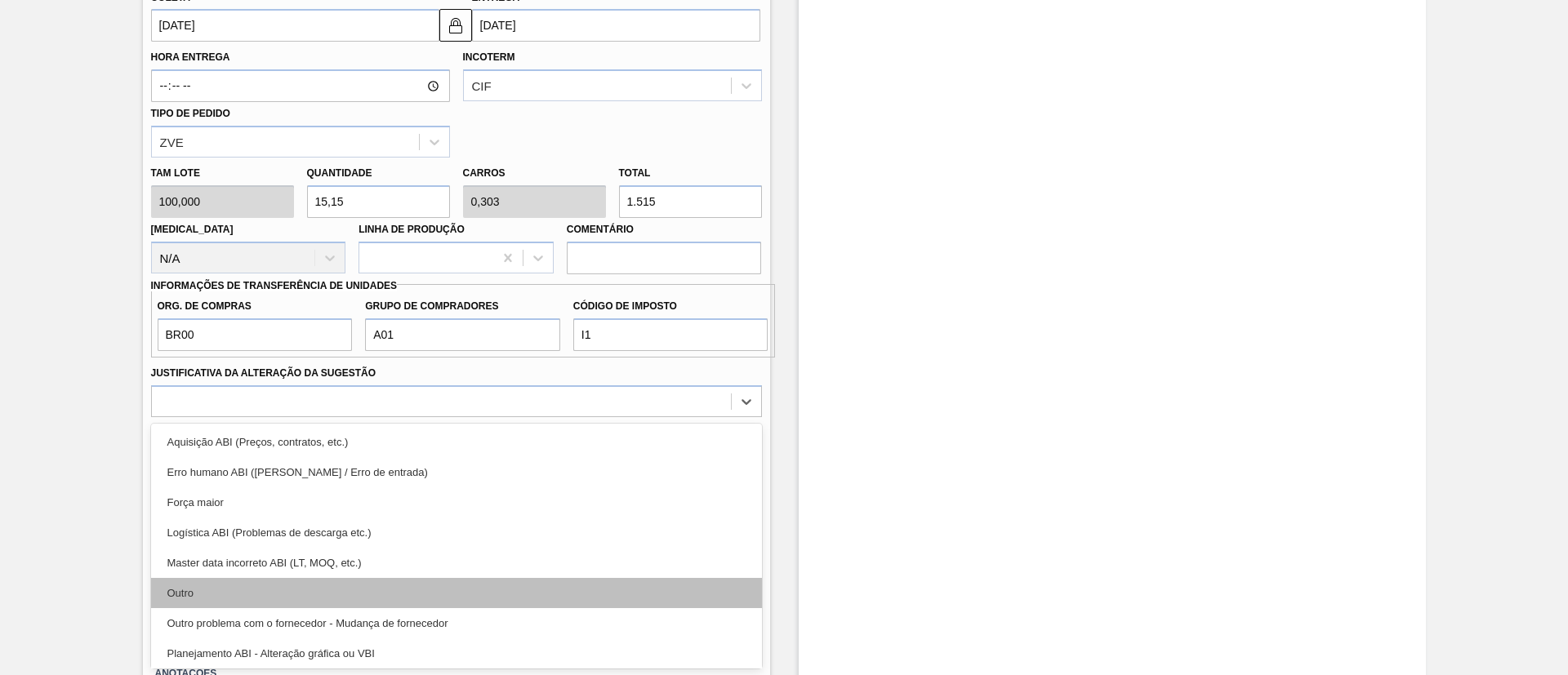
click at [260, 592] on div "Outro" at bounding box center [455, 593] width 610 height 30
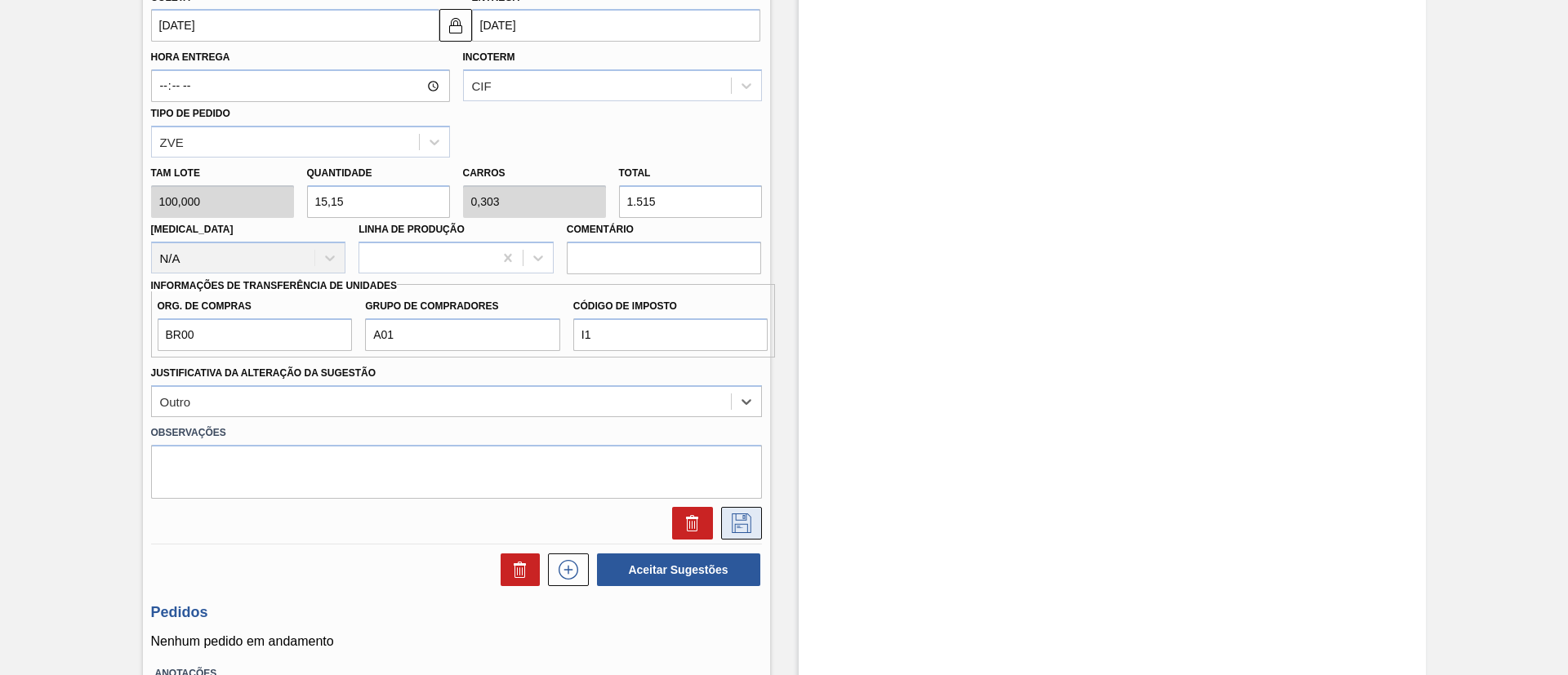
click at [736, 517] on icon at bounding box center [741, 523] width 26 height 20
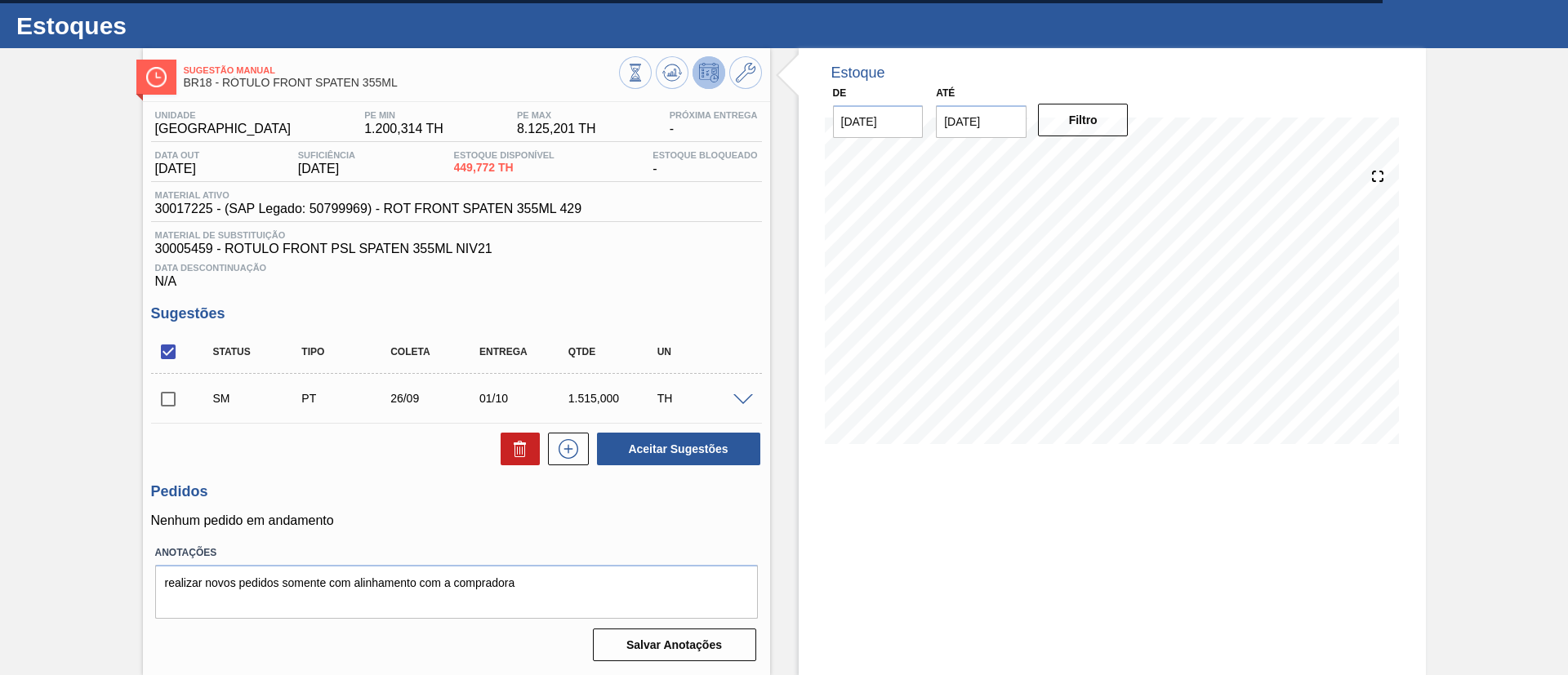
scroll to position [34, 0]
click at [179, 401] on input "checkbox" at bounding box center [168, 399] width 35 height 35
checkbox input "true"
click at [641, 444] on button "Aceitar Sugestões" at bounding box center [678, 449] width 164 height 33
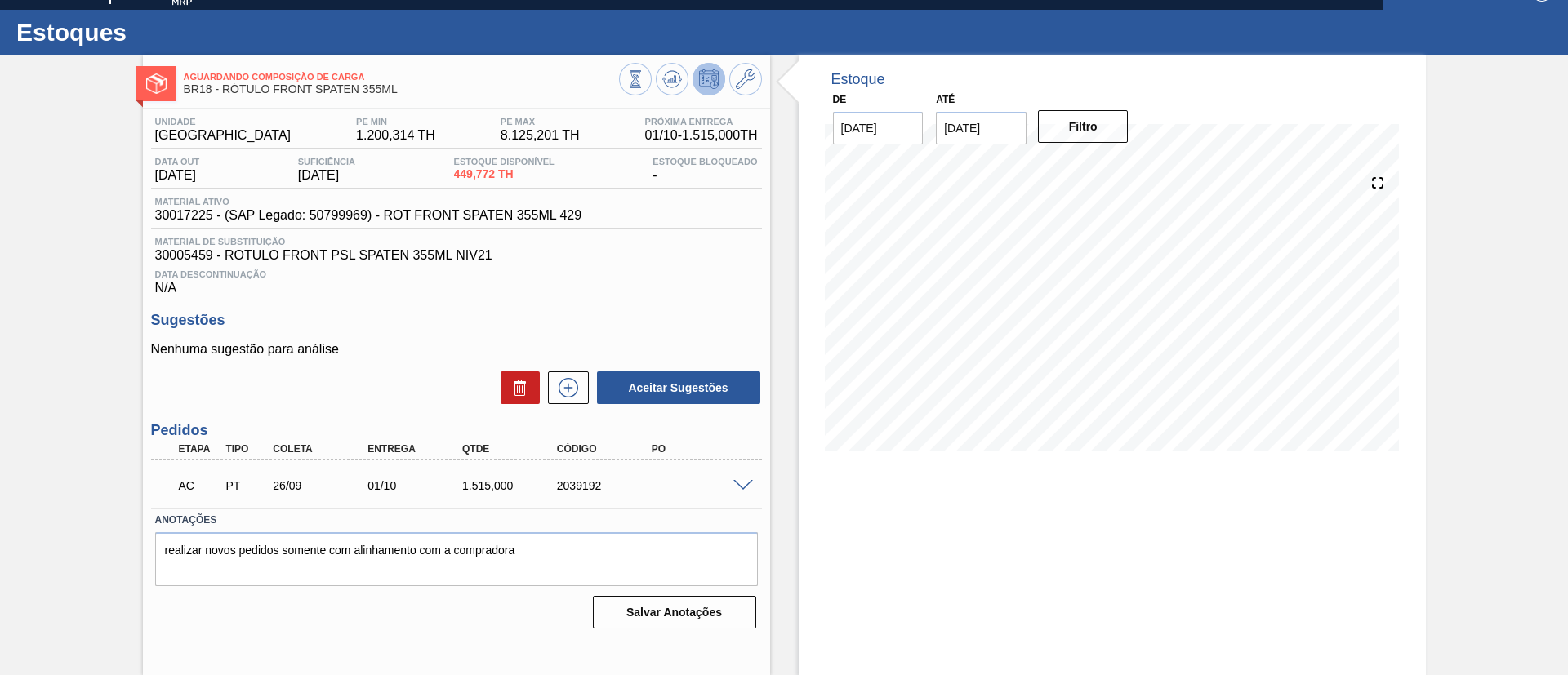
scroll to position [27, 0]
click at [745, 488] on span at bounding box center [743, 486] width 20 height 12
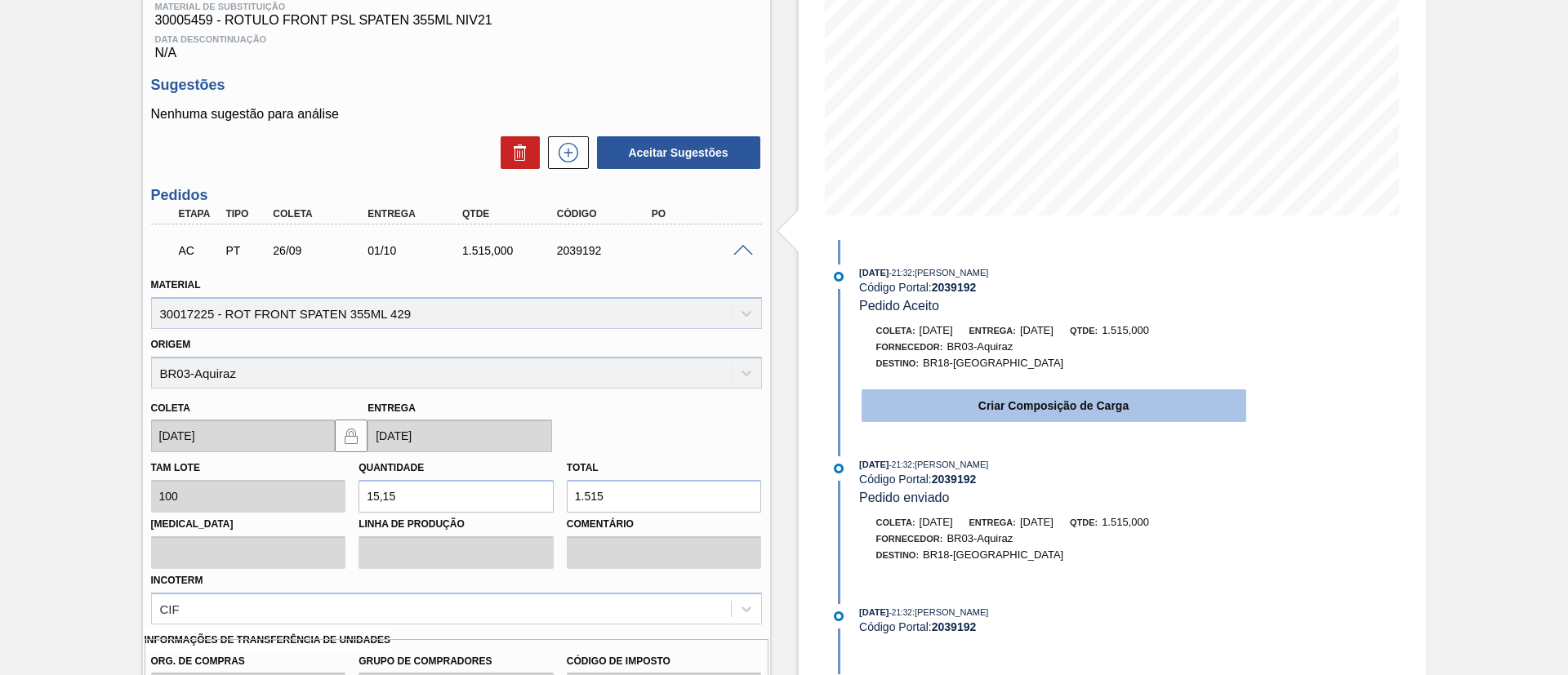
scroll to position [272, 0]
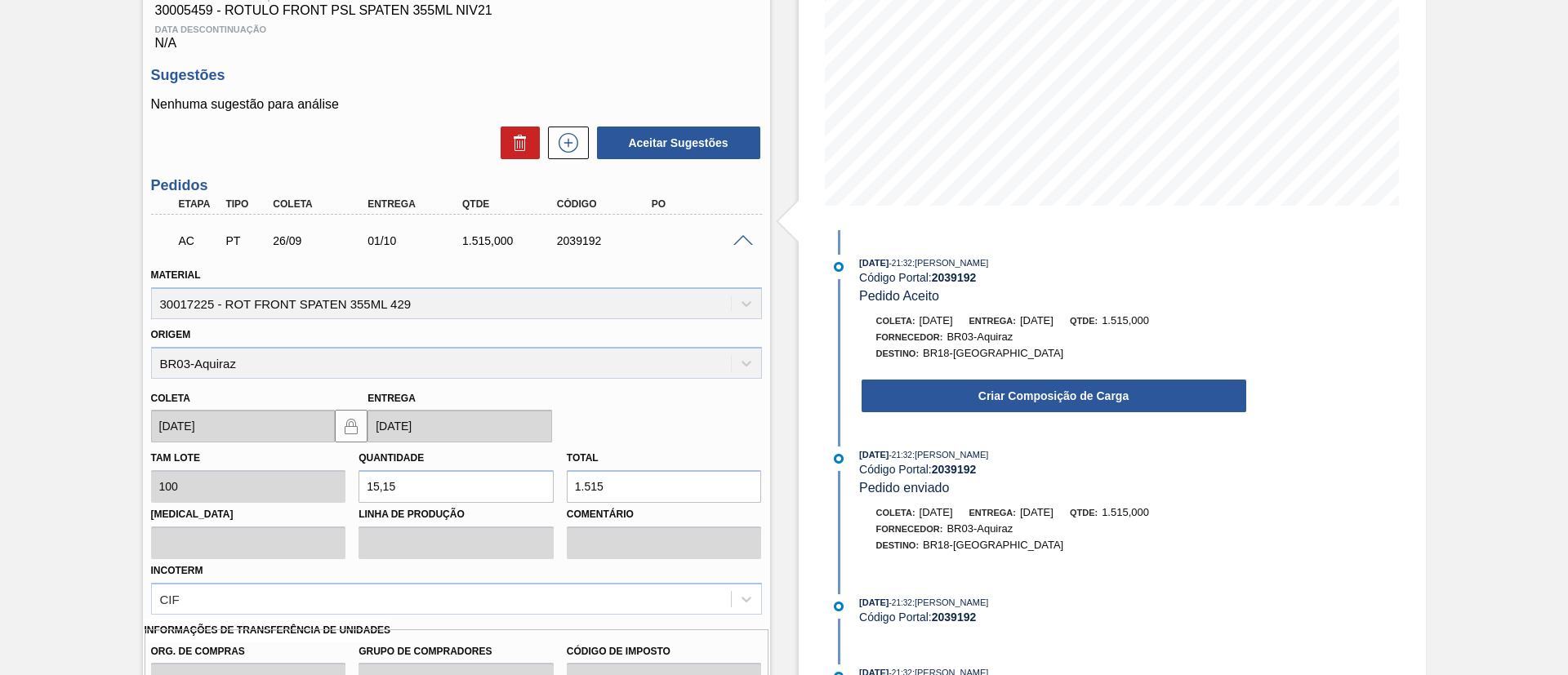
click at [1023, 376] on div "Criar Composição de Carga" at bounding box center [1037, 391] width 421 height 44
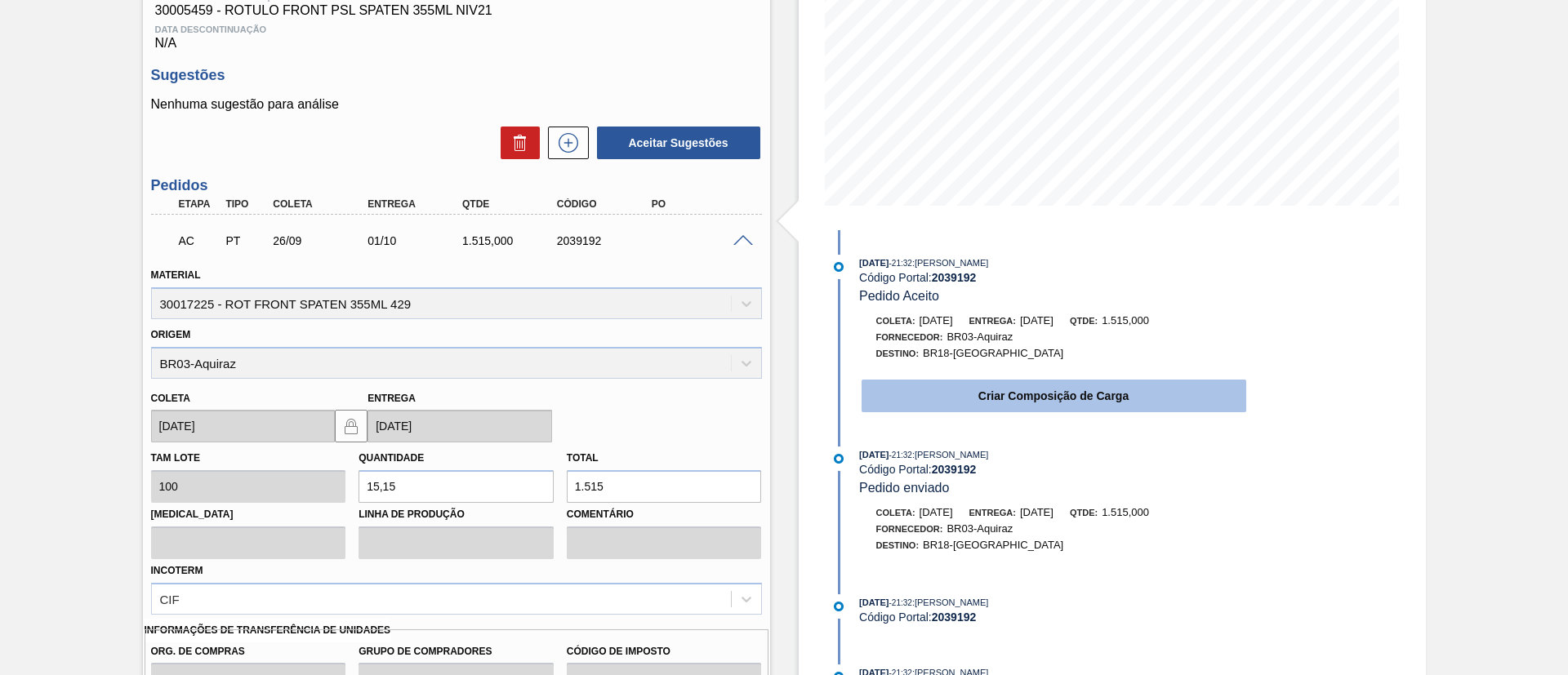
click at [1009, 395] on button "Criar Composição de Carga" at bounding box center [1054, 396] width 384 height 33
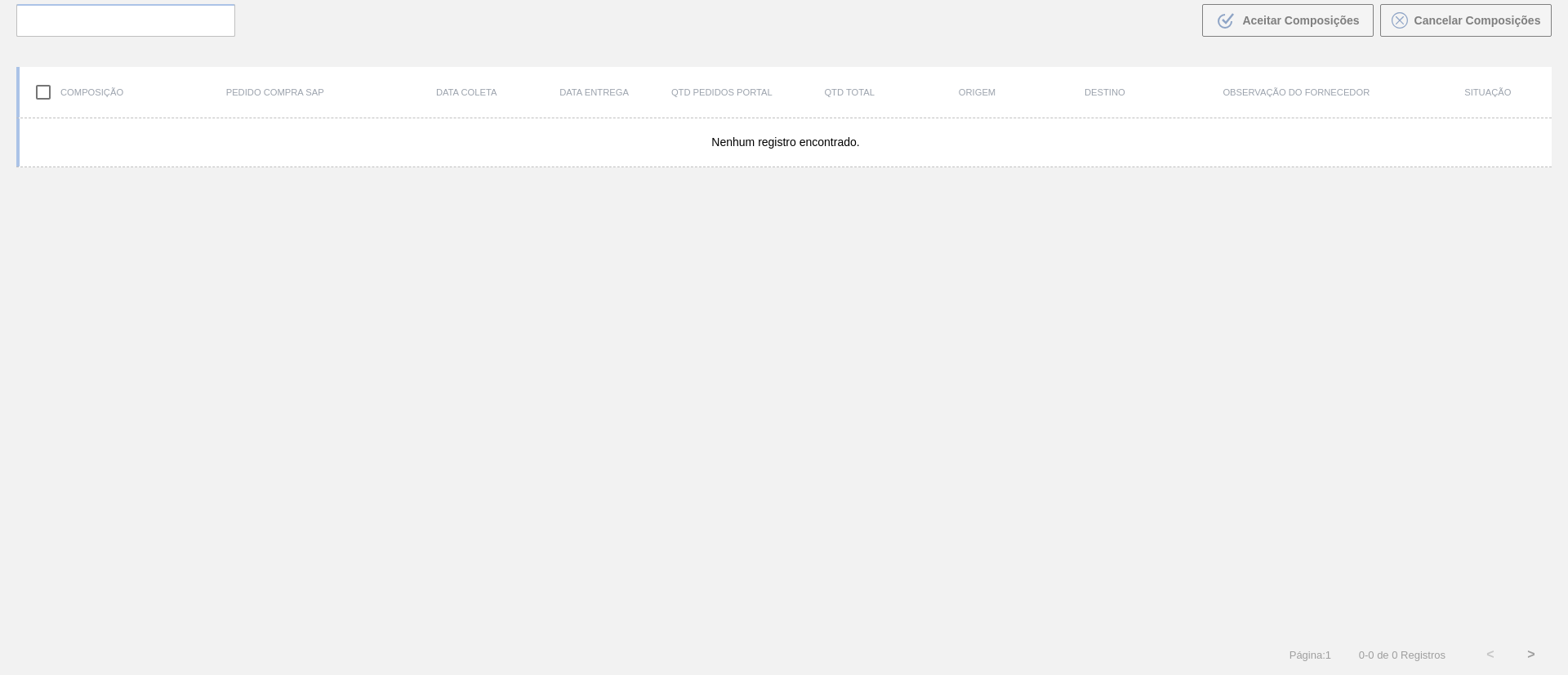
scroll to position [118, 0]
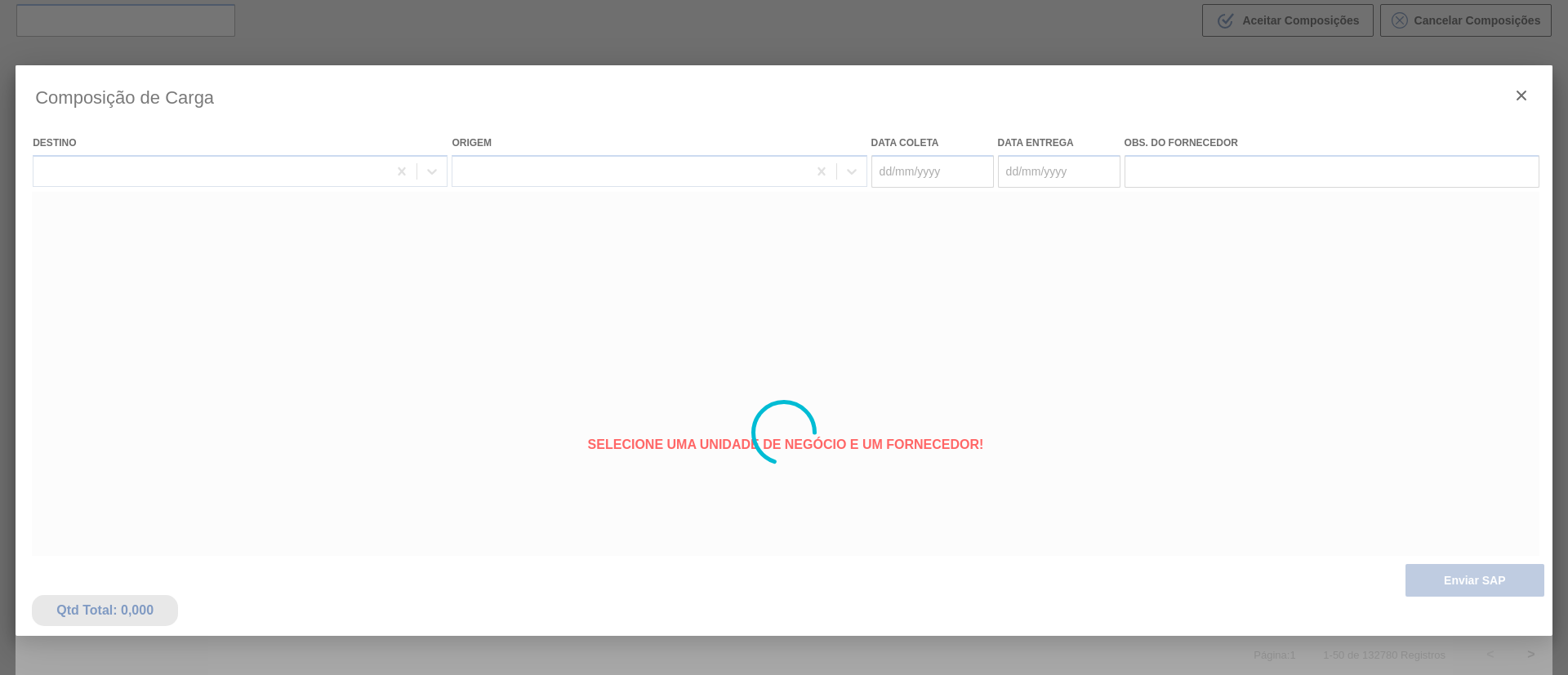
type coleta "[DATE]"
type entrega "[DATE]"
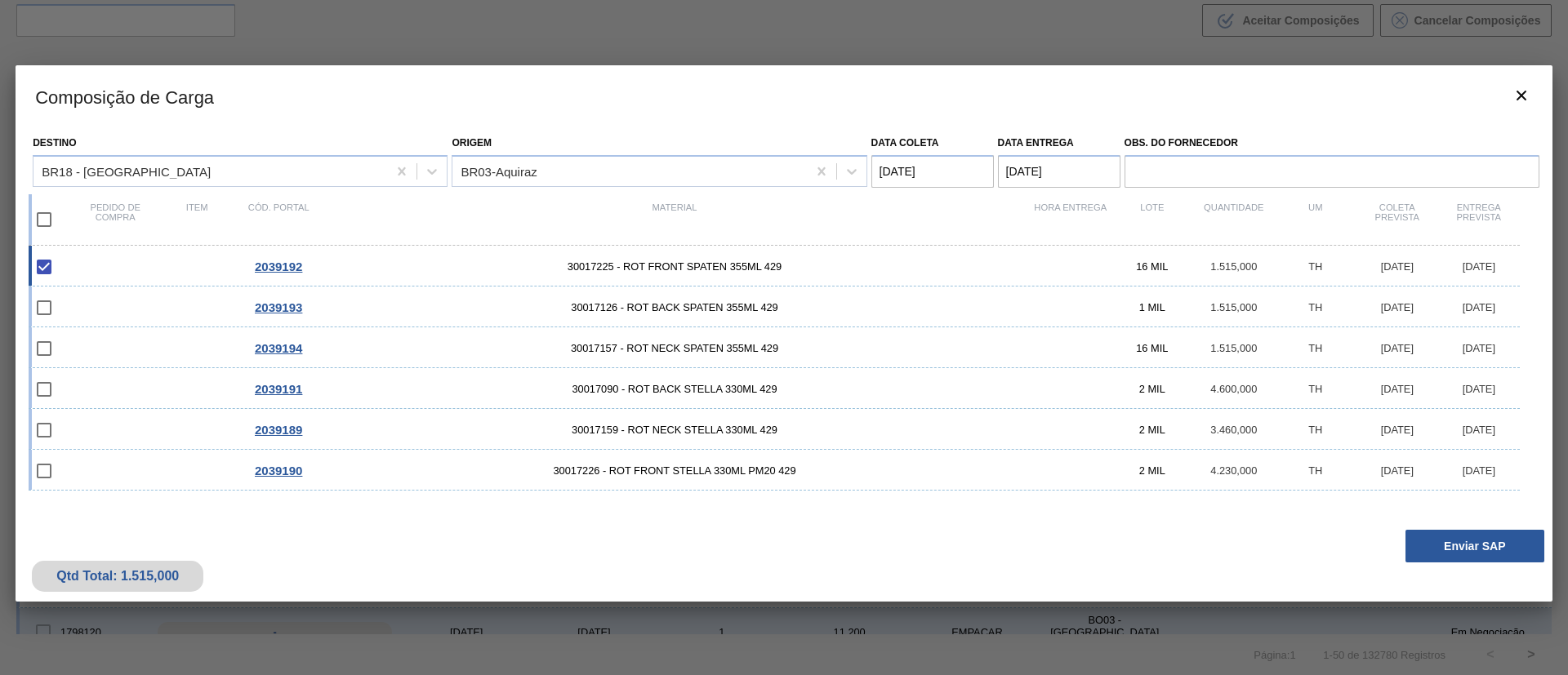
click at [48, 223] on input "checkbox" at bounding box center [44, 220] width 35 height 35
checkbox input "true"
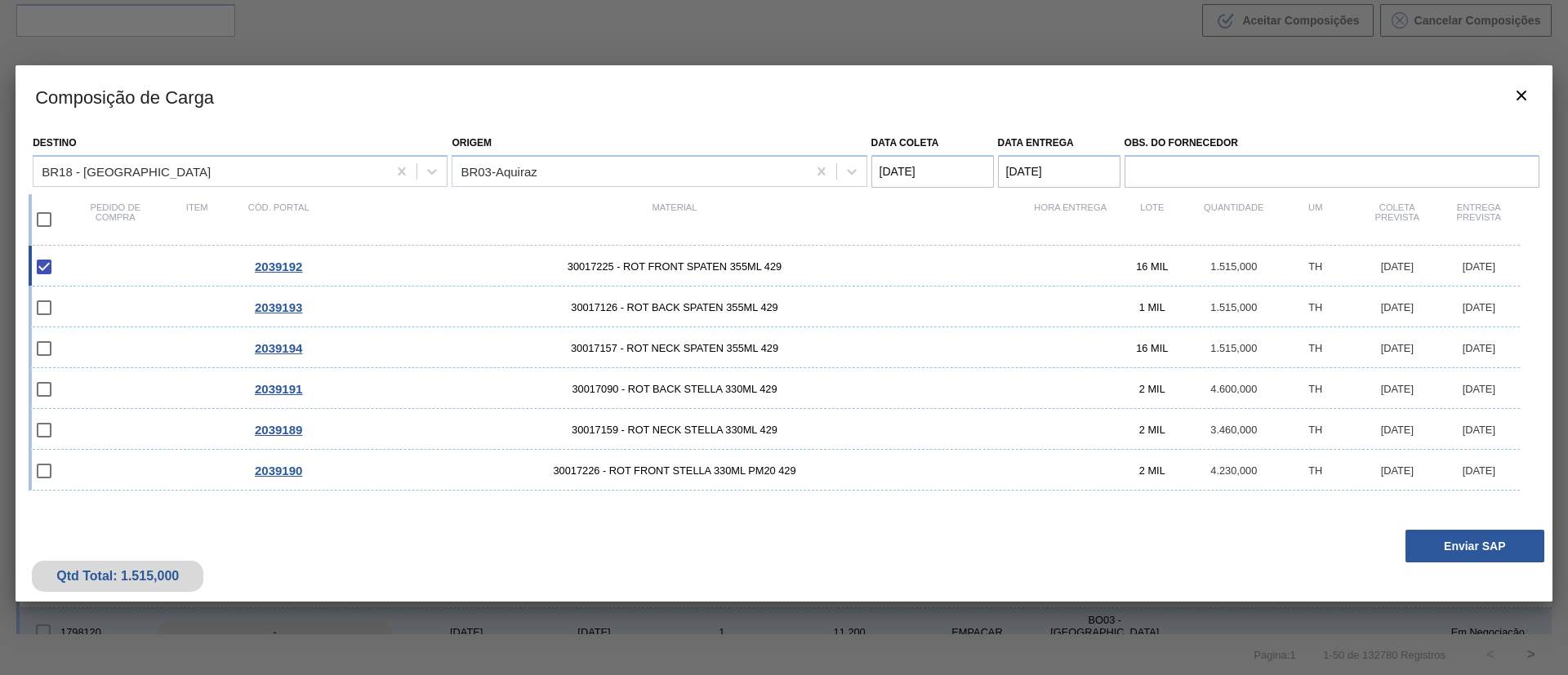
checkbox input "true"
click at [1054, 166] on entrega "Data entrega" at bounding box center [1058, 171] width 122 height 33
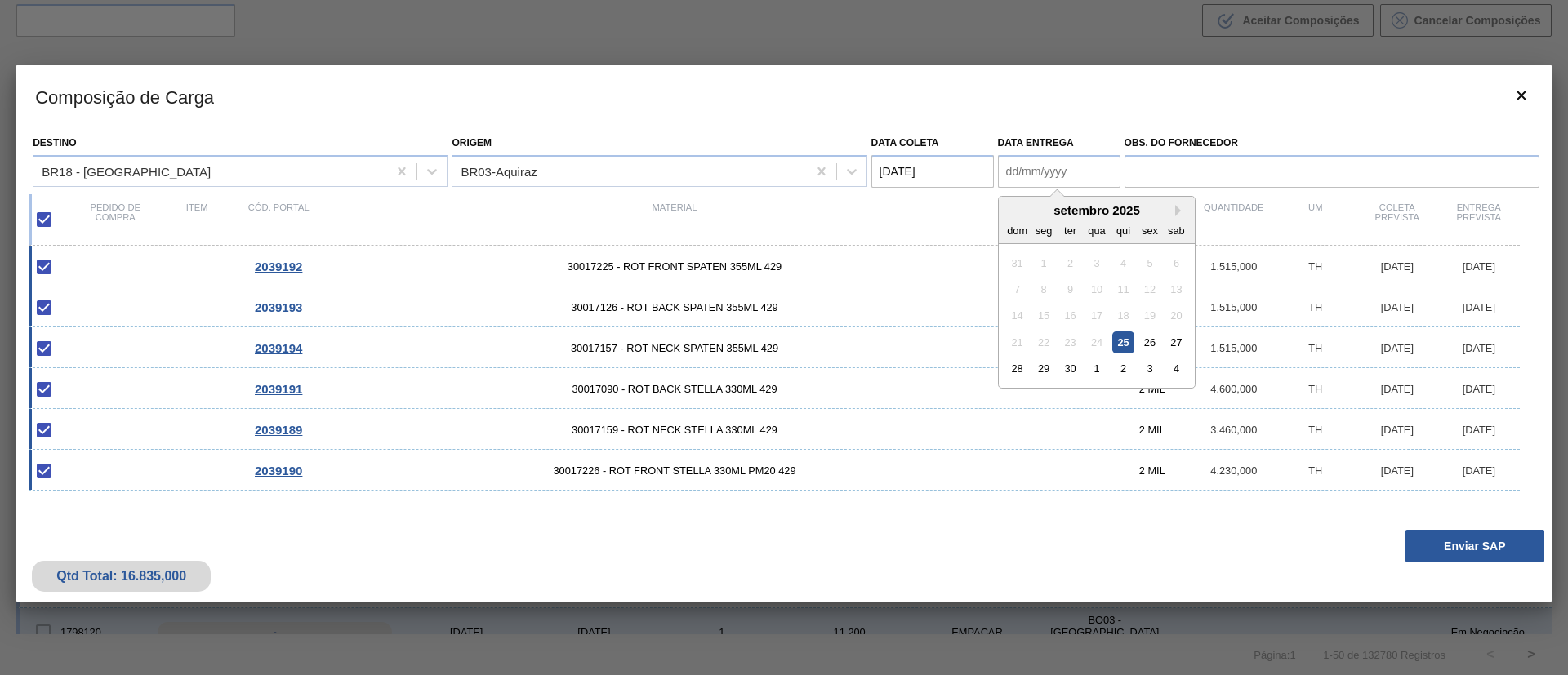
click at [1013, 212] on div "setembro 2025" at bounding box center [1096, 210] width 196 height 14
click at [1183, 347] on div "27" at bounding box center [1175, 342] width 22 height 22
type entrega "27/09/2025"
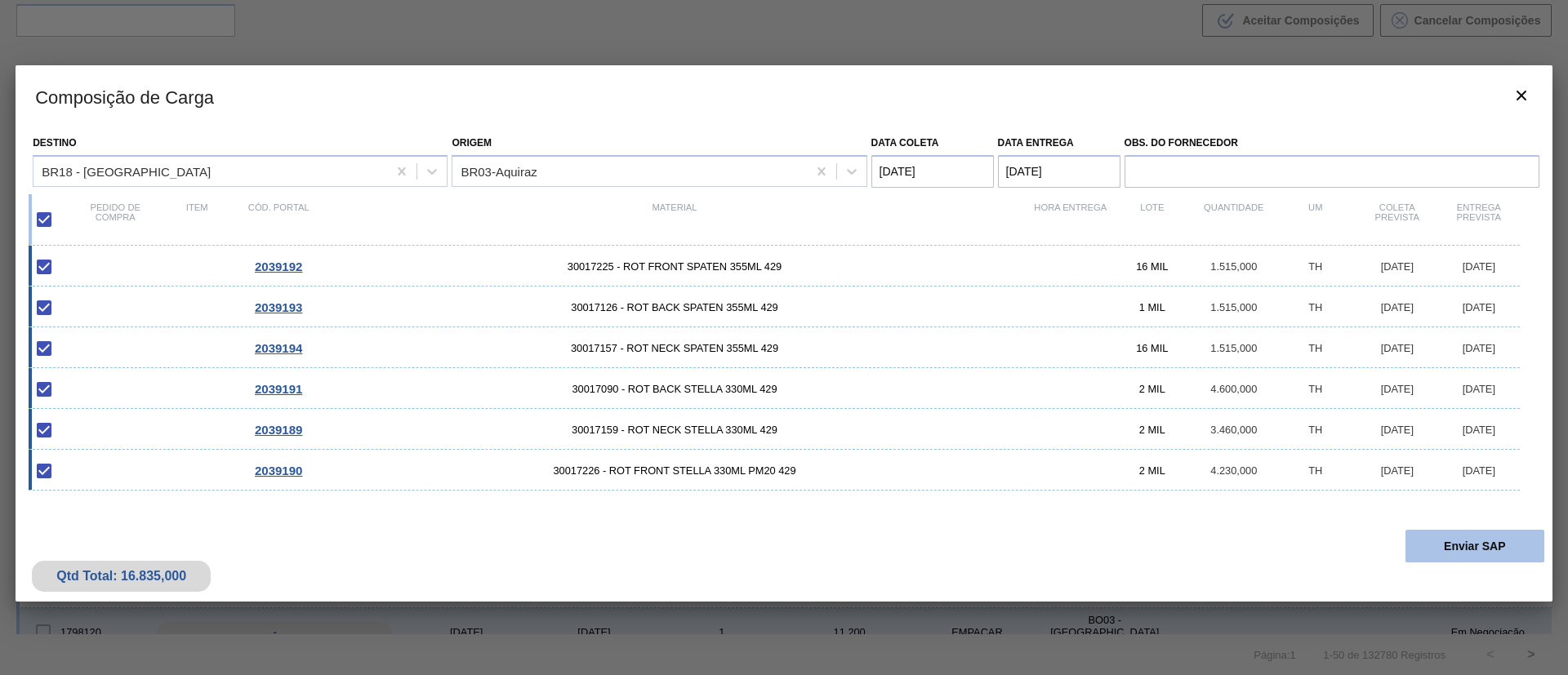
click at [1477, 550] on button "Enviar SAP" at bounding box center [1474, 546] width 139 height 33
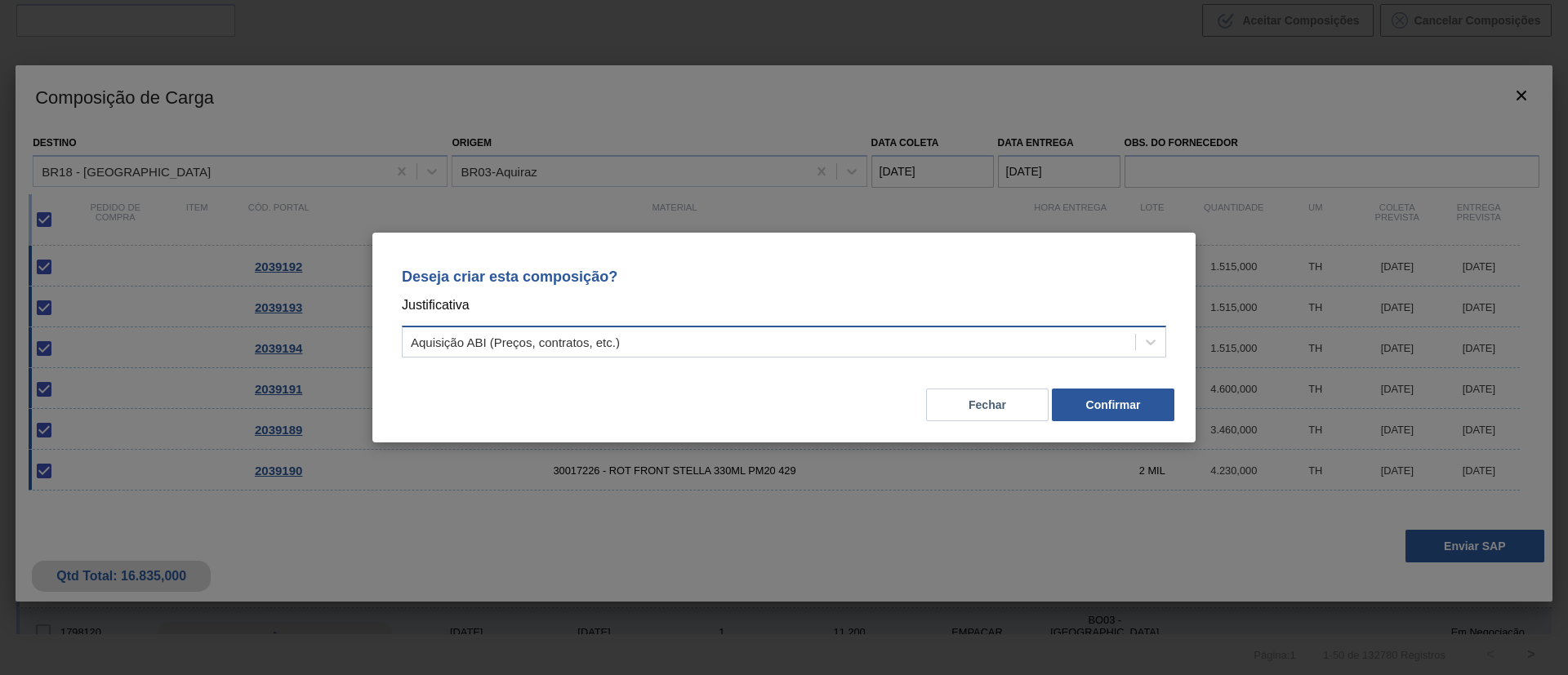
click at [673, 342] on div "Aquisição ABI (Preços, contratos, etc.)" at bounding box center [769, 342] width 732 height 23
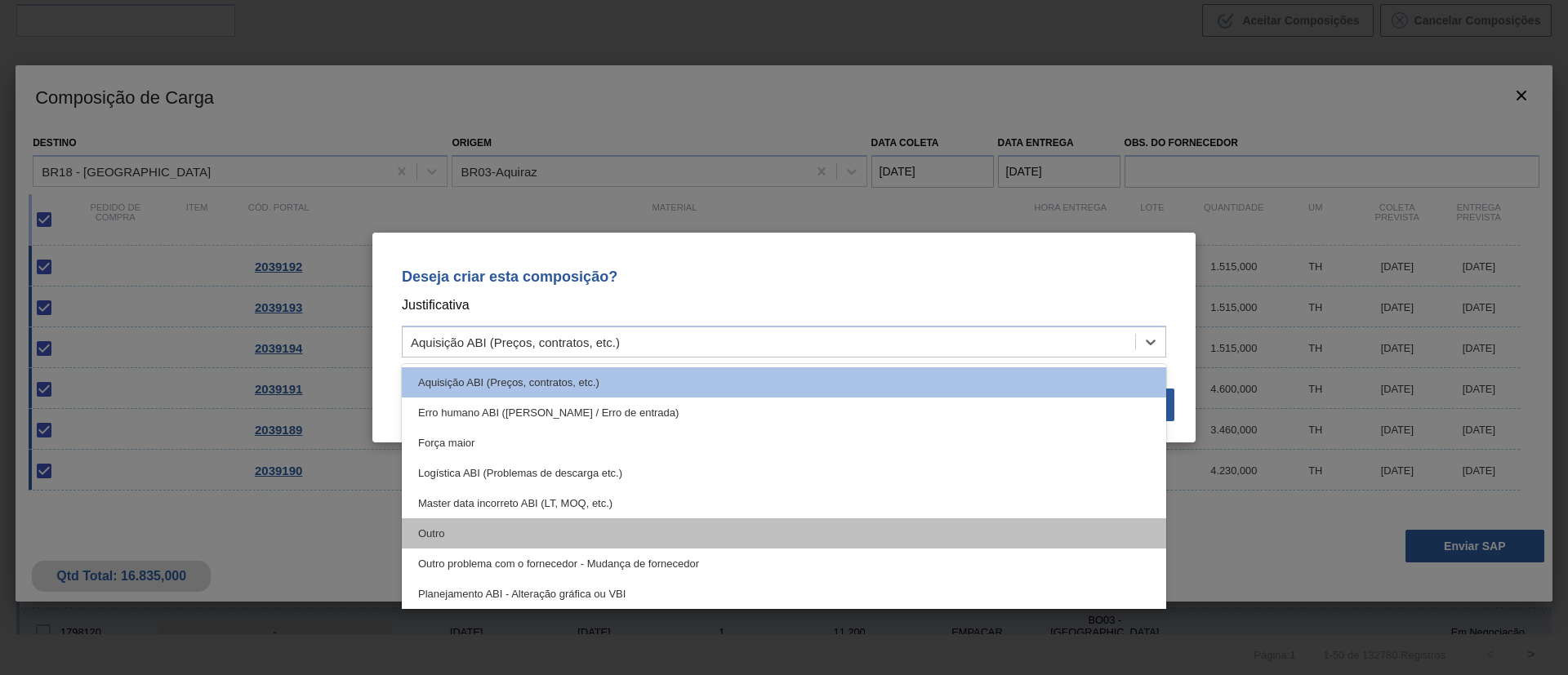
click at [460, 536] on div "Outro" at bounding box center [784, 533] width 765 height 30
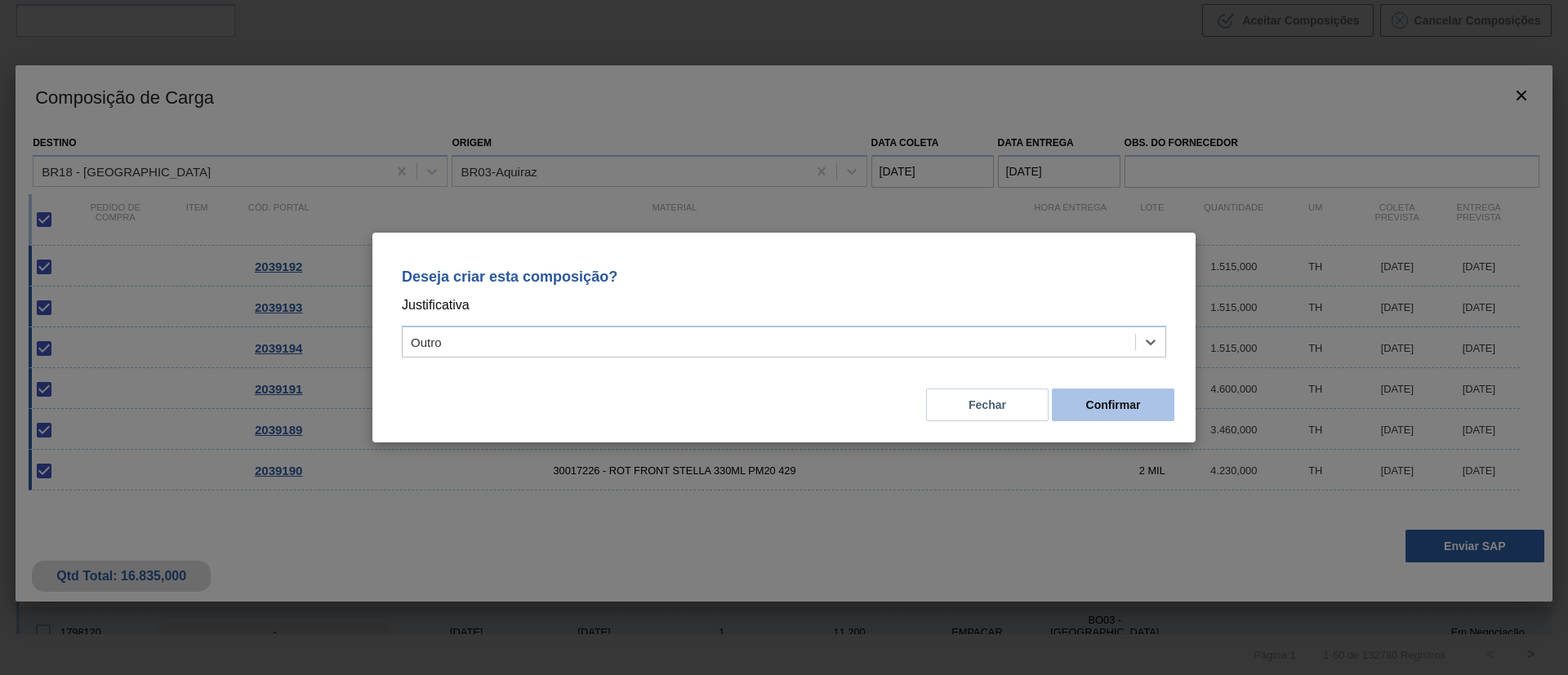
click at [1105, 401] on button "Confirmar" at bounding box center [1113, 405] width 122 height 33
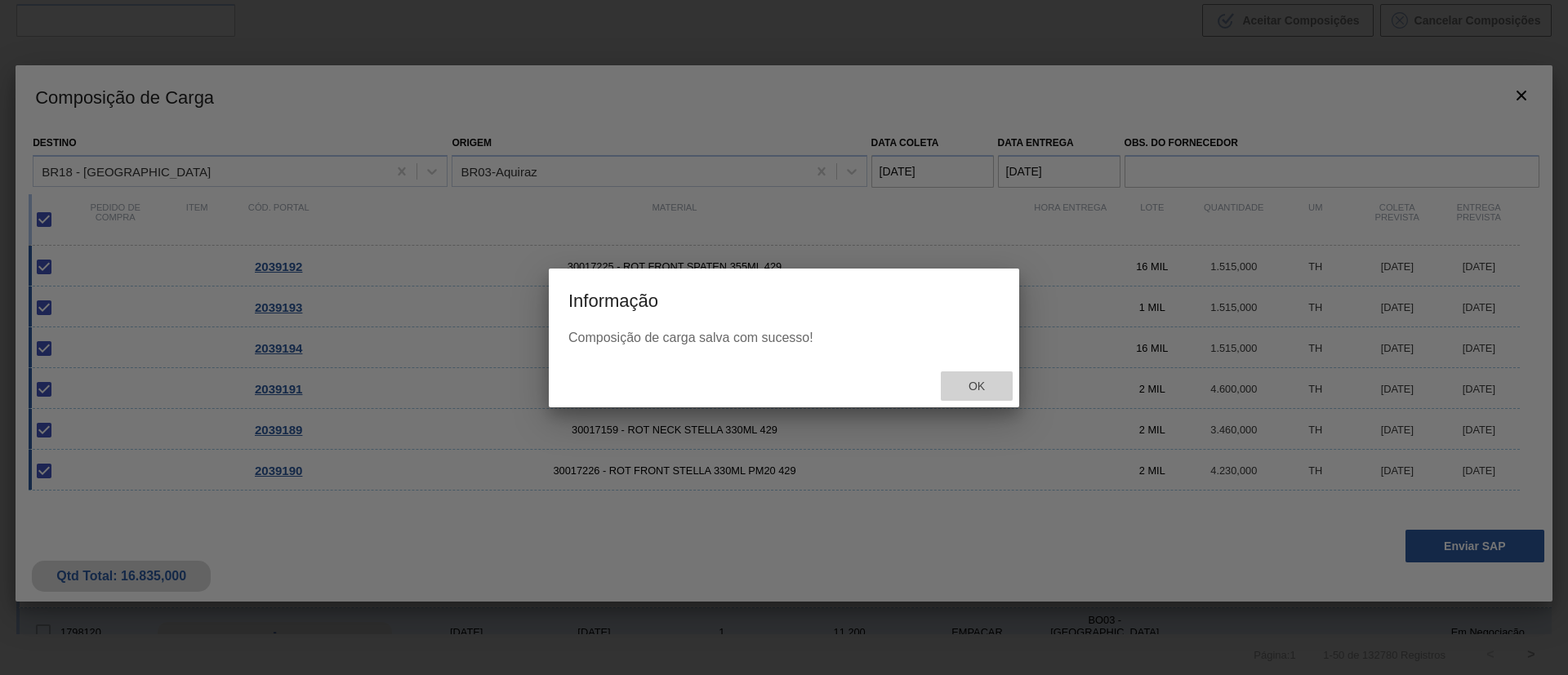
click at [950, 383] on div "Ok" at bounding box center [976, 386] width 72 height 30
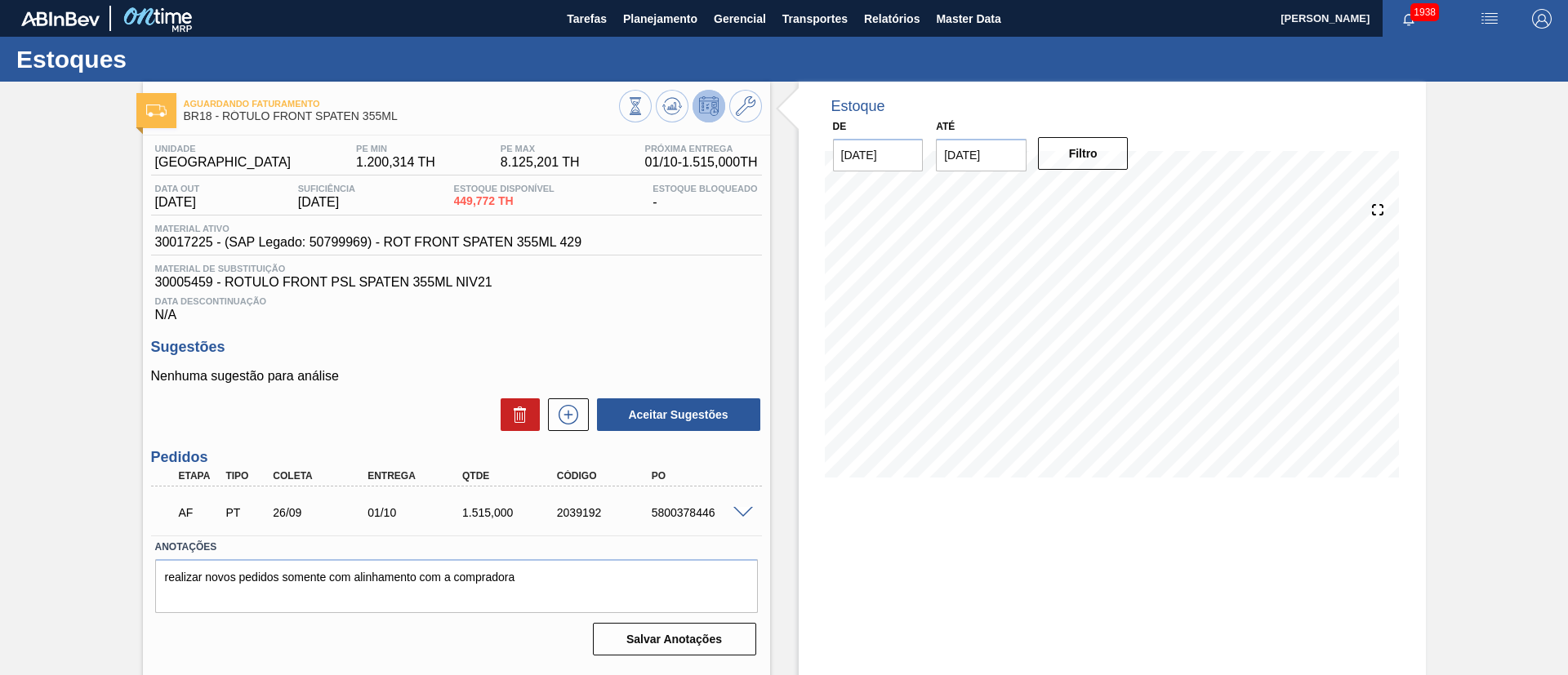
click at [692, 511] on div "5800378446" at bounding box center [700, 512] width 106 height 13
copy div "5800378446"
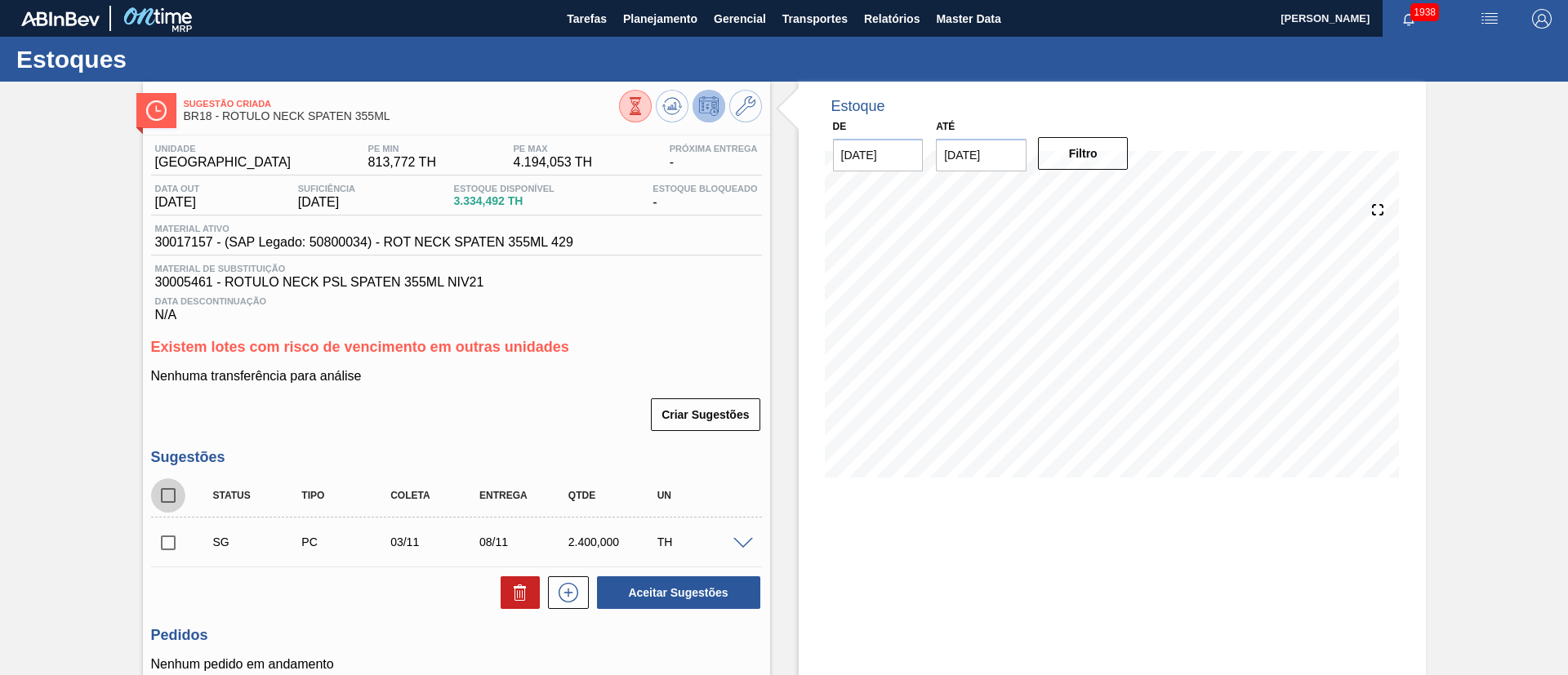
click at [165, 491] on input "checkbox" at bounding box center [168, 496] width 35 height 35
checkbox input "true"
click at [511, 585] on icon at bounding box center [519, 592] width 20 height 20
checkbox input "false"
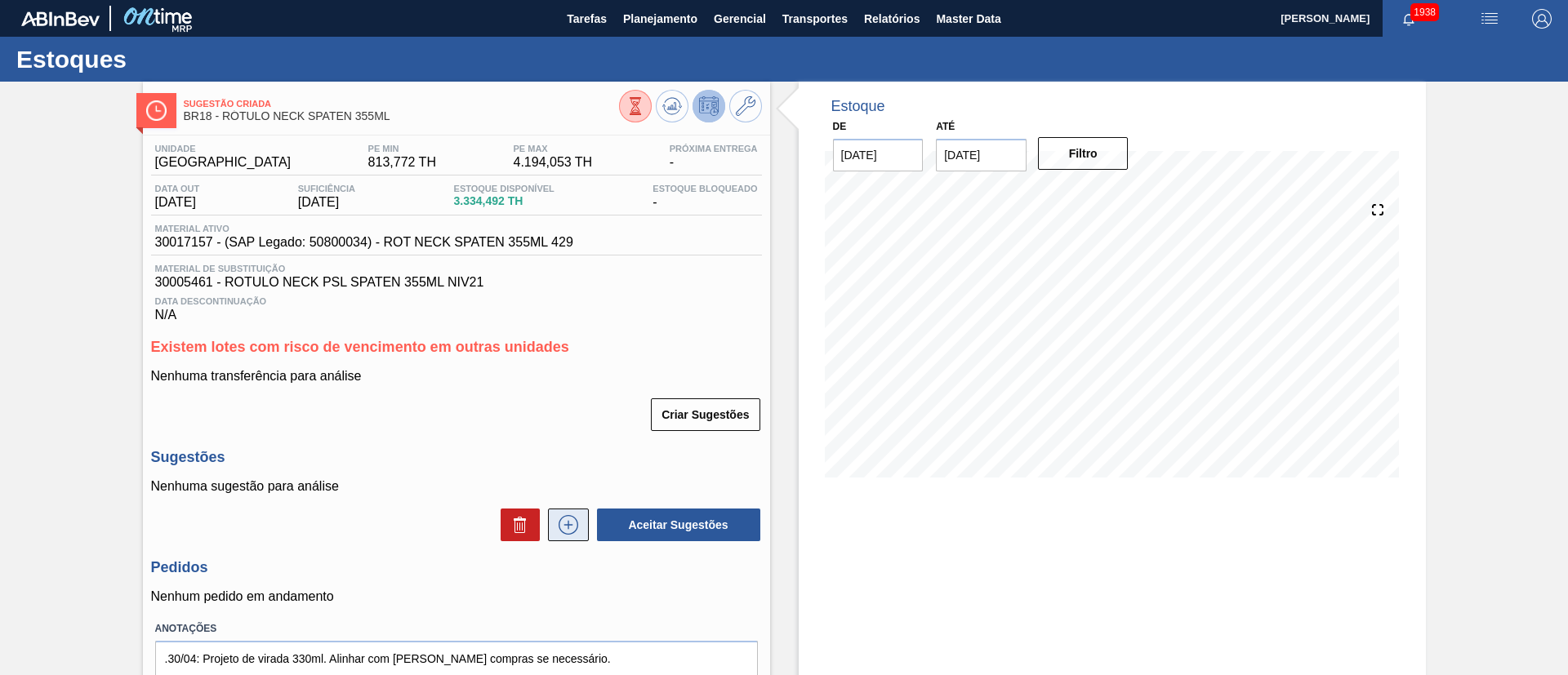
click at [581, 529] on button at bounding box center [568, 525] width 41 height 33
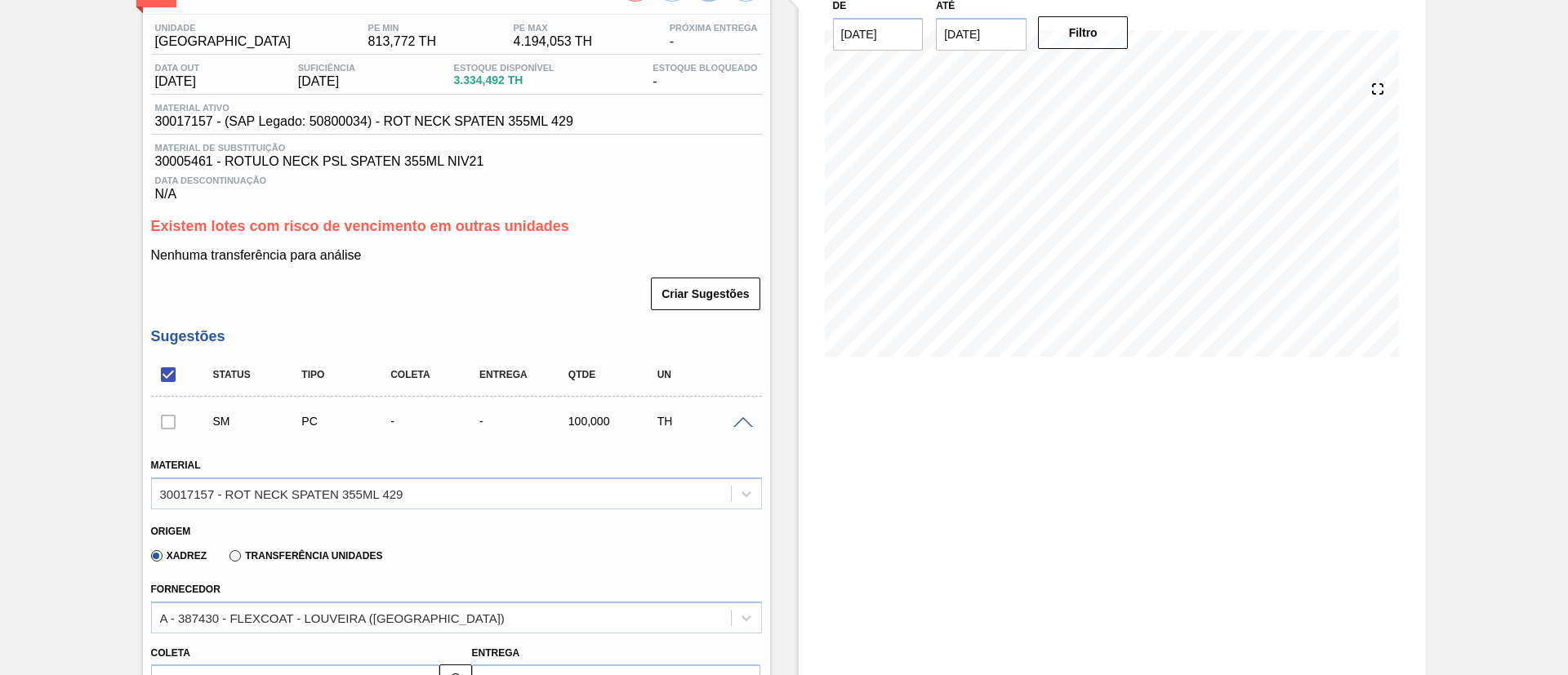
scroll to position [367, 0]
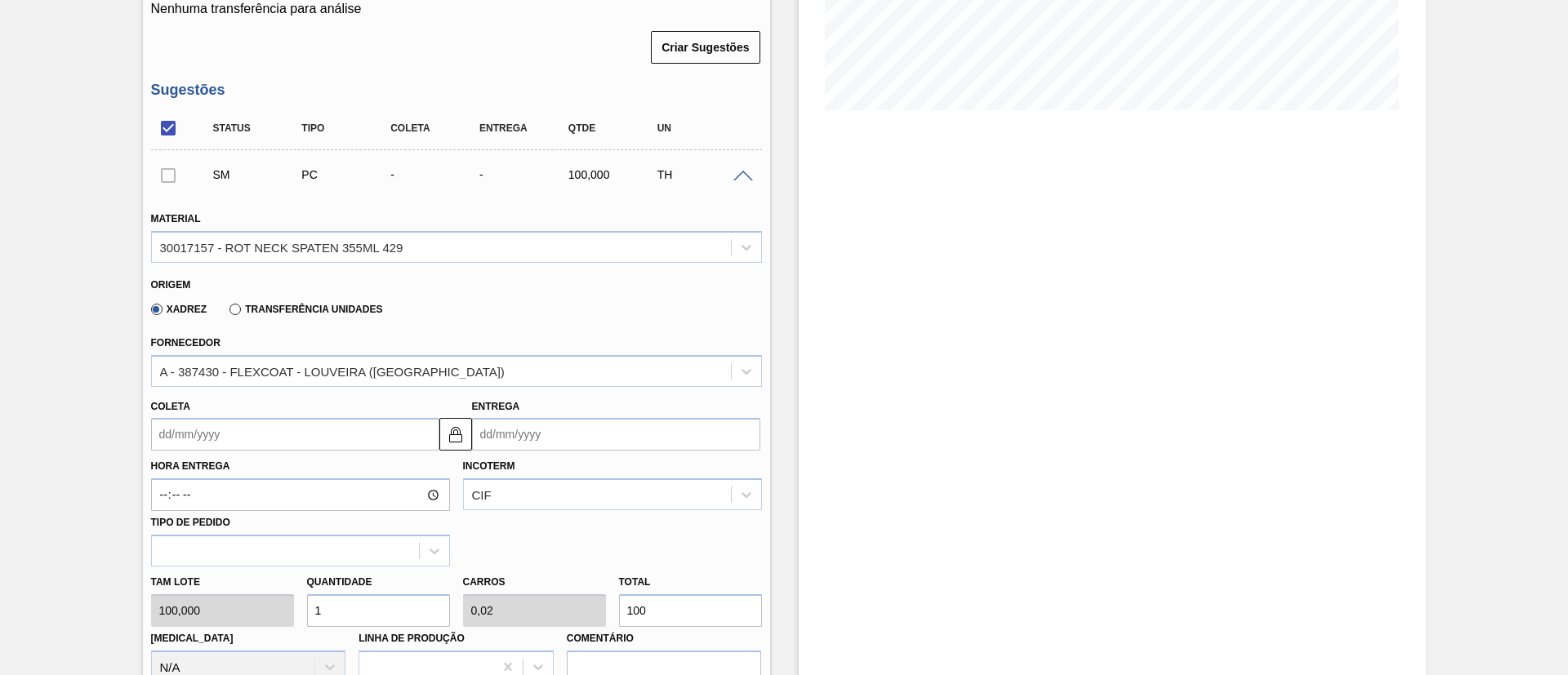
click at [304, 308] on label "Transferência Unidades" at bounding box center [306, 309] width 152 height 11
click at [227, 312] on input "Transferência Unidades" at bounding box center [227, 312] width 0 height 0
click at [212, 443] on input "Coleta" at bounding box center [294, 434] width 288 height 33
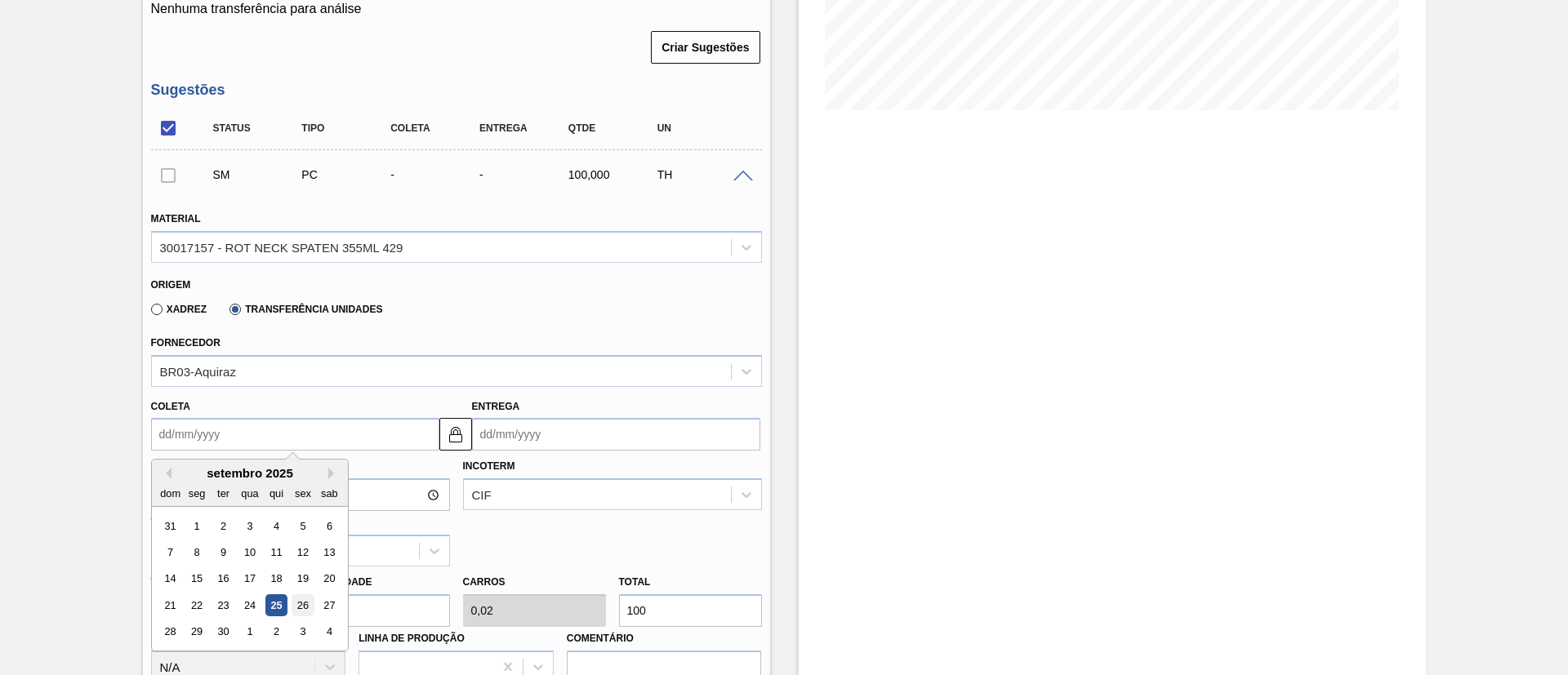
click at [300, 612] on div "26" at bounding box center [302, 605] width 22 height 22
type input "[DATE]"
type input "01/10/2025"
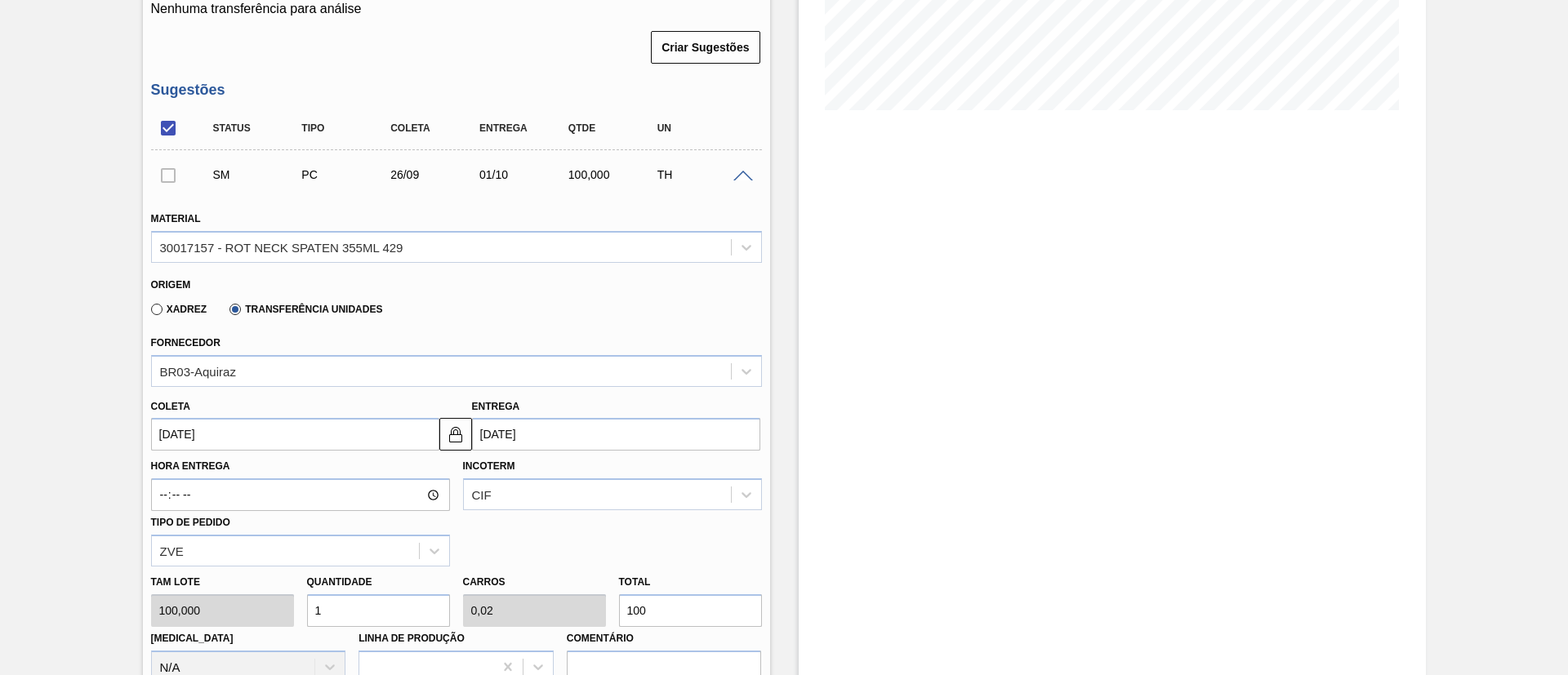
click at [598, 610] on div "Tam lote 100,000 Quantidade 1 Carros 0,02 Total 100 Doca N/A Linha de Produção …" at bounding box center [456, 625] width 624 height 117
type input "0,01"
type input "0"
type input "1"
type input "0,15"
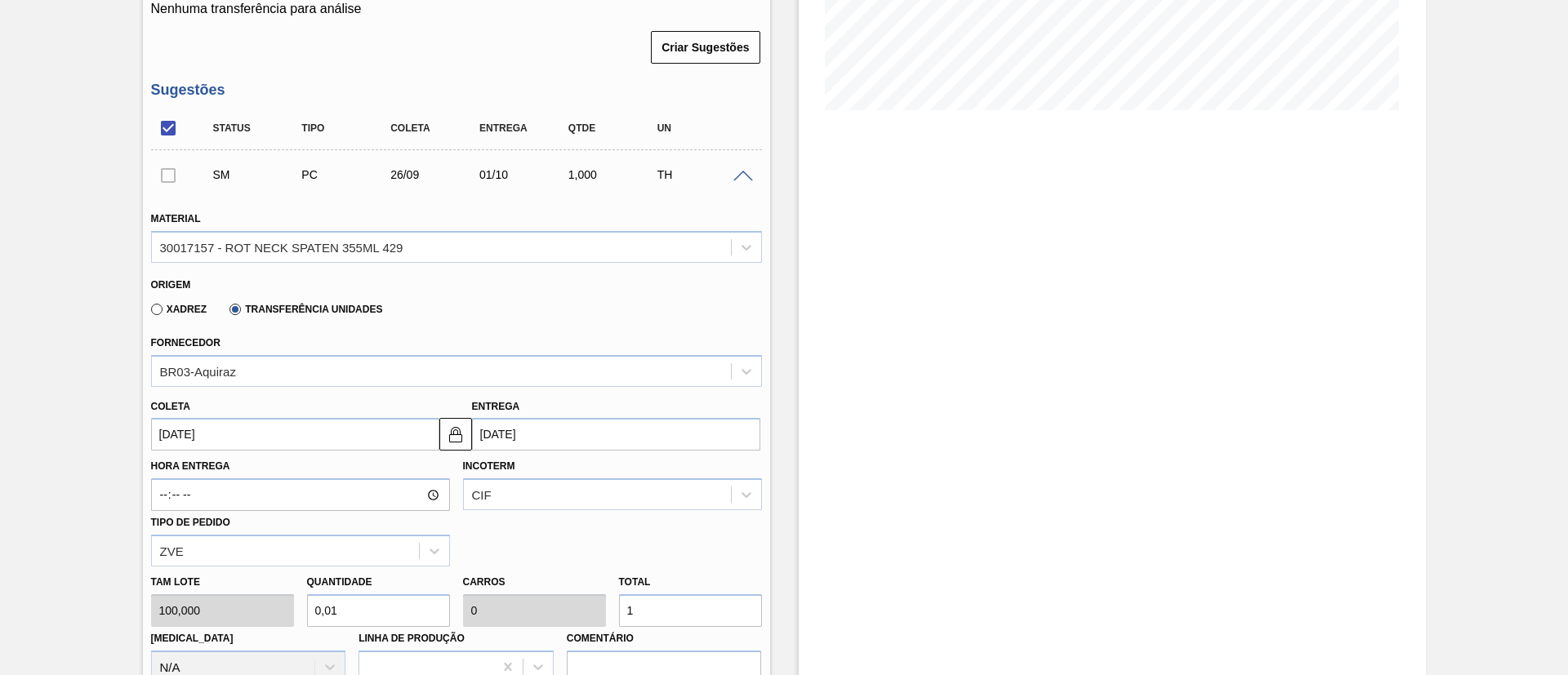
type input "0,003"
type input "15"
type input "1,51"
type input "0,03"
type input "151"
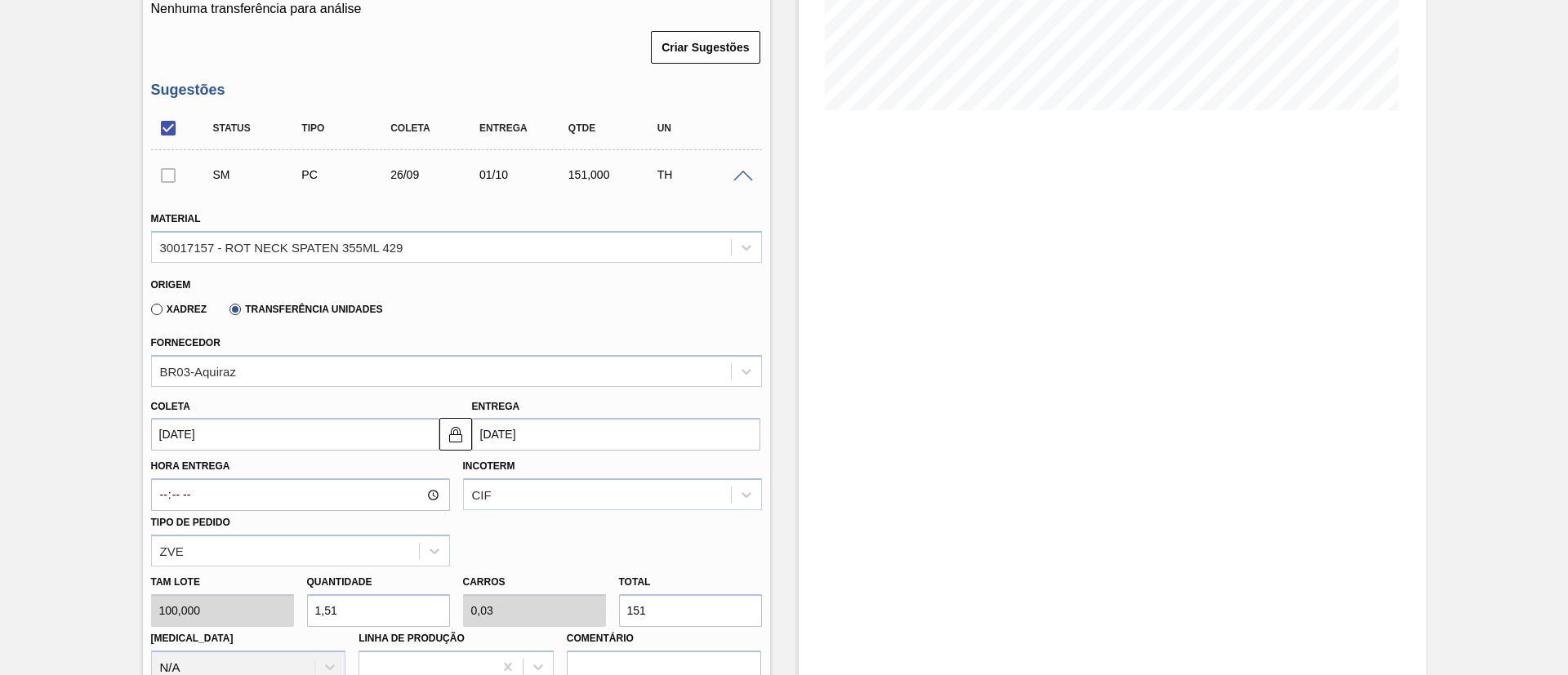
type input "15,15"
type input "0,303"
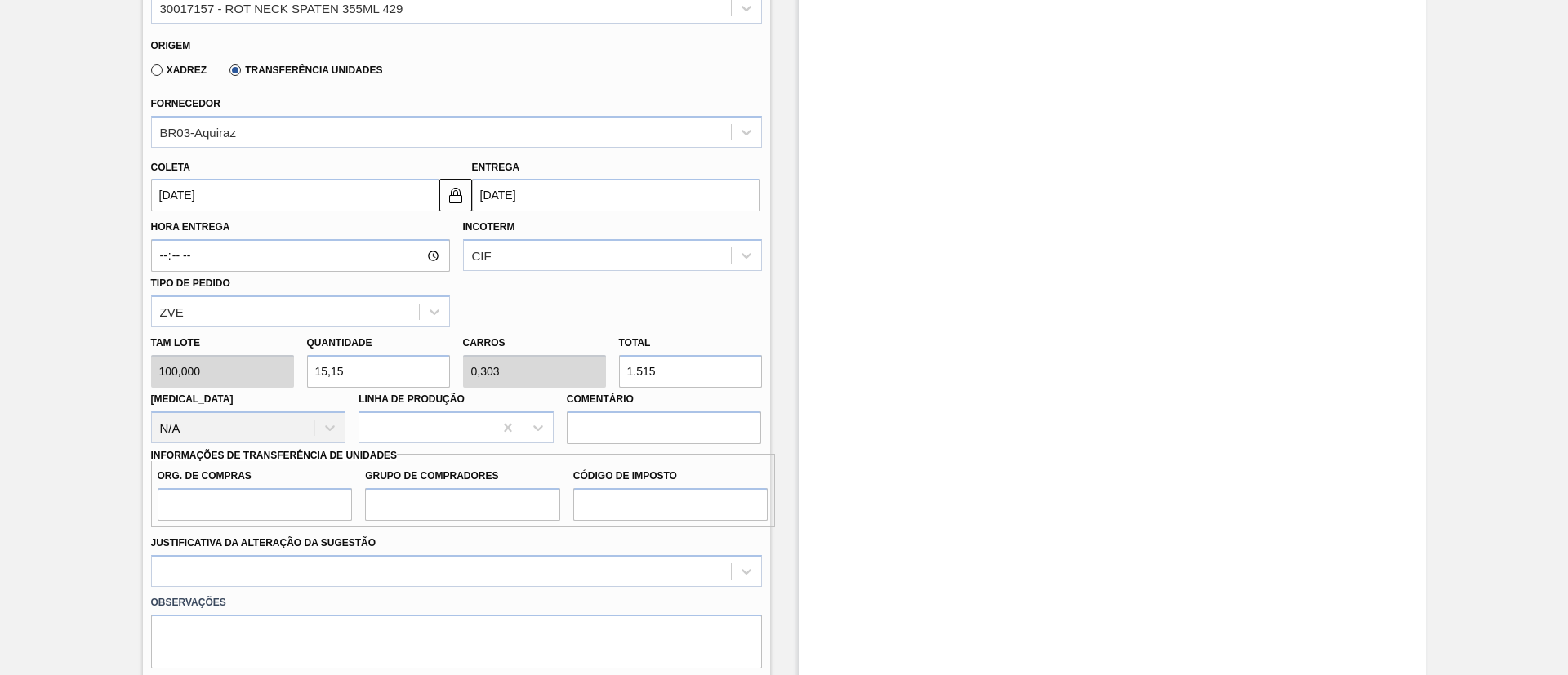
scroll to position [612, 0]
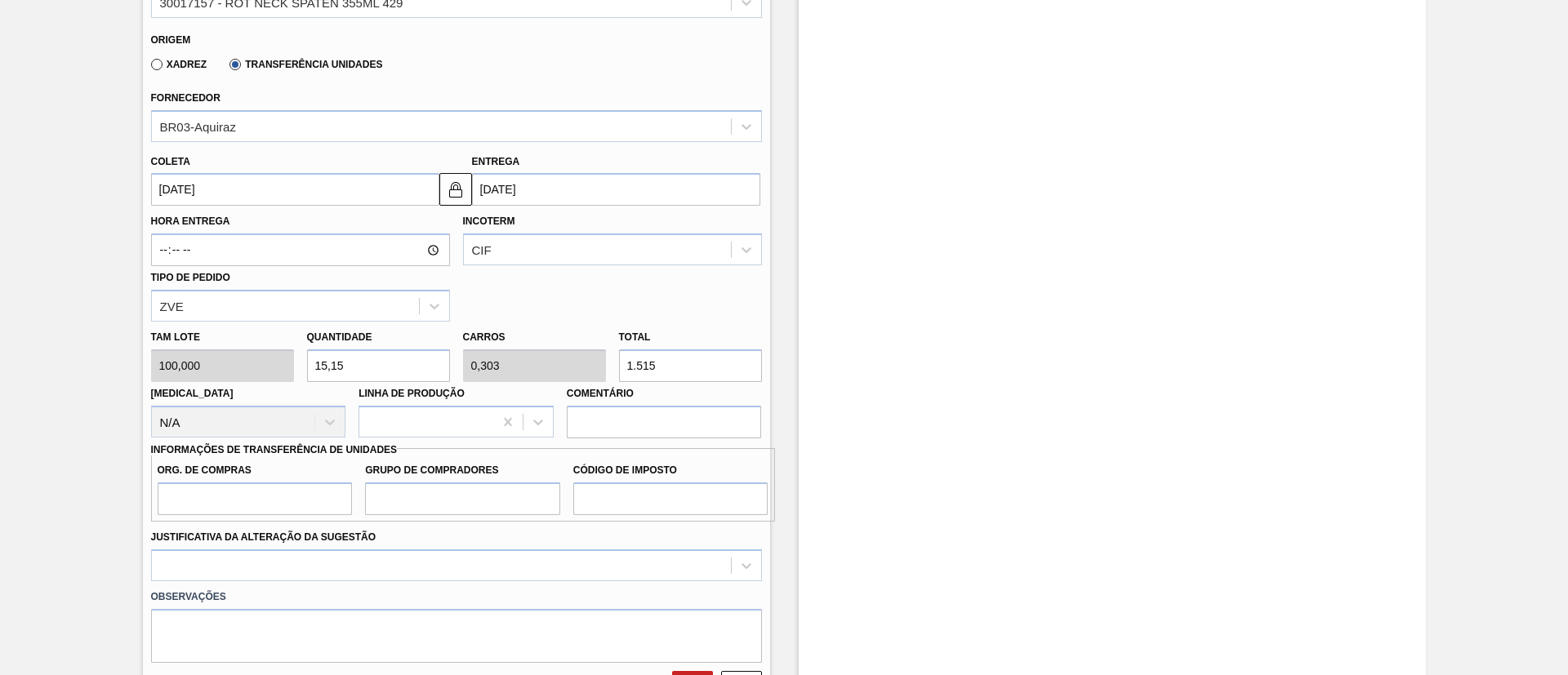
type input "1.515"
click at [251, 498] on input "Org. de Compras" at bounding box center [255, 498] width 195 height 33
type input "BR00"
click at [410, 479] on label "Grupo de Compradores" at bounding box center [462, 470] width 195 height 23
click at [410, 482] on input "Grupo de Compradores" at bounding box center [462, 498] width 195 height 33
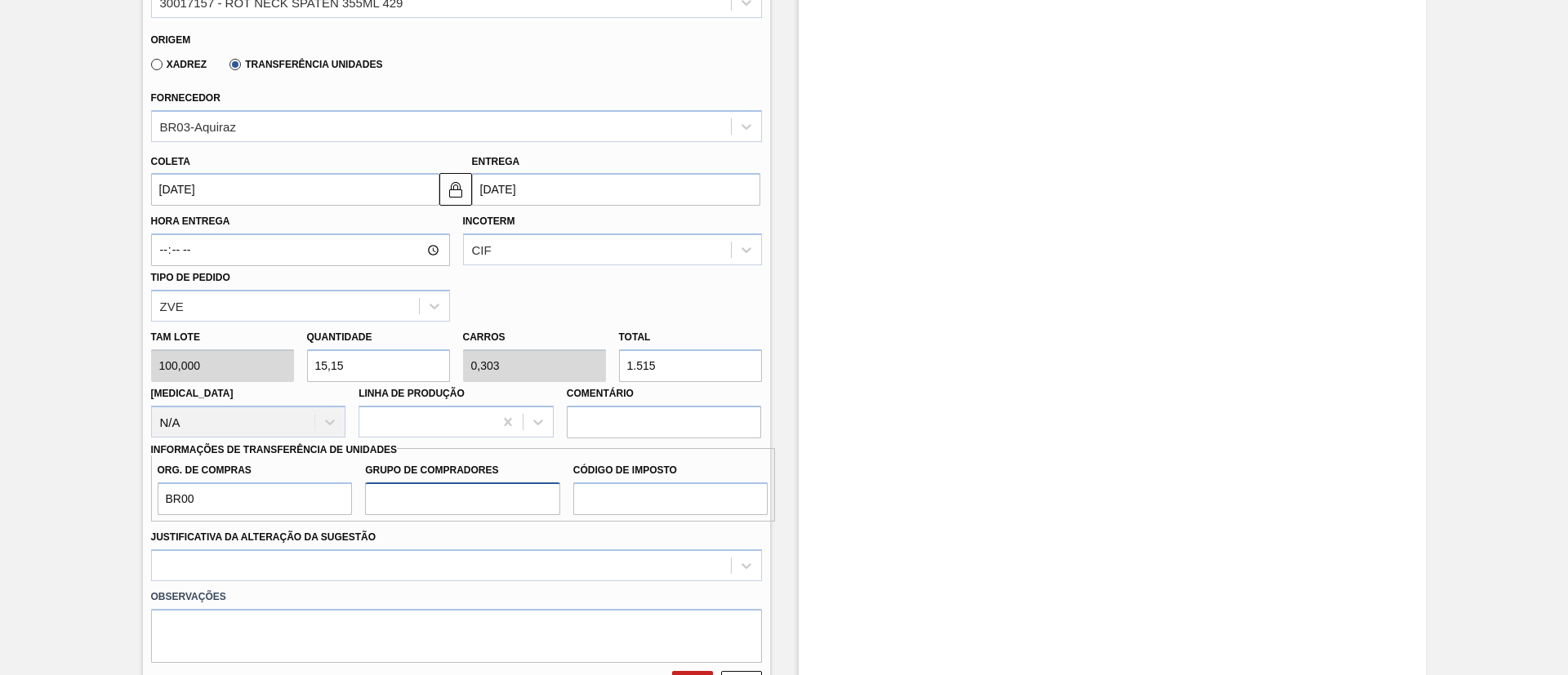
click at [416, 500] on input "Grupo de Compradores" at bounding box center [462, 498] width 195 height 33
type input "A01"
click at [632, 496] on input "Código de Imposto" at bounding box center [670, 498] width 195 height 33
type input "I1"
click at [561, 574] on div at bounding box center [455, 565] width 610 height 32
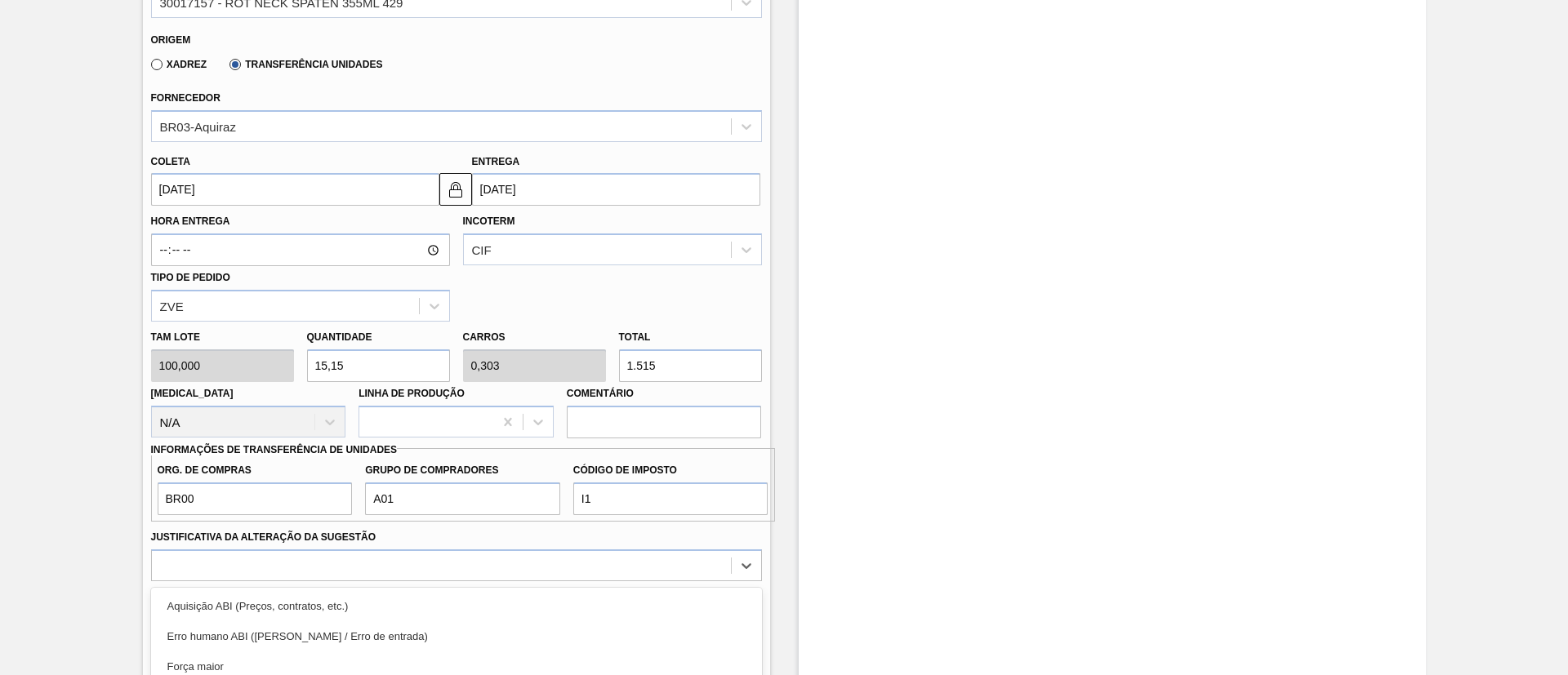
scroll to position [776, 0]
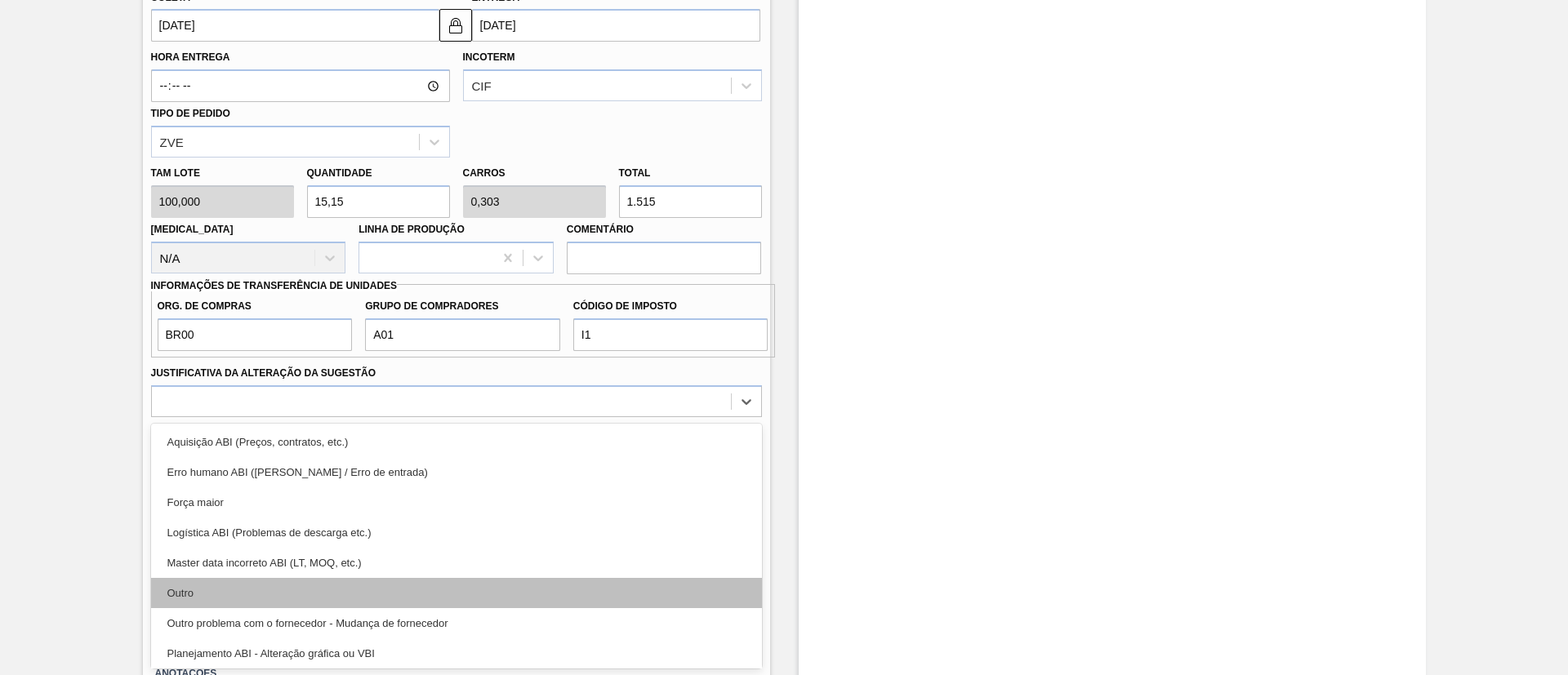
click at [312, 603] on div "Outro" at bounding box center [455, 593] width 610 height 30
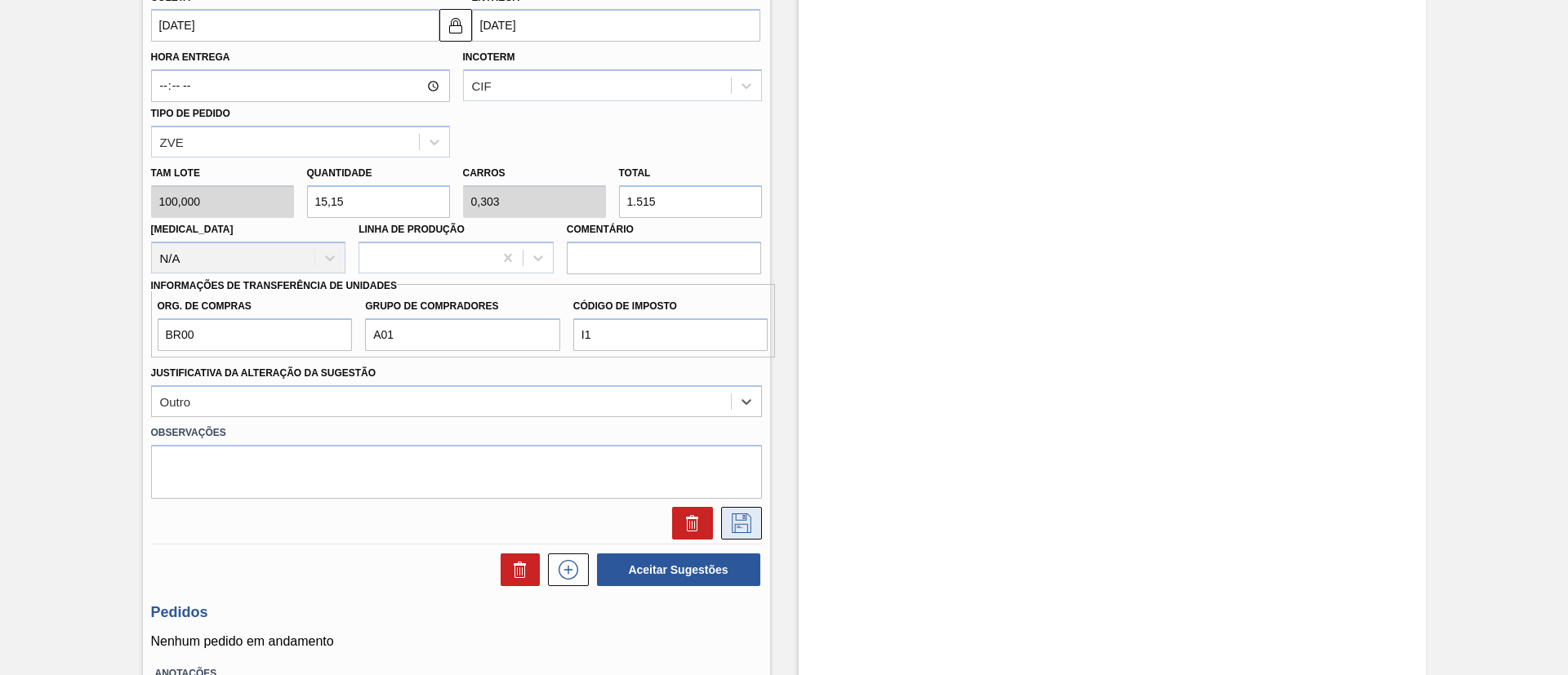
click at [739, 514] on icon at bounding box center [741, 523] width 26 height 20
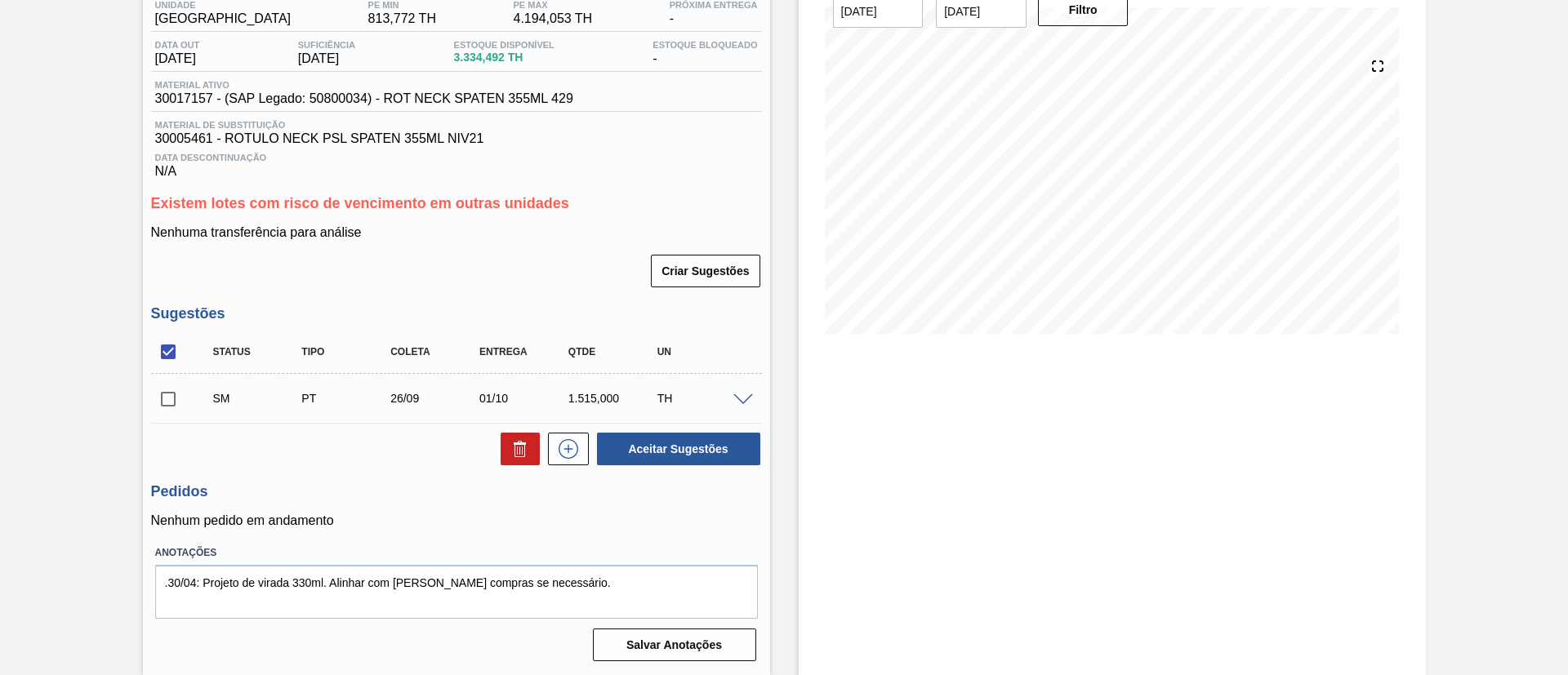
scroll to position [144, 0]
drag, startPoint x: 170, startPoint y: 399, endPoint x: 252, endPoint y: 400, distance: 82.0
click at [170, 398] on input "checkbox" at bounding box center [168, 399] width 35 height 35
checkbox input "true"
click at [629, 456] on button "Aceitar Sugestões" at bounding box center [678, 449] width 164 height 33
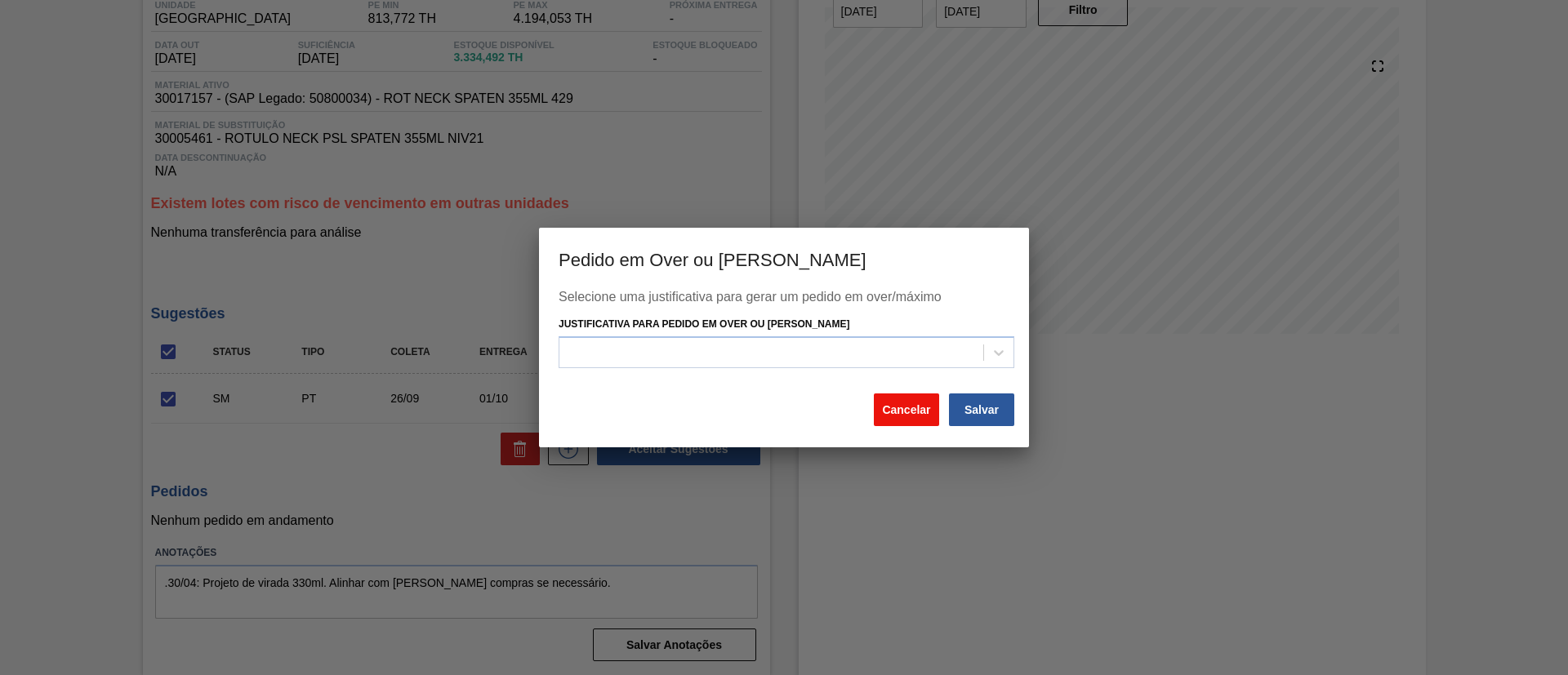
click at [916, 413] on button "Cancelar" at bounding box center [906, 410] width 65 height 33
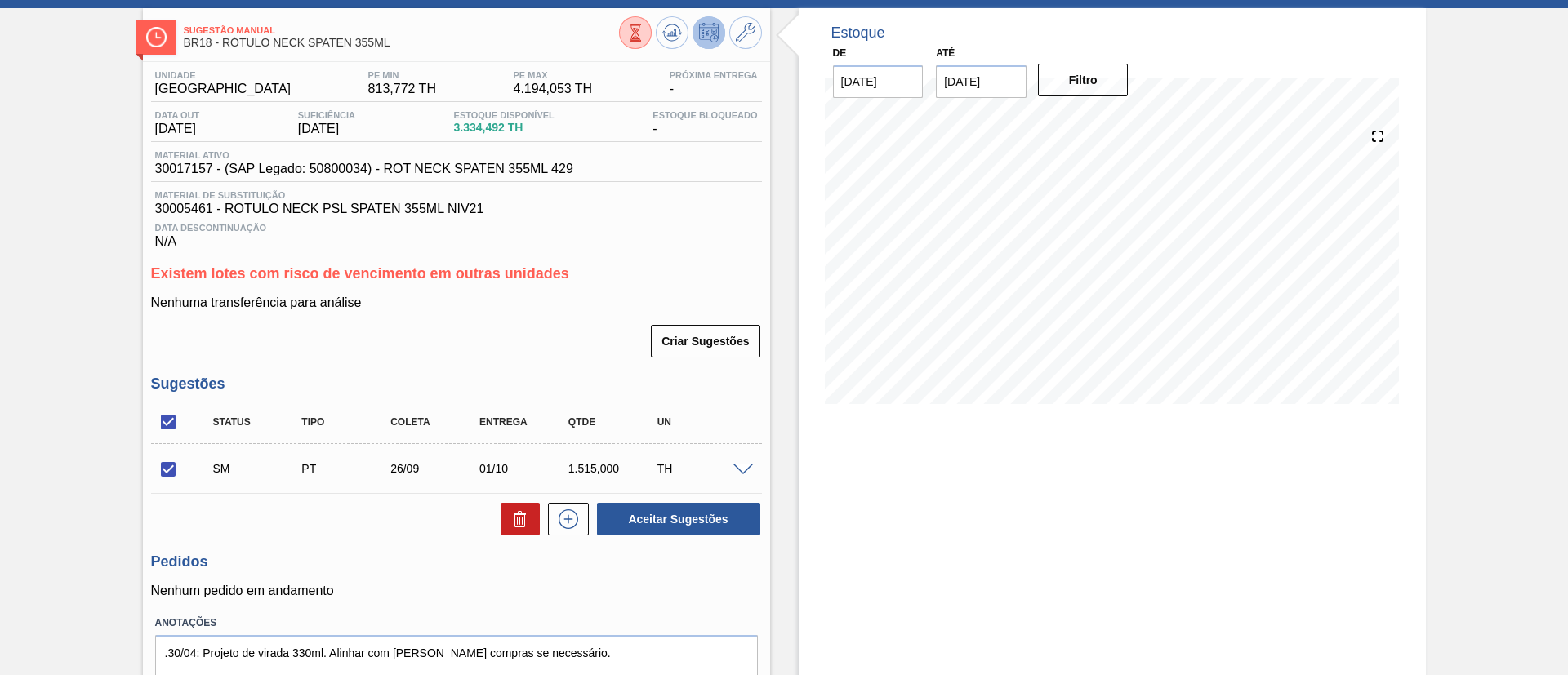
scroll to position [22, 0]
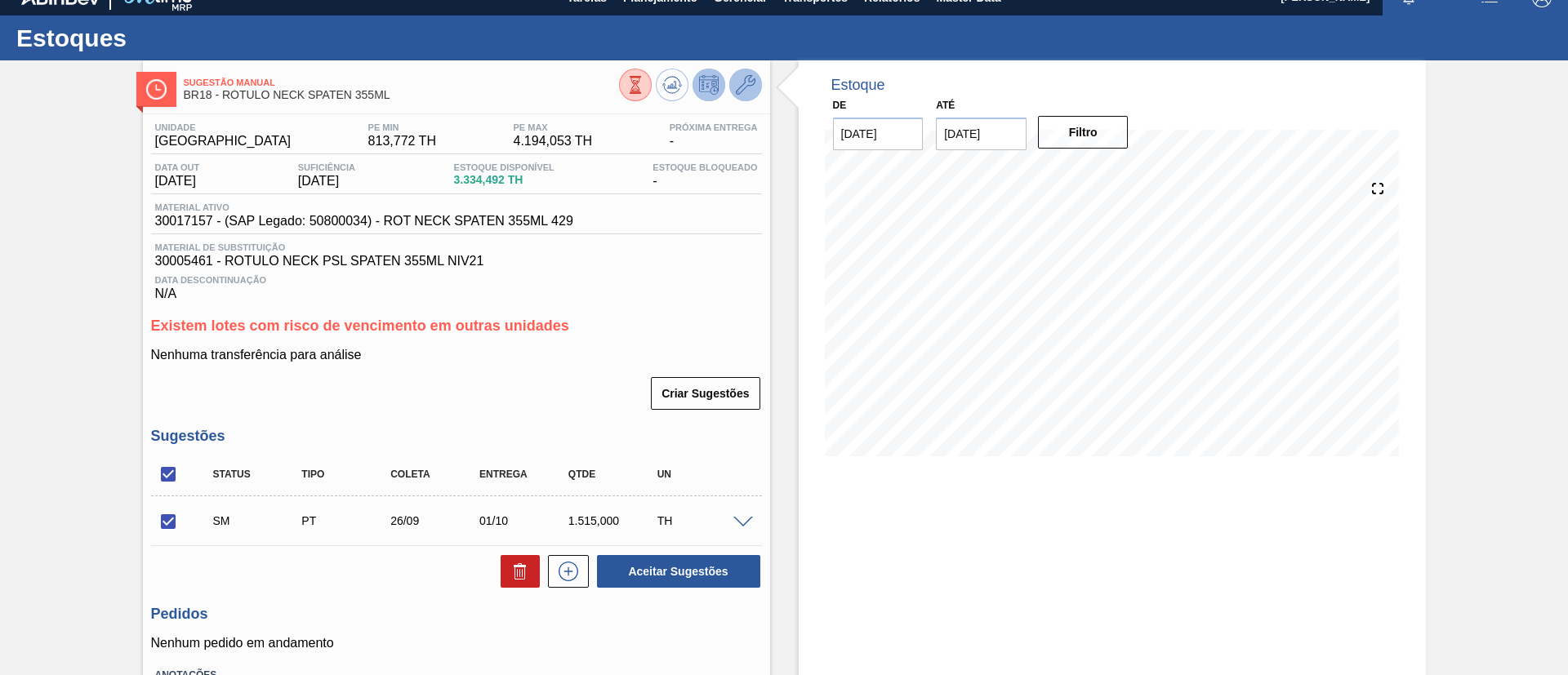
click at [751, 78] on icon at bounding box center [745, 85] width 20 height 20
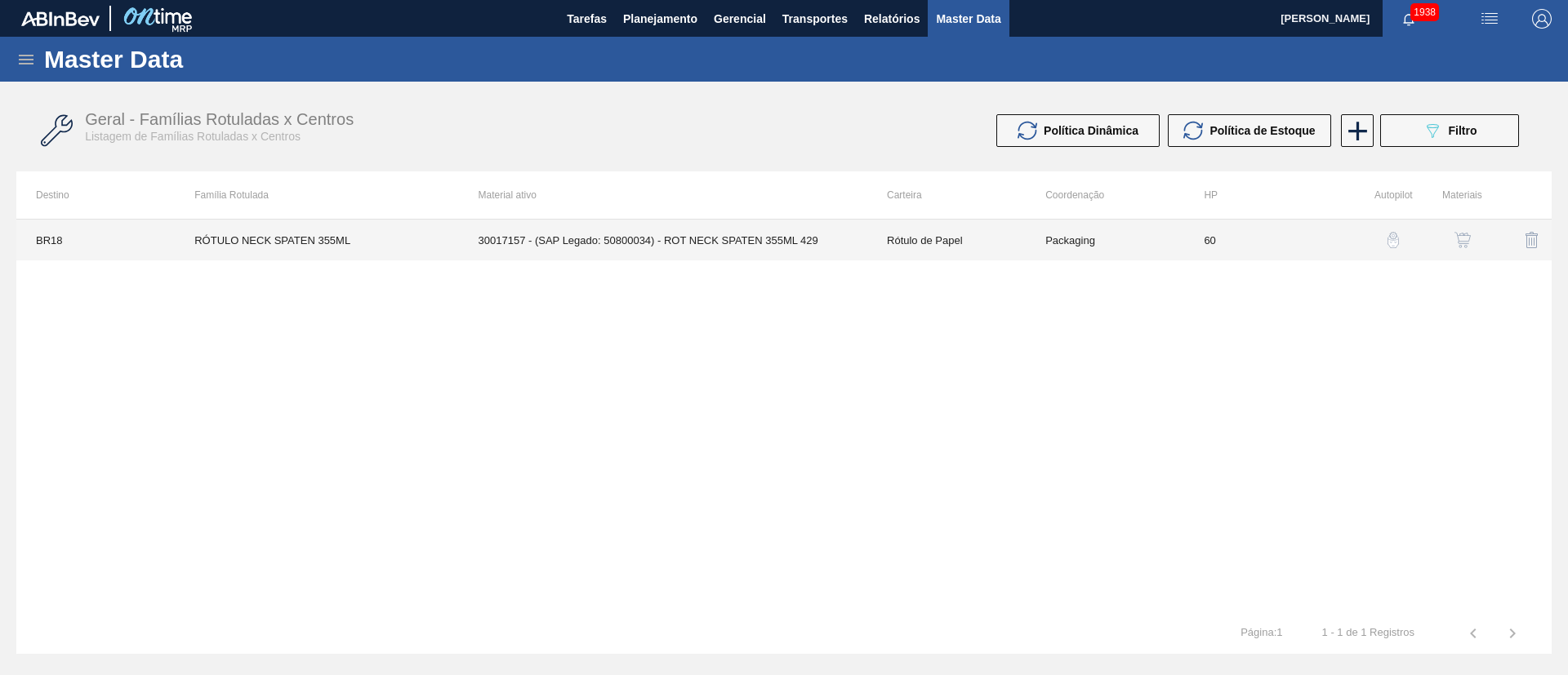
click at [557, 242] on td "30017157 - (SAP Legado: 50800034) - ROT NECK SPATEN 355ML 429" at bounding box center [663, 240] width 409 height 41
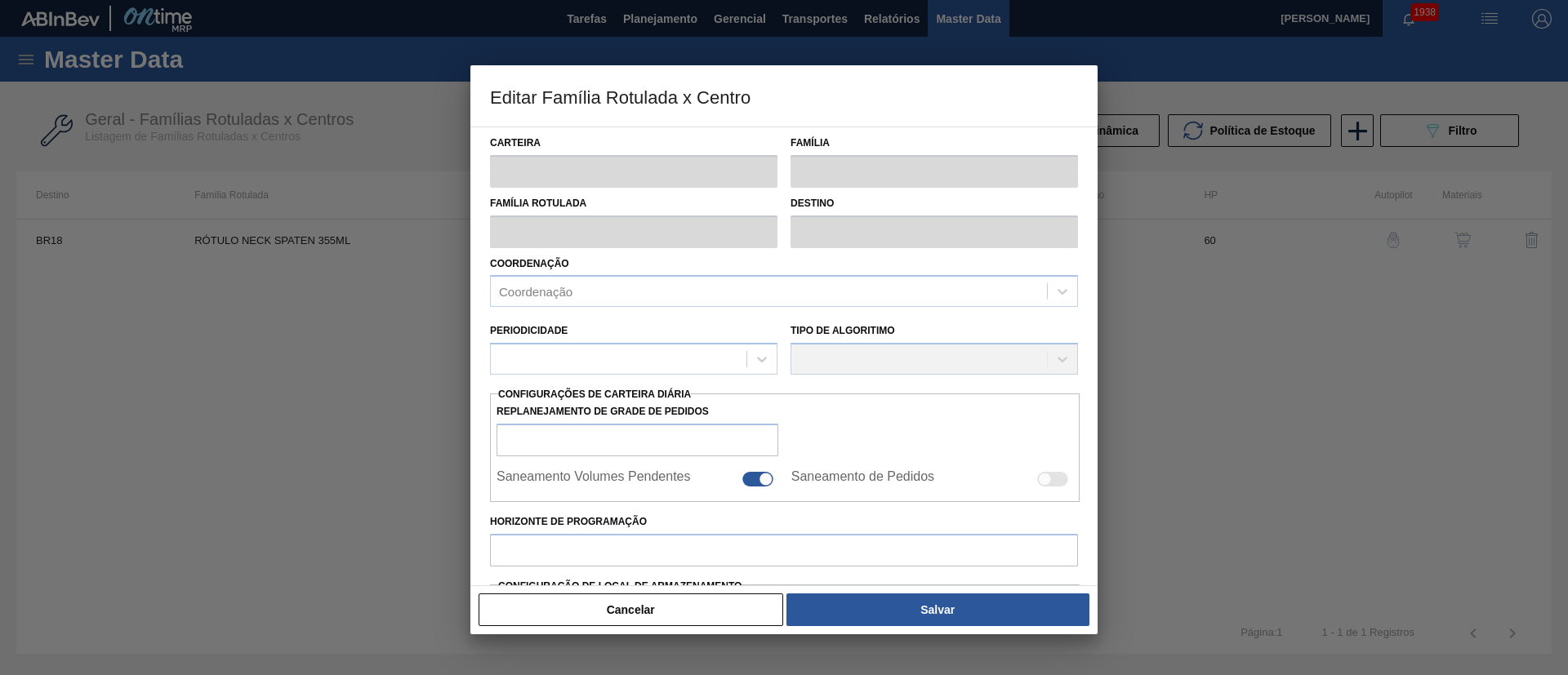
type input "Rótulo de Papel"
type input "Rótulo Papel"
type input "RÓTULO NECK SPATEN 355ML"
type input "BR18 - Pernambuco"
type input "60"
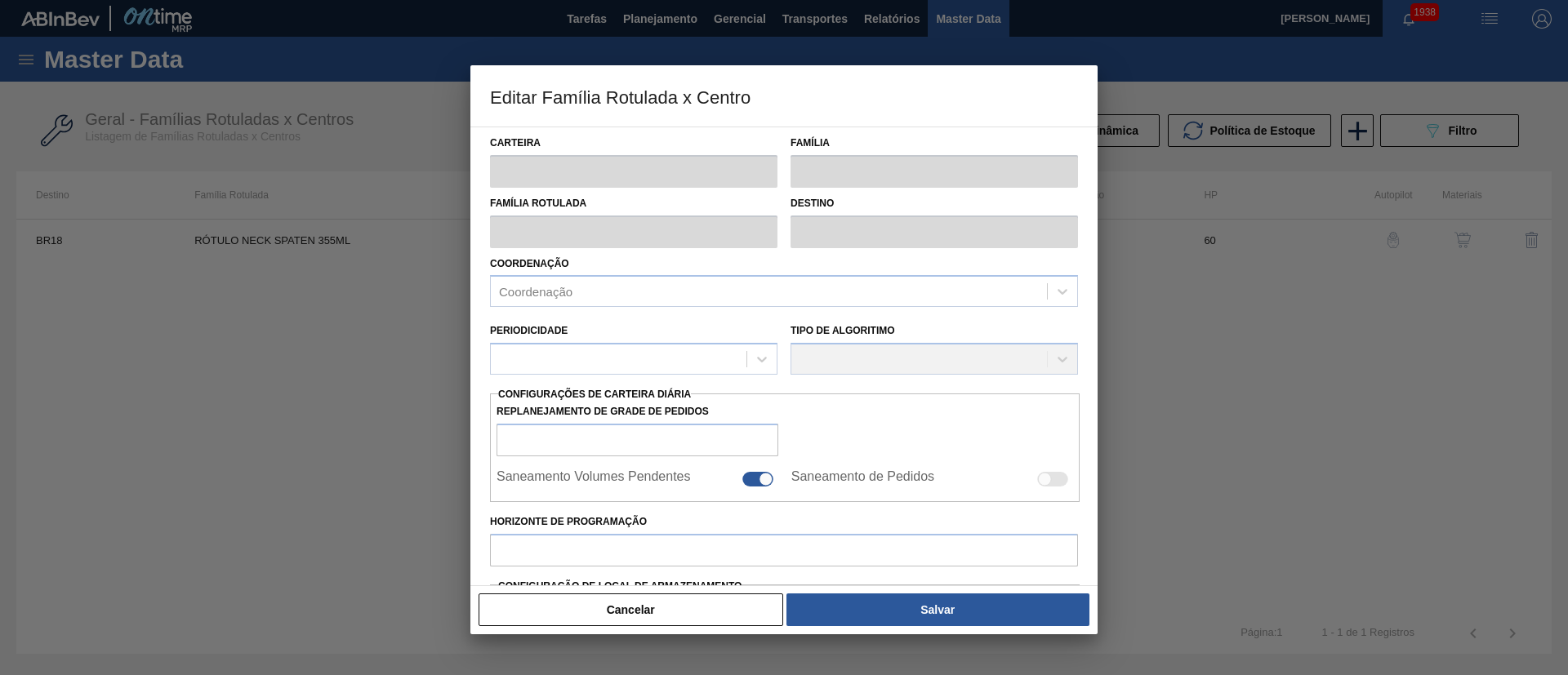
type input "813,772"
type input "4.194,053"
type input "70"
type input "3.179,969"
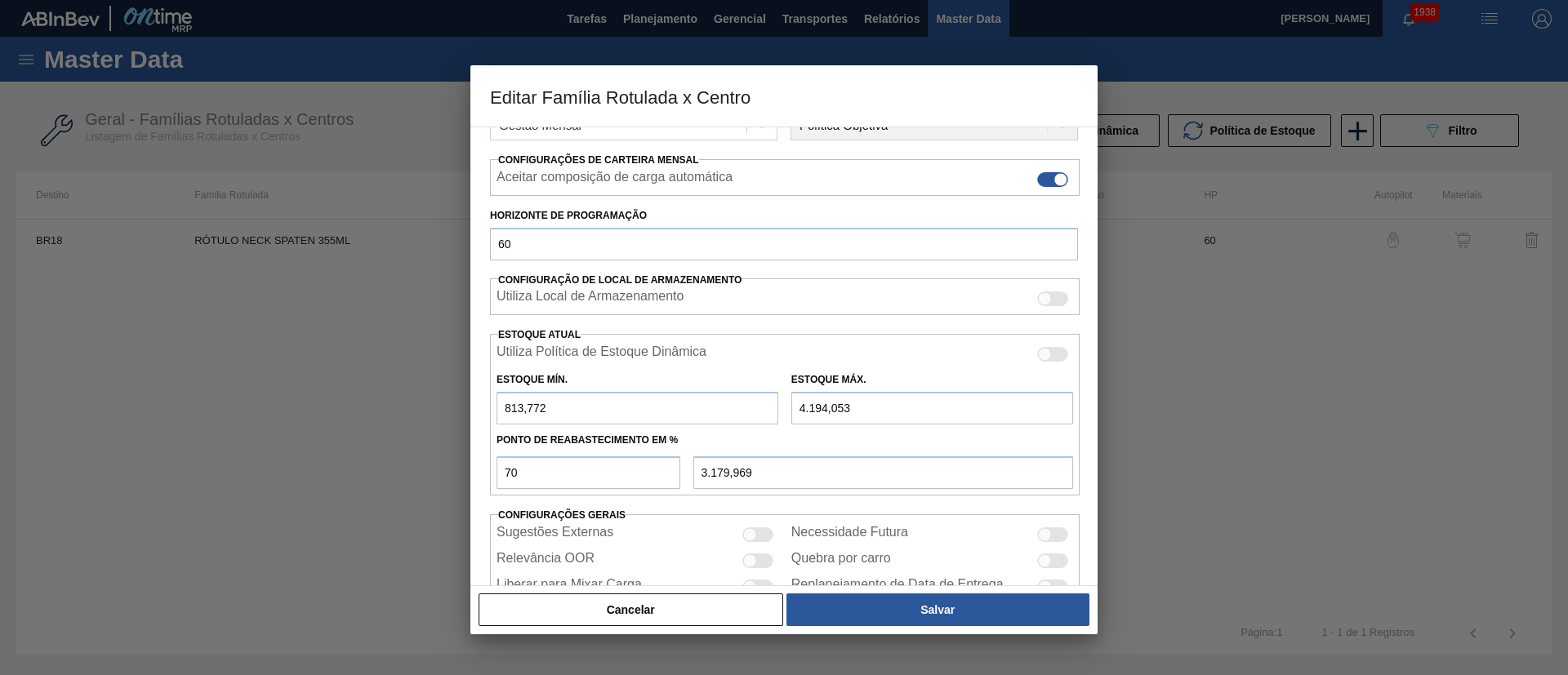
scroll to position [245, 0]
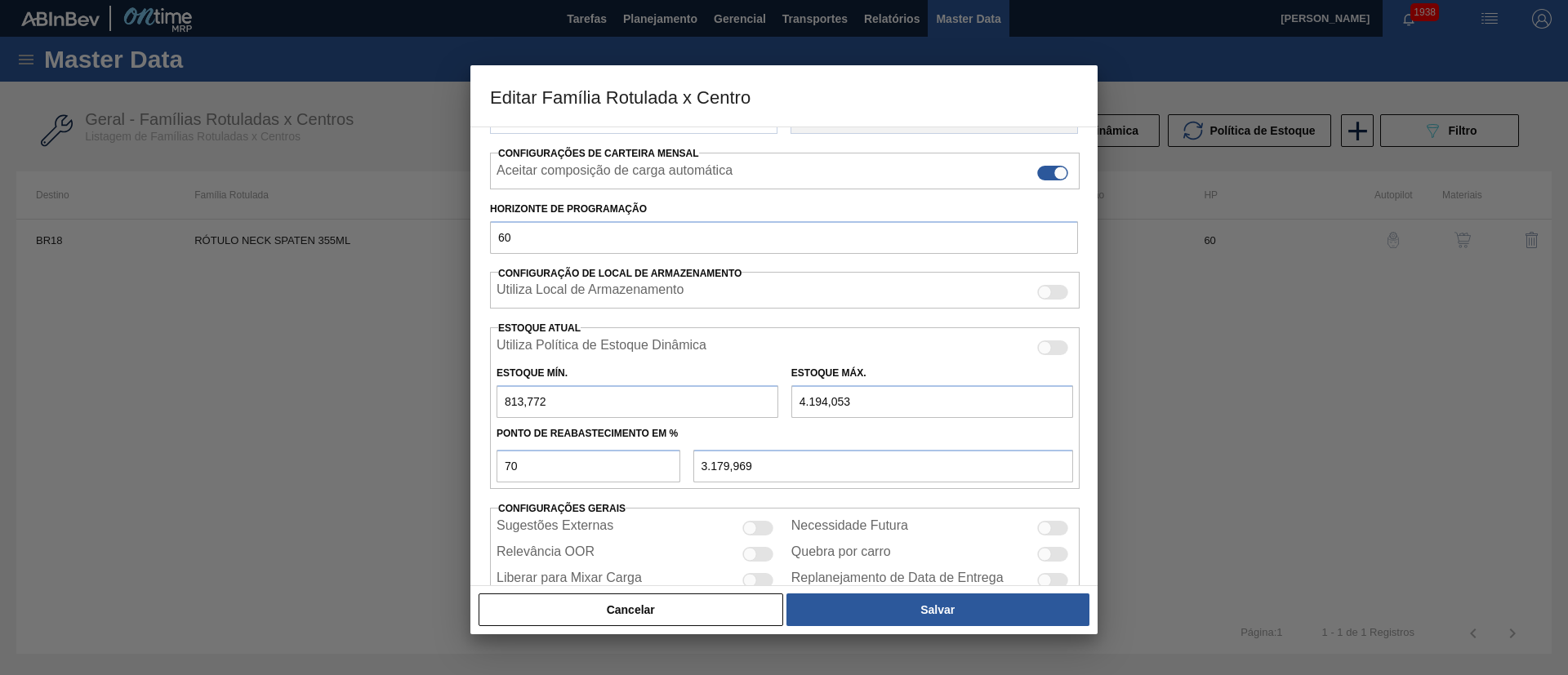
drag, startPoint x: 871, startPoint y: 409, endPoint x: 764, endPoint y: 408, distance: 107.0
click at [764, 408] on div "Estoque Mín. 813,772 Estoque Máx. 4.194,053" at bounding box center [784, 388] width 590 height 61
type input "5"
type input "247,632"
type input "54"
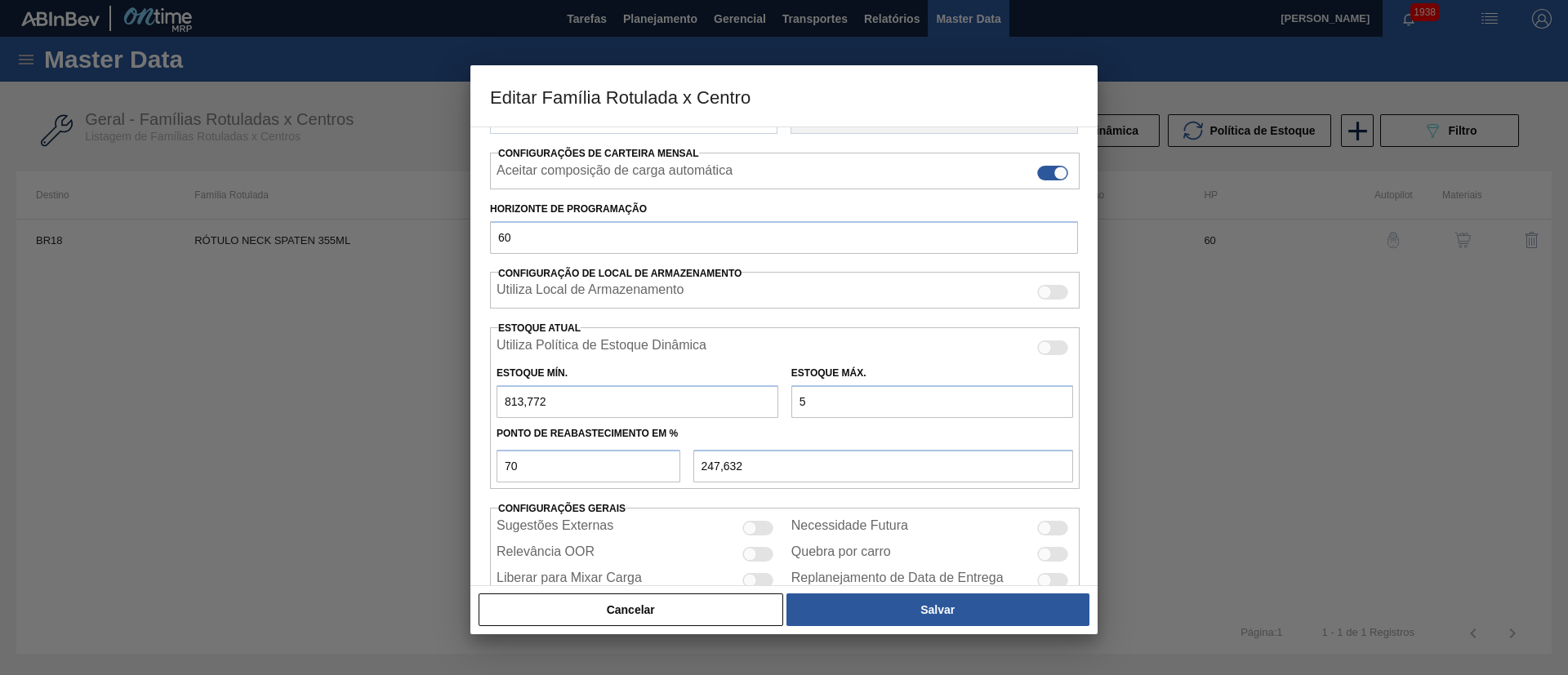
type input "281,932"
type input "543"
type input "624,232"
type input "5.432"
type input "4.046,532"
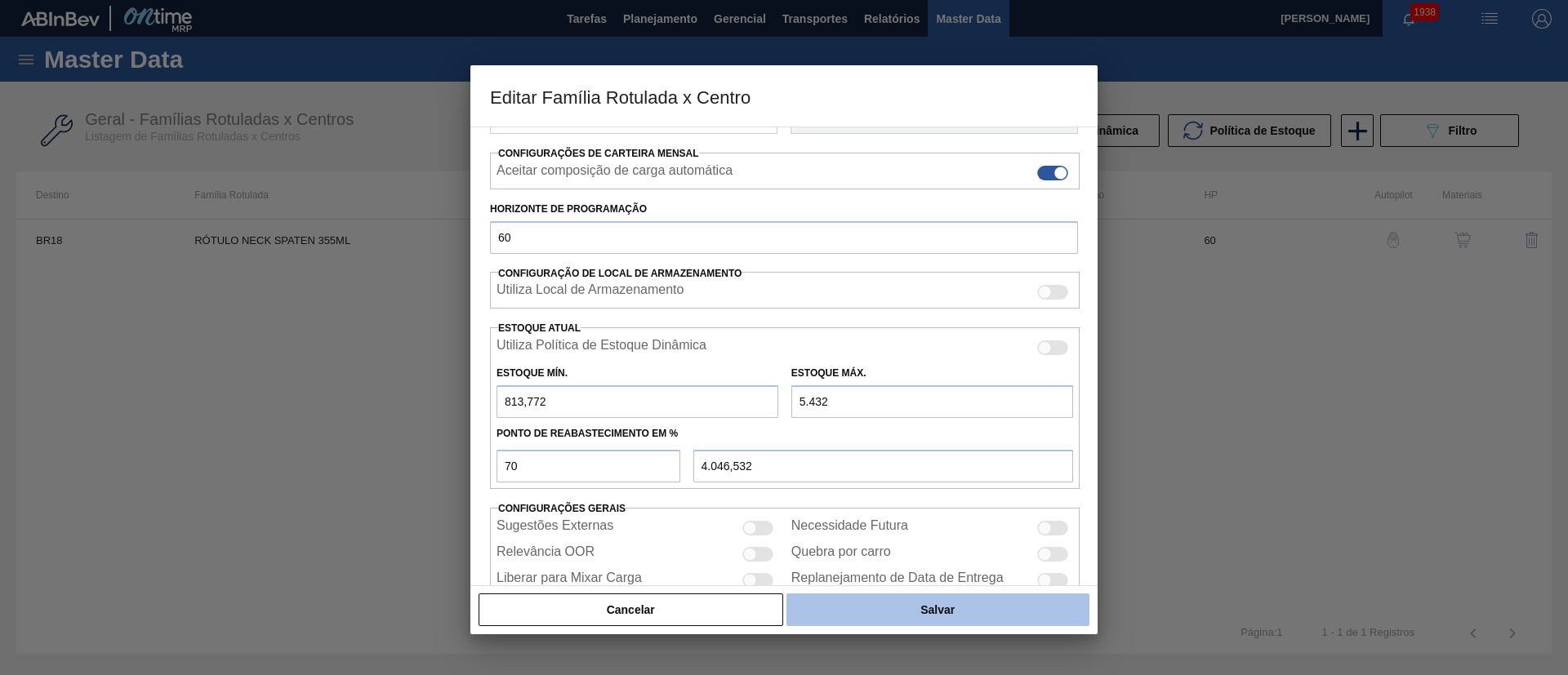
type input "5.432"
click at [862, 598] on button "Salvar" at bounding box center [938, 610] width 303 height 33
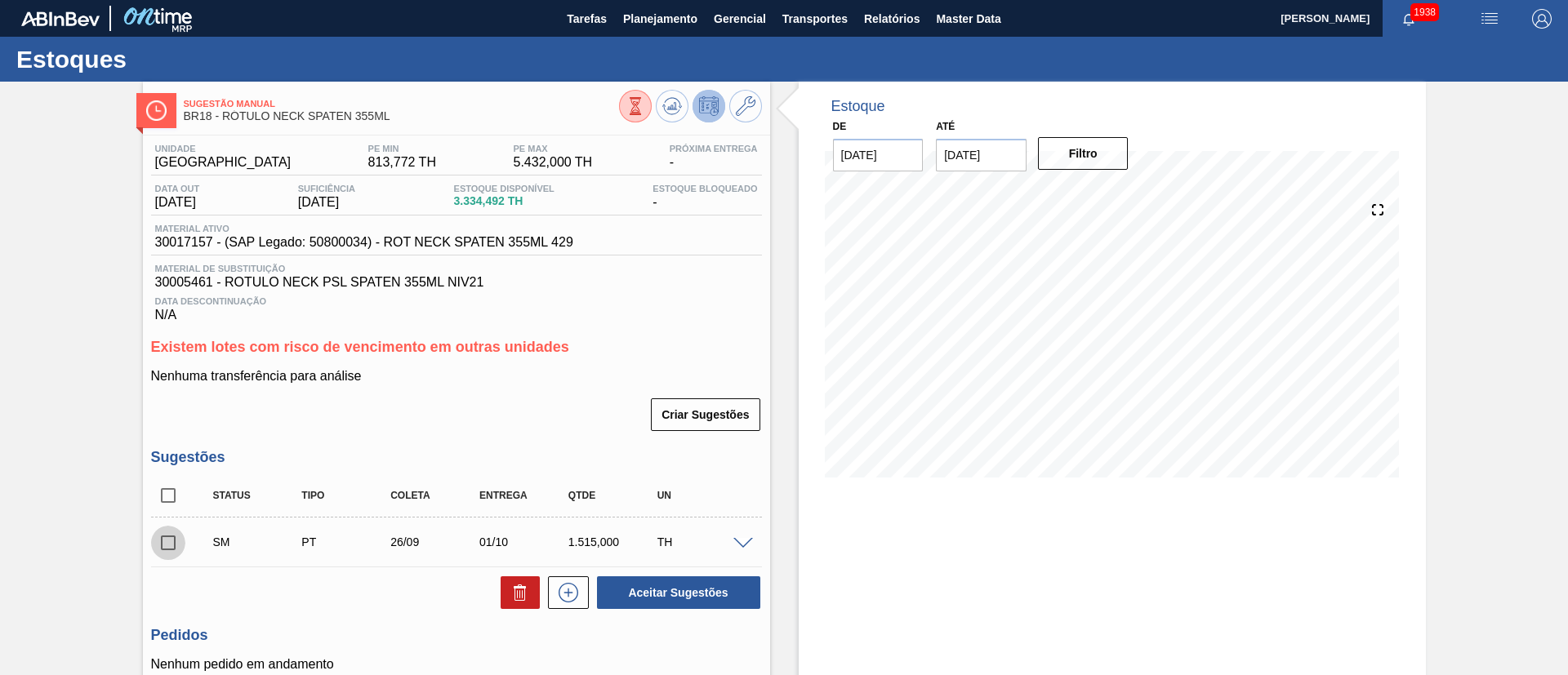
click at [177, 544] on input "checkbox" at bounding box center [168, 543] width 35 height 35
click at [639, 593] on button "Aceitar Sugestões" at bounding box center [678, 593] width 164 height 33
checkbox input "false"
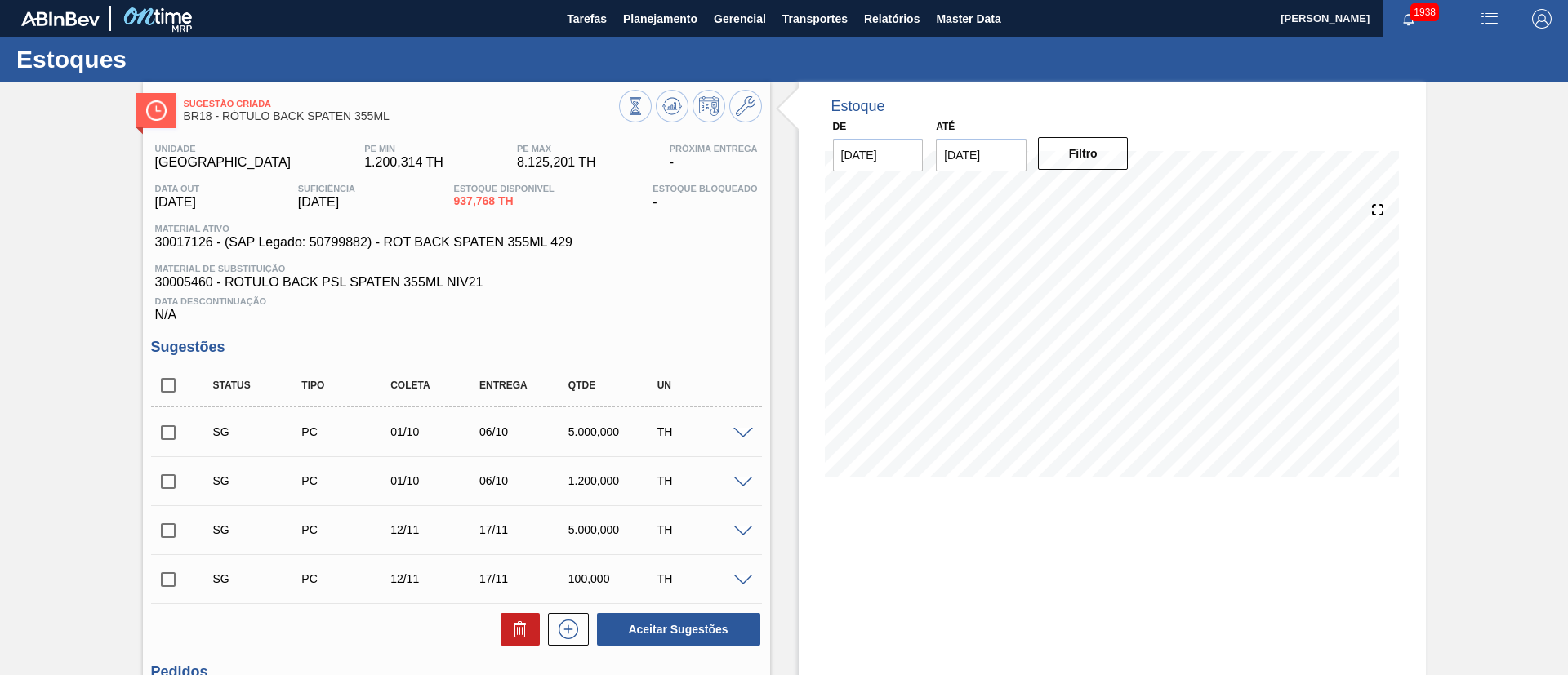
click at [155, 391] on input "checkbox" at bounding box center [168, 385] width 35 height 35
checkbox input "true"
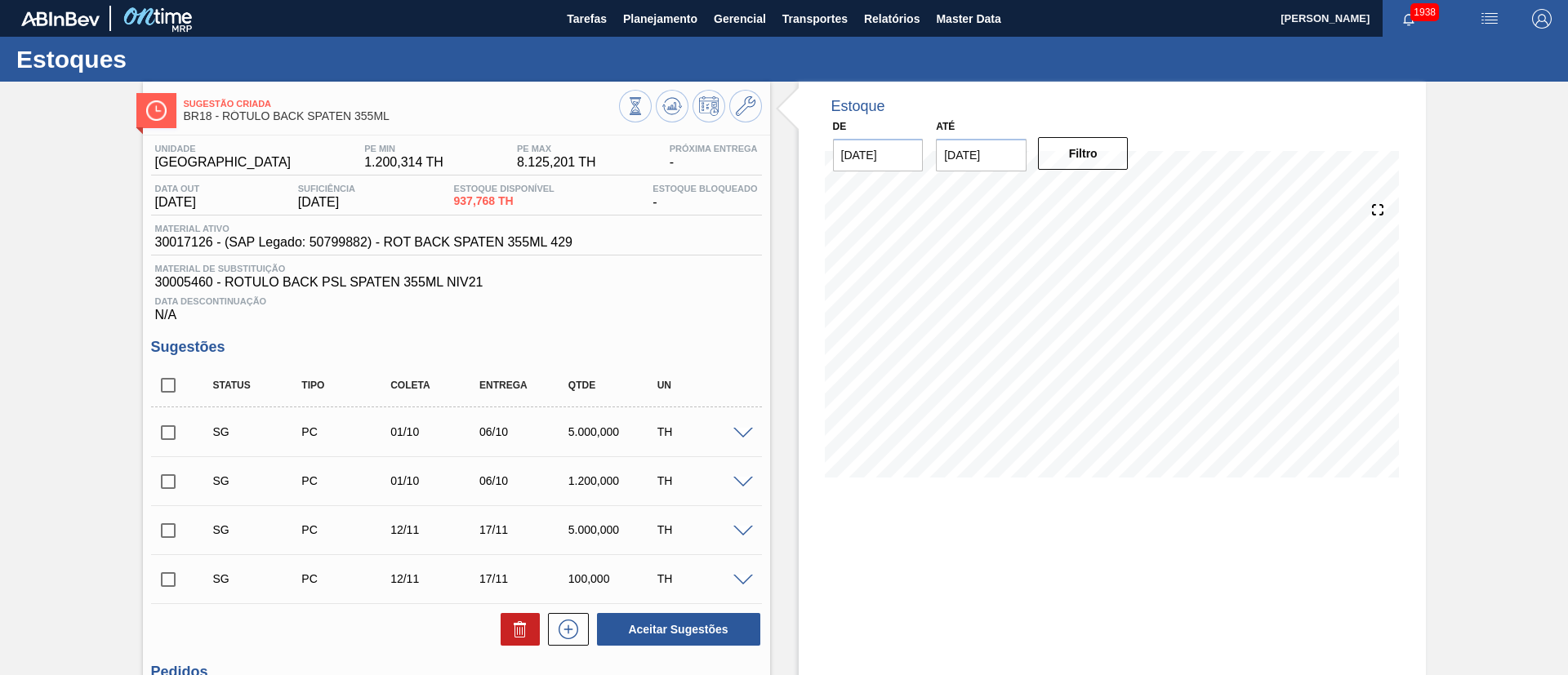
checkbox input "true"
click at [502, 627] on button at bounding box center [519, 629] width 39 height 33
checkbox input "false"
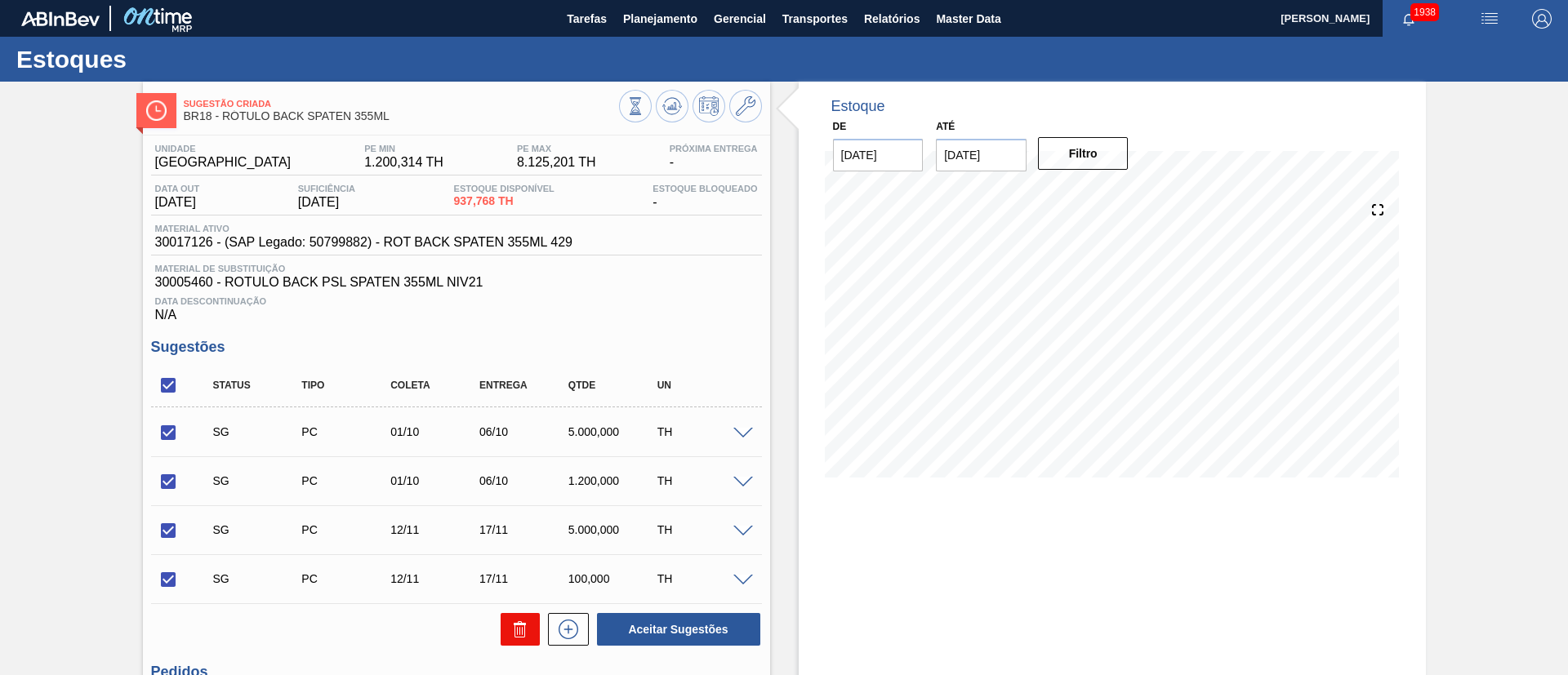
checkbox input "false"
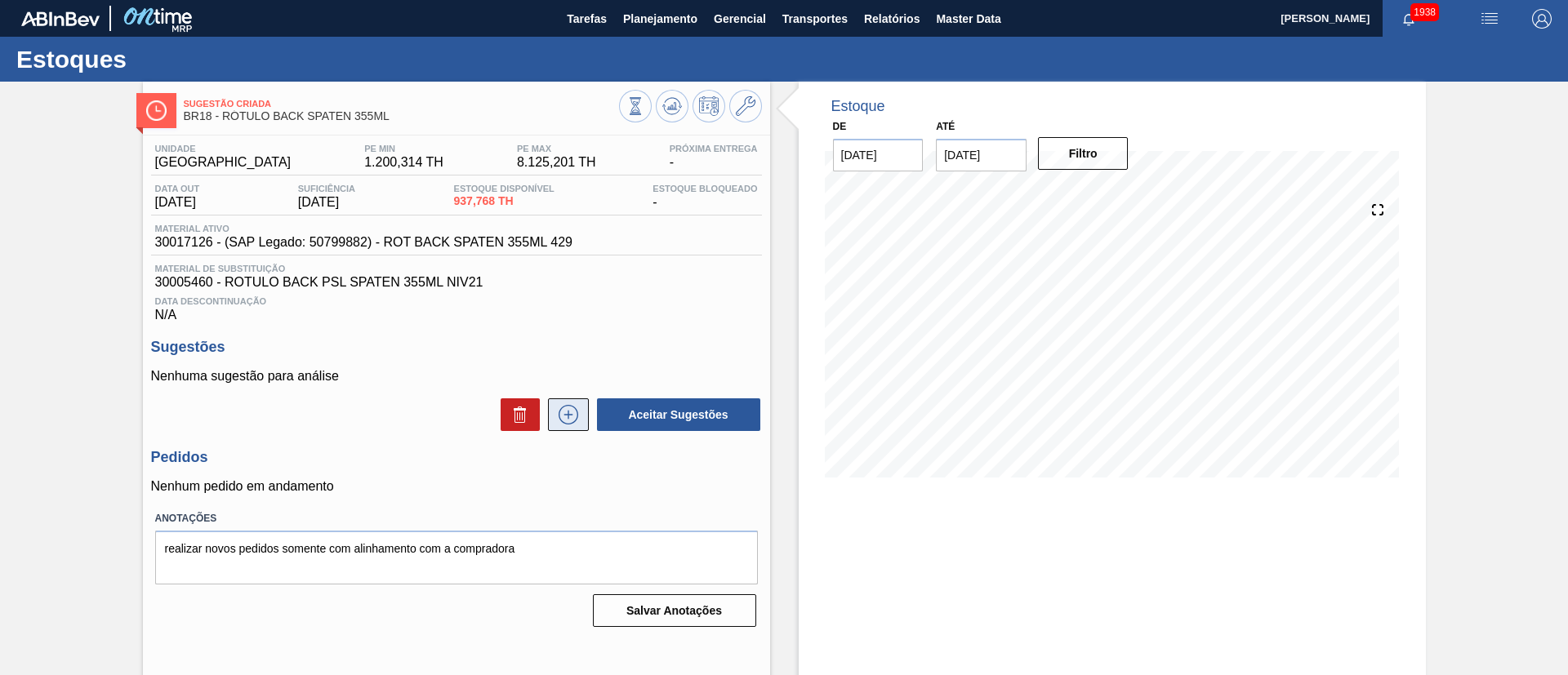
click at [575, 408] on icon at bounding box center [568, 415] width 20 height 20
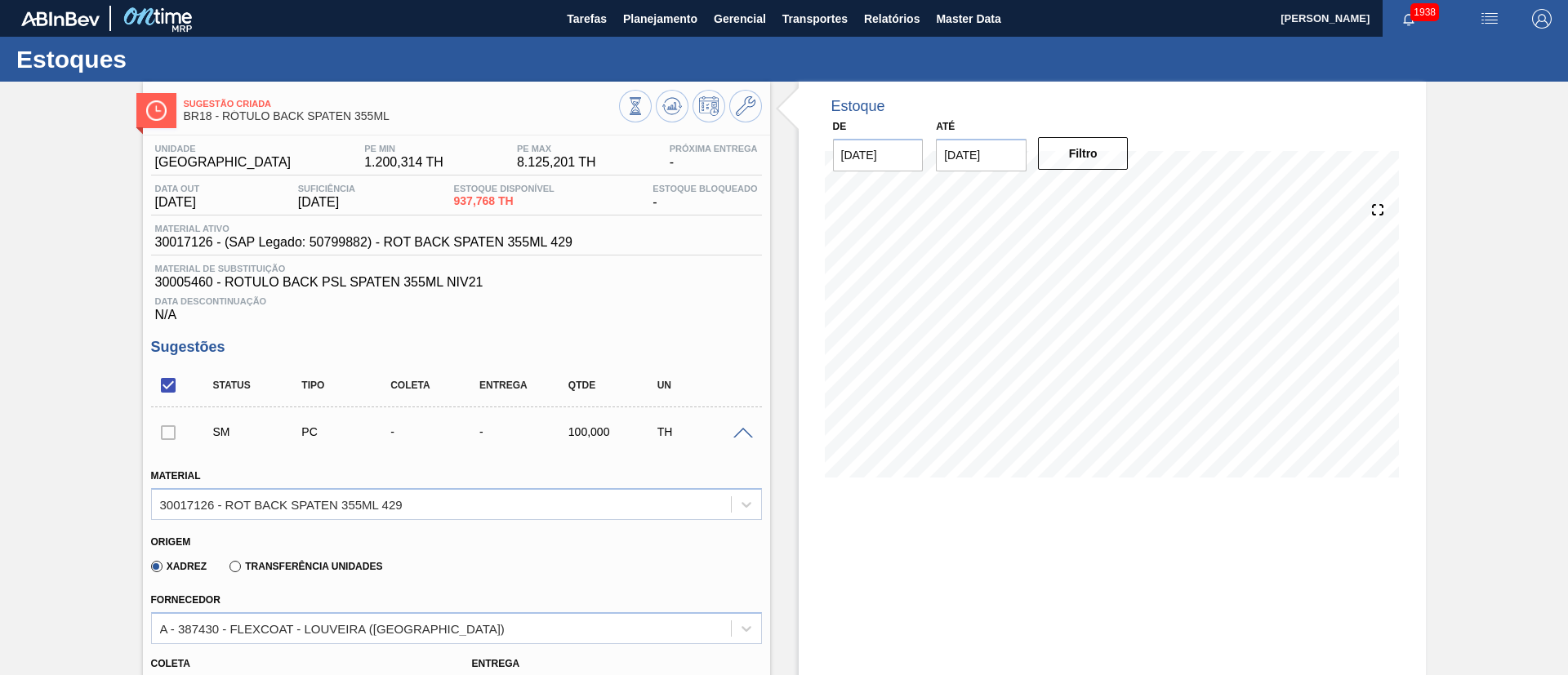
scroll to position [245, 0]
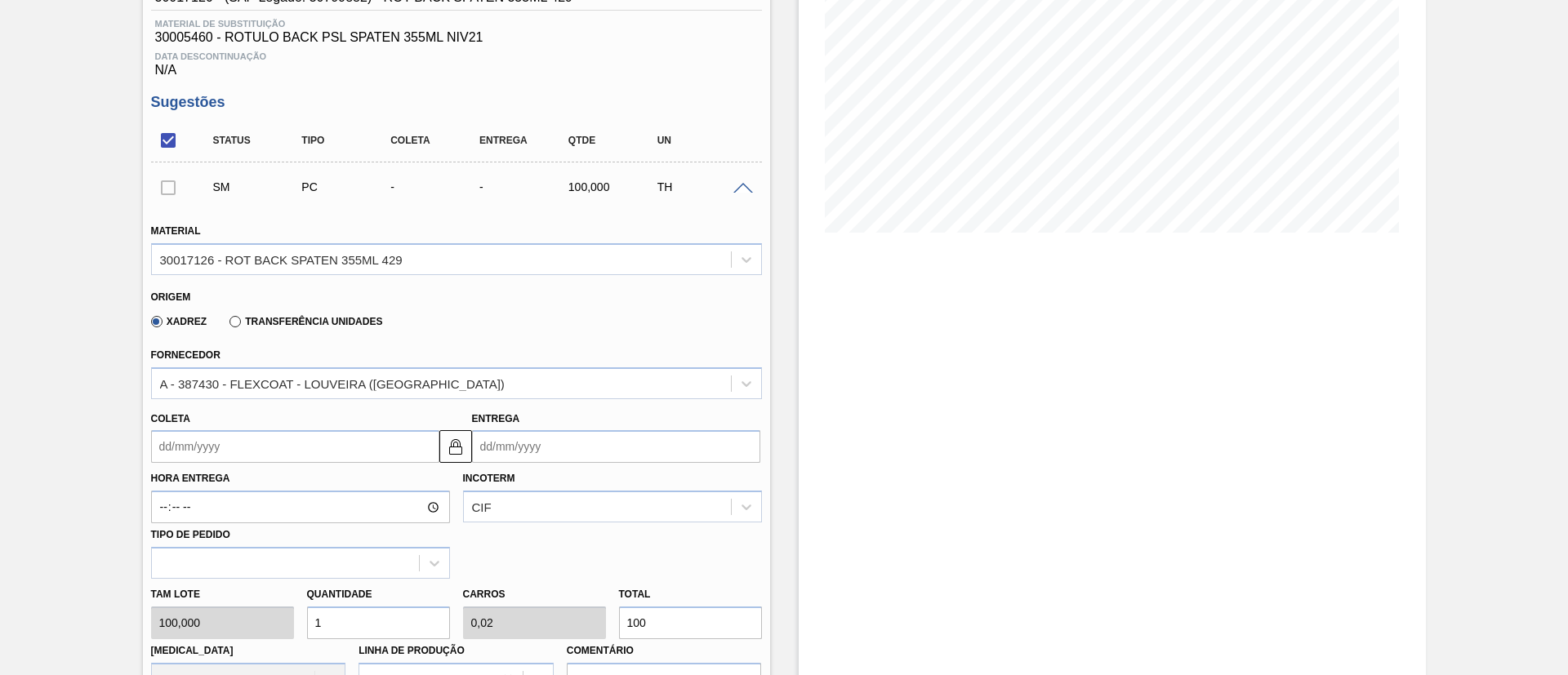
click at [319, 320] on label "Transferência Unidades" at bounding box center [306, 321] width 152 height 11
click at [227, 325] on input "Transferência Unidades" at bounding box center [227, 325] width 0 height 0
click at [202, 452] on input "Coleta" at bounding box center [294, 447] width 288 height 33
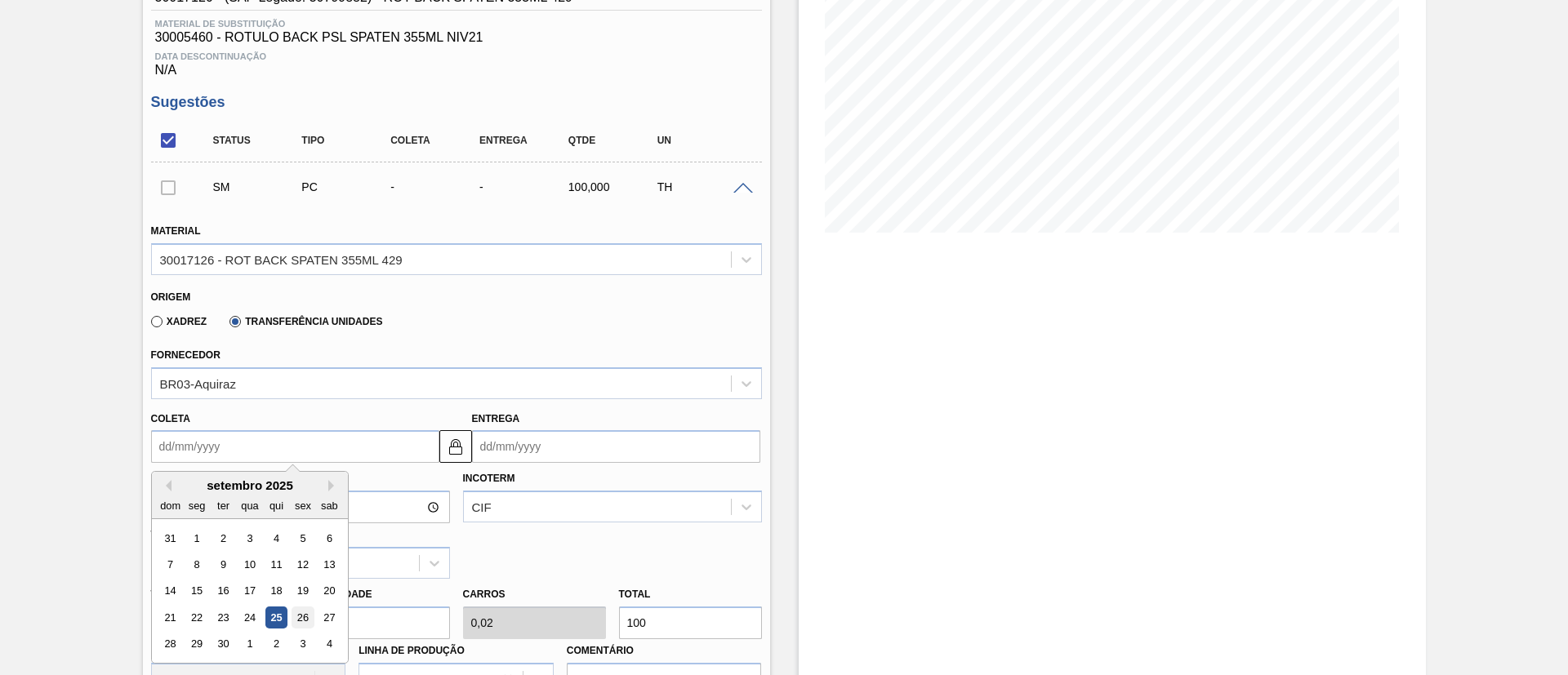
click at [297, 616] on div "26" at bounding box center [302, 617] width 22 height 22
type input "[DATE]"
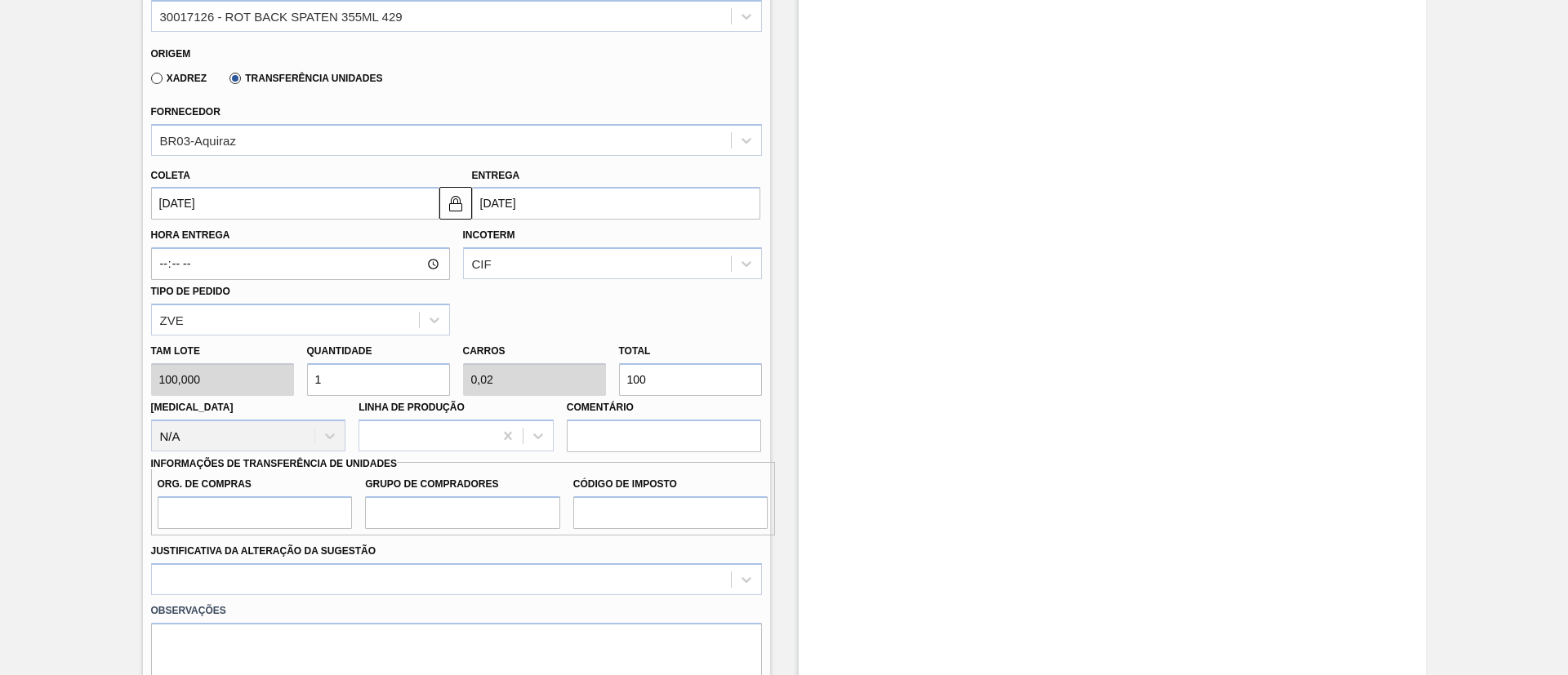
scroll to position [490, 0]
click at [571, 382] on div "Tam lote 100,000 Quantidade 1 Carros 0,02 Total 100 Doca N/A Linha de Produção …" at bounding box center [456, 392] width 624 height 117
type input "0,01"
type input "0"
type input "1"
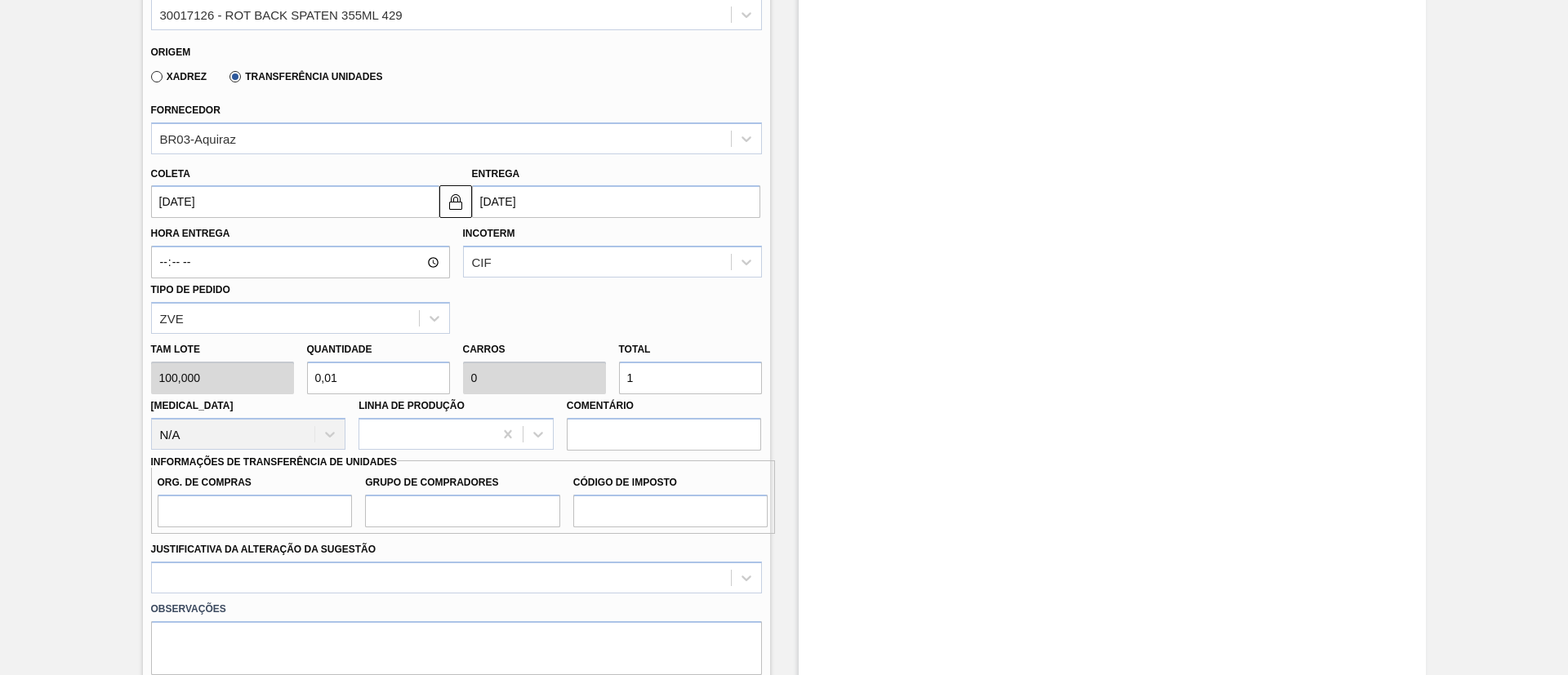
type input "0,15"
type input "0,003"
type input "15"
type input "1,51"
type input "0,03"
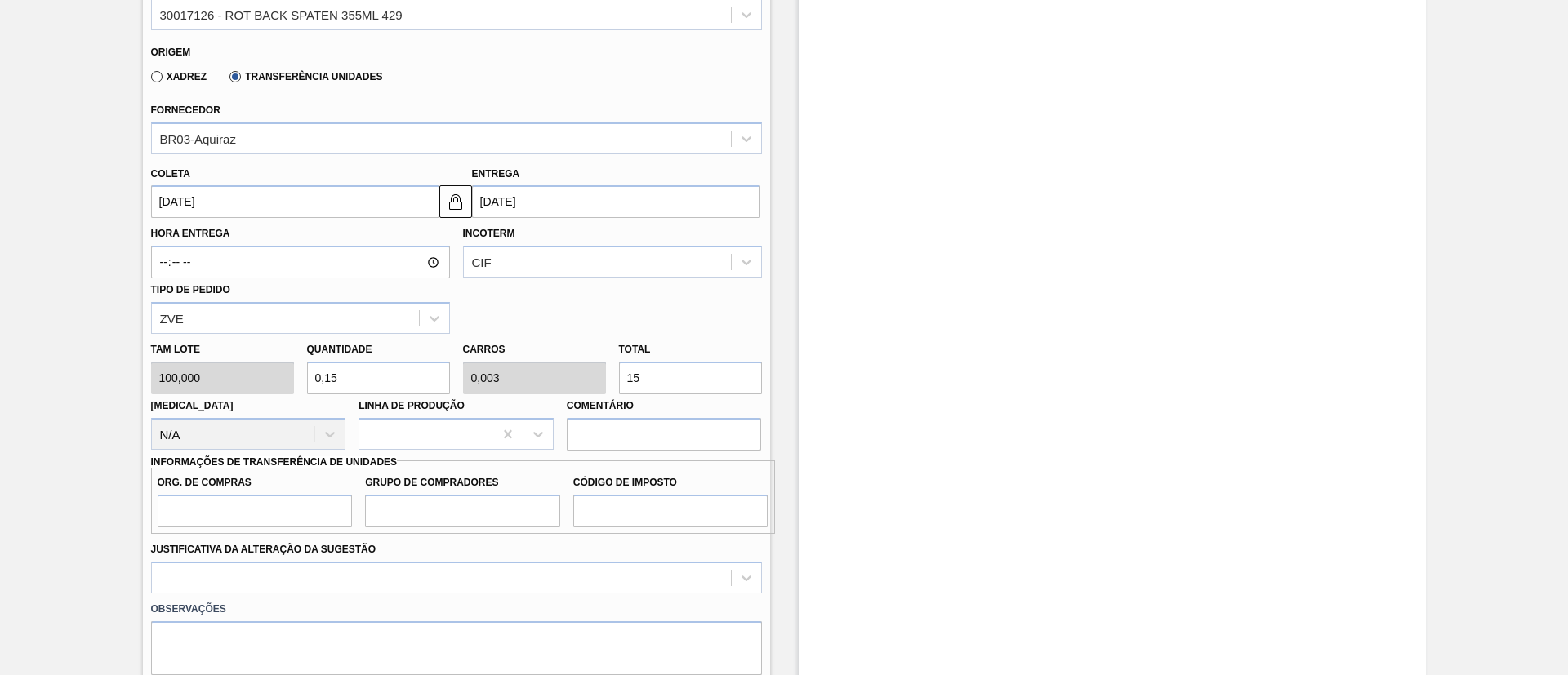
type input "151"
type input "15,15"
type input "0,303"
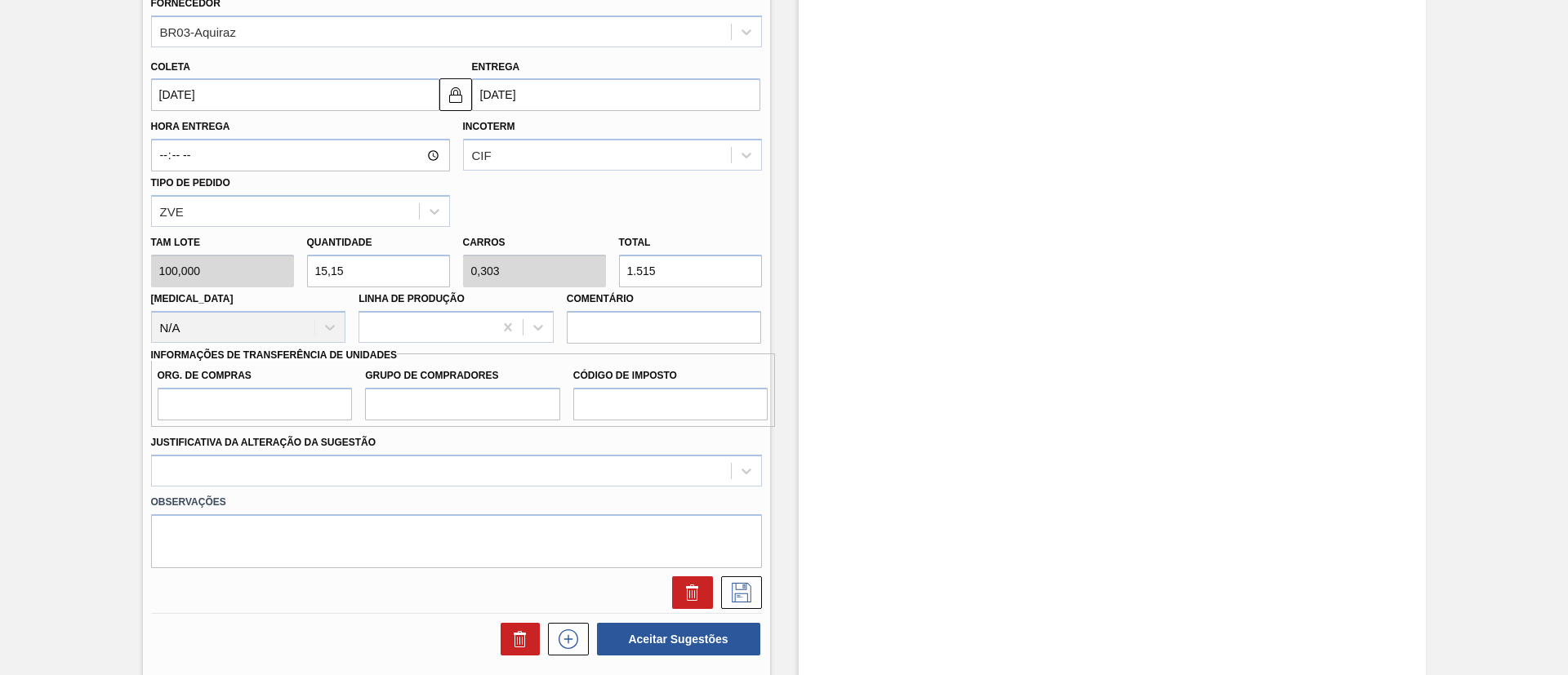
scroll to position [735, 0]
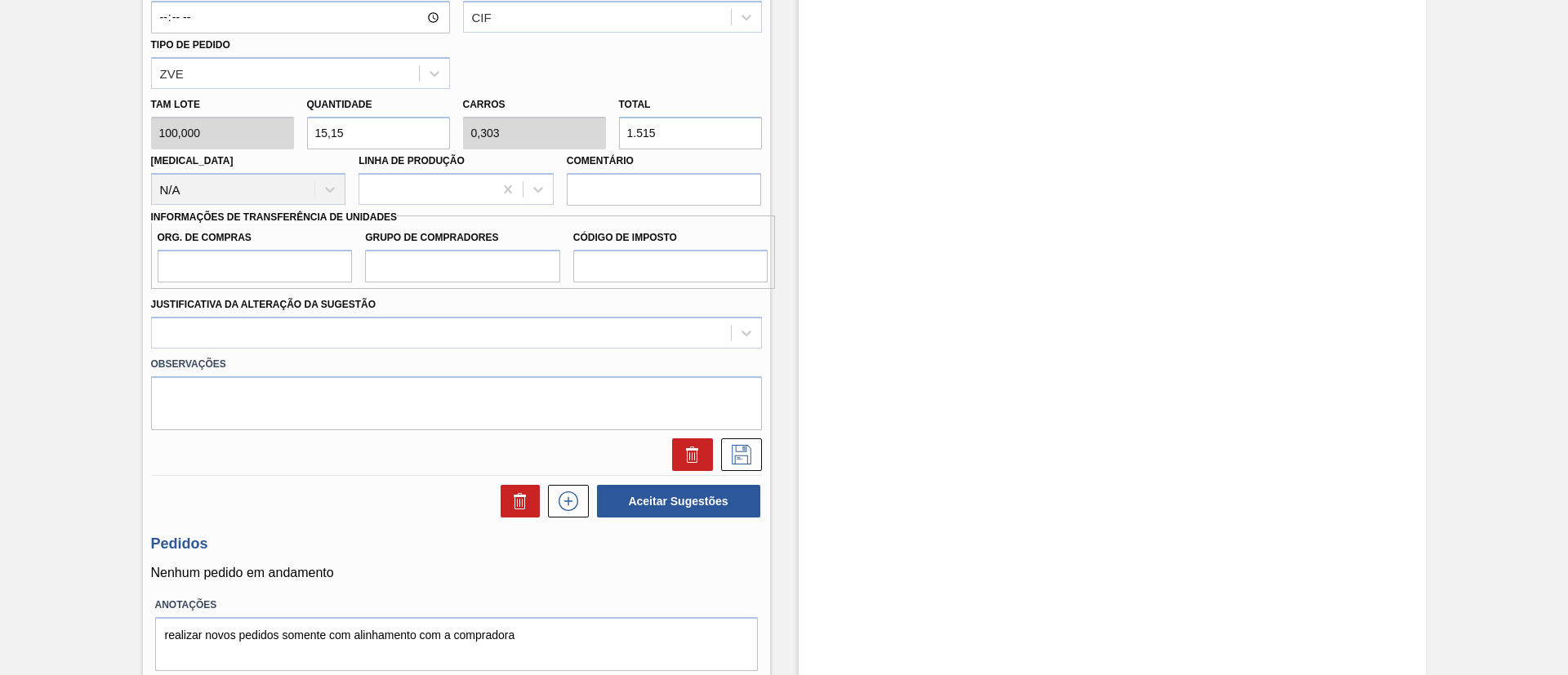
type input "1.515"
drag, startPoint x: 229, startPoint y: 273, endPoint x: 241, endPoint y: 282, distance: 15.0
click at [228, 273] on input "Org. de Compras" at bounding box center [255, 267] width 195 height 33
type input "BR00"
click at [413, 271] on input "Grupo de Compradores" at bounding box center [462, 267] width 195 height 33
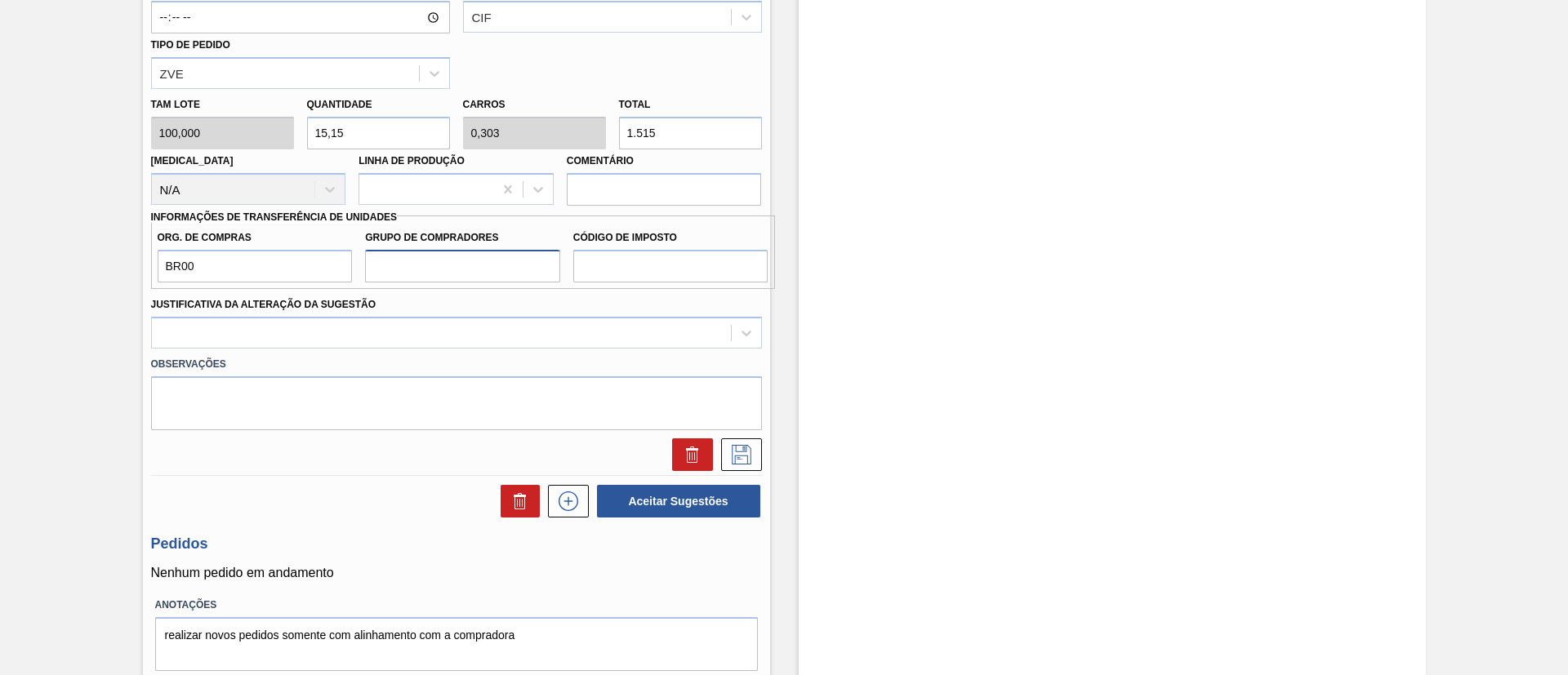
type input "A01"
click at [632, 260] on input "Código de Imposto" at bounding box center [670, 267] width 195 height 33
type input "I1"
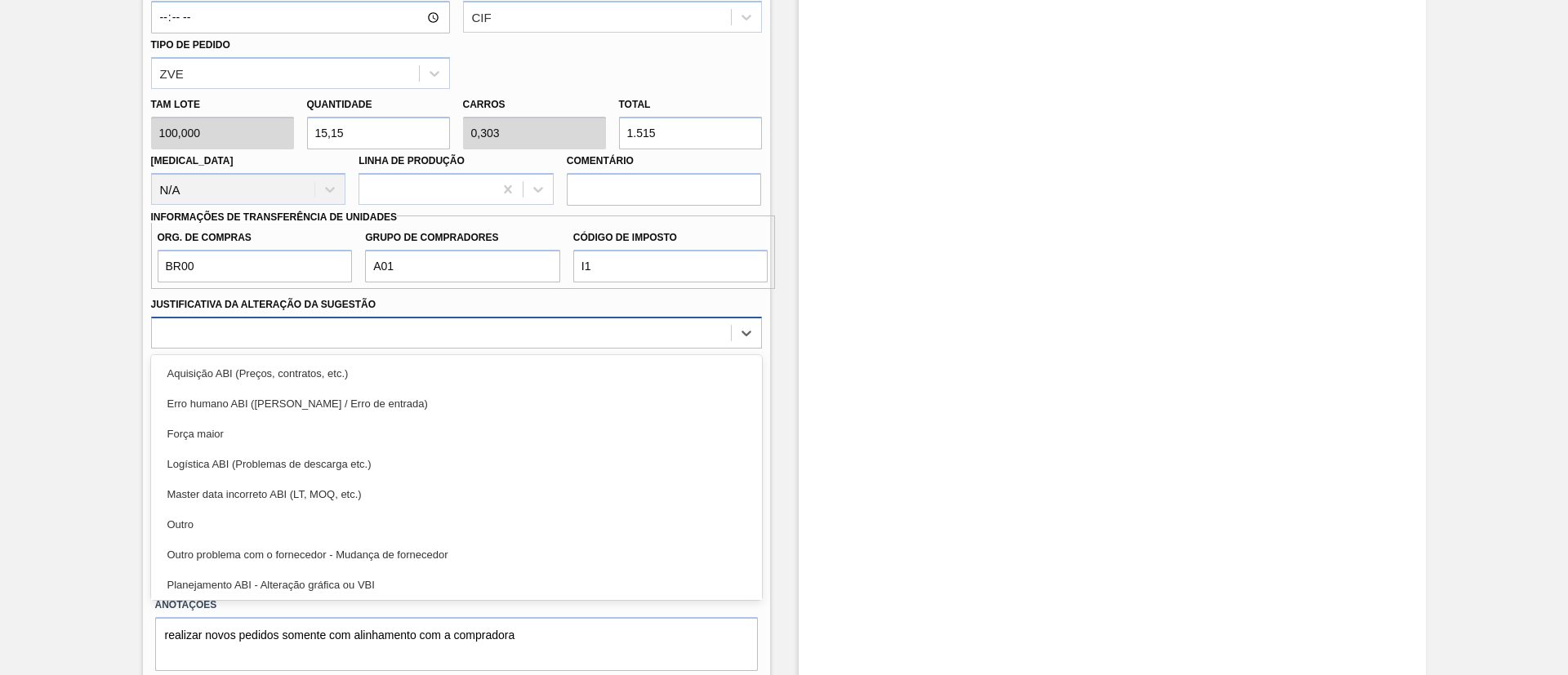
click at [441, 325] on div at bounding box center [441, 332] width 579 height 23
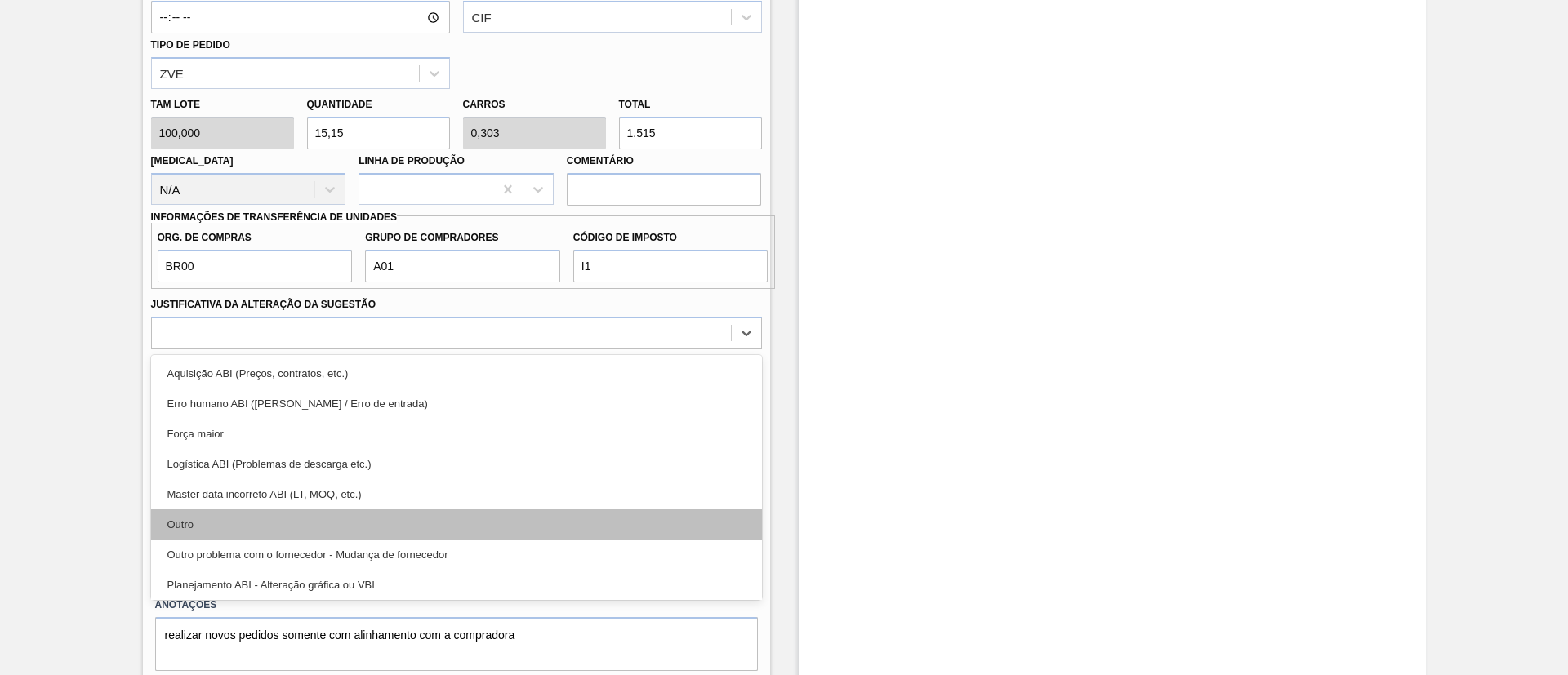
click at [251, 514] on div "Outro" at bounding box center [455, 524] width 610 height 30
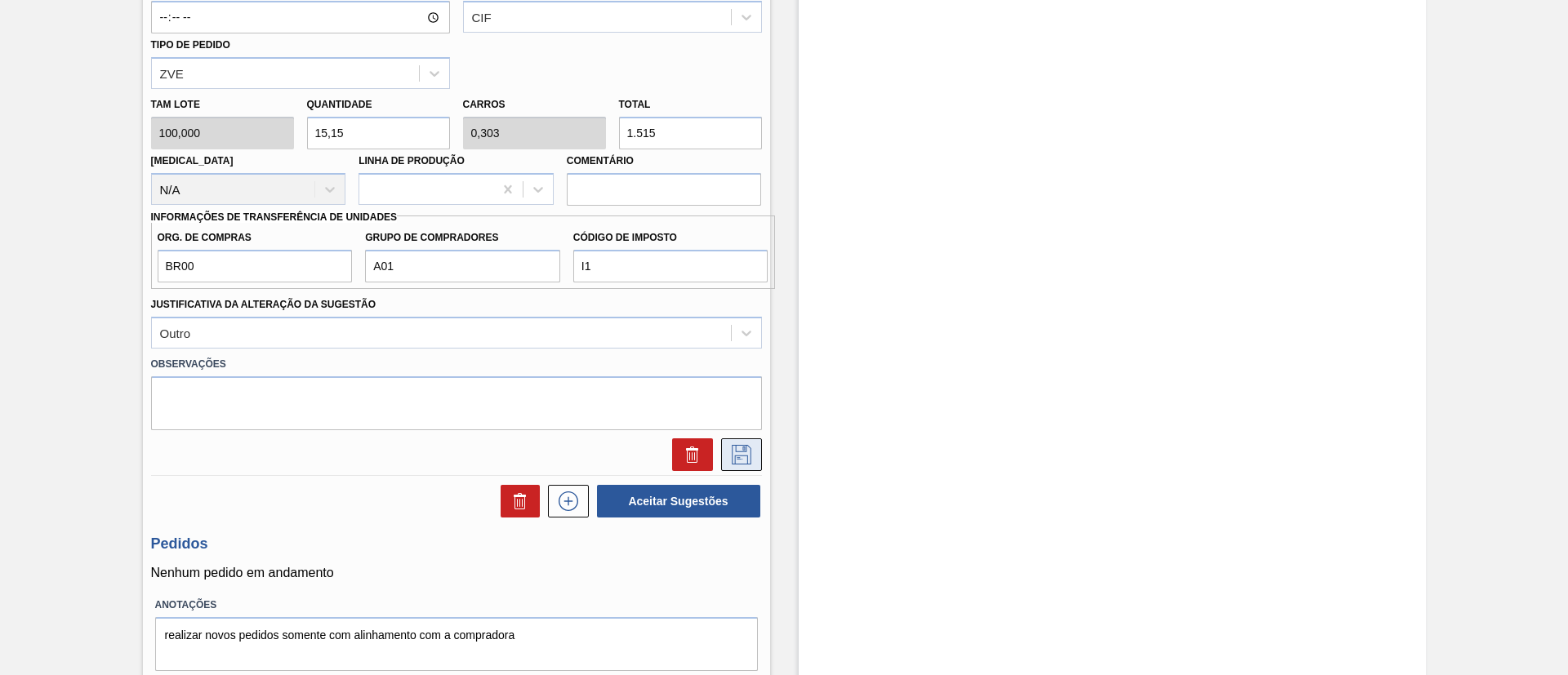
click at [748, 449] on icon at bounding box center [741, 454] width 26 height 20
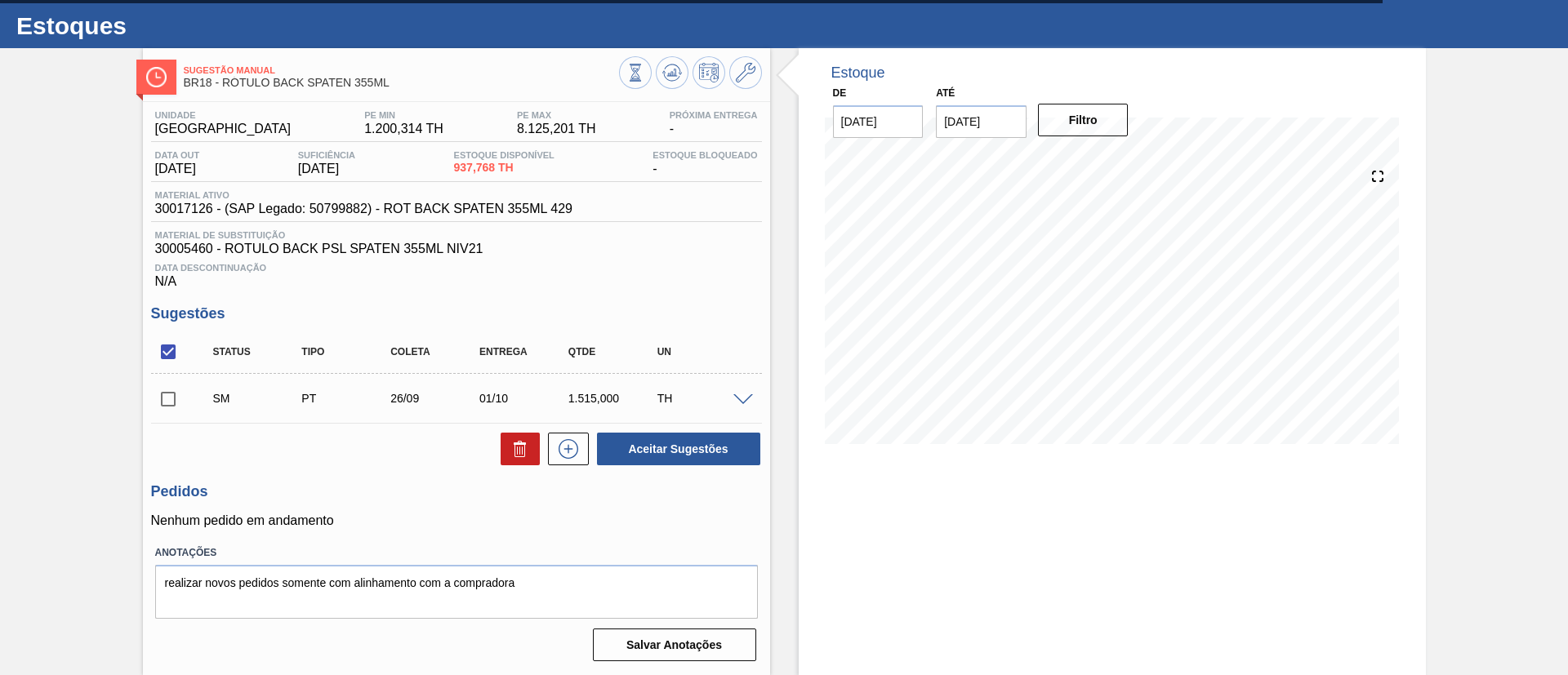
scroll to position [34, 0]
click at [171, 392] on input "checkbox" at bounding box center [168, 399] width 35 height 35
checkbox input "true"
click at [647, 452] on button "Aceitar Sugestões" at bounding box center [678, 449] width 164 height 33
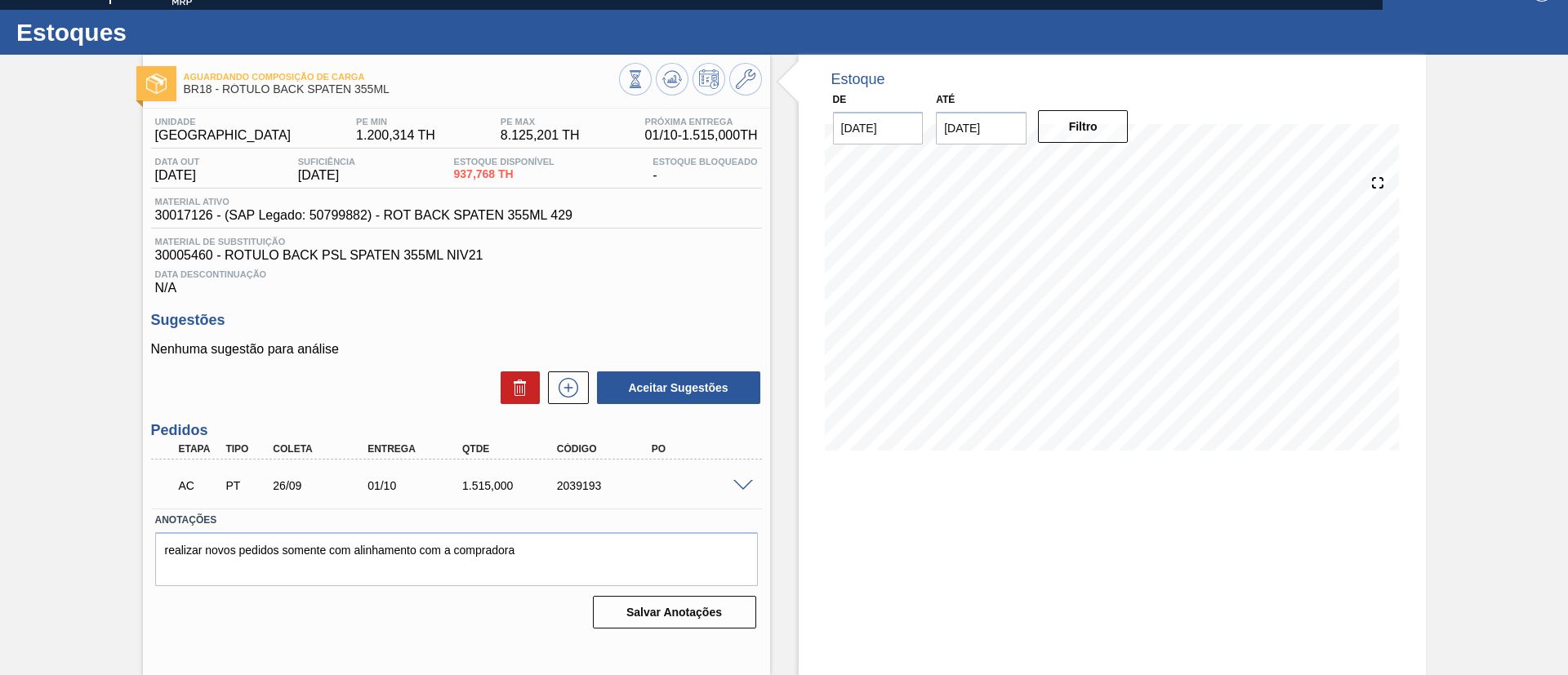
scroll to position [27, 0]
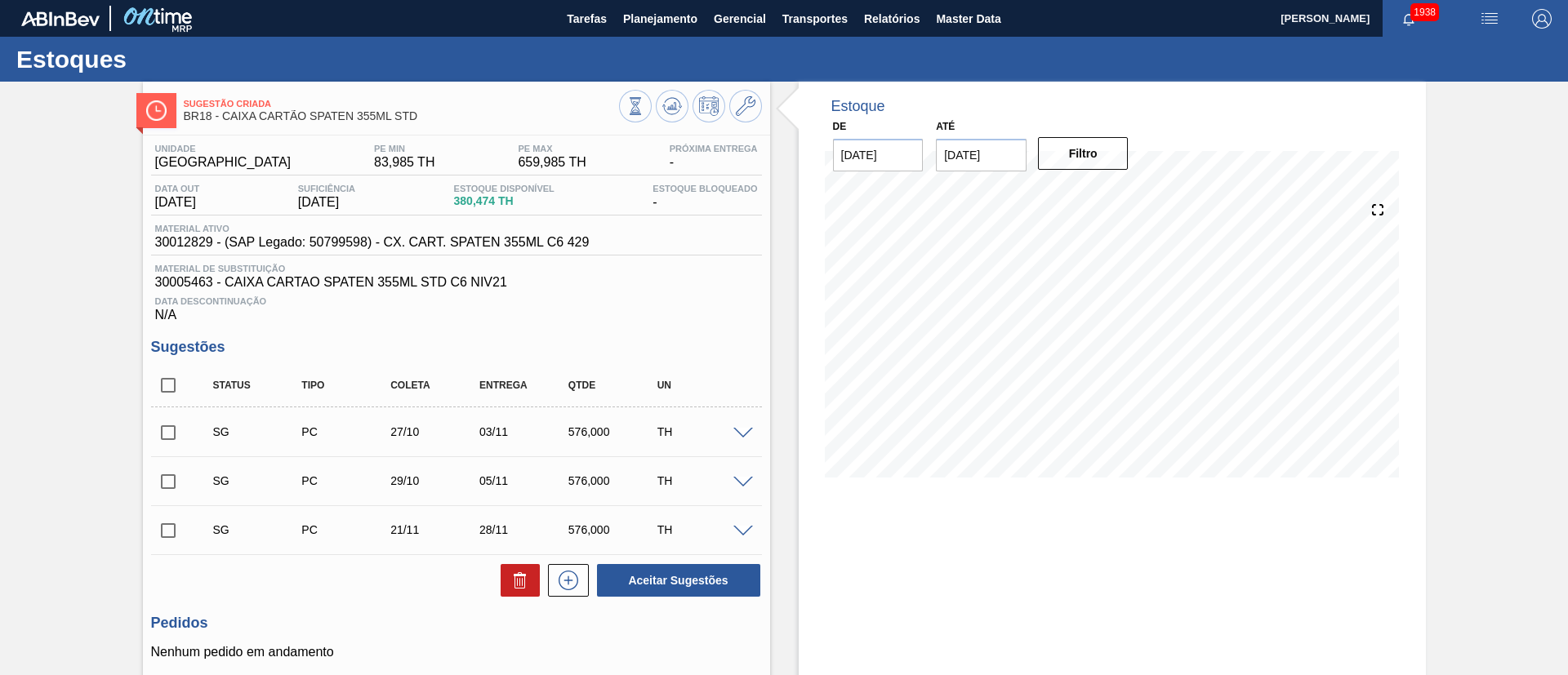
click at [171, 382] on input "checkbox" at bounding box center [168, 385] width 35 height 35
checkbox input "true"
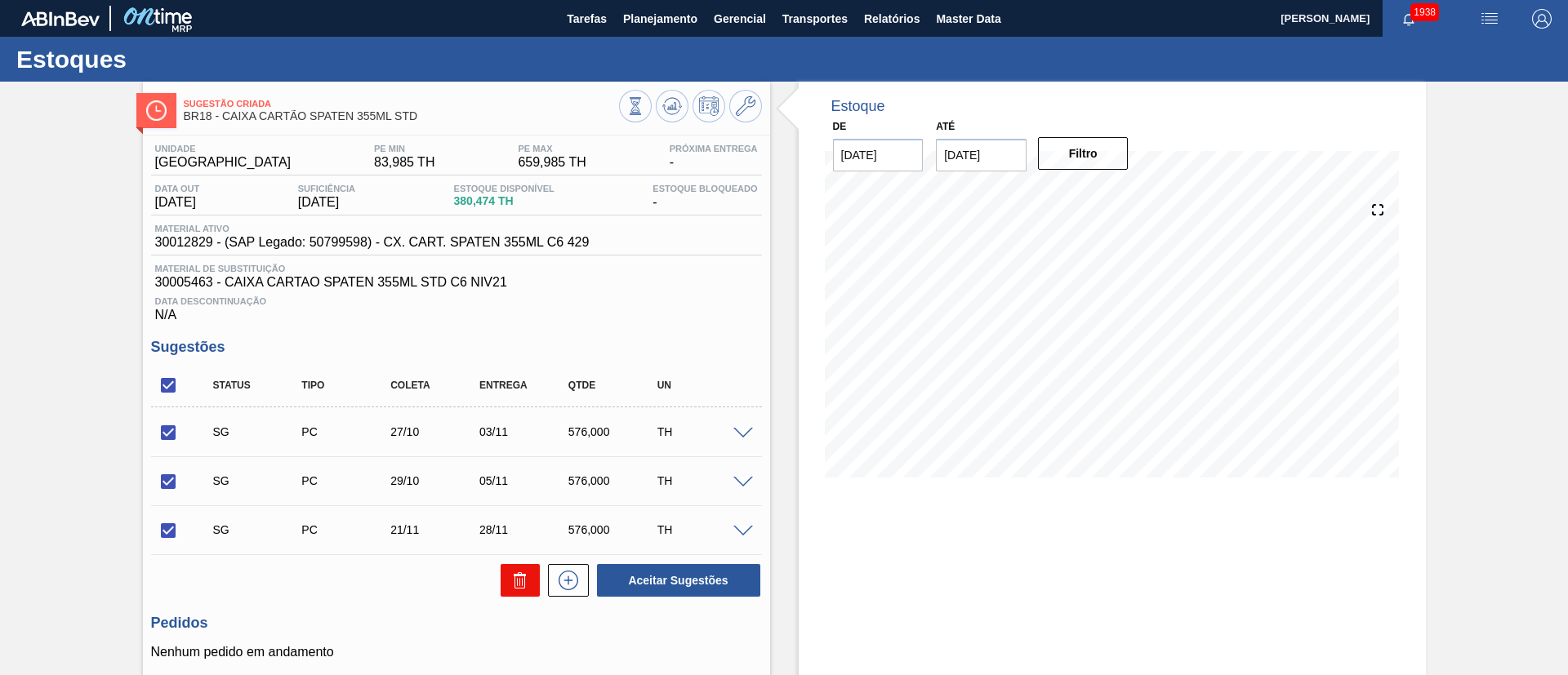
click at [524, 574] on icon at bounding box center [519, 580] width 20 height 20
checkbox input "false"
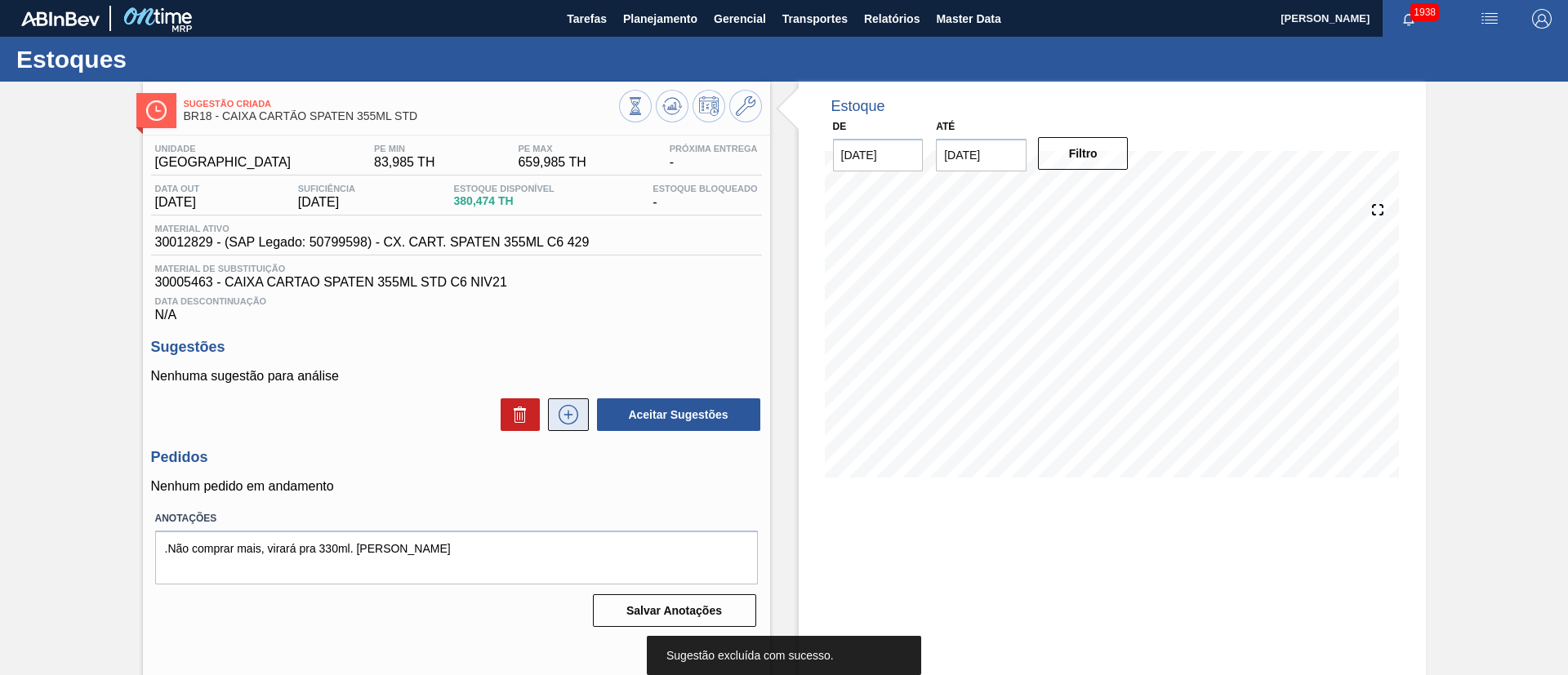
click at [570, 415] on icon at bounding box center [568, 415] width 26 height 20
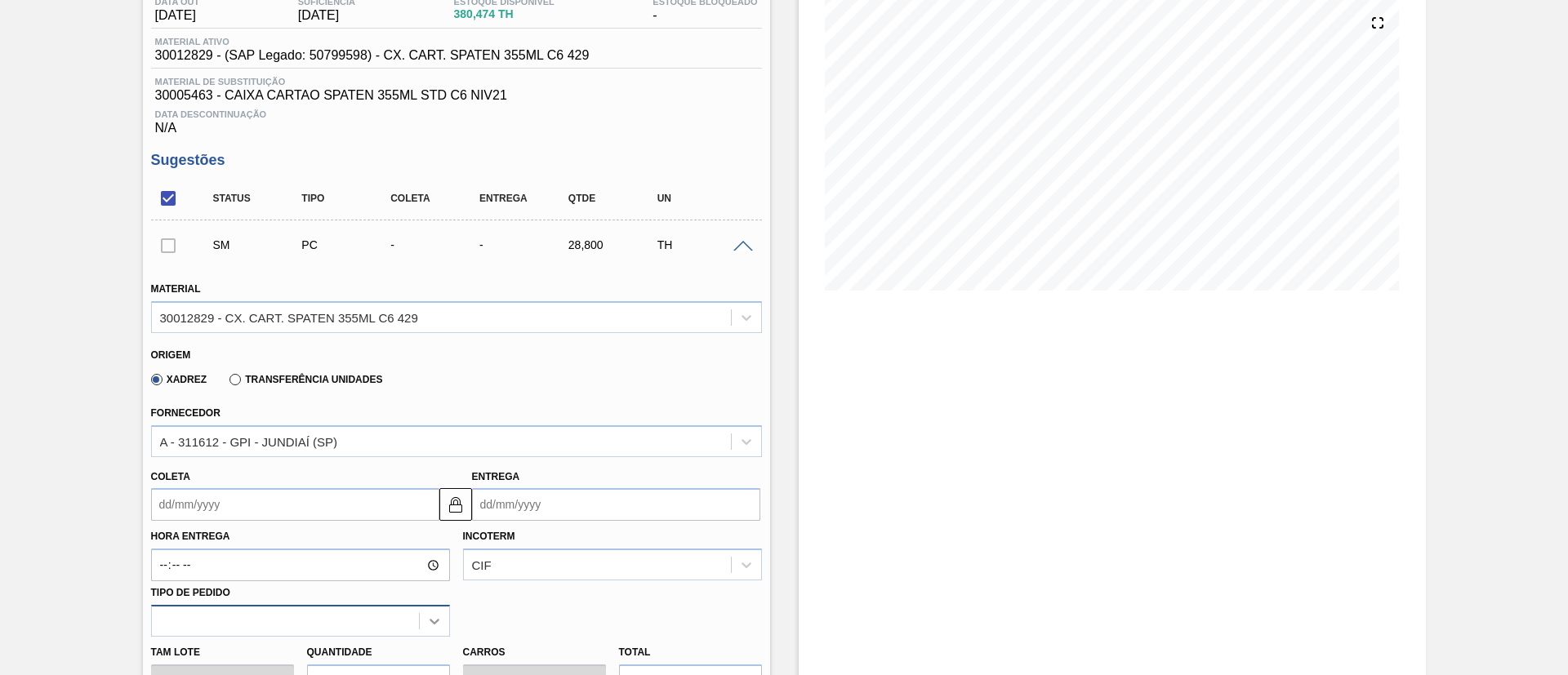
scroll to position [367, 0]
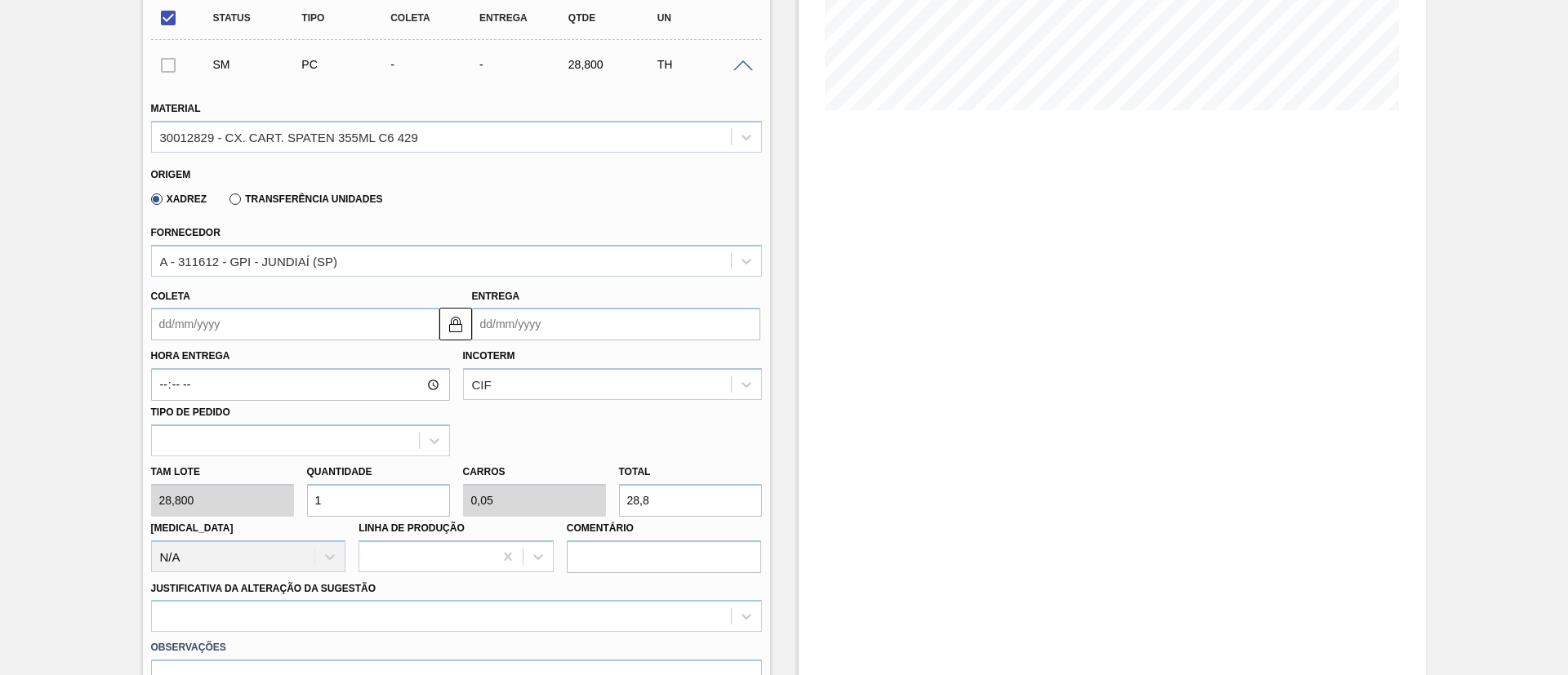
click at [285, 198] on label "Transferência Unidades" at bounding box center [306, 199] width 152 height 11
click at [227, 202] on input "Transferência Unidades" at bounding box center [227, 202] width 0 height 0
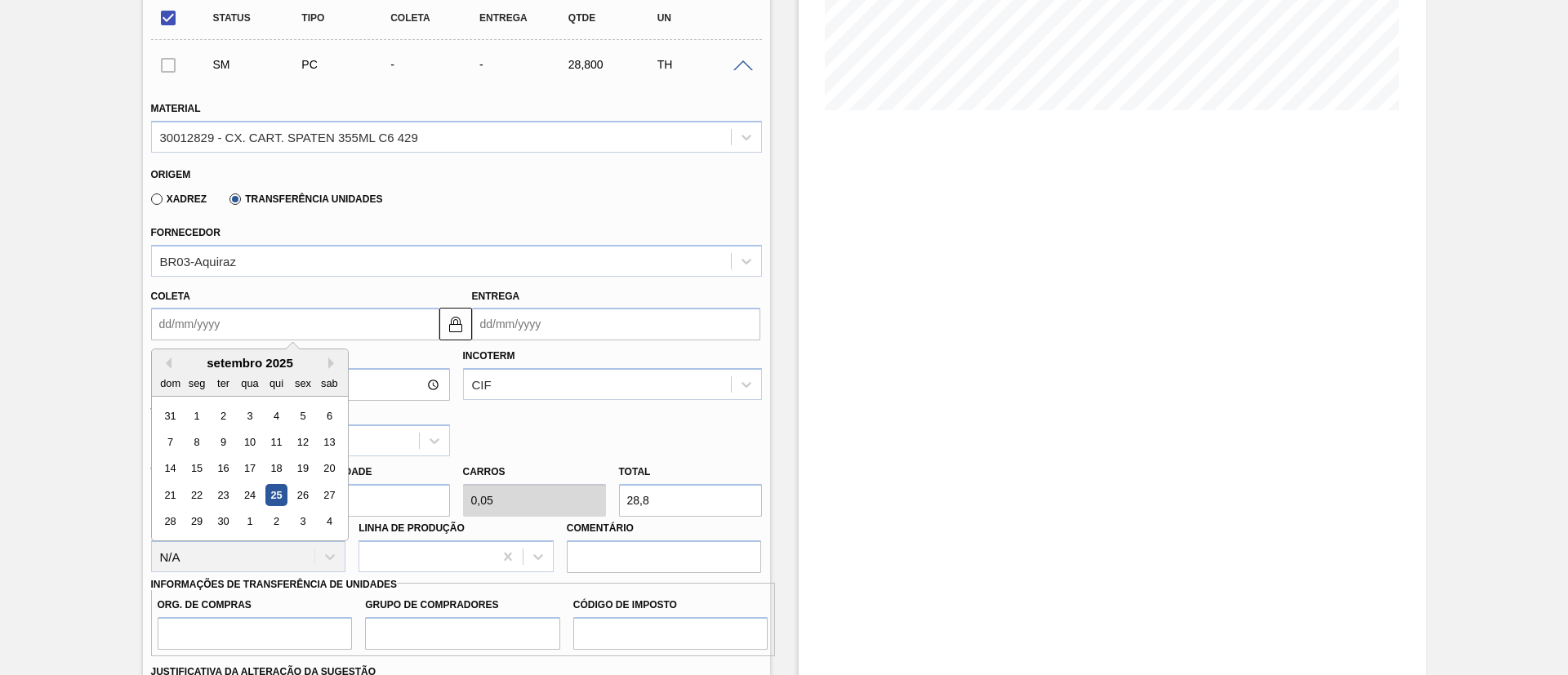
click at [204, 332] on input "Coleta" at bounding box center [294, 325] width 288 height 33
click at [306, 498] on div "26" at bounding box center [302, 494] width 22 height 22
type input "[DATE]"
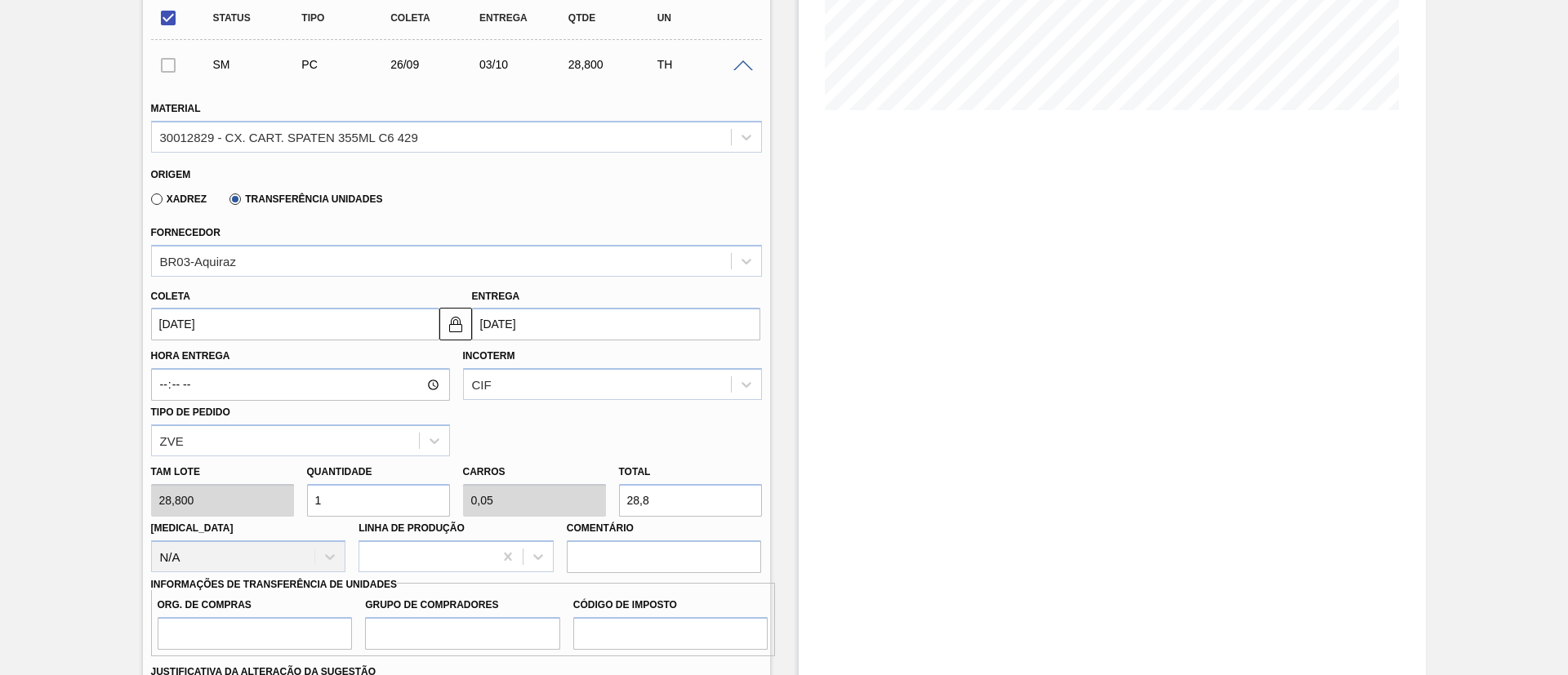
click at [586, 498] on div "[PERSON_NAME] 28,800 Quantidade 1 Carros 0,05 Total 28,8 [MEDICAL_DATA] N/A Lin…" at bounding box center [456, 514] width 624 height 117
type input "0,069"
type input "0,003"
type input "2"
type input "0,799"
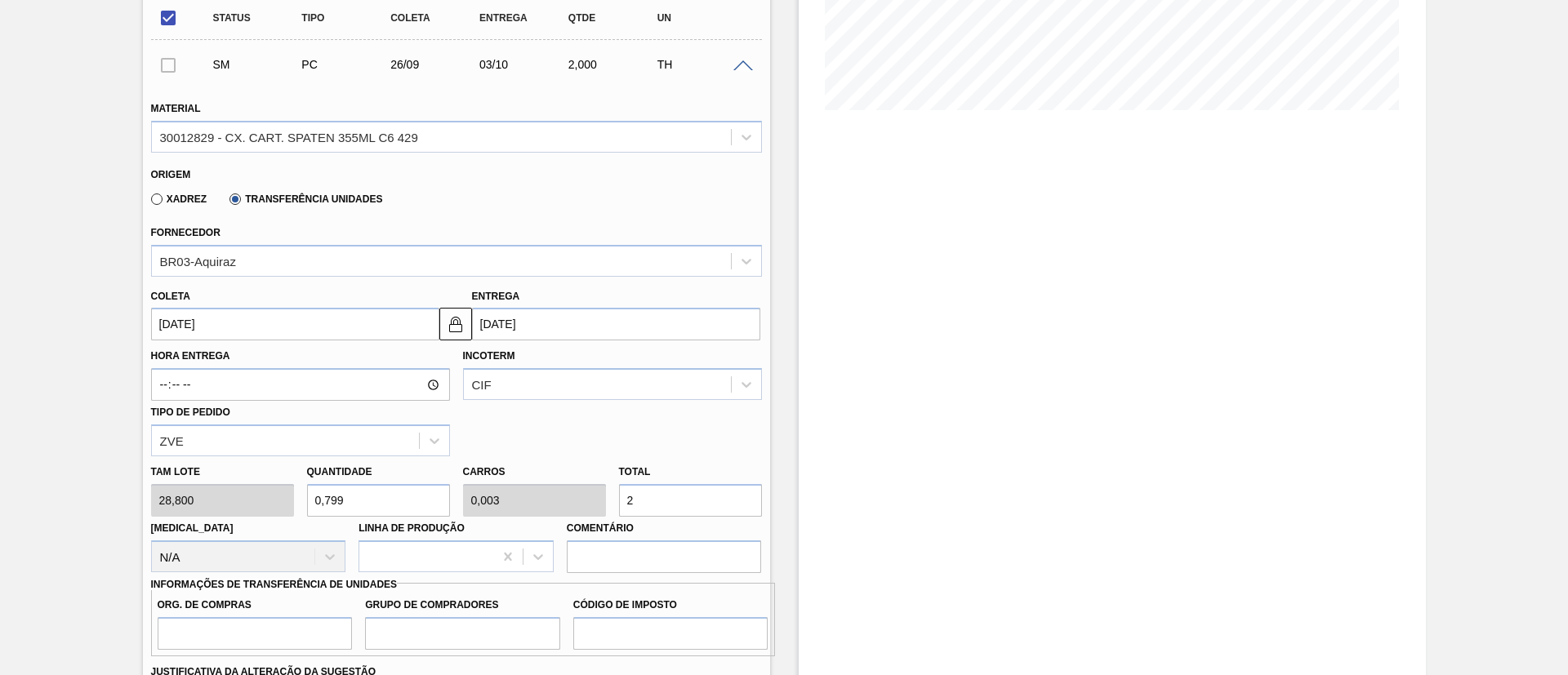
type input "0,04"
type input "23"
type input "8,264"
type input "0,413"
type input "238"
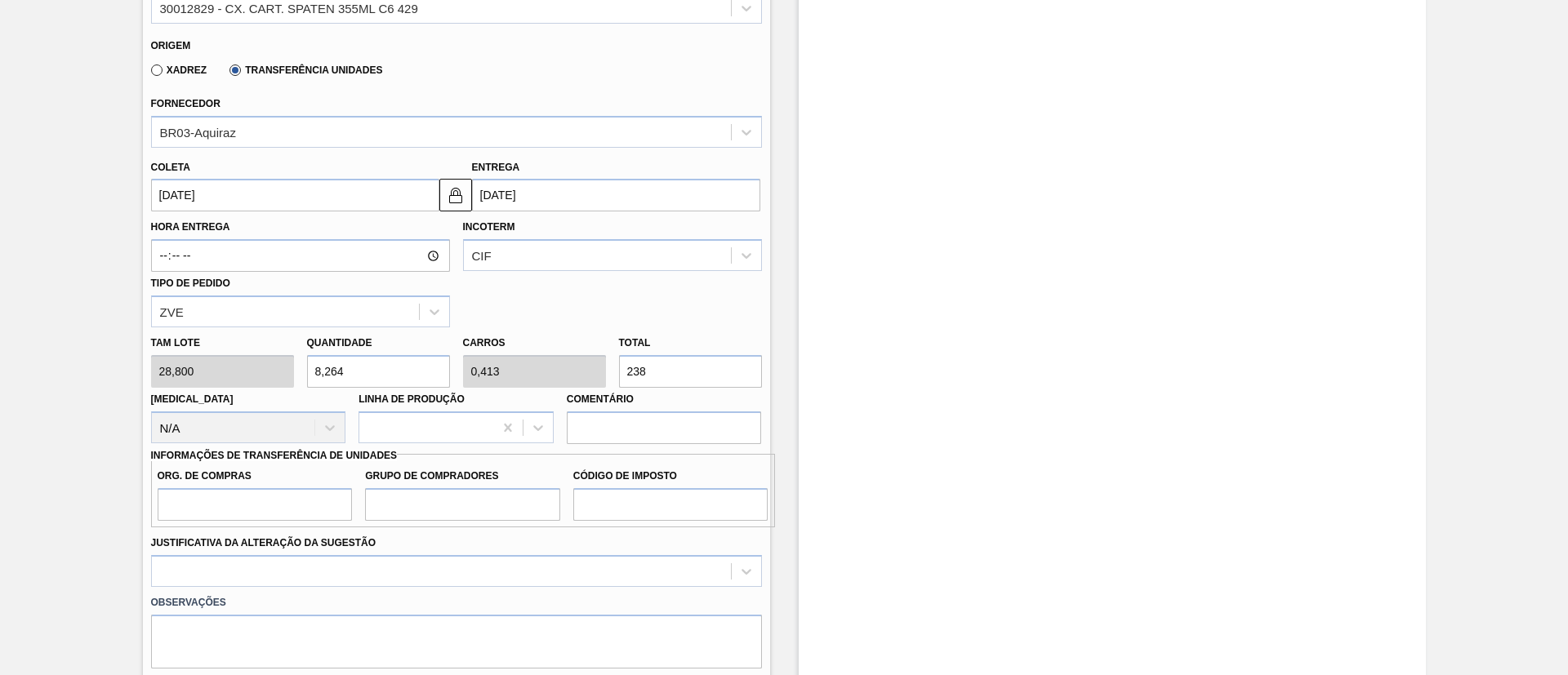
scroll to position [735, 0]
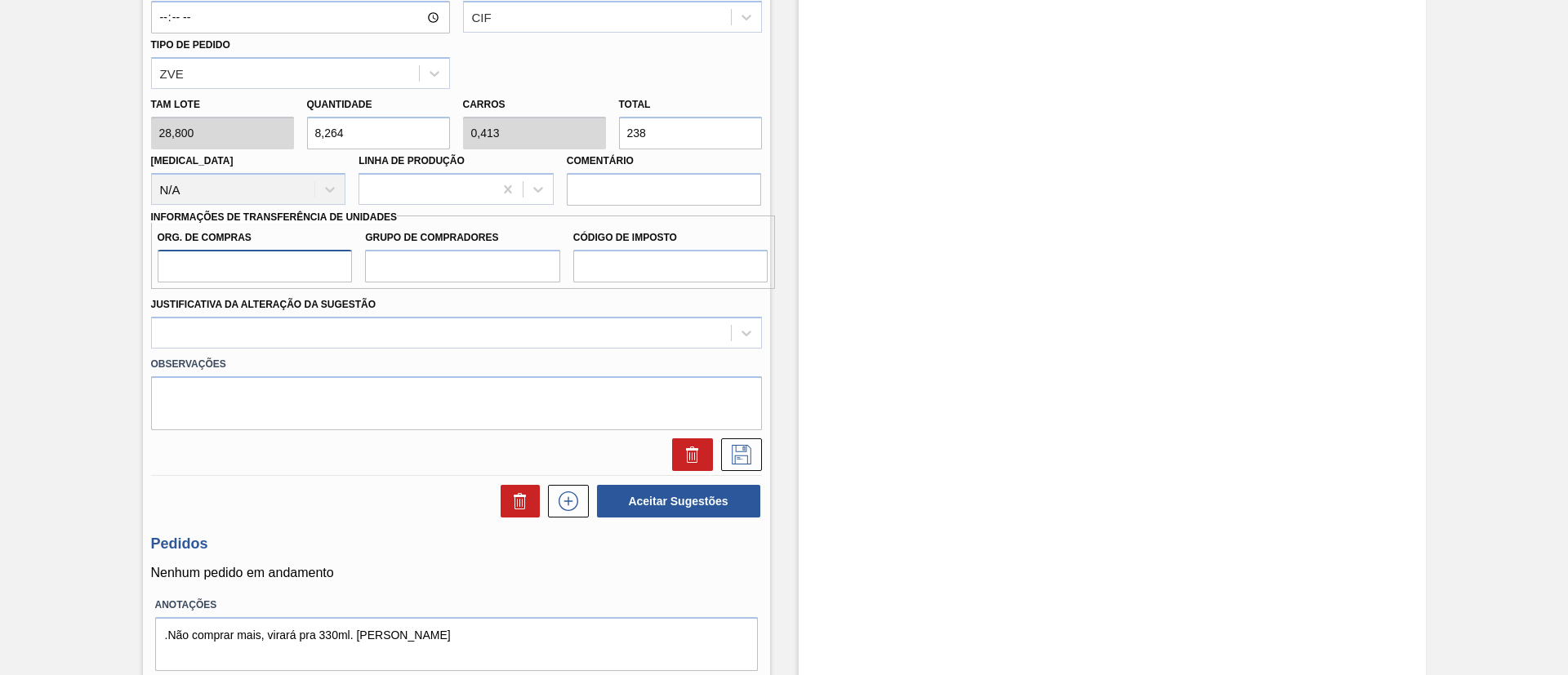
click at [215, 264] on input "Org. de Compras" at bounding box center [255, 267] width 195 height 33
type input "BR00"
drag, startPoint x: 423, startPoint y: 259, endPoint x: 438, endPoint y: 274, distance: 21.2
click at [423, 259] on input "Grupo de Compradores" at bounding box center [462, 267] width 195 height 33
type input "A01"
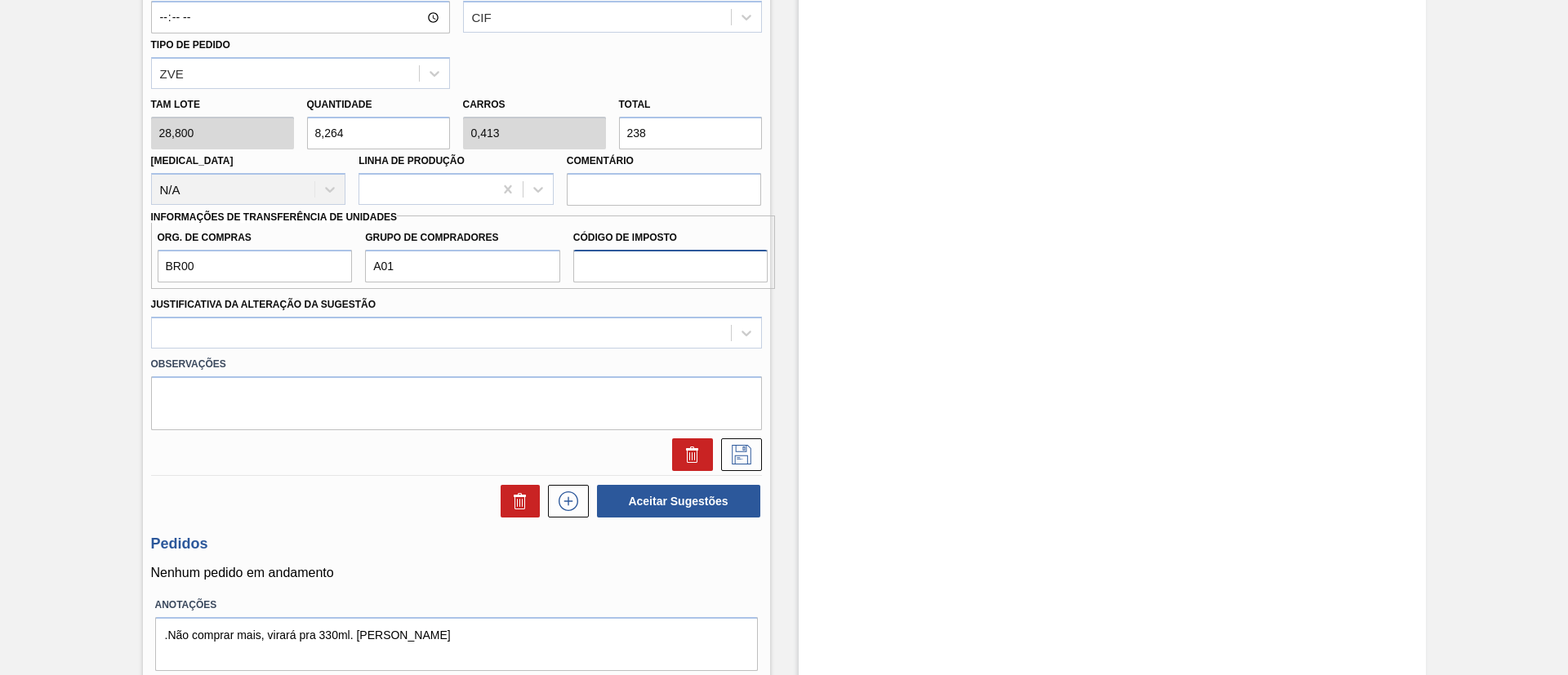
drag, startPoint x: 634, startPoint y: 271, endPoint x: 651, endPoint y: 282, distance: 20.2
click at [634, 271] on input "Código de Imposto" at bounding box center [670, 267] width 195 height 33
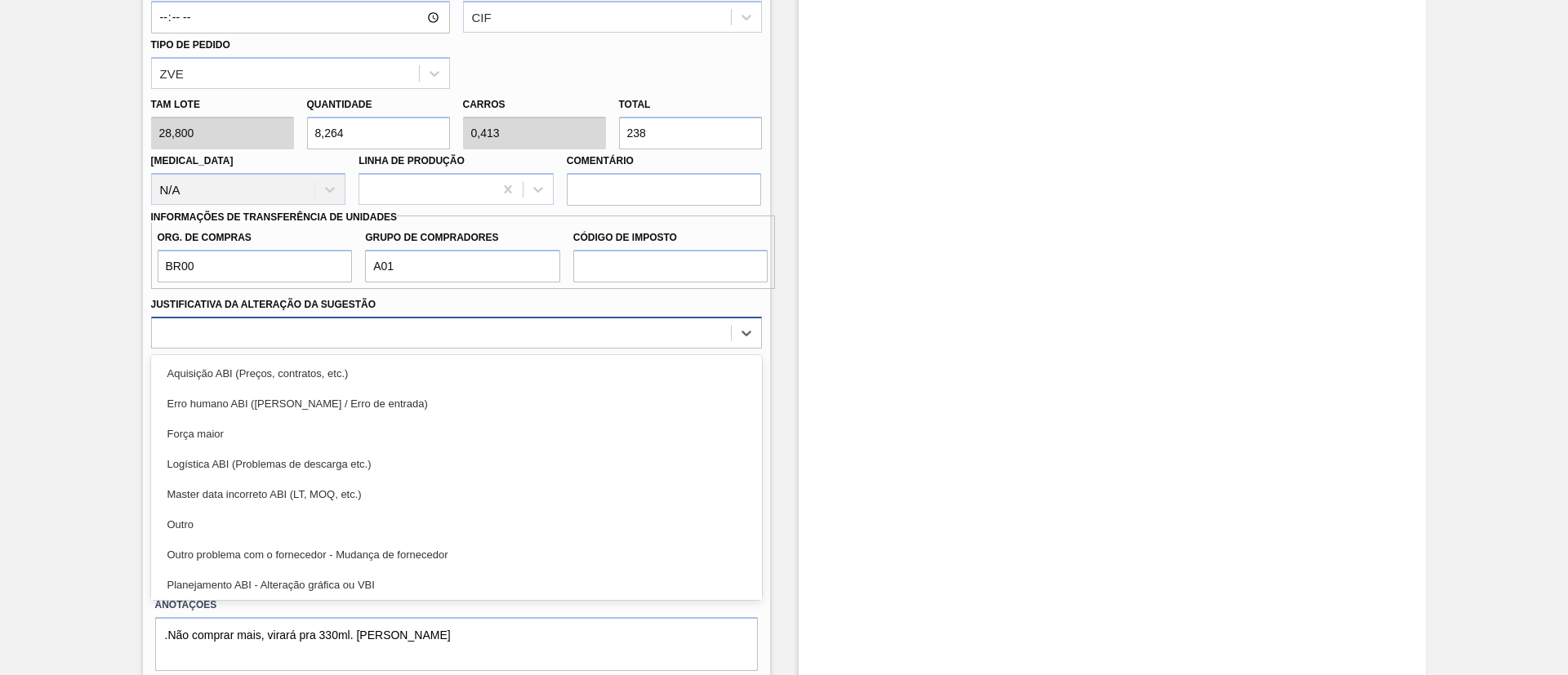
click at [541, 329] on div at bounding box center [441, 332] width 579 height 23
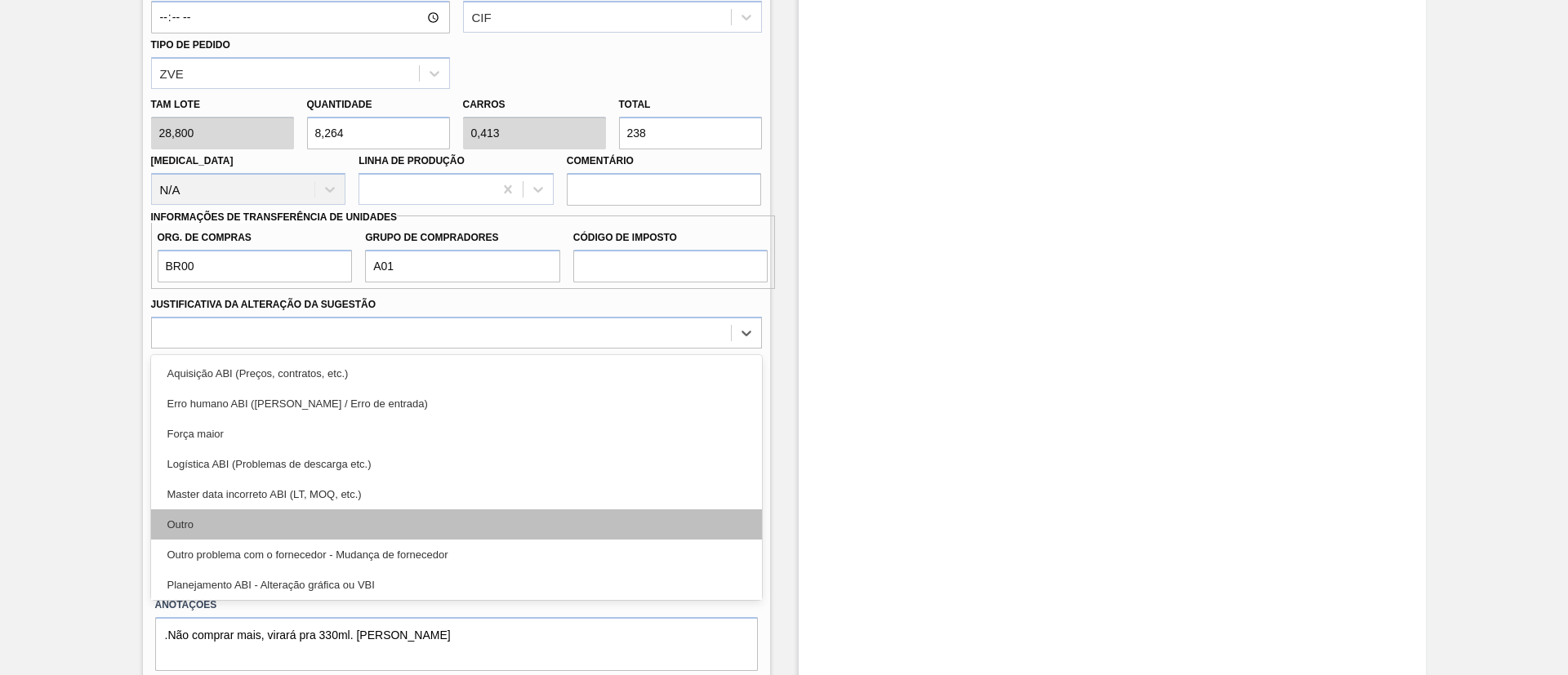
click at [312, 518] on div "Outro" at bounding box center [455, 524] width 610 height 30
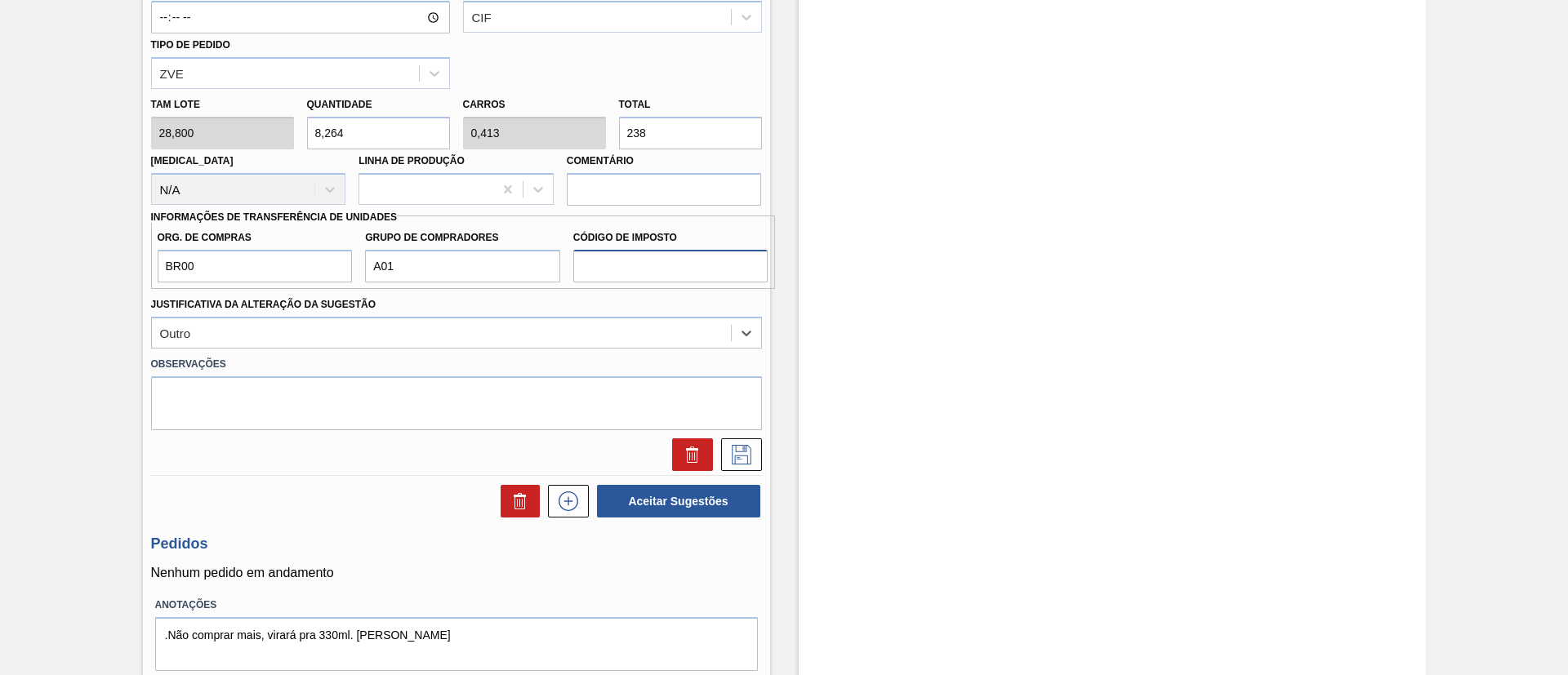
click at [627, 266] on input "Código de Imposto" at bounding box center [670, 267] width 195 height 33
type input "I1"
click at [754, 450] on button at bounding box center [741, 454] width 41 height 33
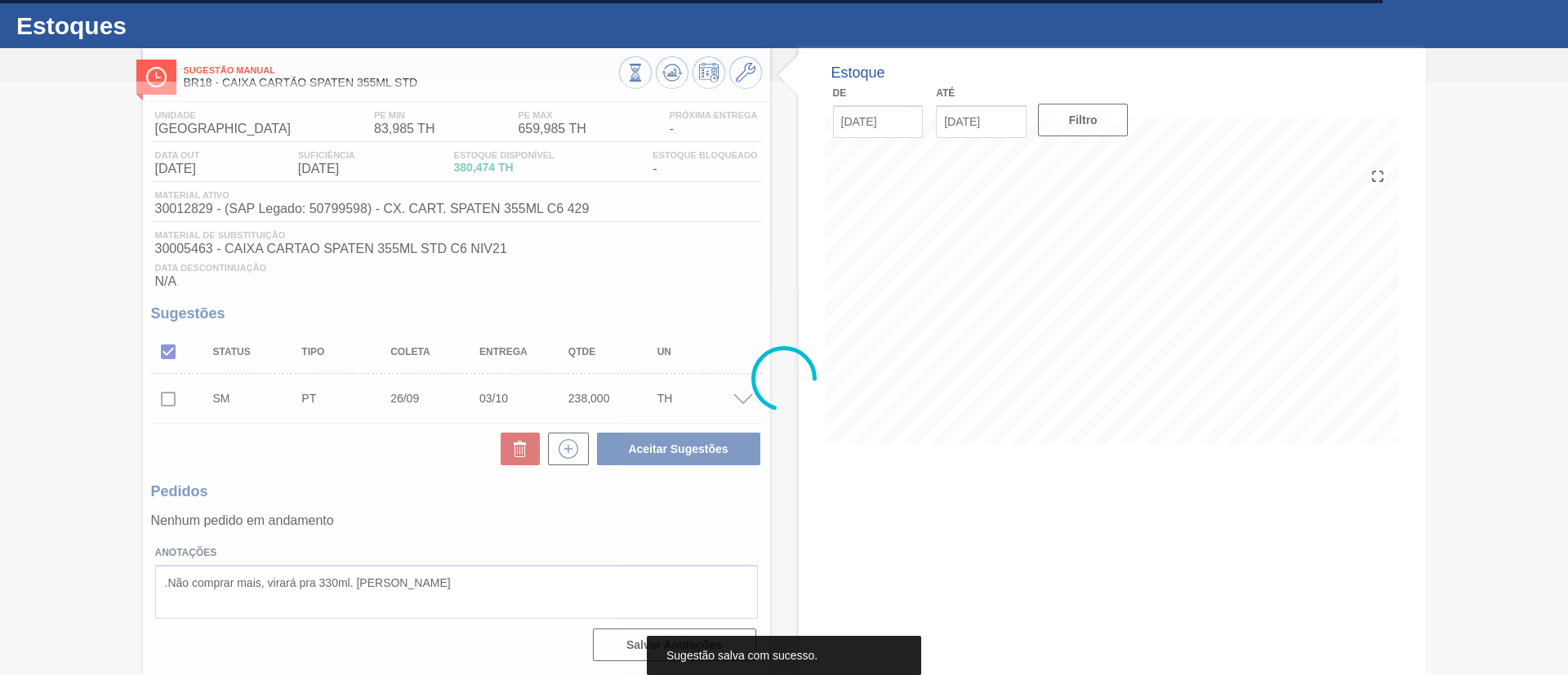
scroll to position [34, 0]
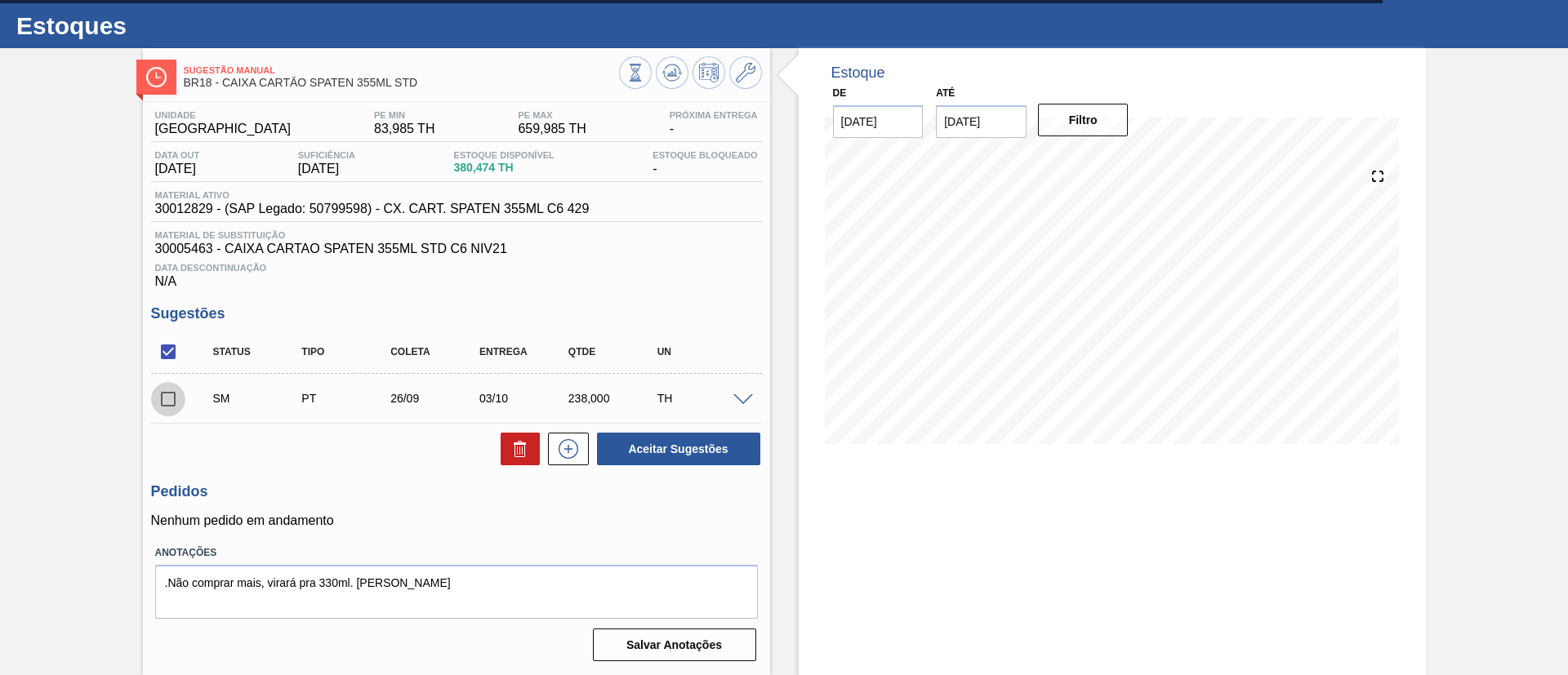
click at [175, 400] on input "checkbox" at bounding box center [168, 399] width 35 height 35
checkbox input "true"
click at [676, 440] on button "Aceitar Sugestões" at bounding box center [678, 449] width 164 height 33
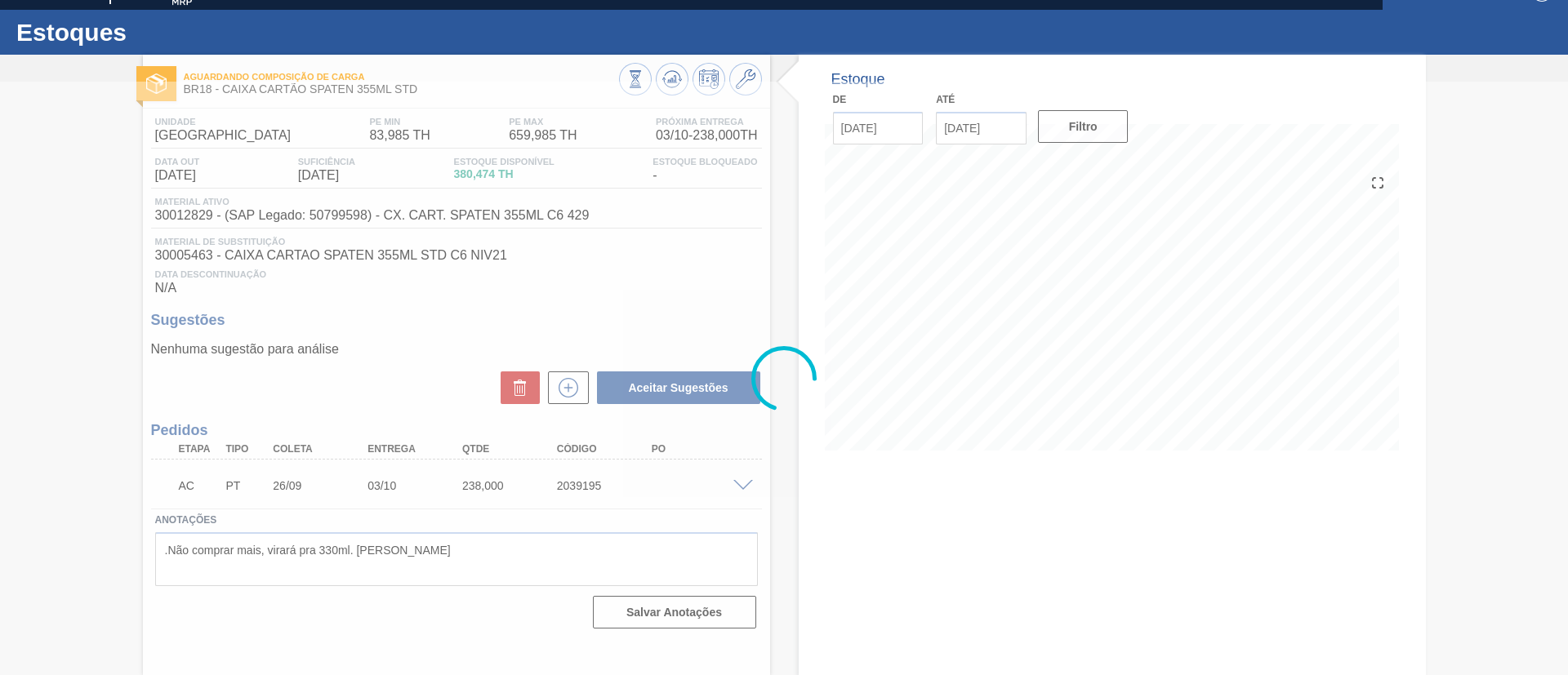
scroll to position [27, 0]
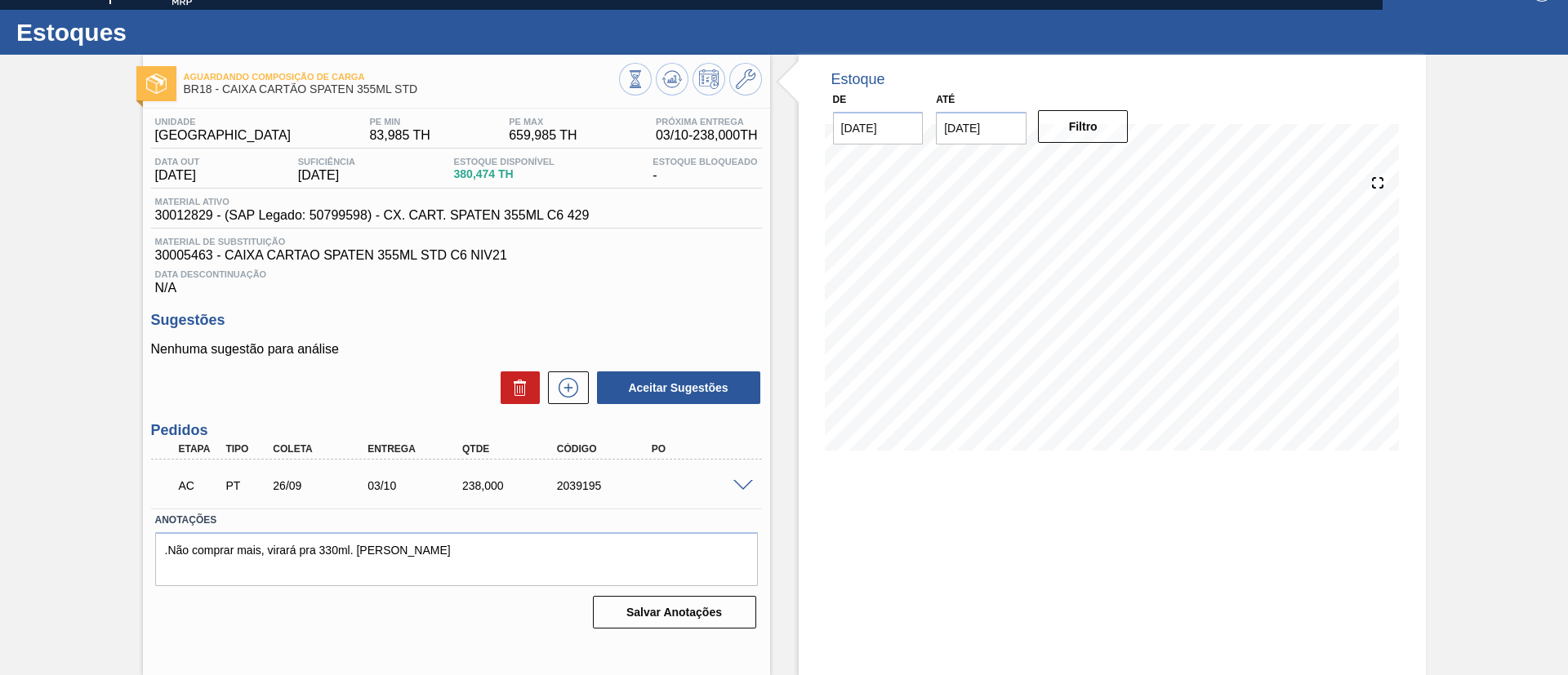
click at [736, 483] on span at bounding box center [743, 486] width 20 height 12
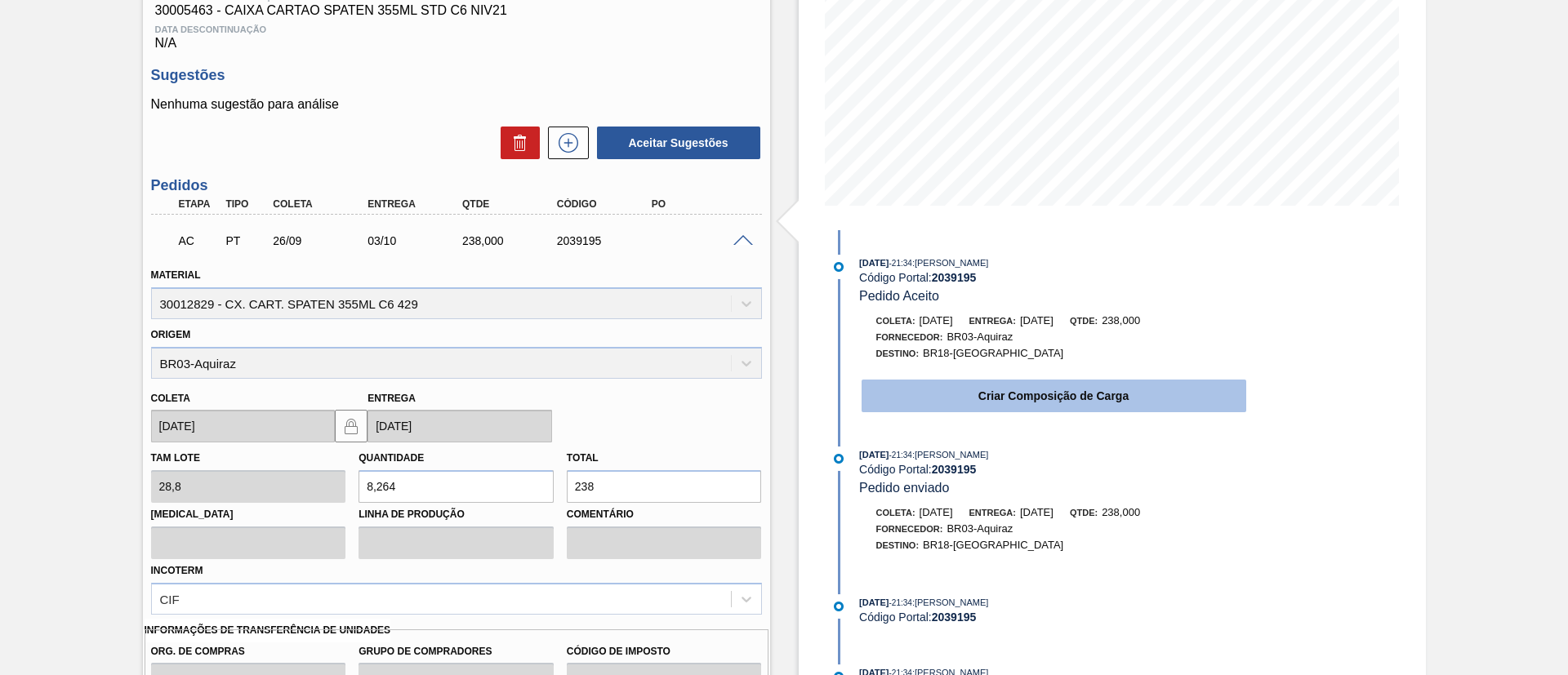
click at [942, 404] on button "Criar Composição de Carga" at bounding box center [1054, 396] width 384 height 33
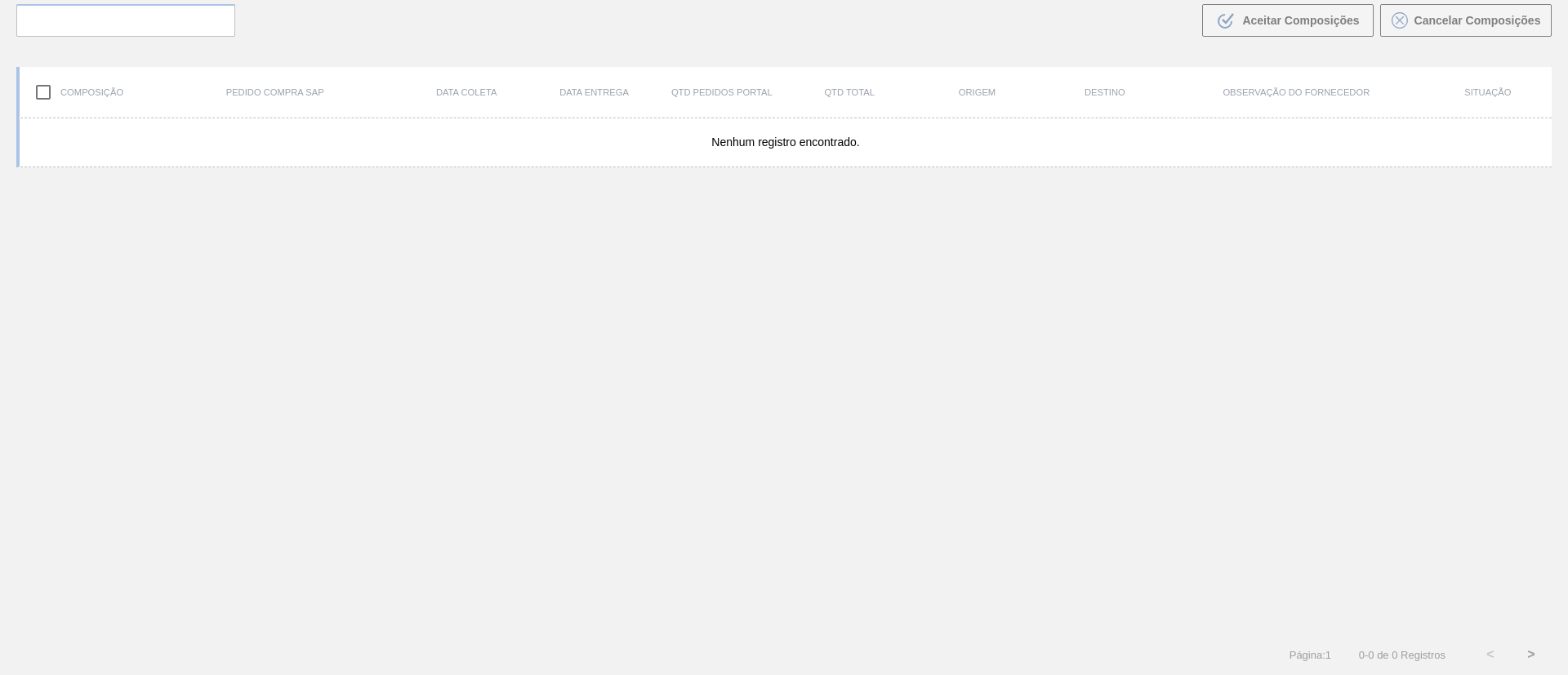
scroll to position [118, 0]
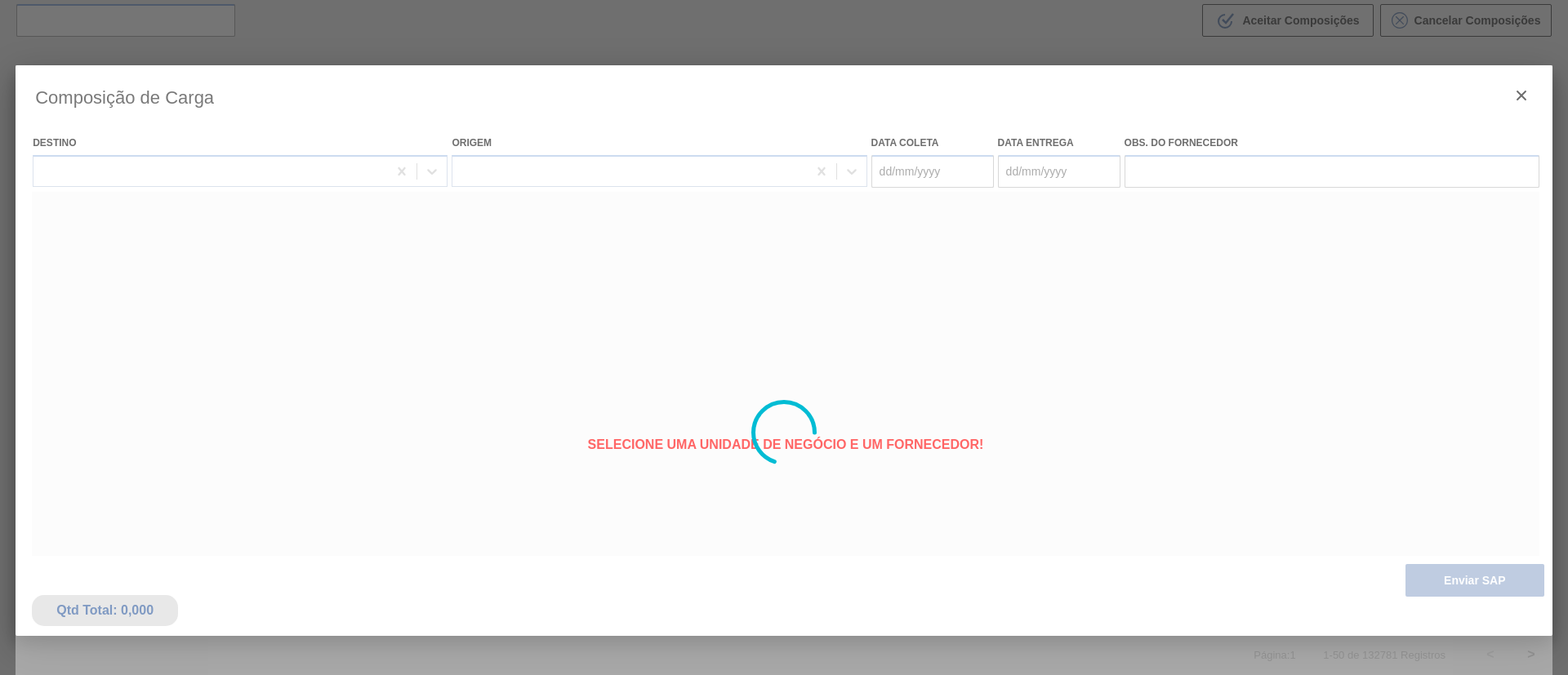
type coleta "[DATE]"
type entrega "[DATE]"
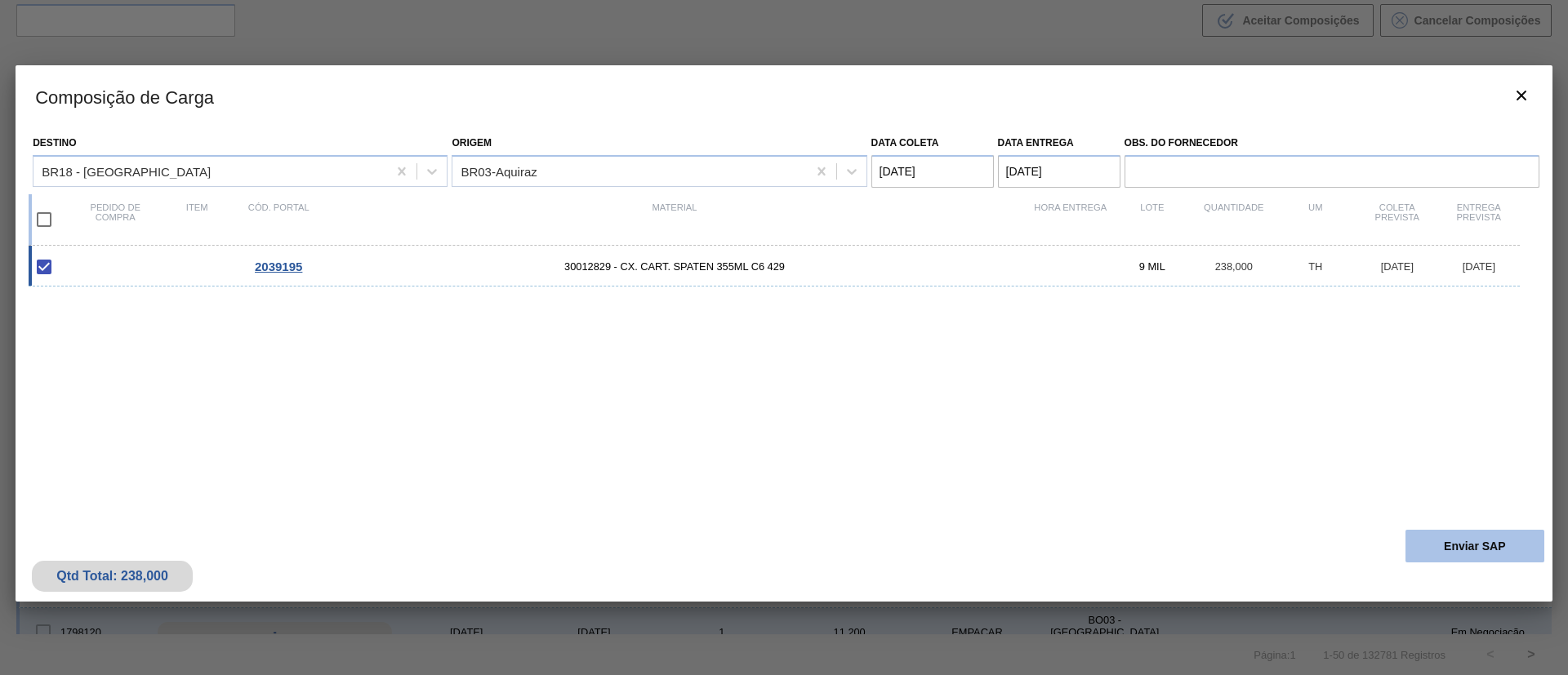
click at [1506, 551] on button "Enviar SAP" at bounding box center [1474, 546] width 139 height 33
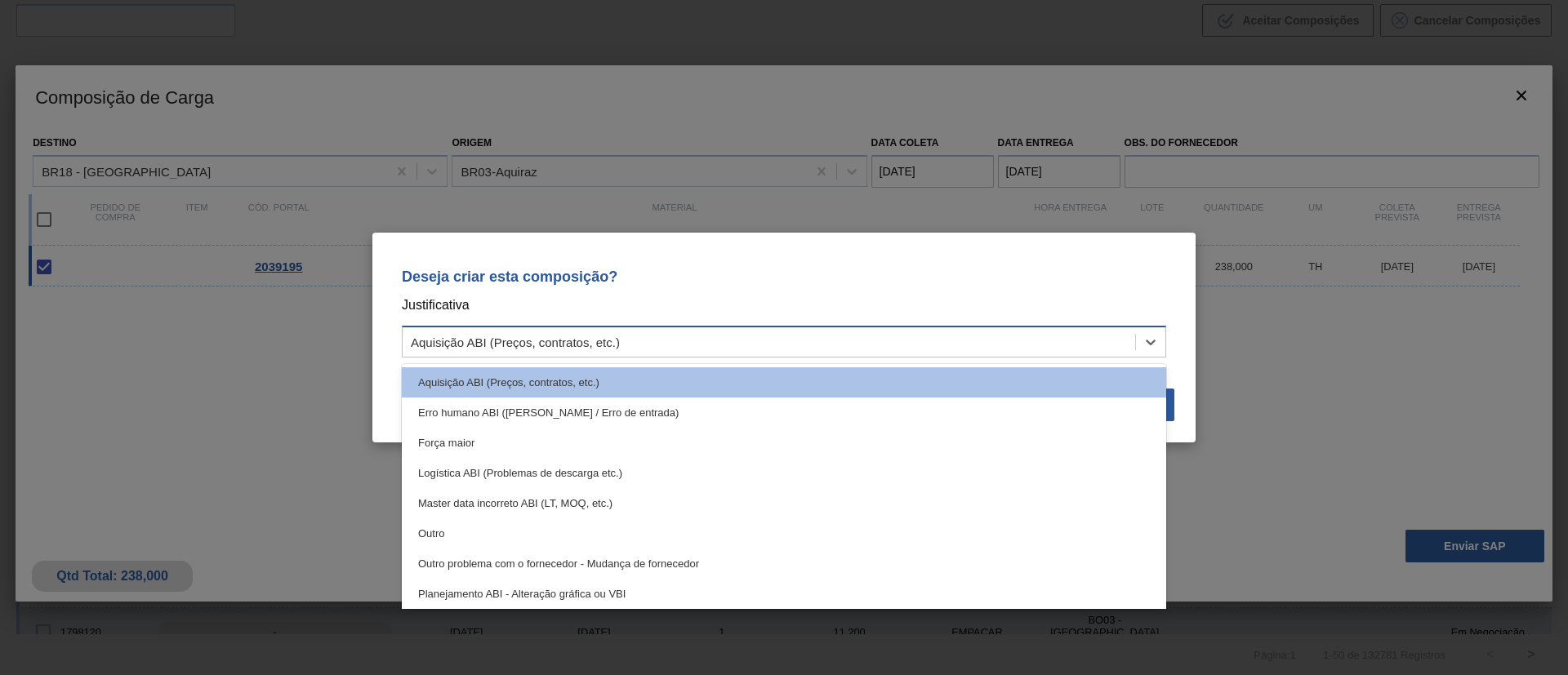
click at [603, 342] on div "Aquisição ABI (Preços, contratos, etc.)" at bounding box center [514, 343] width 209 height 14
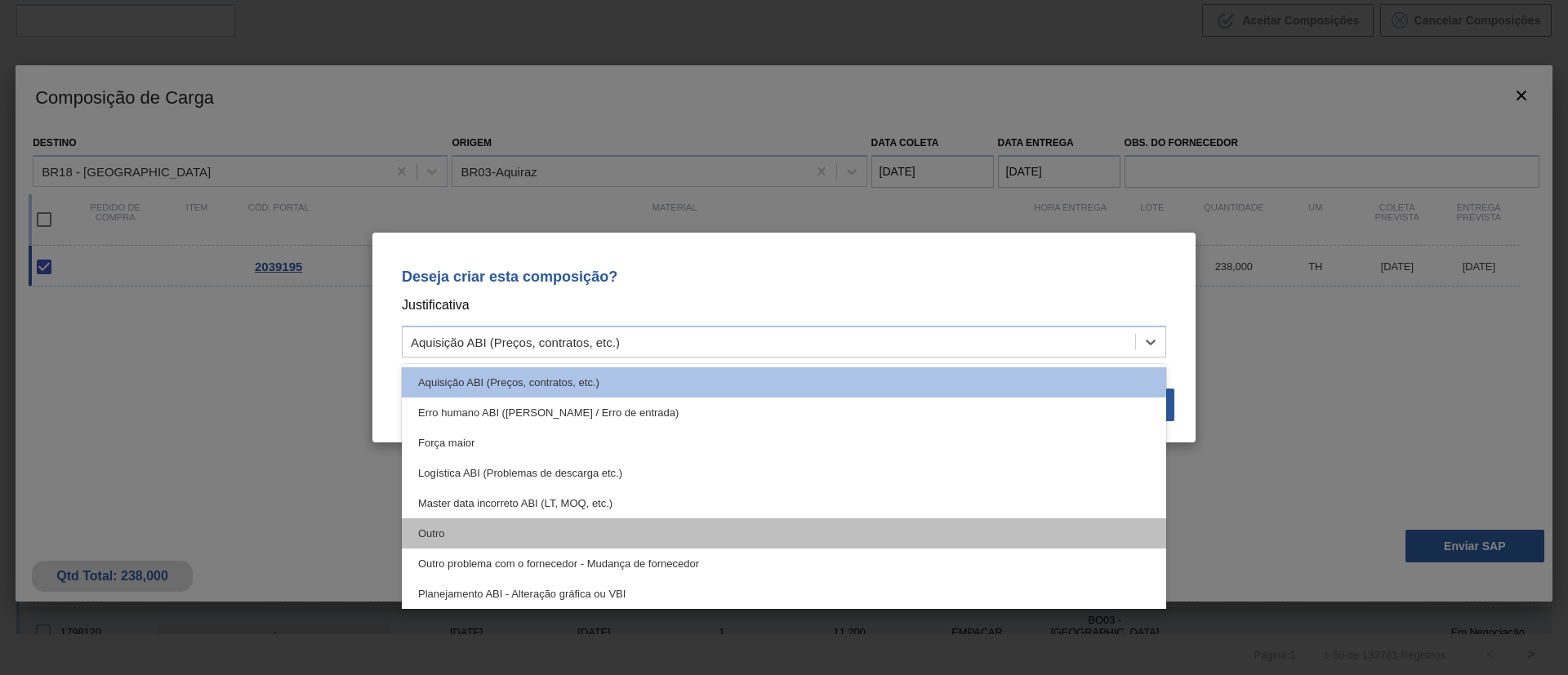
click at [486, 536] on div "Outro" at bounding box center [784, 533] width 765 height 30
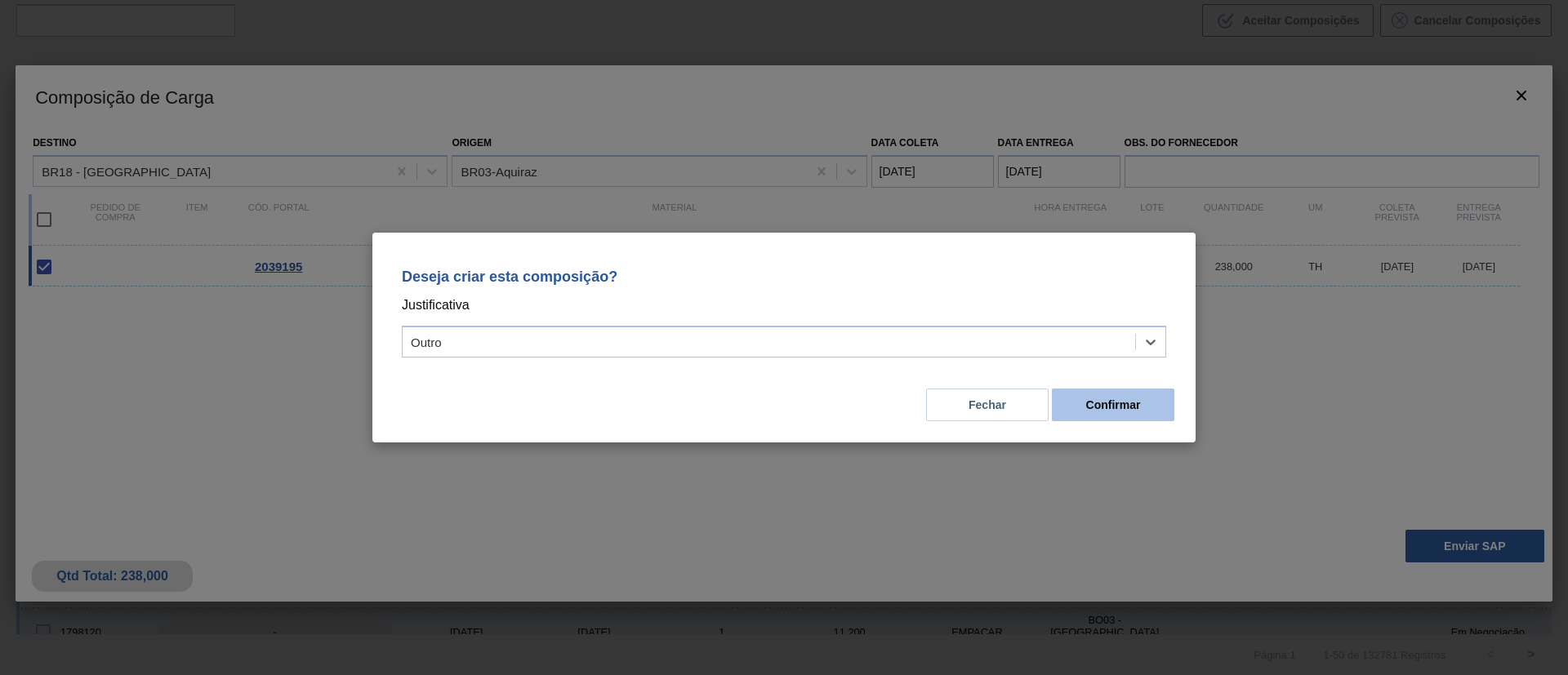
click at [1100, 406] on button "Confirmar" at bounding box center [1113, 405] width 122 height 33
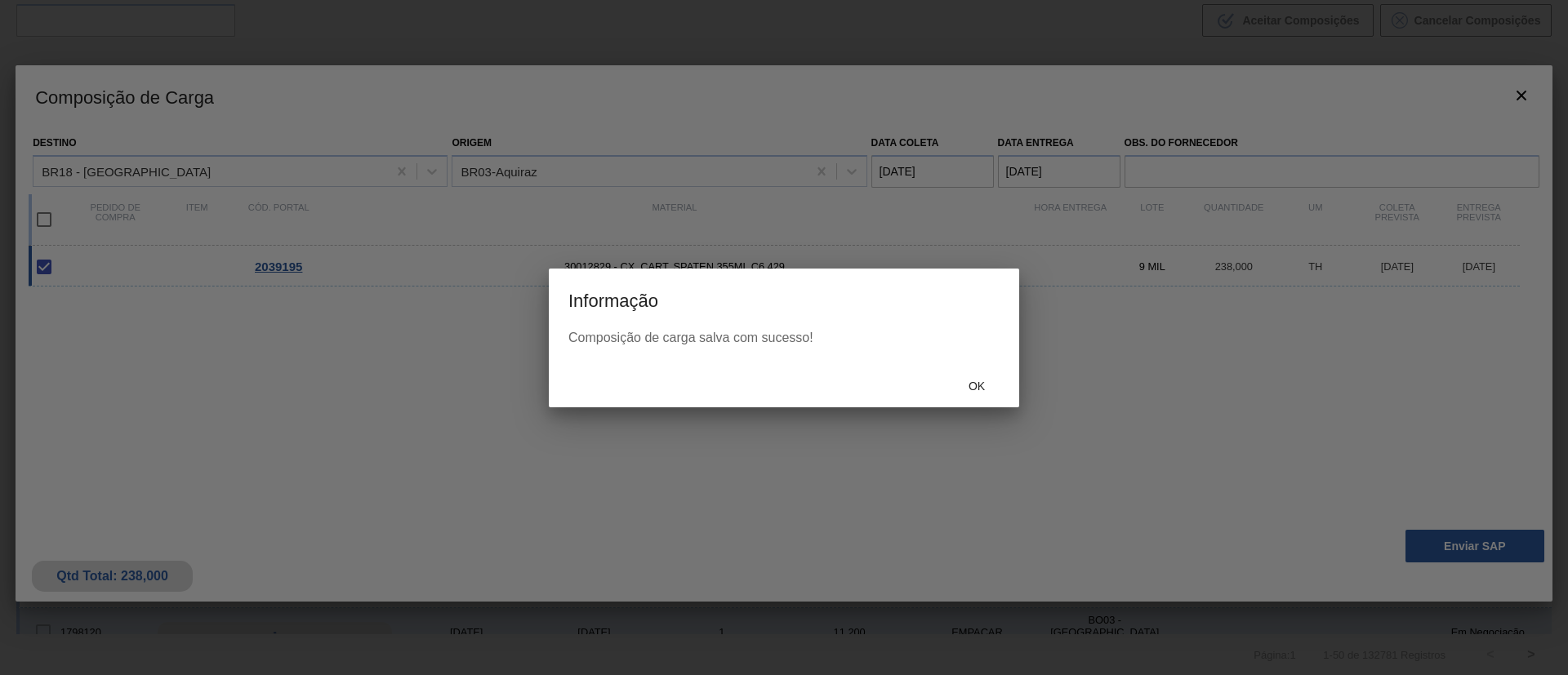
click at [970, 369] on div "Ok" at bounding box center [784, 386] width 470 height 42
click at [977, 374] on div "Ok" at bounding box center [976, 386] width 72 height 30
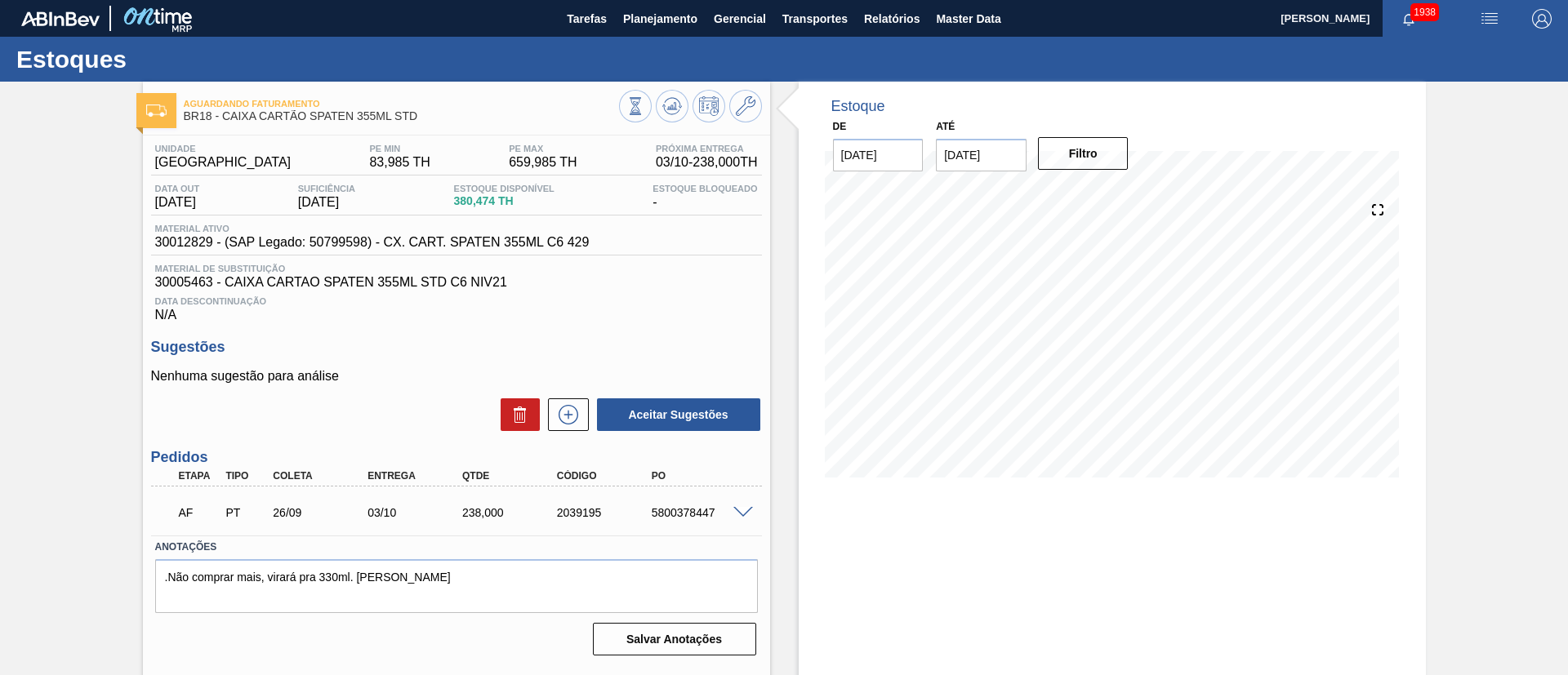
click at [694, 513] on div "5800378447" at bounding box center [700, 512] width 106 height 13
copy div "5800378447"
